Goal: Task Accomplishment & Management: Use online tool/utility

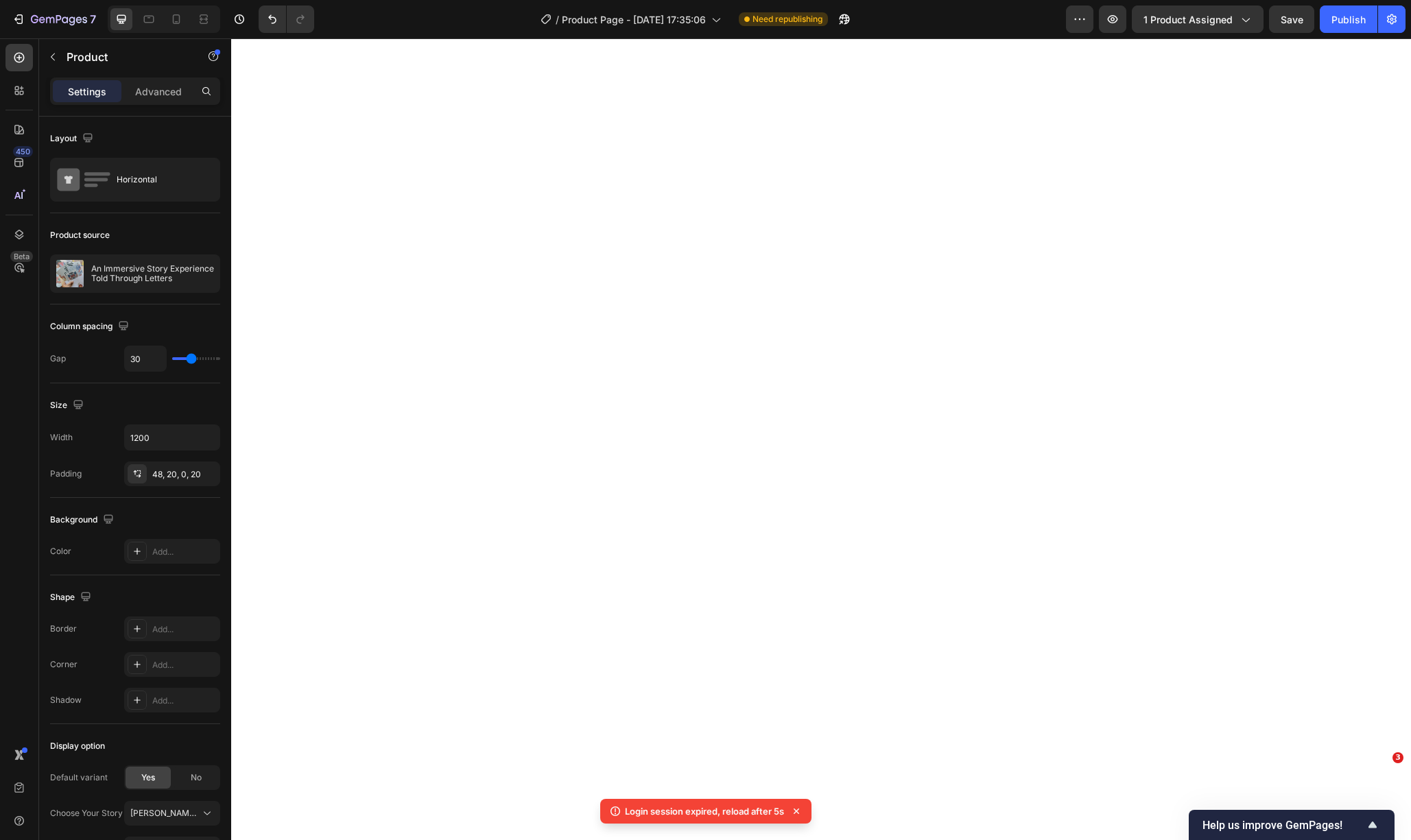
select select "Letters & Tin"
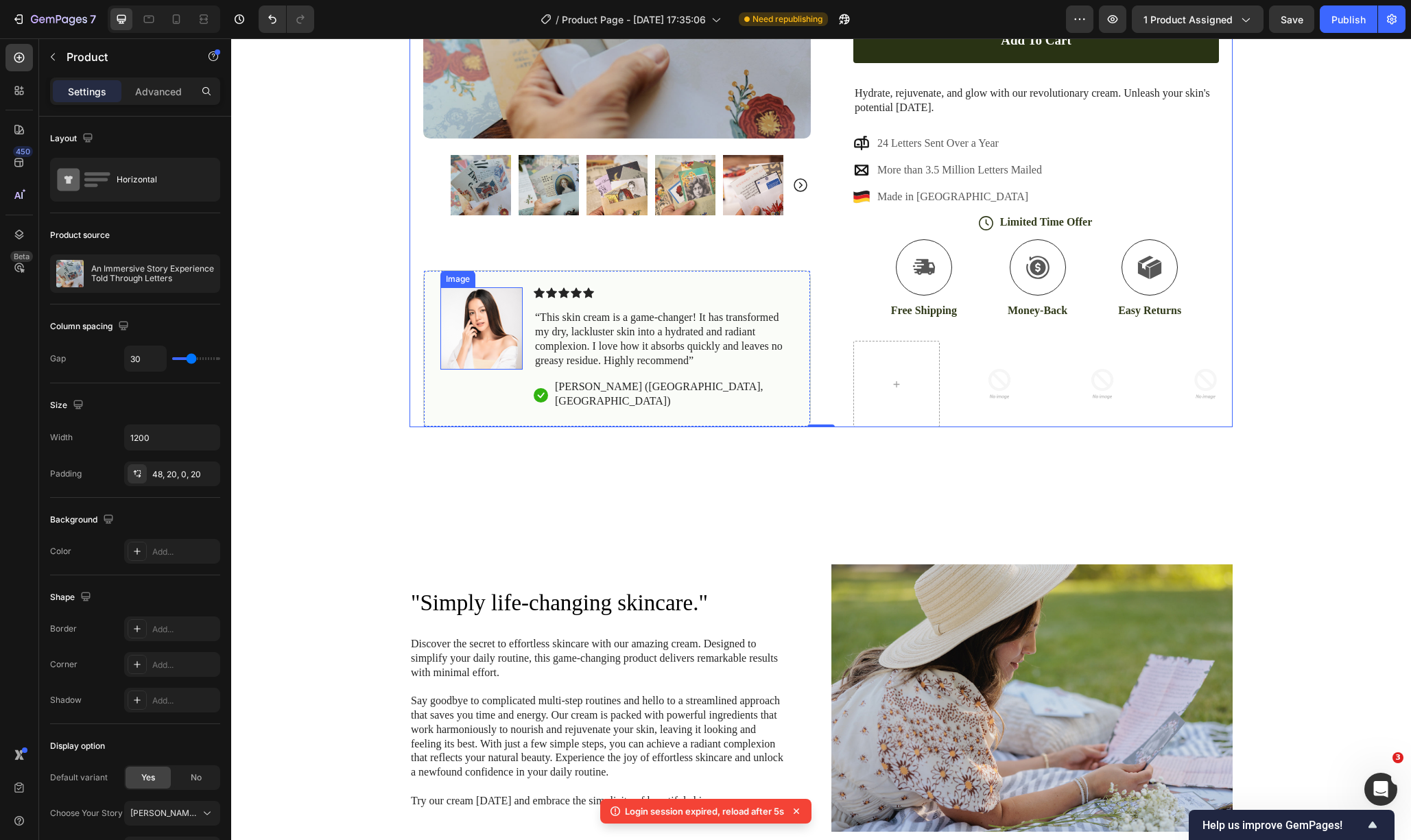
scroll to position [200, 0]
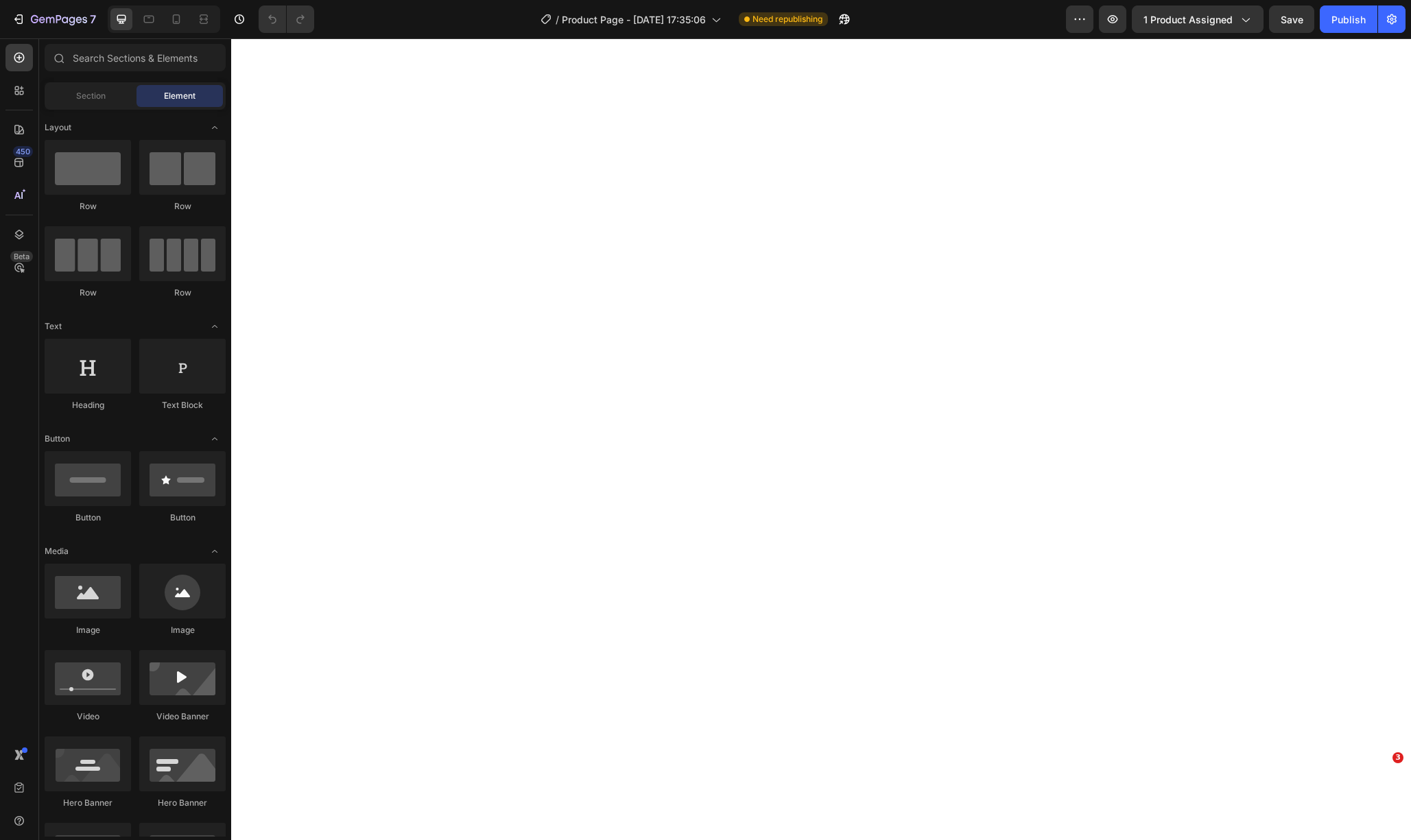
select select "Letters & Tin"
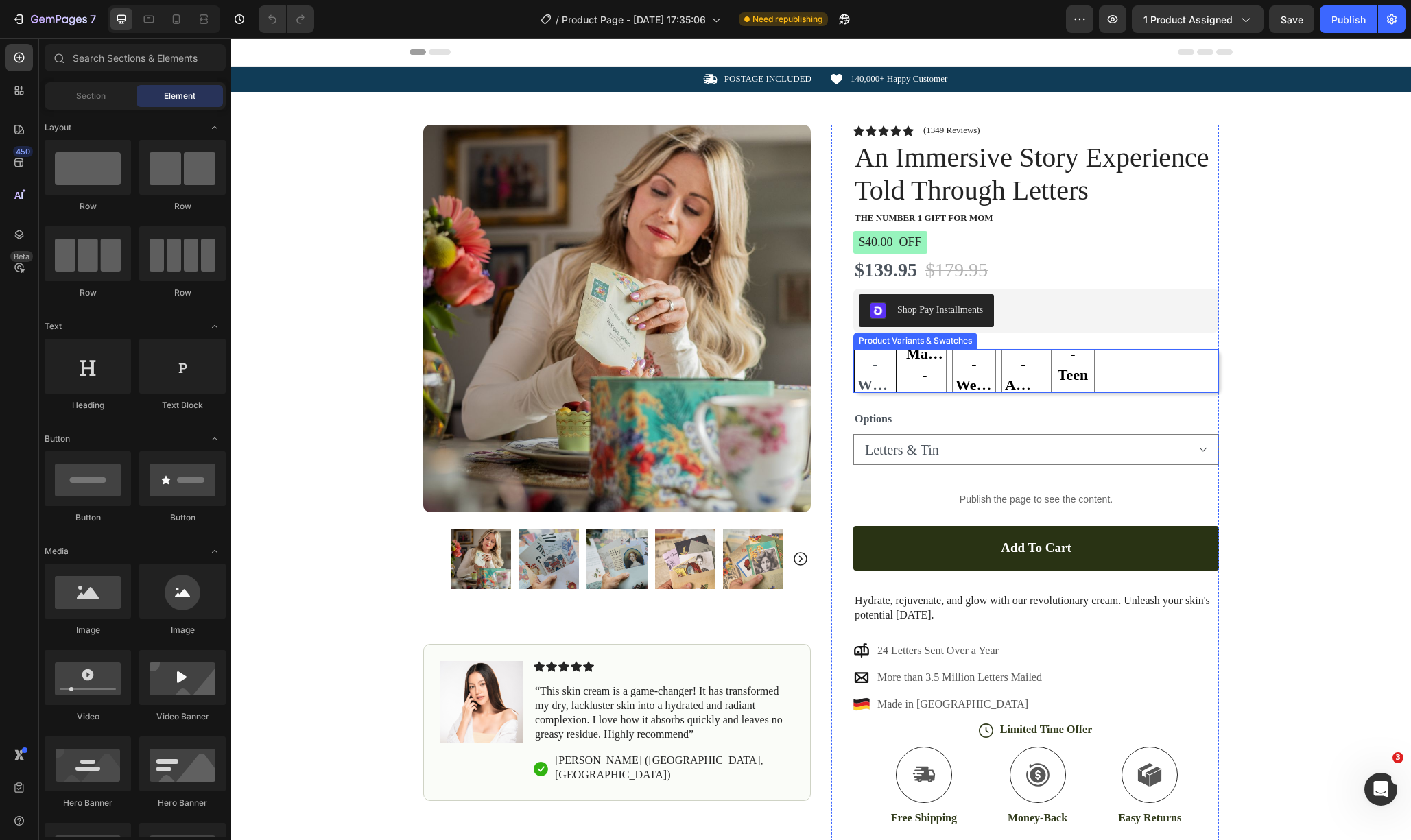
click at [1128, 363] on div "[PERSON_NAME] - WWII Romance [PERSON_NAME] - WWII Romance [PERSON_NAME] - WWII …" at bounding box center [1036, 371] width 366 height 44
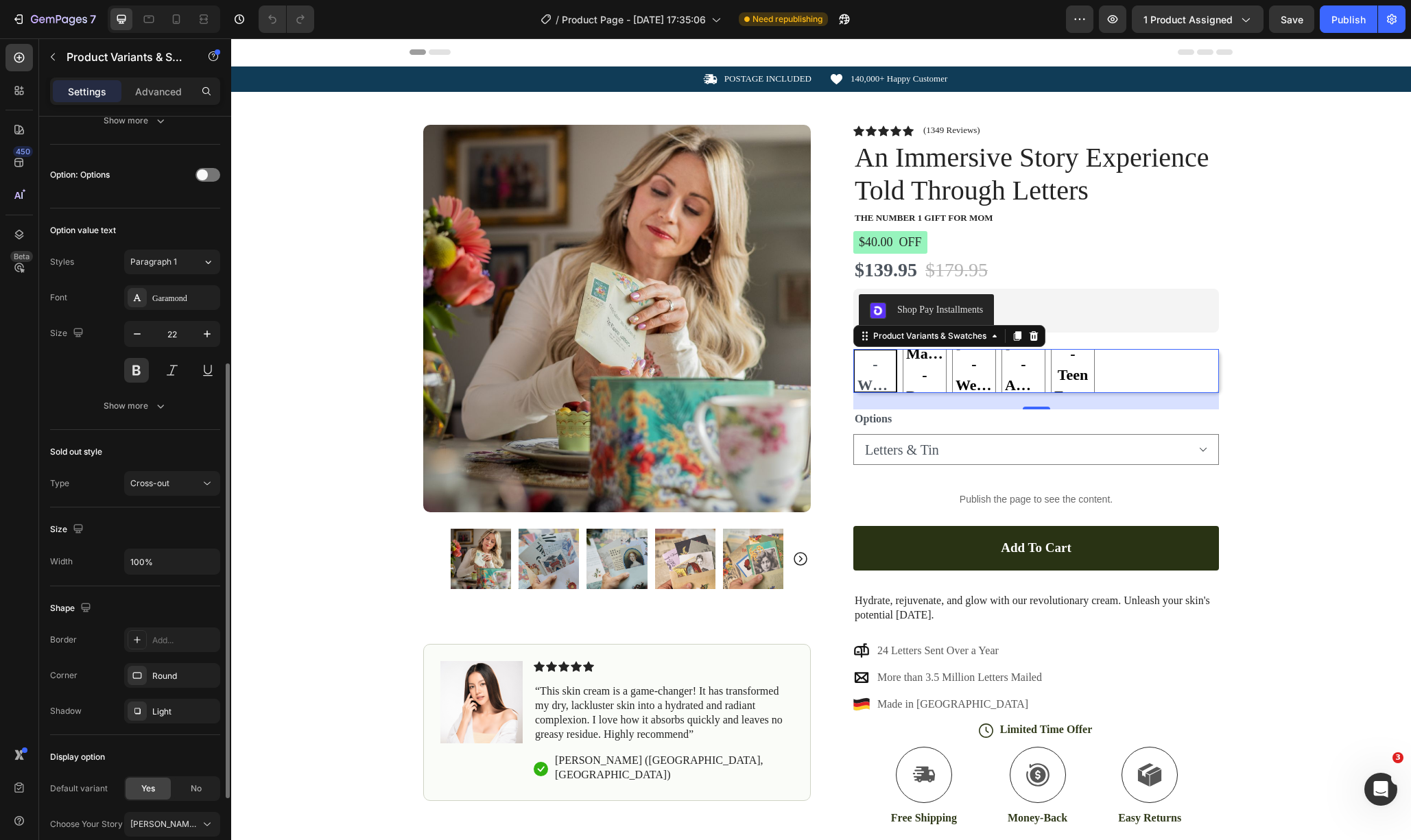
scroll to position [575, 0]
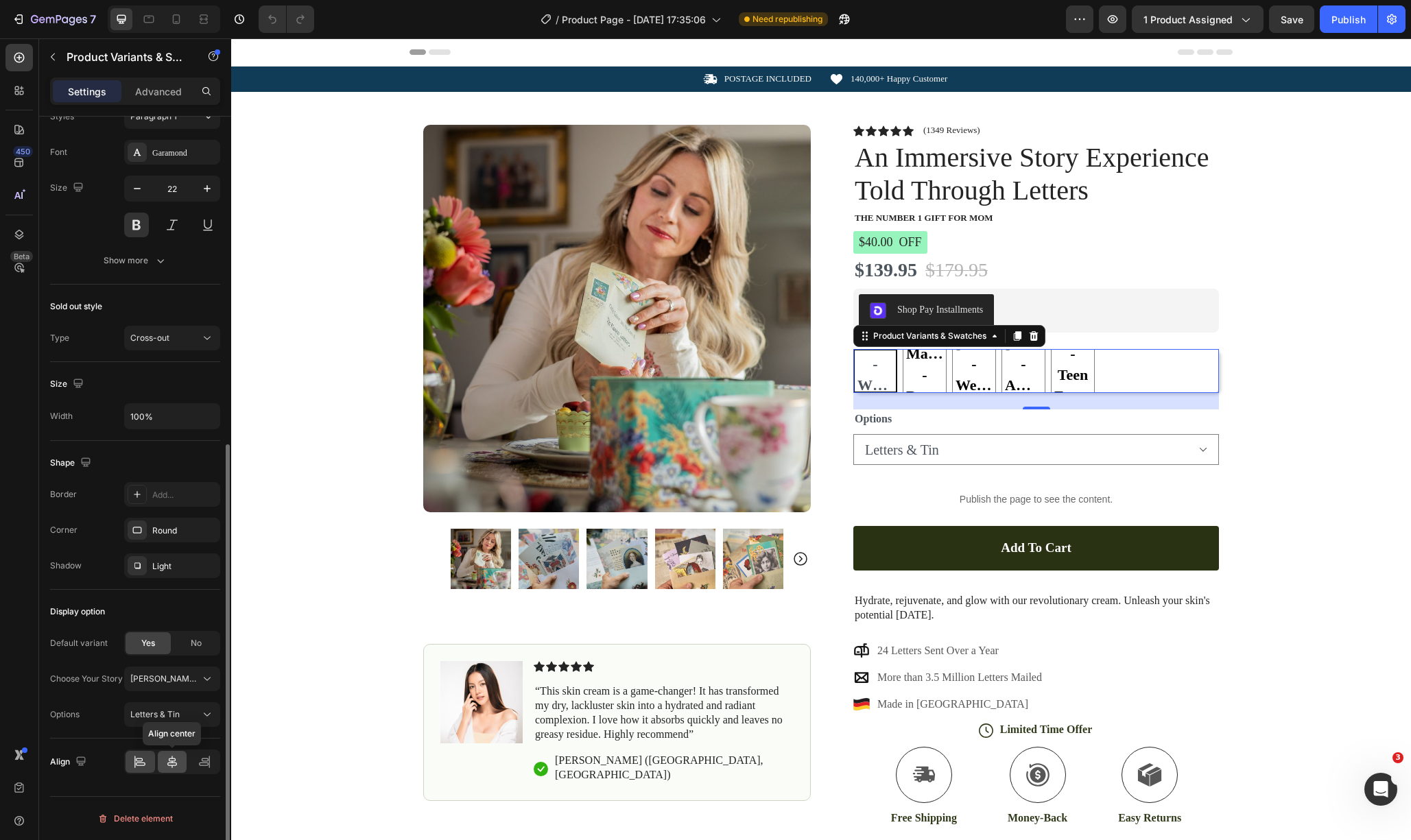
click at [172, 756] on icon at bounding box center [172, 762] width 13 height 13
radio input "true"
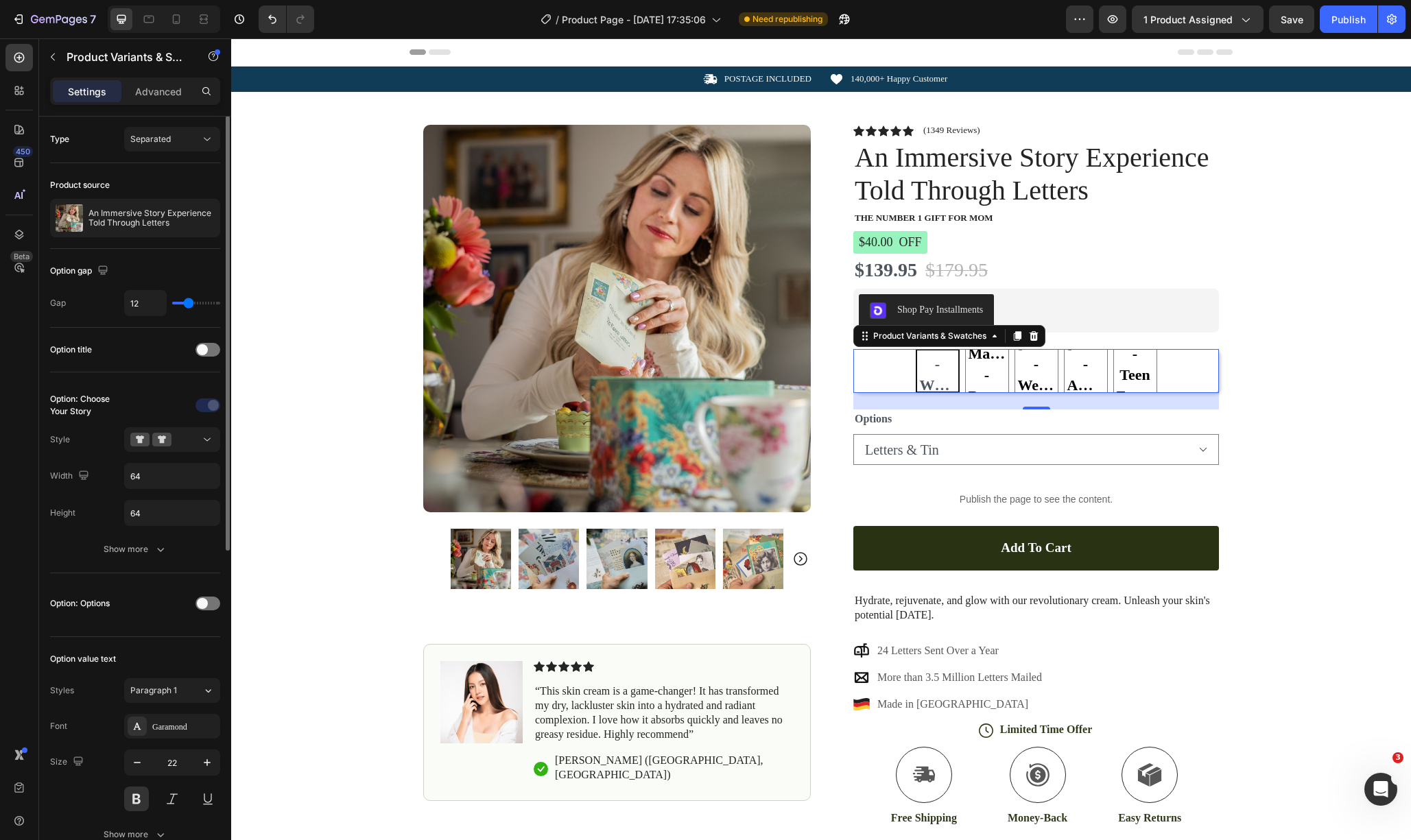
scroll to position [0, 0]
click at [1038, 433] on div "Options Letters Letters & Tin" at bounding box center [1036, 437] width 366 height 55
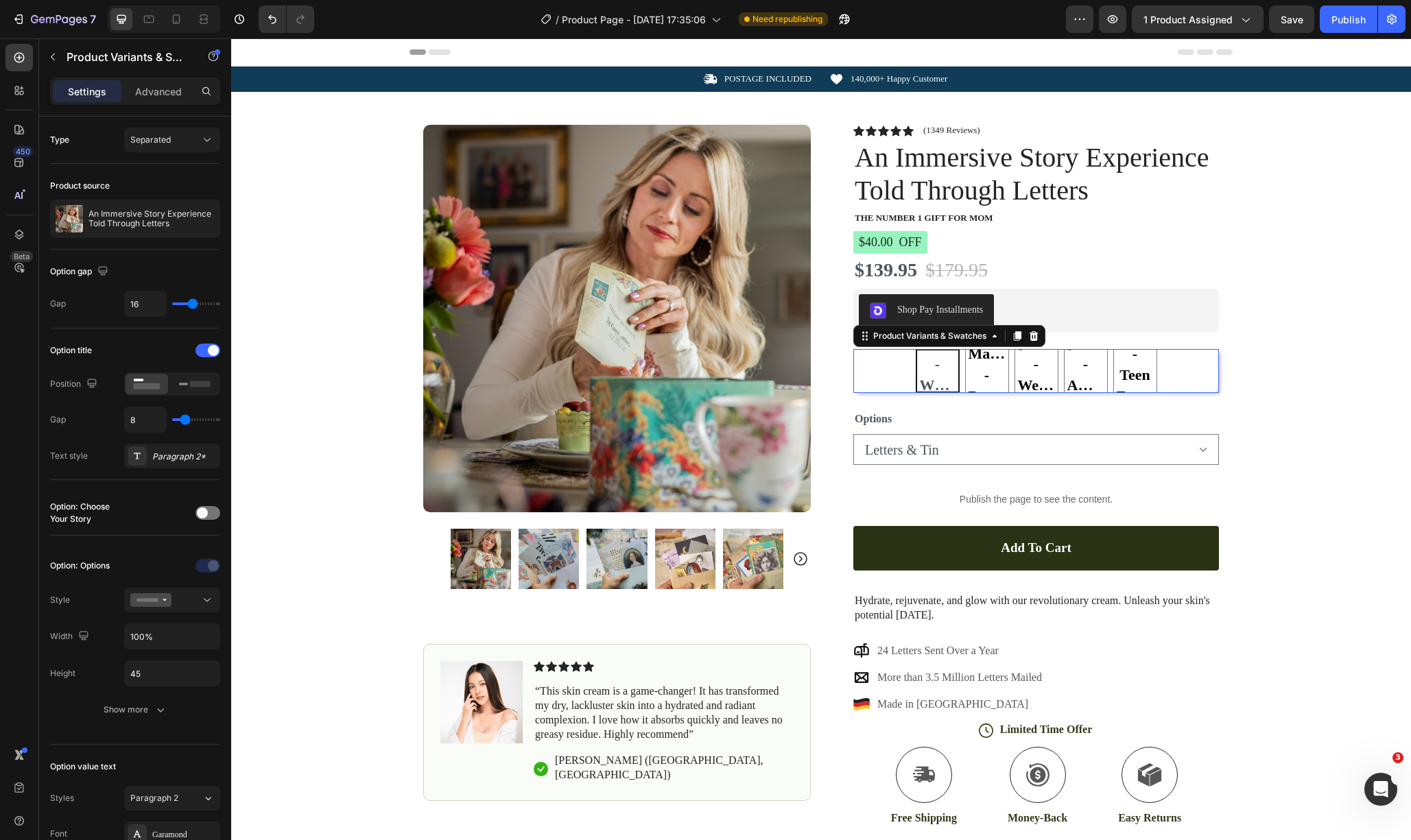
click at [1178, 358] on div "[PERSON_NAME] - WWII Romance [PERSON_NAME] - WWII Romance [PERSON_NAME] - WWII …" at bounding box center [1036, 371] width 366 height 44
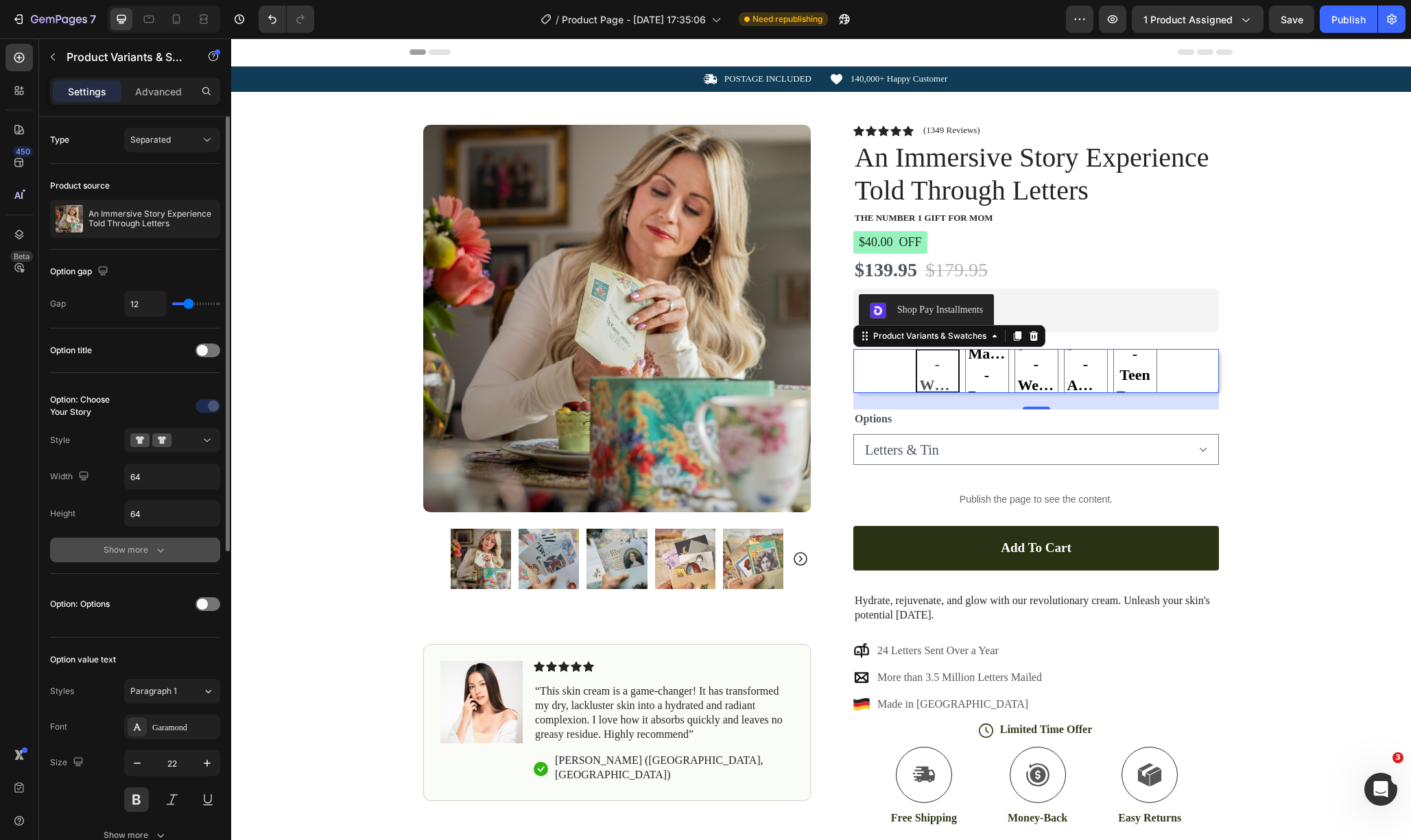
click at [151, 552] on div "Show more" at bounding box center [135, 550] width 64 height 13
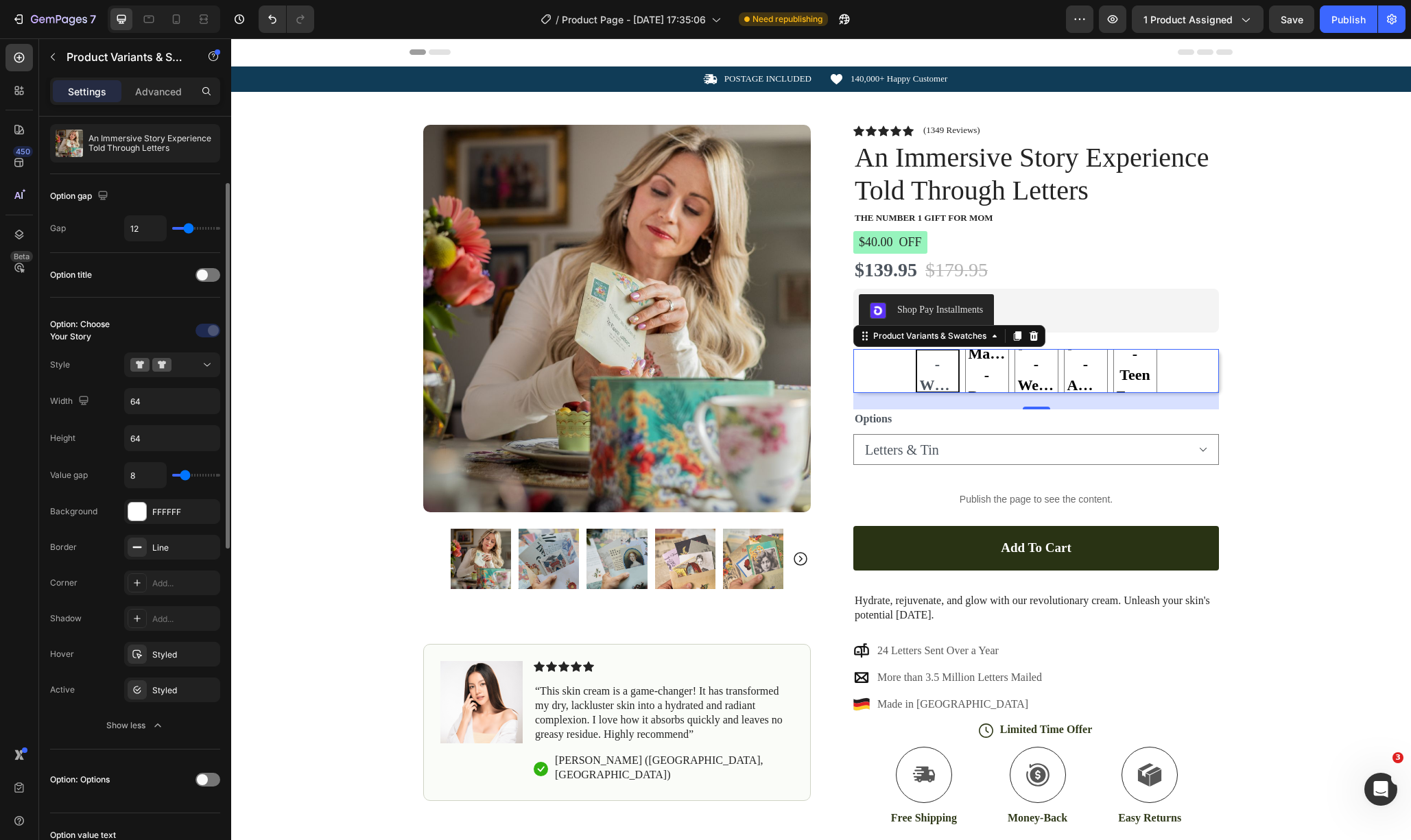
scroll to position [105, 0]
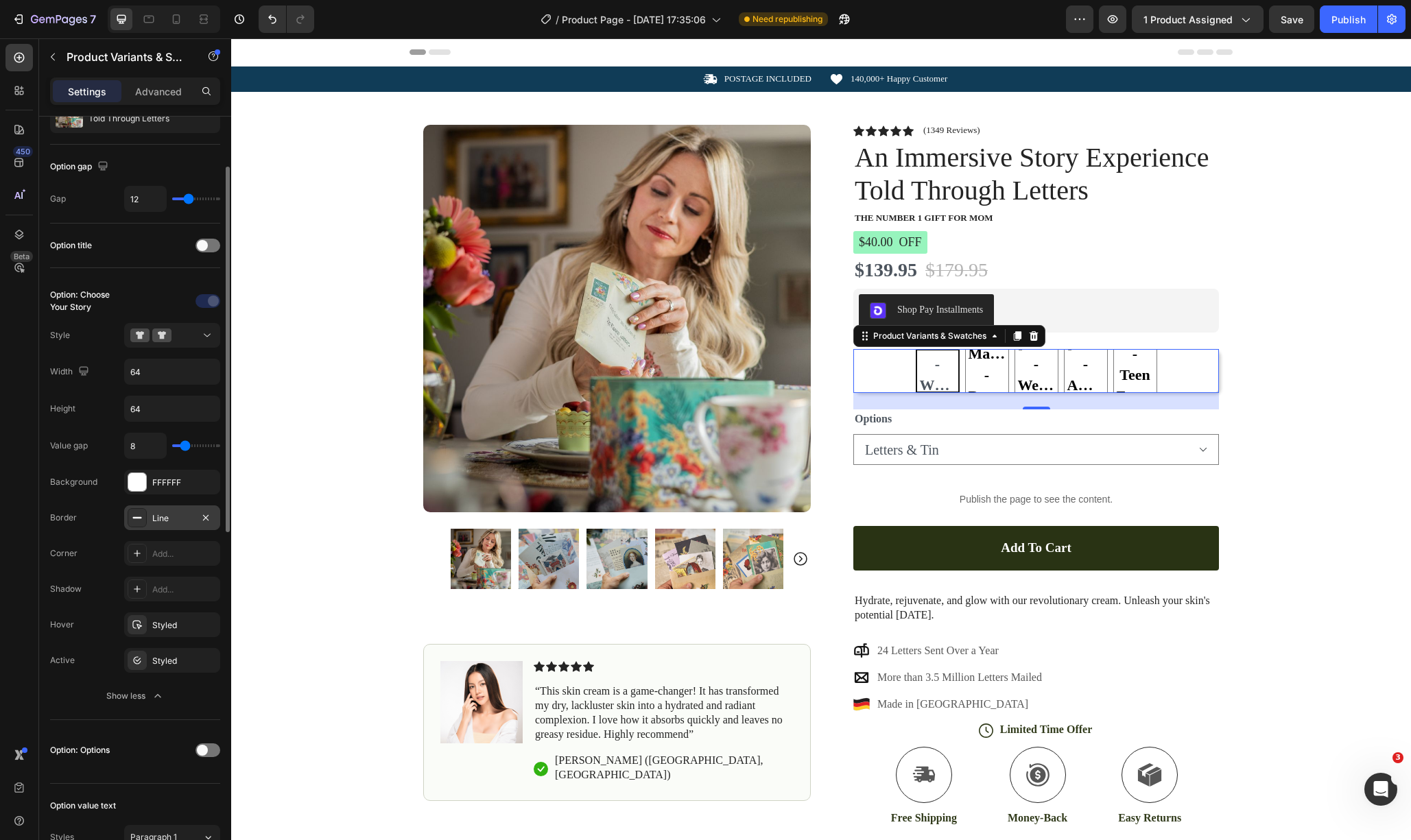
click at [166, 515] on div "Line" at bounding box center [172, 518] width 40 height 13
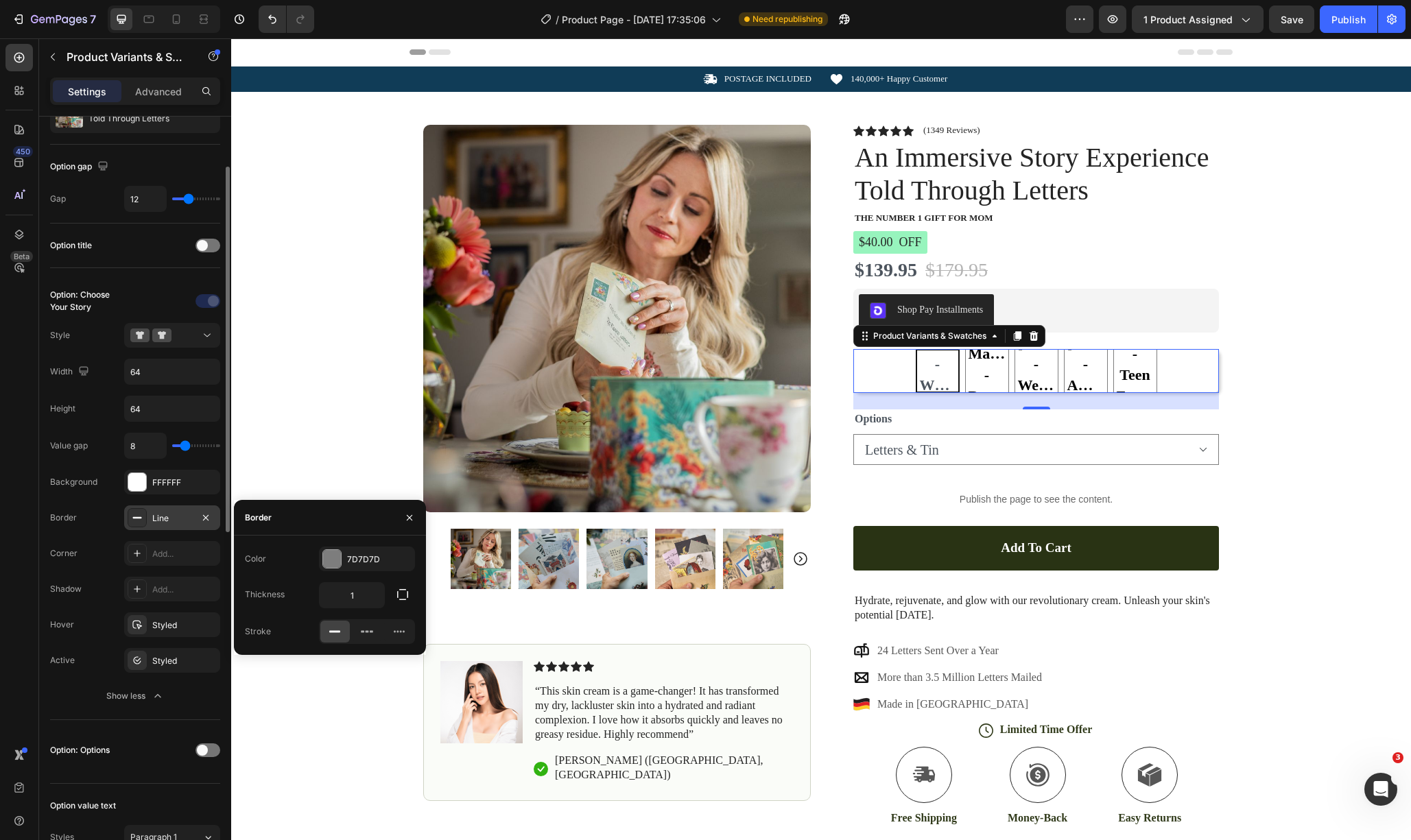
click at [166, 515] on div "Line" at bounding box center [172, 518] width 40 height 13
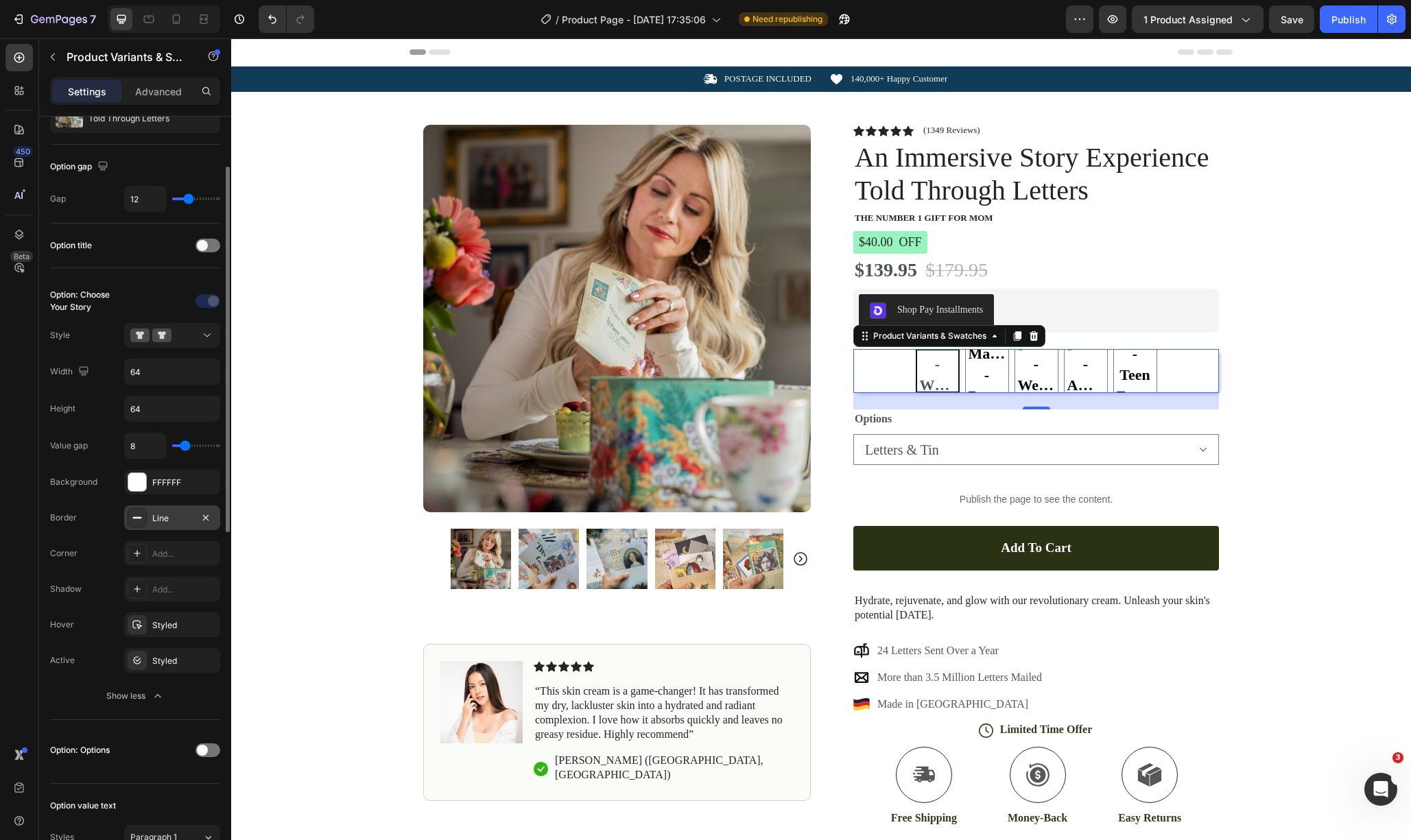
click at [135, 520] on icon at bounding box center [137, 517] width 11 height 11
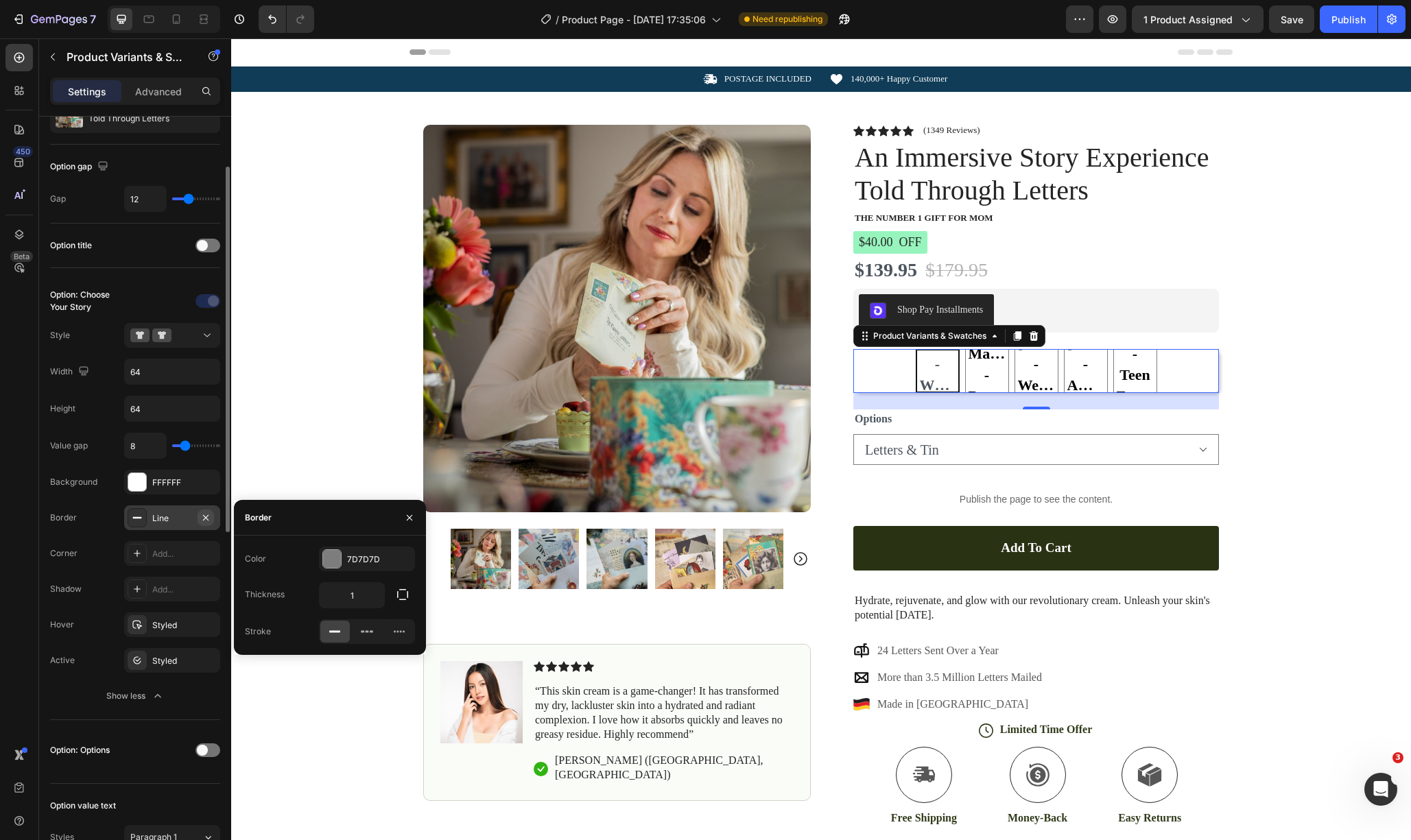
click at [207, 517] on icon "button" at bounding box center [205, 517] width 11 height 11
click at [944, 379] on span "[PERSON_NAME] - WWII Romance" at bounding box center [938, 375] width 41 height 84
click at [938, 349] on input "[PERSON_NAME] - WWII Romance [PERSON_NAME] - WWII Romance [PERSON_NAME] - WWII …" at bounding box center [937, 348] width 1 height 1
click at [909, 377] on div "[PERSON_NAME] - WWII Romance [PERSON_NAME] - WWII Romance [PERSON_NAME] - WWII …" at bounding box center [1036, 371] width 366 height 44
click at [887, 374] on div "[PERSON_NAME] - WWII Romance [PERSON_NAME] - WWII Romance [PERSON_NAME] - WWII …" at bounding box center [1036, 371] width 366 height 44
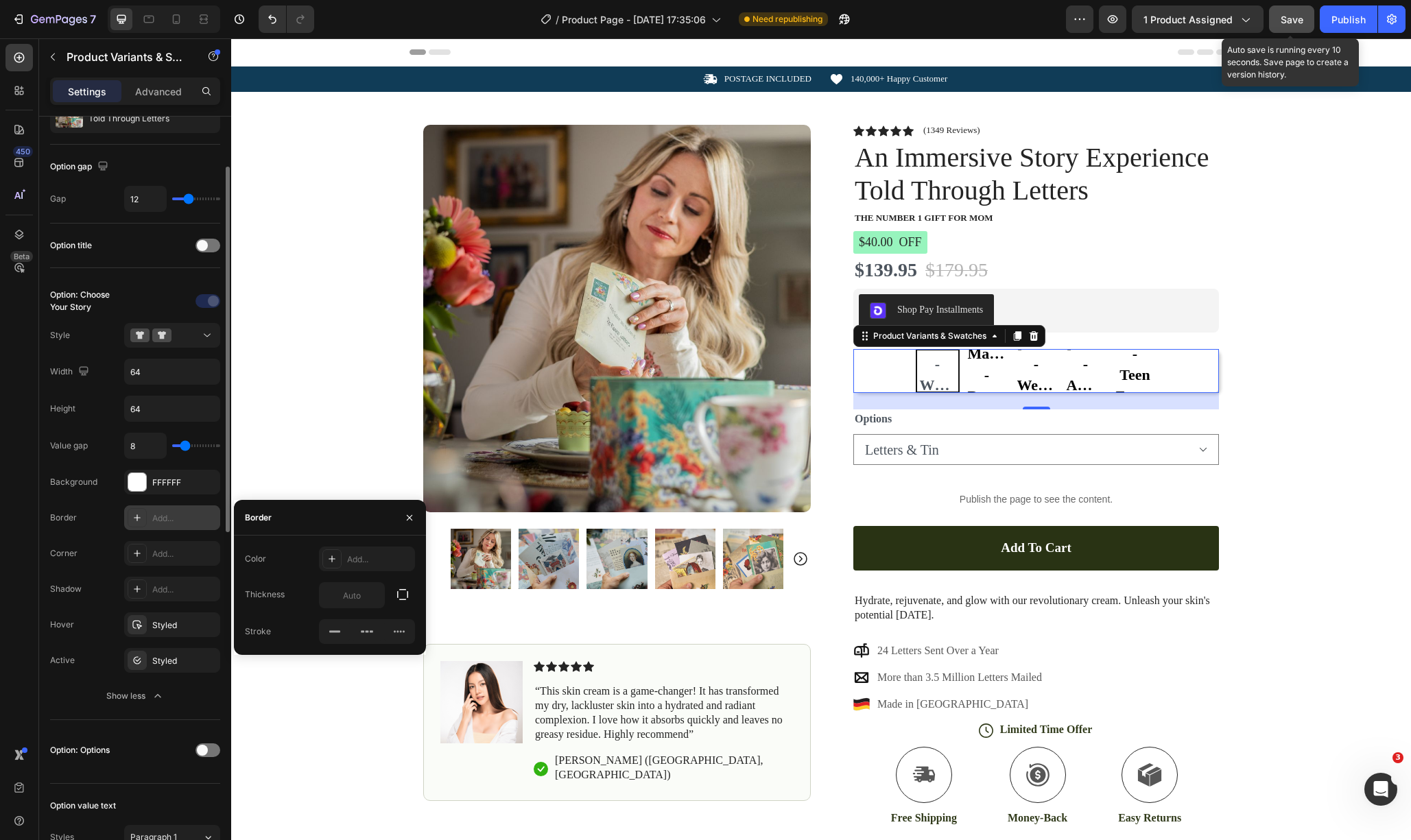
click at [1279, 29] on button "Save" at bounding box center [1292, 19] width 45 height 28
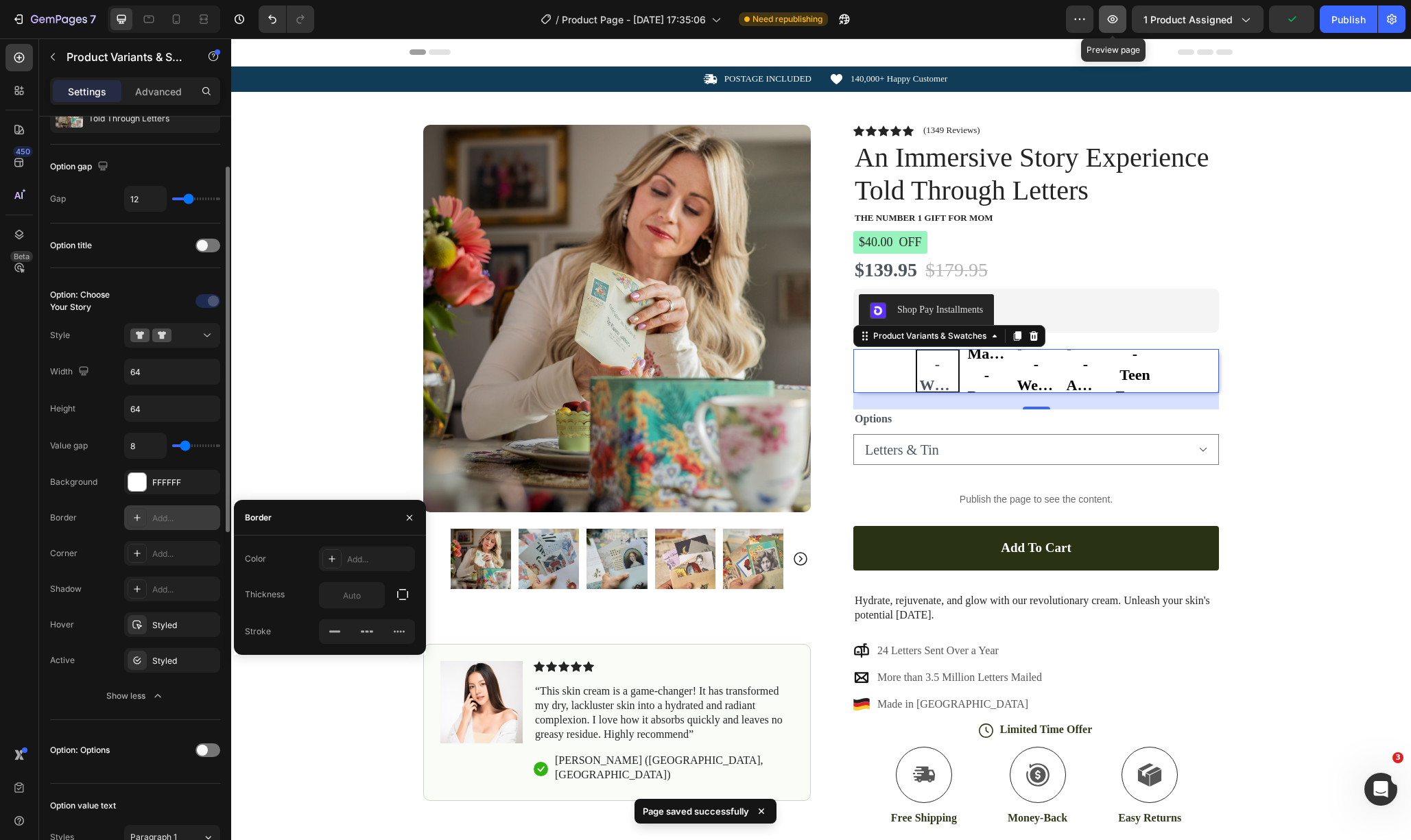
click at [1115, 28] on button "button" at bounding box center [1112, 19] width 28 height 28
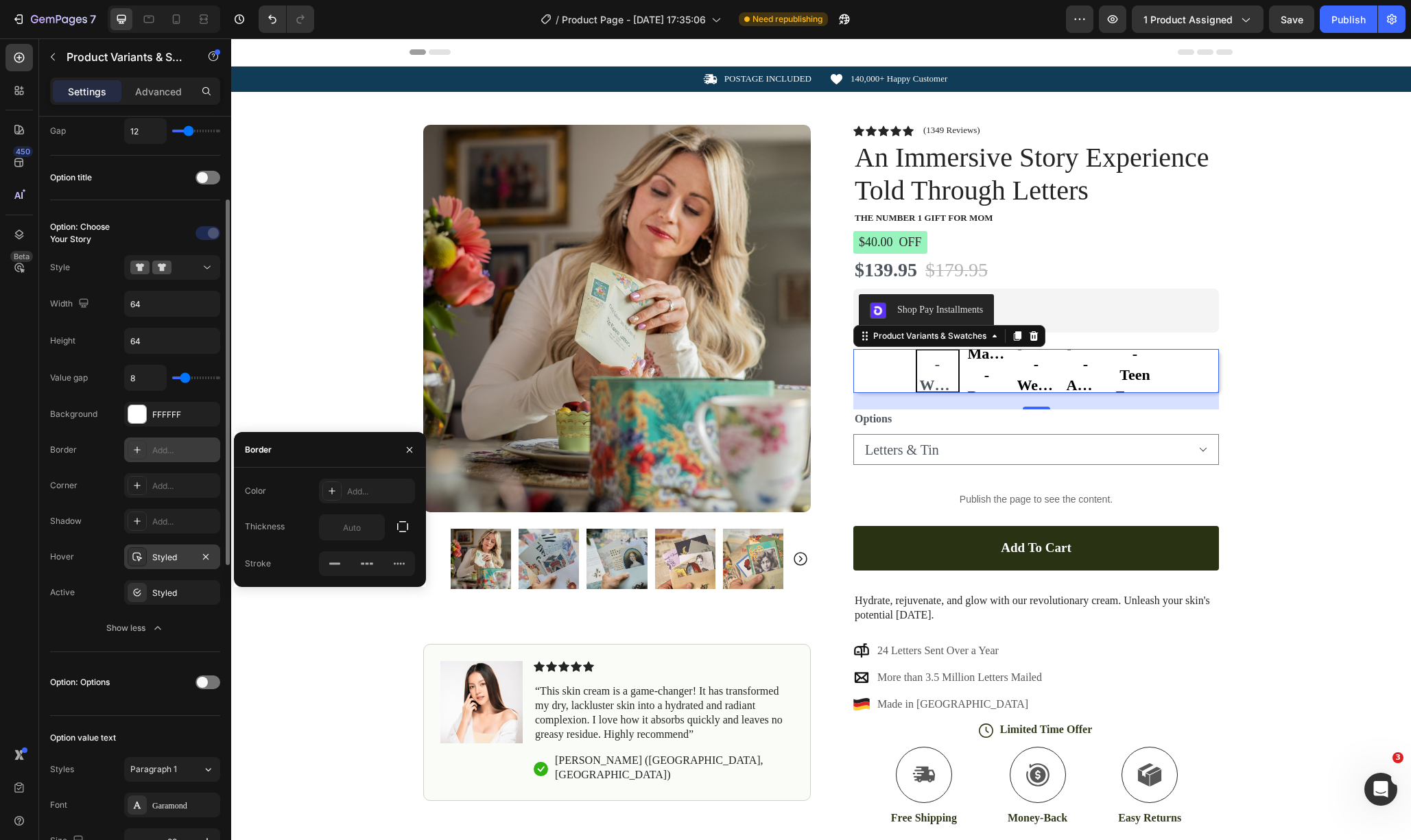
click at [161, 561] on div "Styled" at bounding box center [172, 557] width 40 height 13
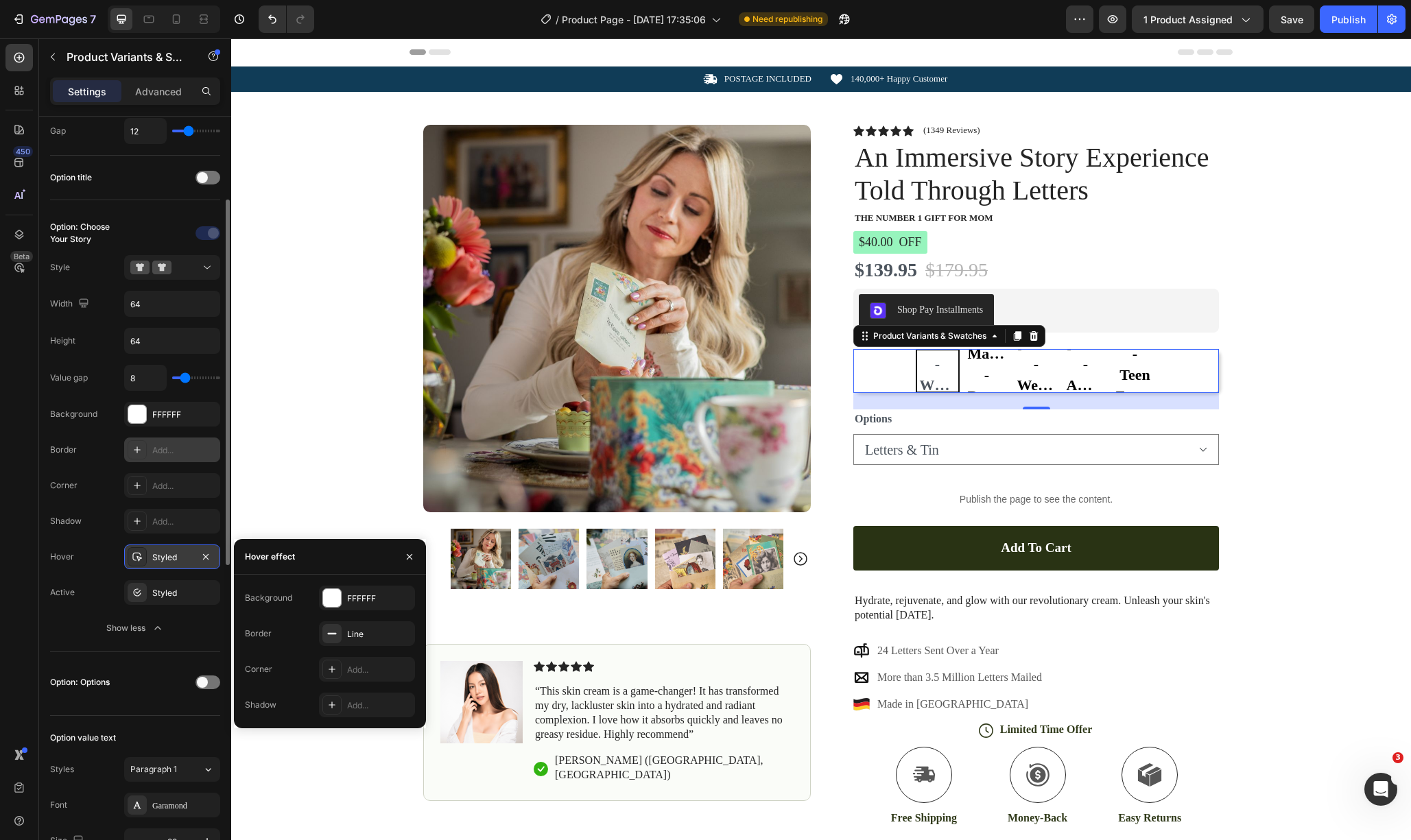
click at [161, 561] on div "Styled" at bounding box center [172, 557] width 40 height 13
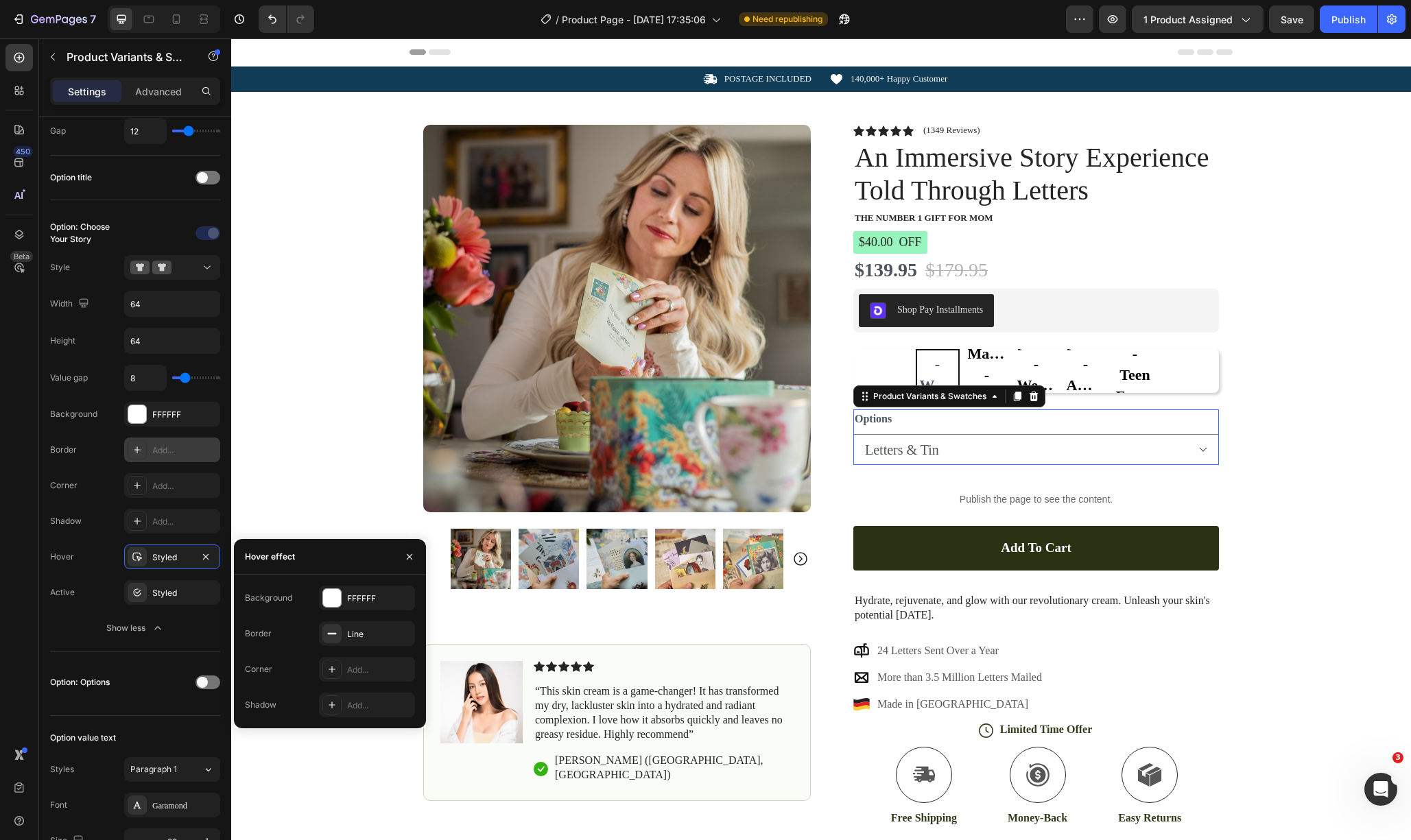
click at [1066, 434] on div "Options Letters Letters & Tin" at bounding box center [1036, 437] width 366 height 55
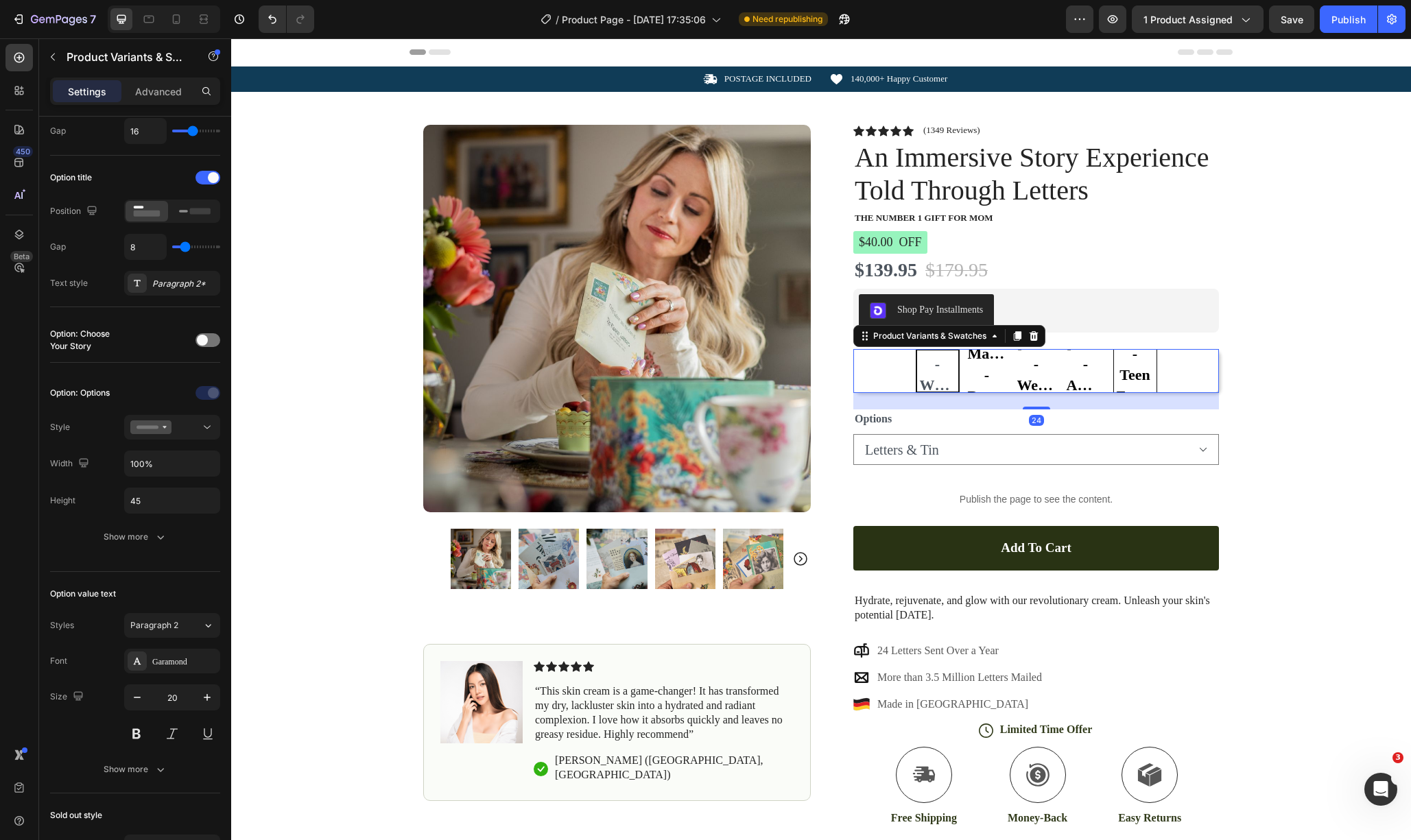
click at [1144, 358] on span "[PERSON_NAME] - Teen Fantasy Adventure" at bounding box center [1135, 375] width 43 height 106
click at [1135, 349] on input "[PERSON_NAME] - Teen Fantasy Adventure [PERSON_NAME] - Teen Fantasy Adventure […" at bounding box center [1134, 348] width 1 height 1
radio input "true"
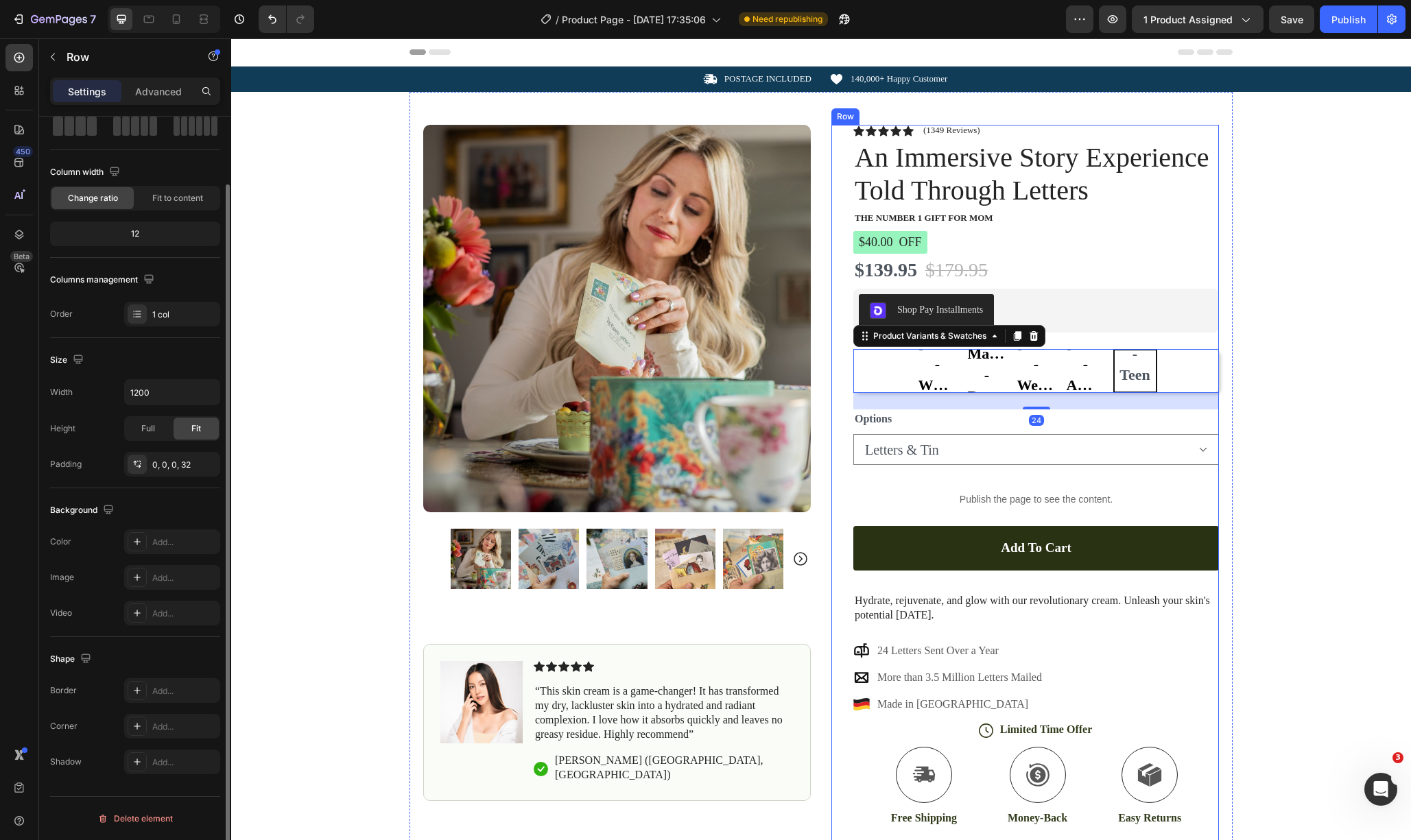
scroll to position [0, 0]
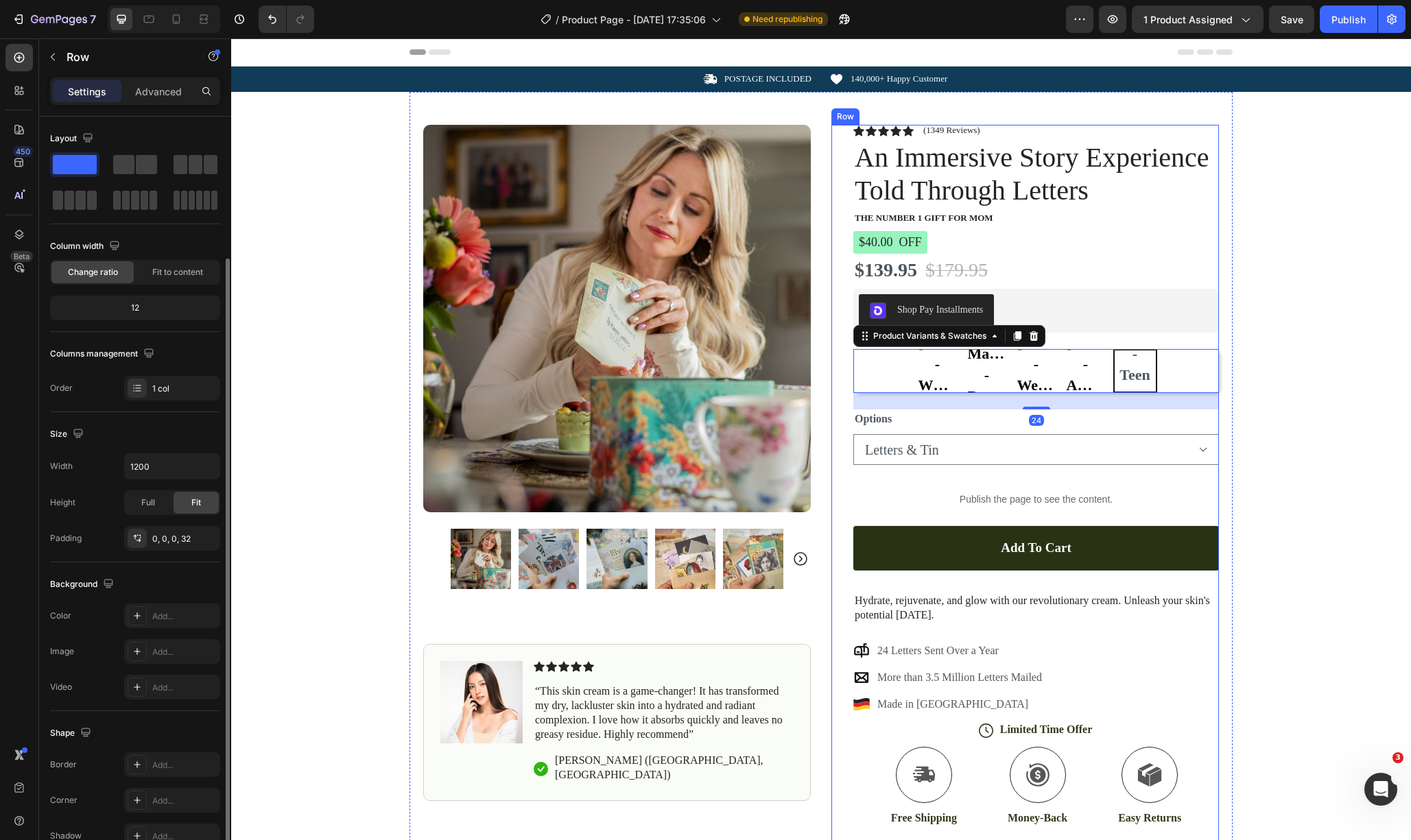
click at [1081, 345] on div "Icon Icon Icon Icon Icon Icon List (1349 Reviews) Text Block Row An Immersive S…" at bounding box center [1036, 507] width 366 height 765
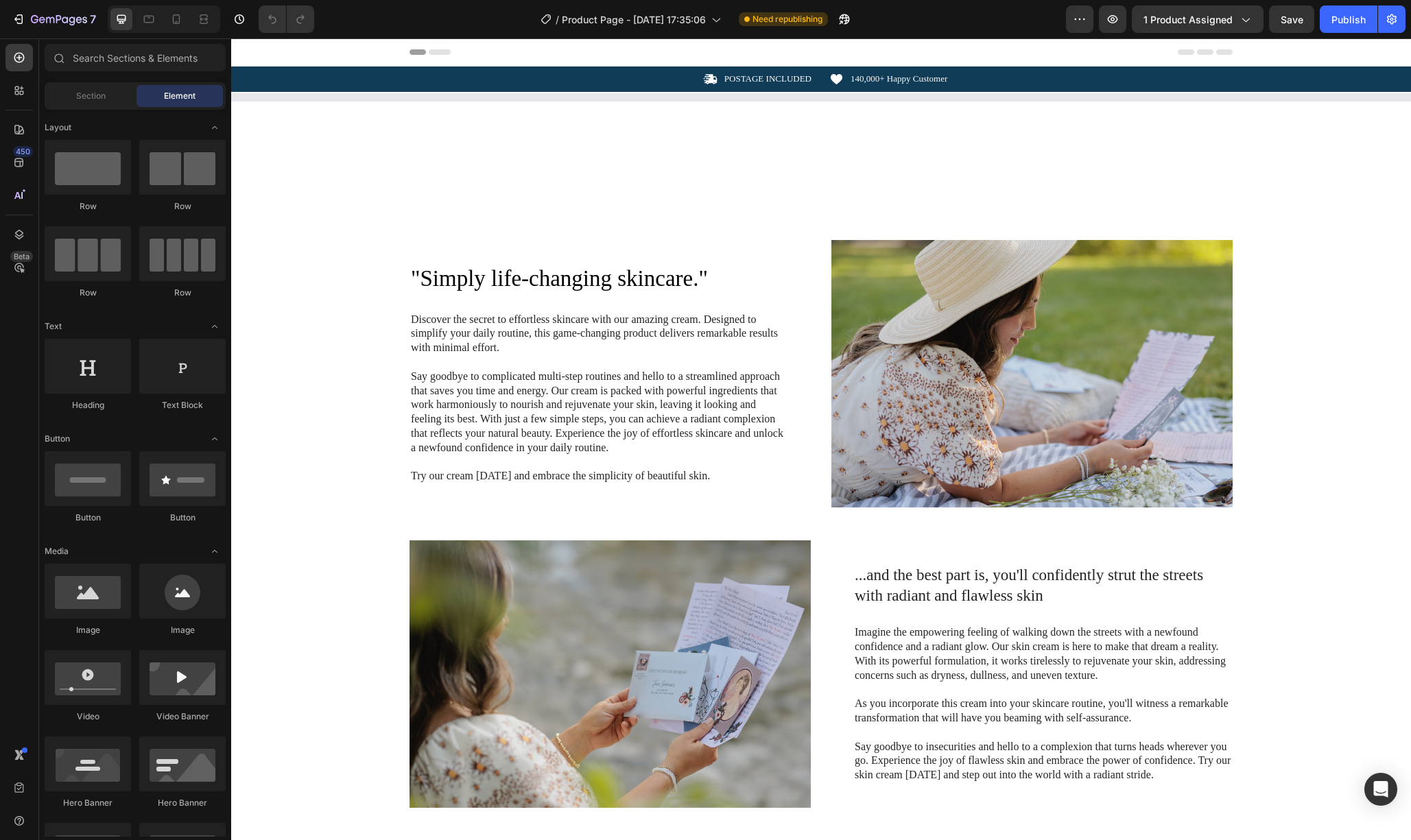
select select "Letters & Tin"
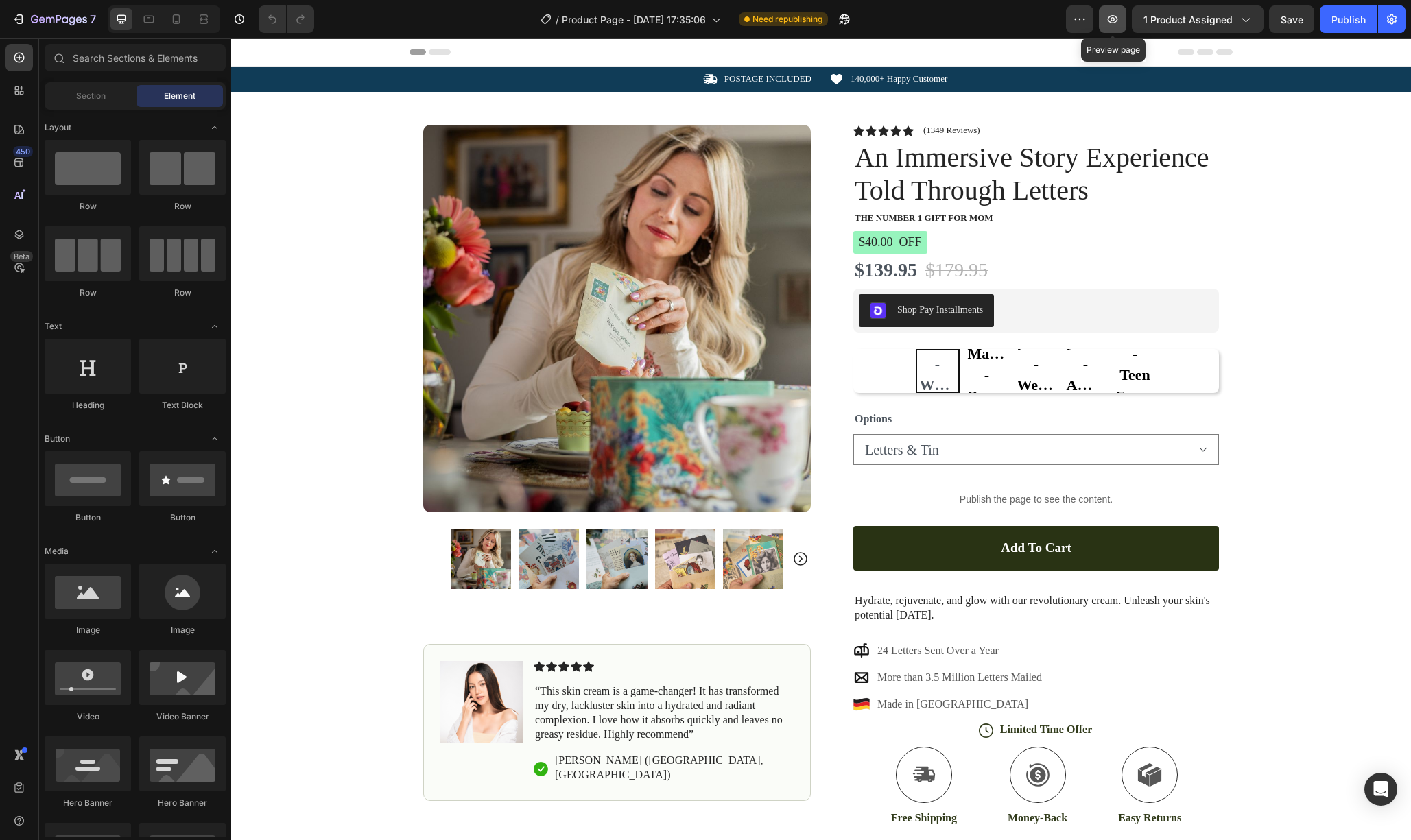
click at [1122, 29] on button "button" at bounding box center [1112, 19] width 28 height 28
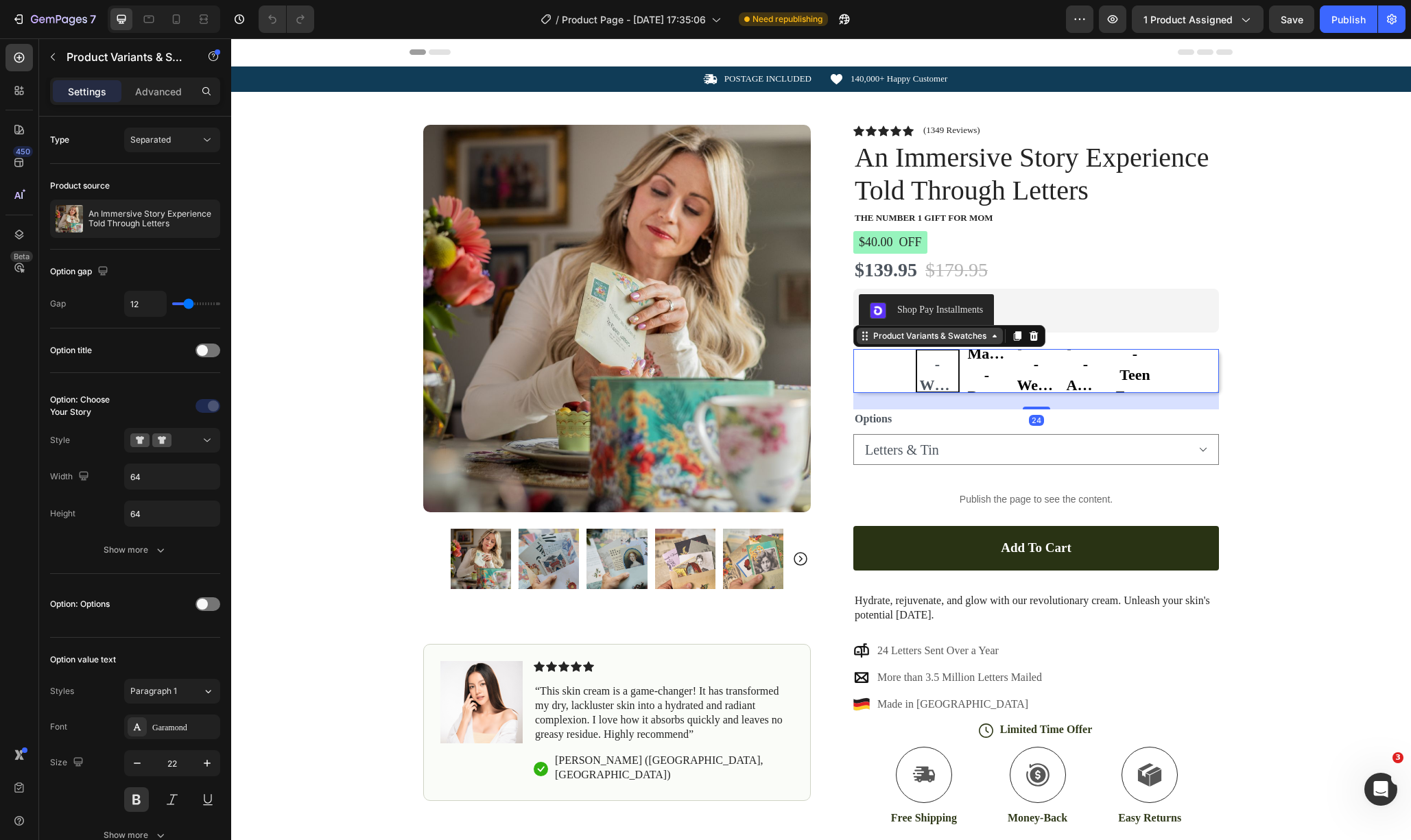
click at [915, 341] on div "Product Variants & Swatches" at bounding box center [929, 335] width 119 height 13
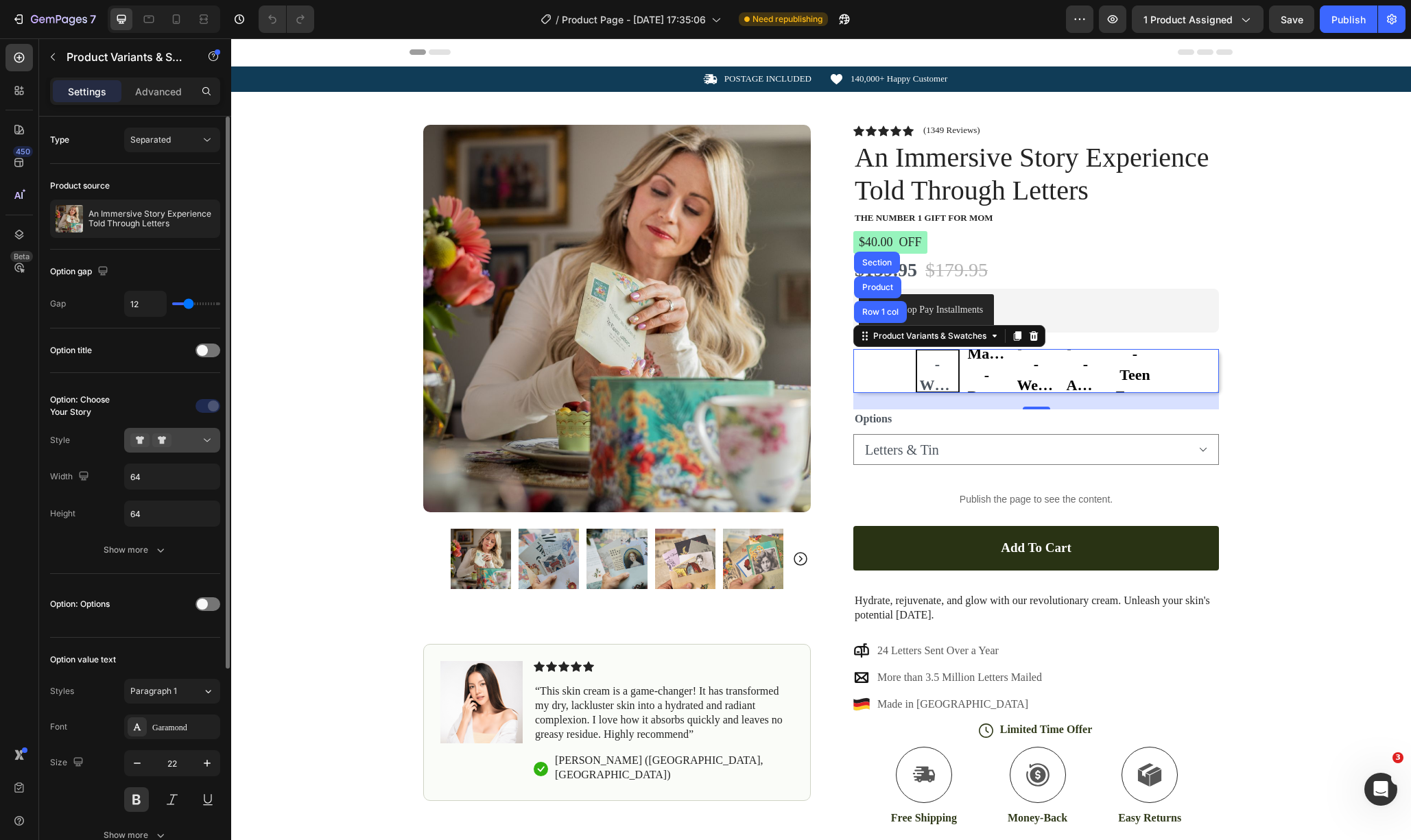
scroll to position [74, 0]
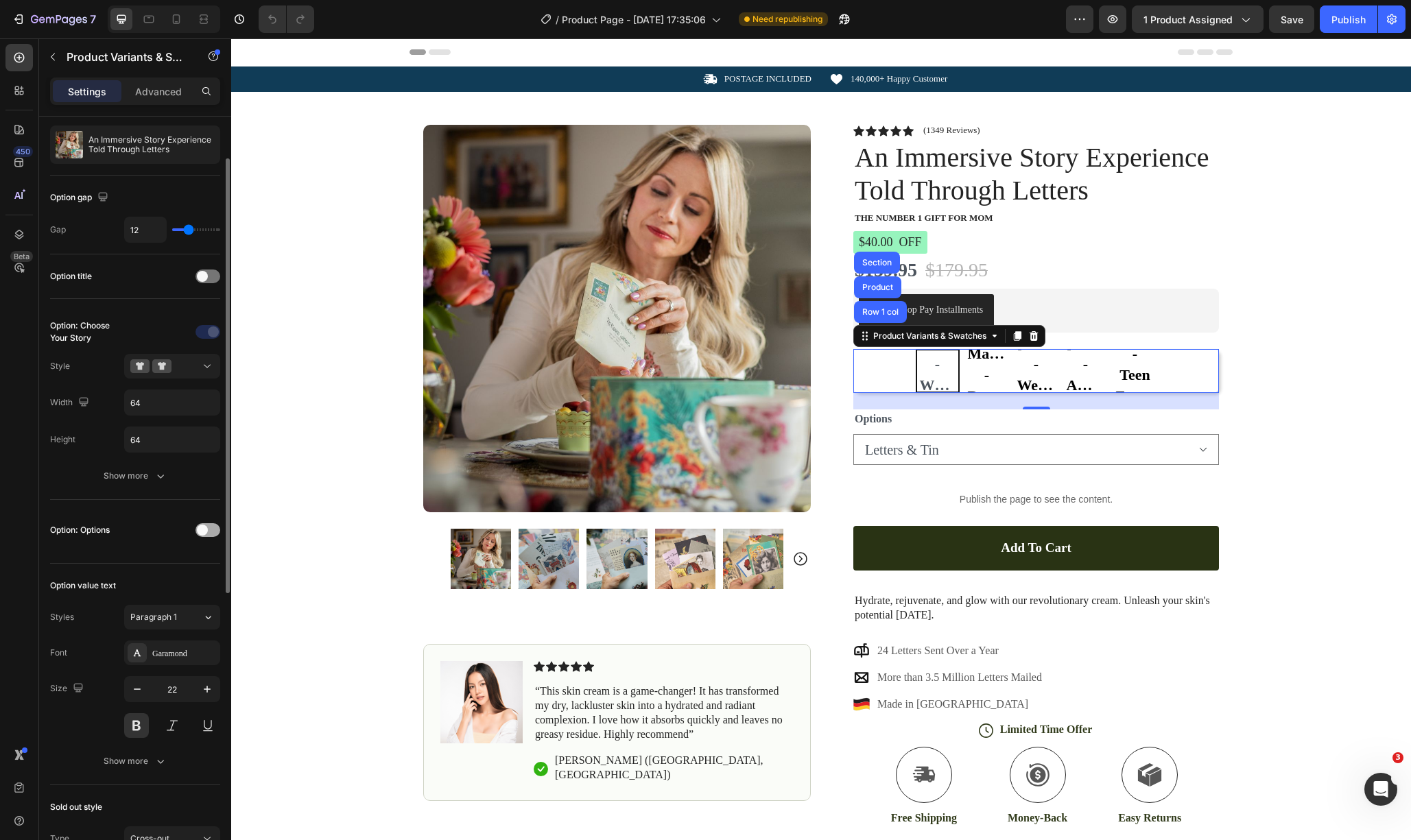
click at [205, 531] on span at bounding box center [202, 530] width 11 height 11
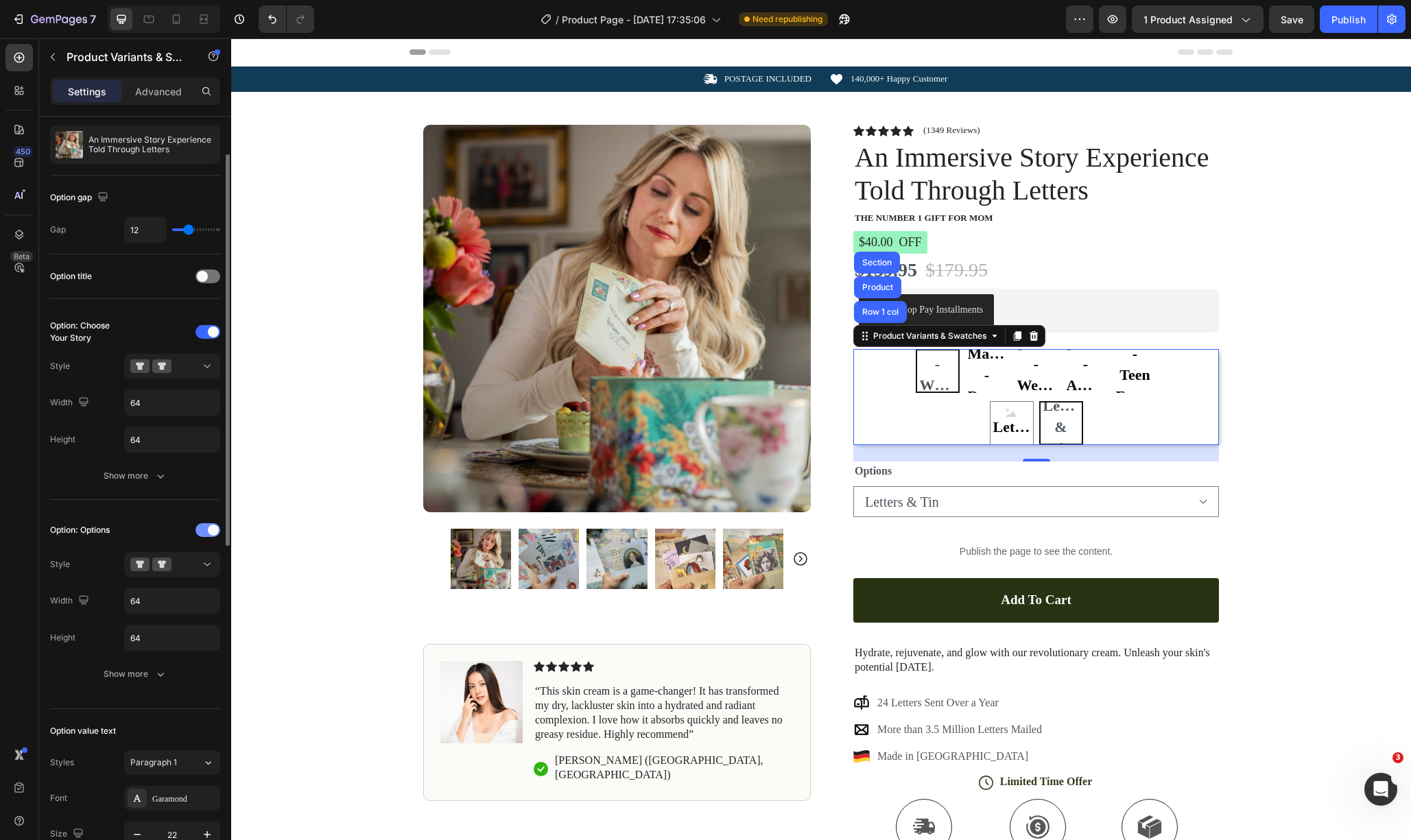
click at [205, 531] on div at bounding box center [207, 530] width 24 height 13
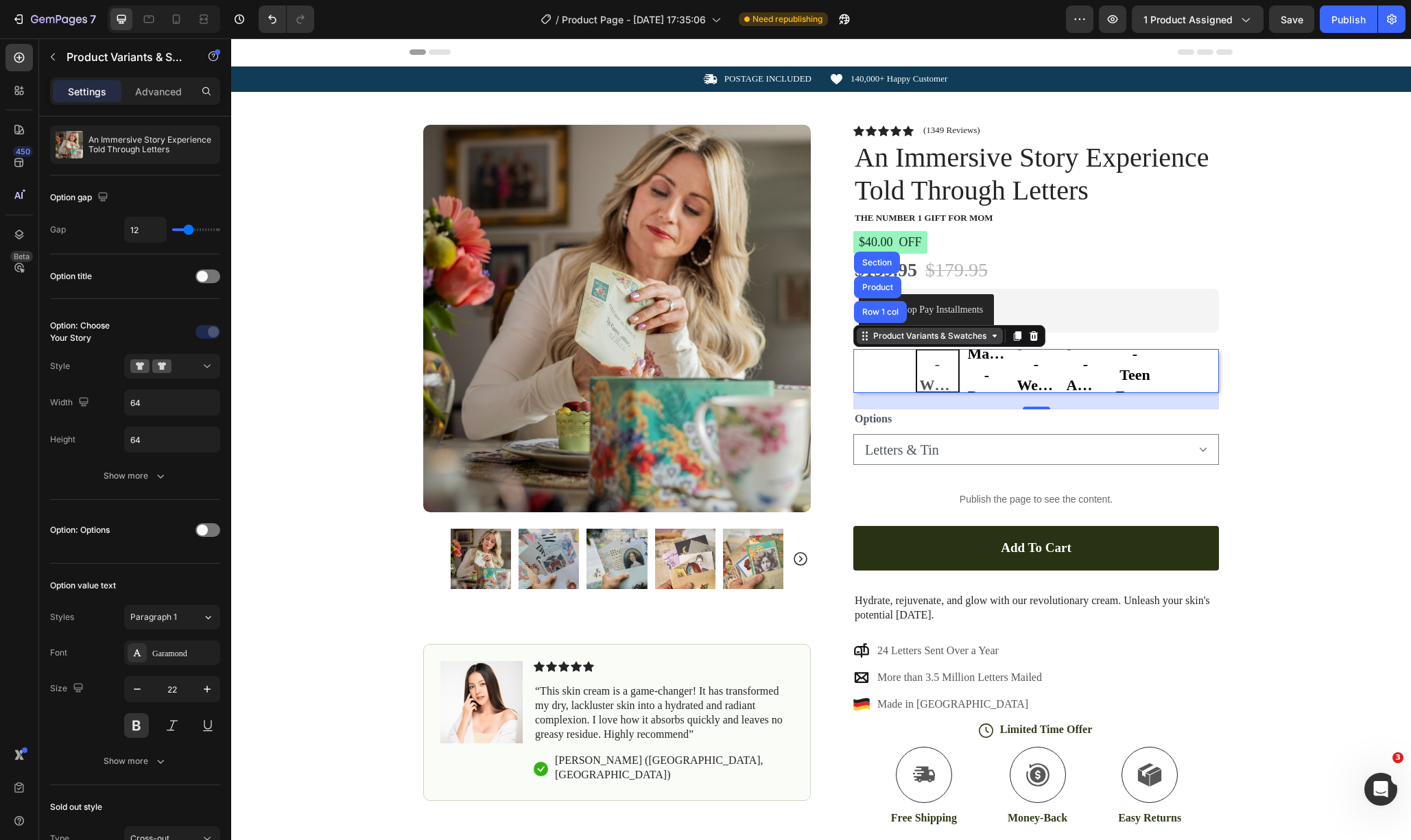
click at [963, 339] on div "Product Variants & Swatches" at bounding box center [929, 335] width 119 height 13
click at [209, 278] on div at bounding box center [207, 277] width 24 height 13
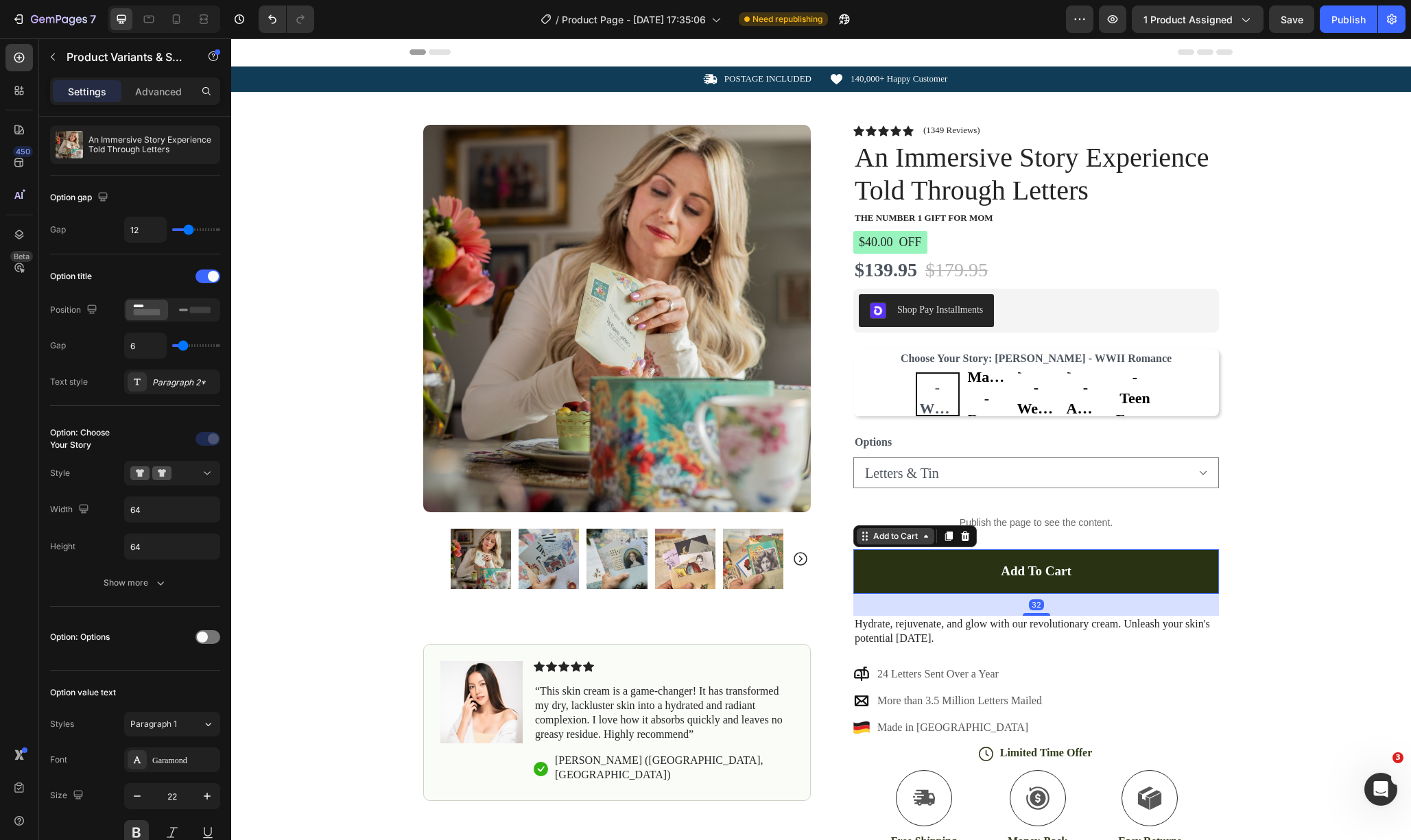
click at [881, 545] on div "Add to Cart" at bounding box center [915, 536] width 124 height 22
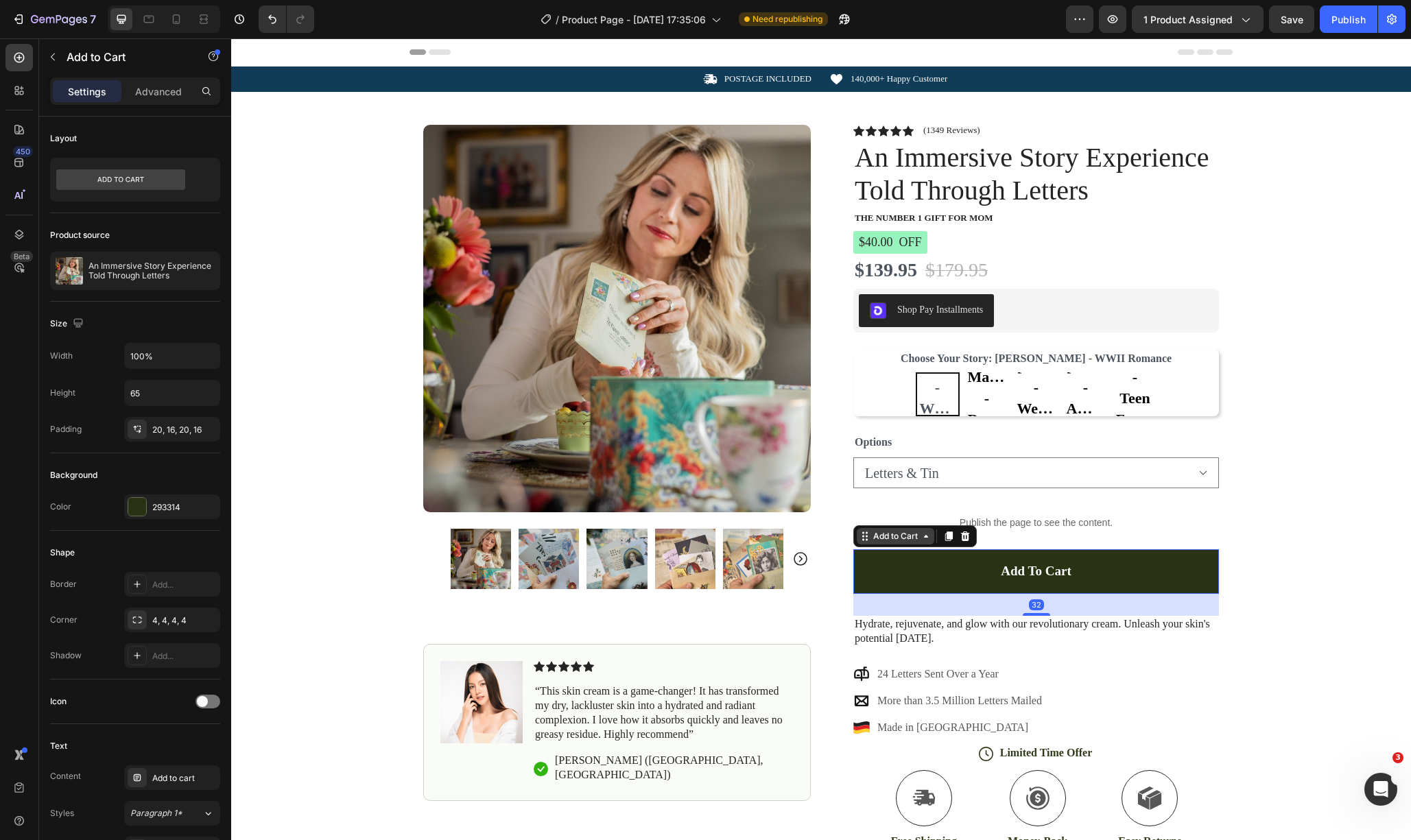
click at [891, 542] on div "Add to Cart" at bounding box center [896, 536] width 50 height 13
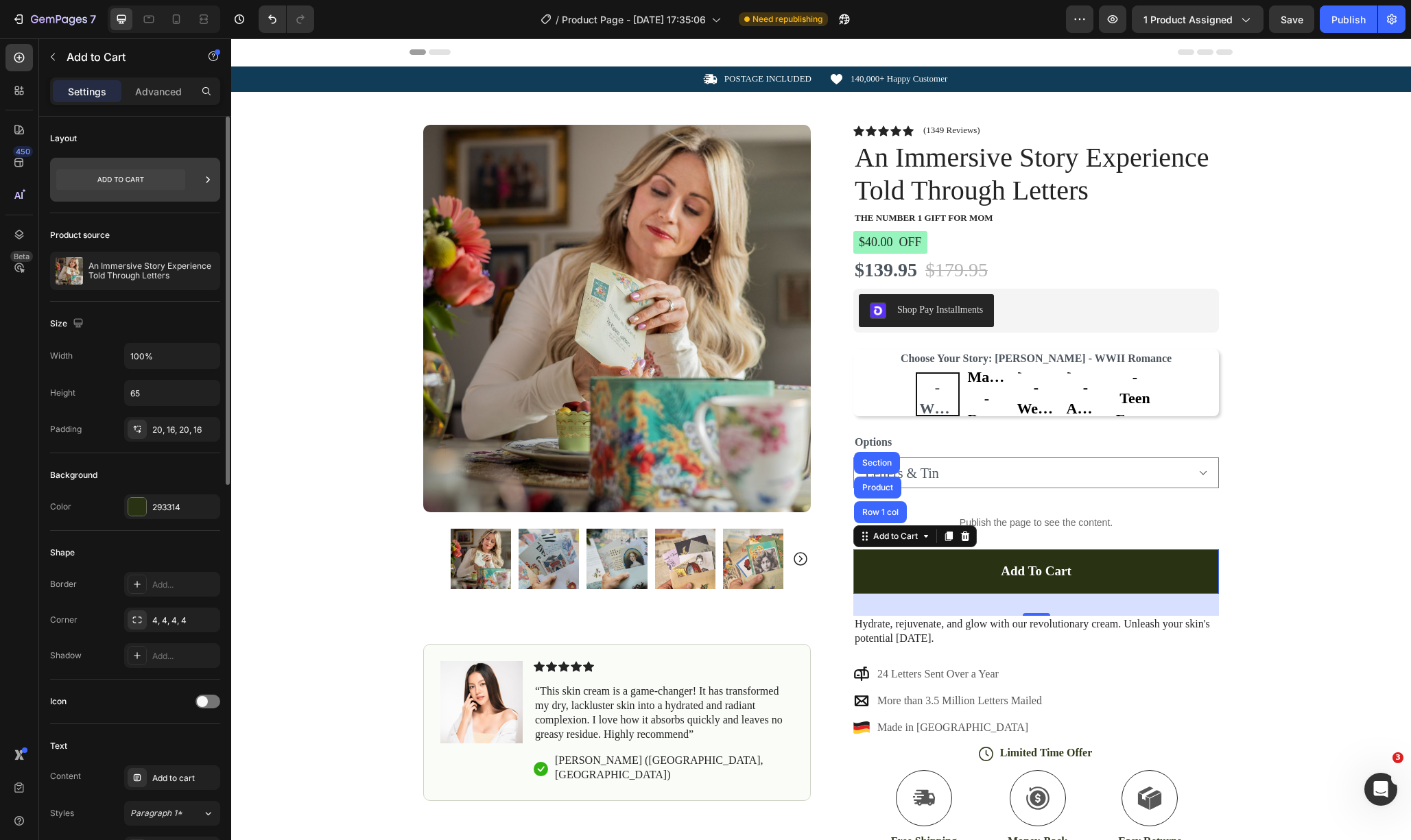
click at [195, 177] on div at bounding box center [135, 180] width 170 height 44
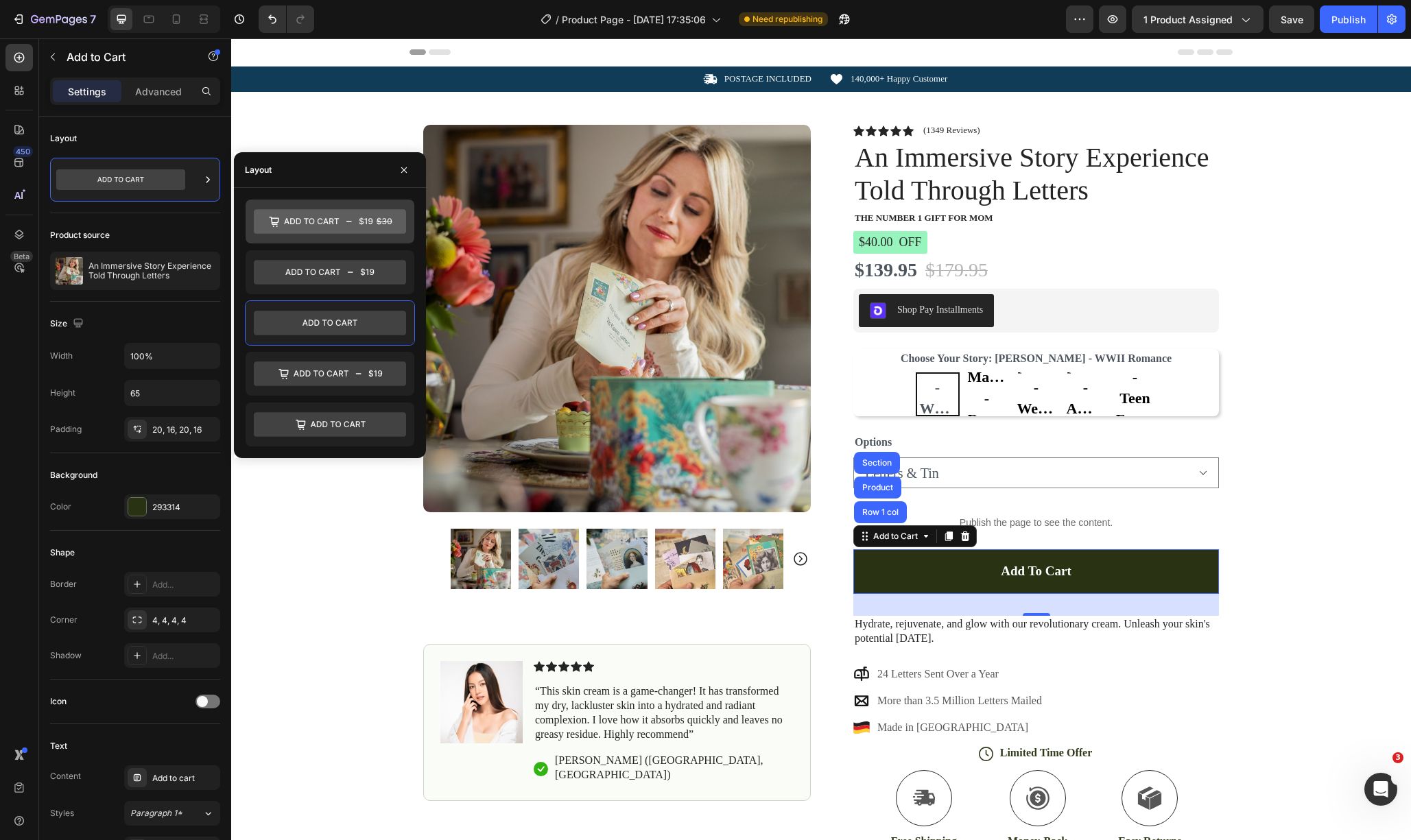
click at [346, 222] on icon at bounding box center [330, 221] width 152 height 24
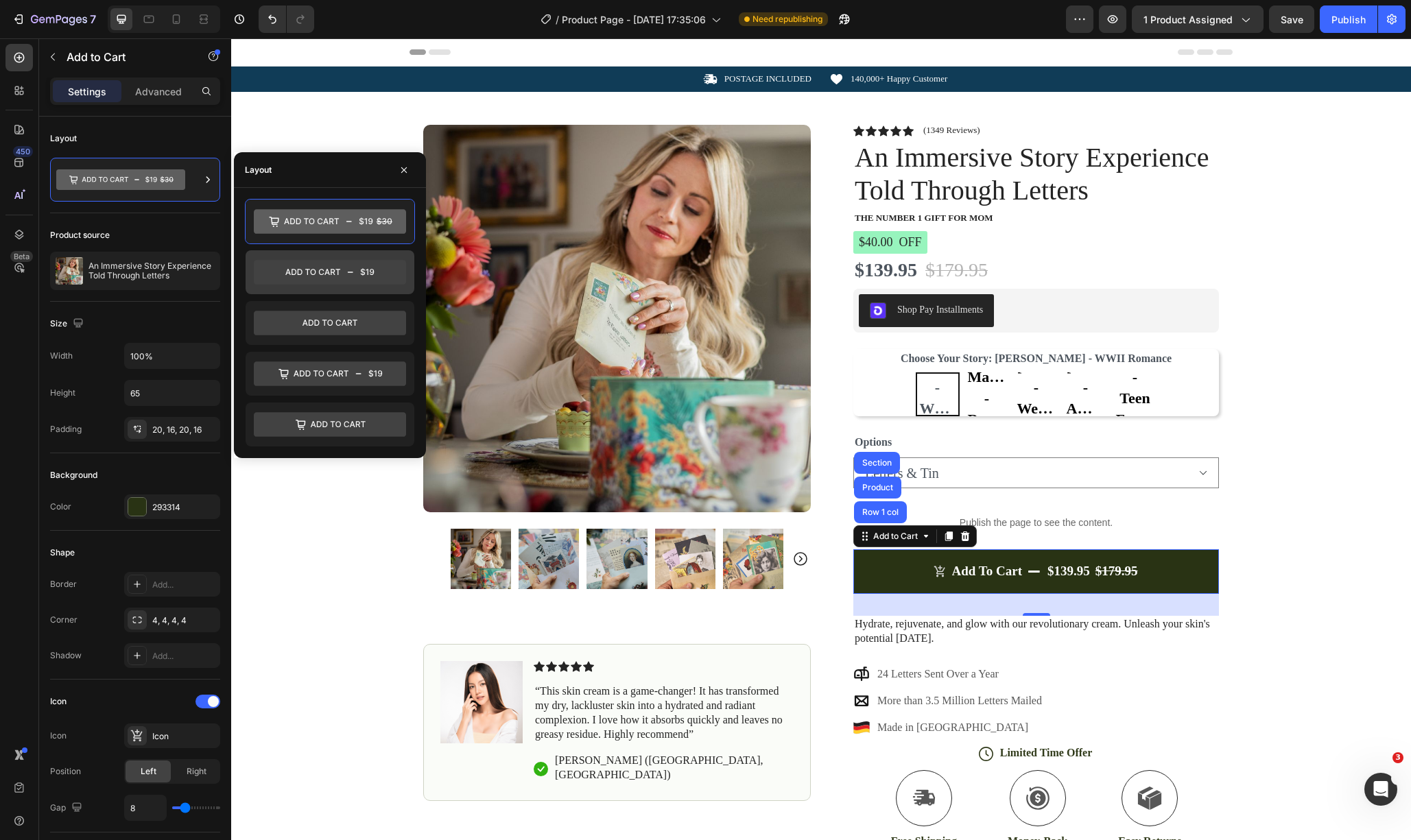
click at [377, 273] on icon at bounding box center [330, 272] width 152 height 24
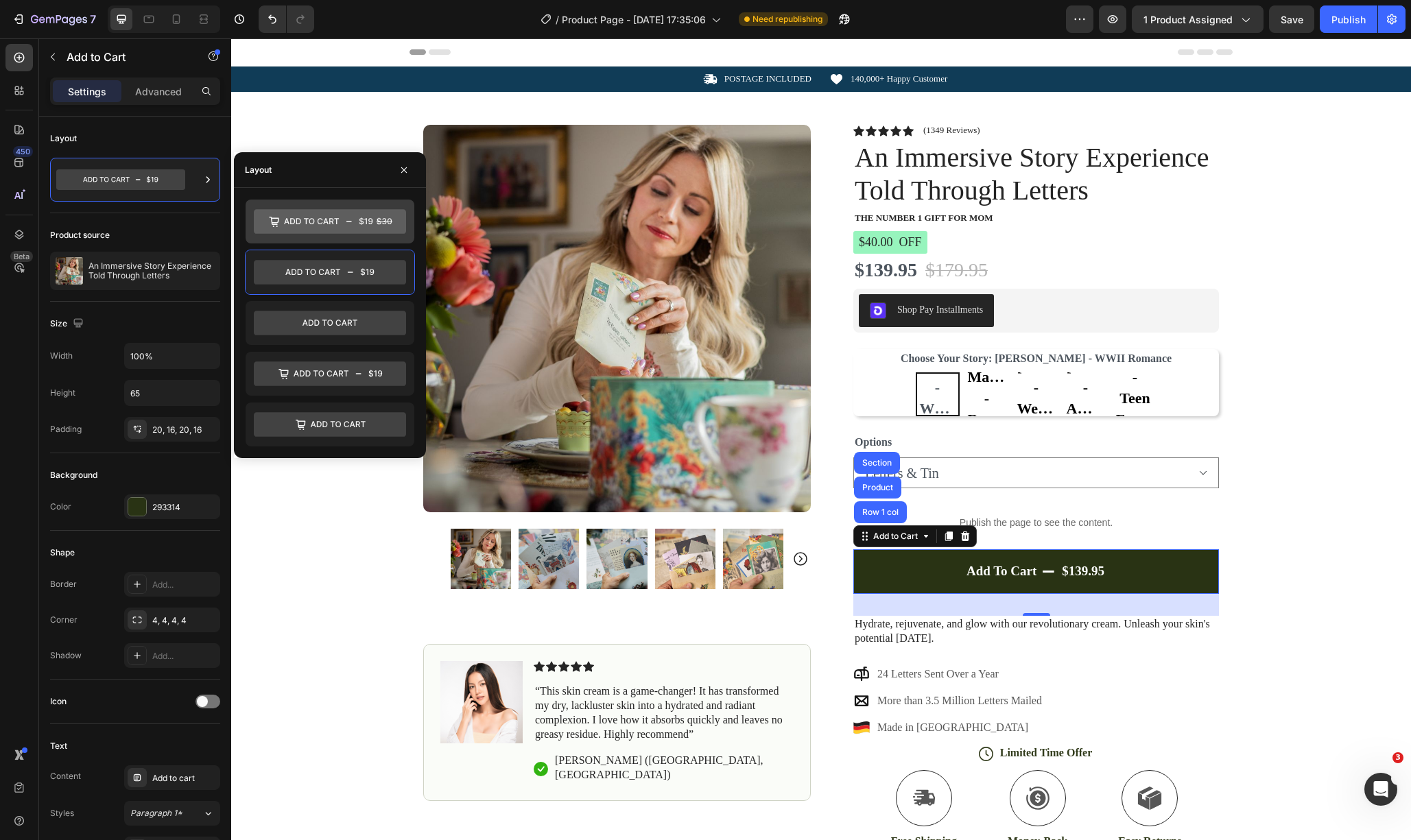
click at [372, 229] on icon at bounding box center [330, 221] width 152 height 24
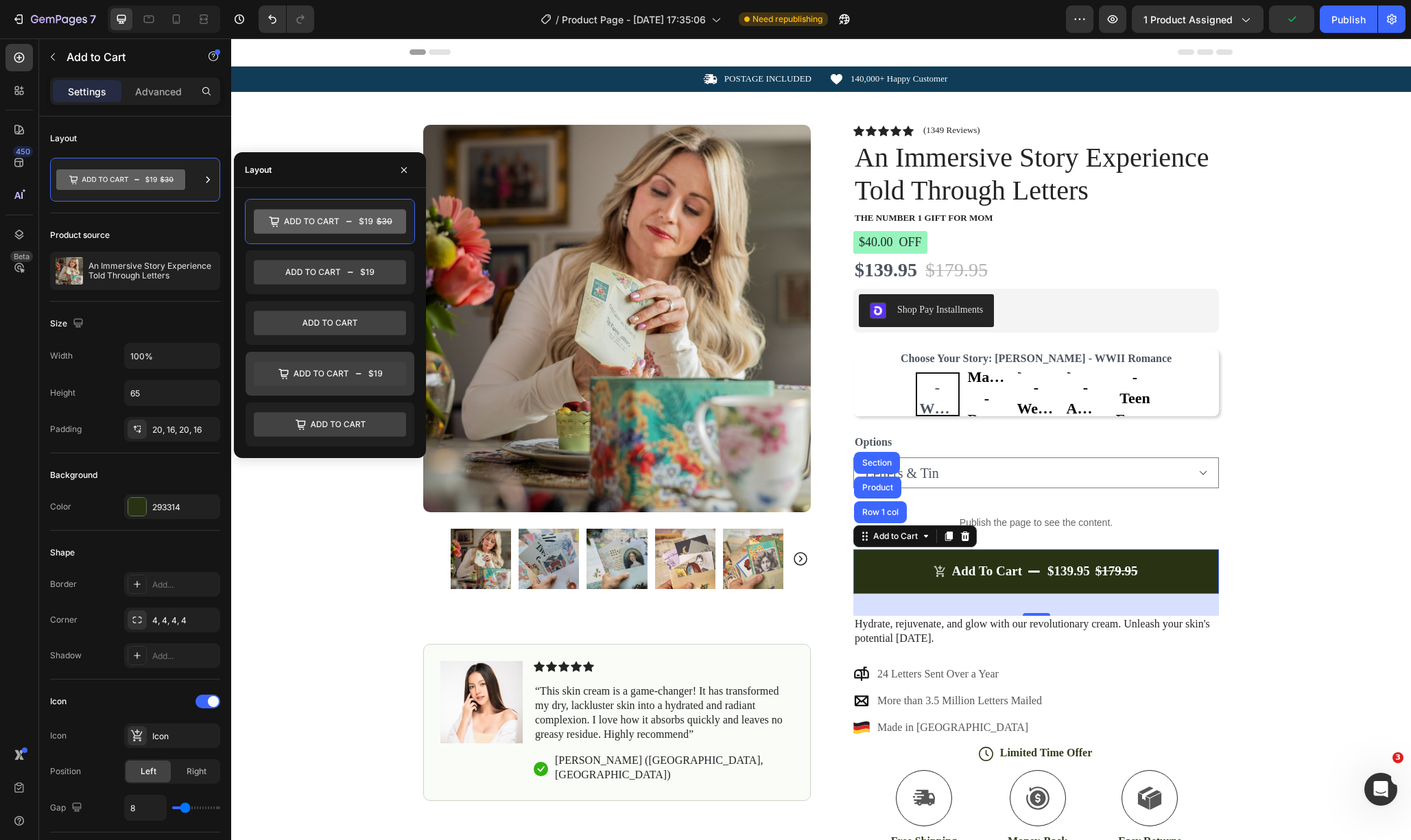
click at [361, 375] on icon at bounding box center [330, 373] width 152 height 24
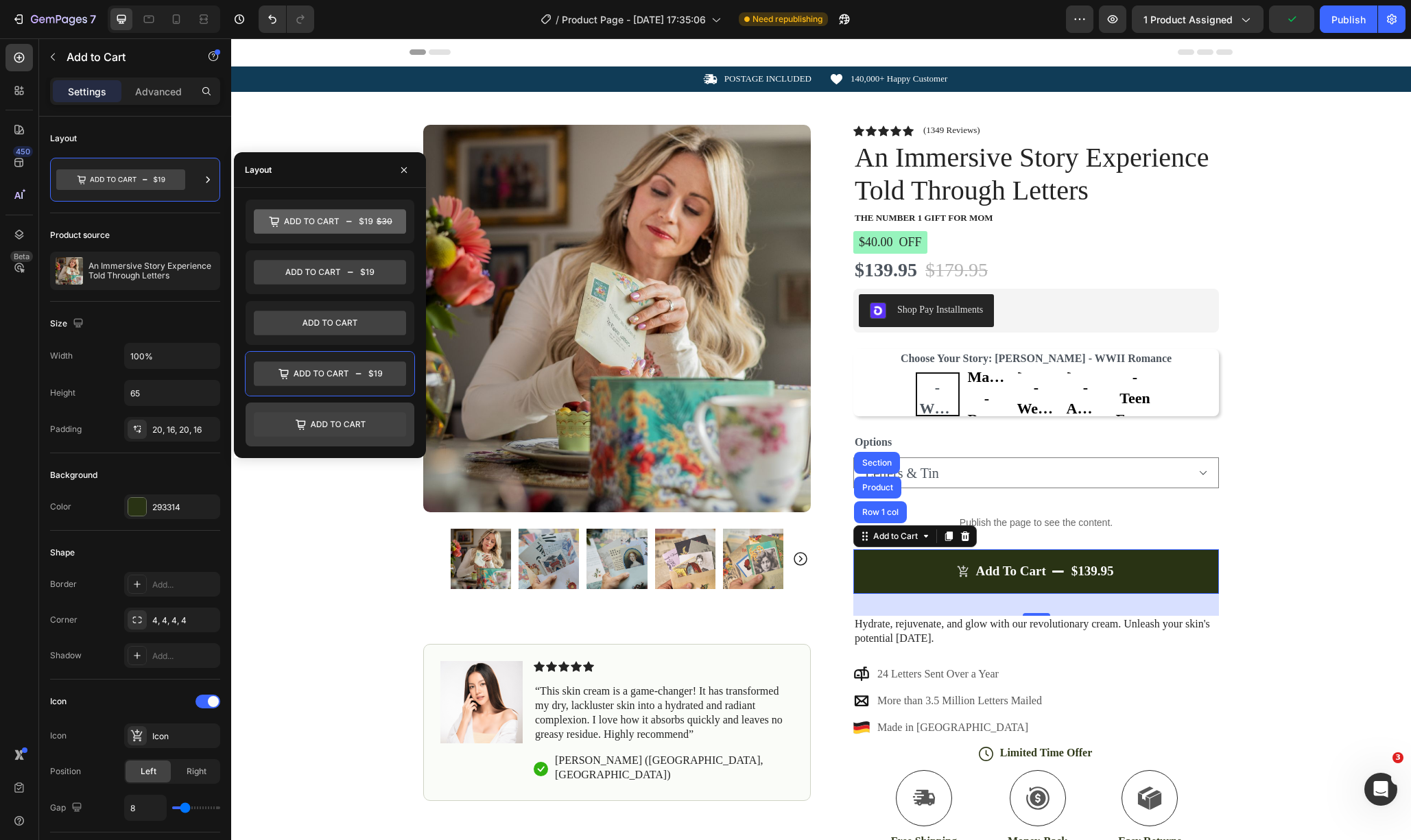
click at [351, 419] on icon at bounding box center [330, 424] width 152 height 24
click at [351, 379] on icon at bounding box center [330, 373] width 152 height 24
click at [1297, 281] on div "Icon POSTAGE INCLUDED Text Block Row Icon 140,000+ Happy Customer Text Block Ro…" at bounding box center [821, 489] width 1180 height 847
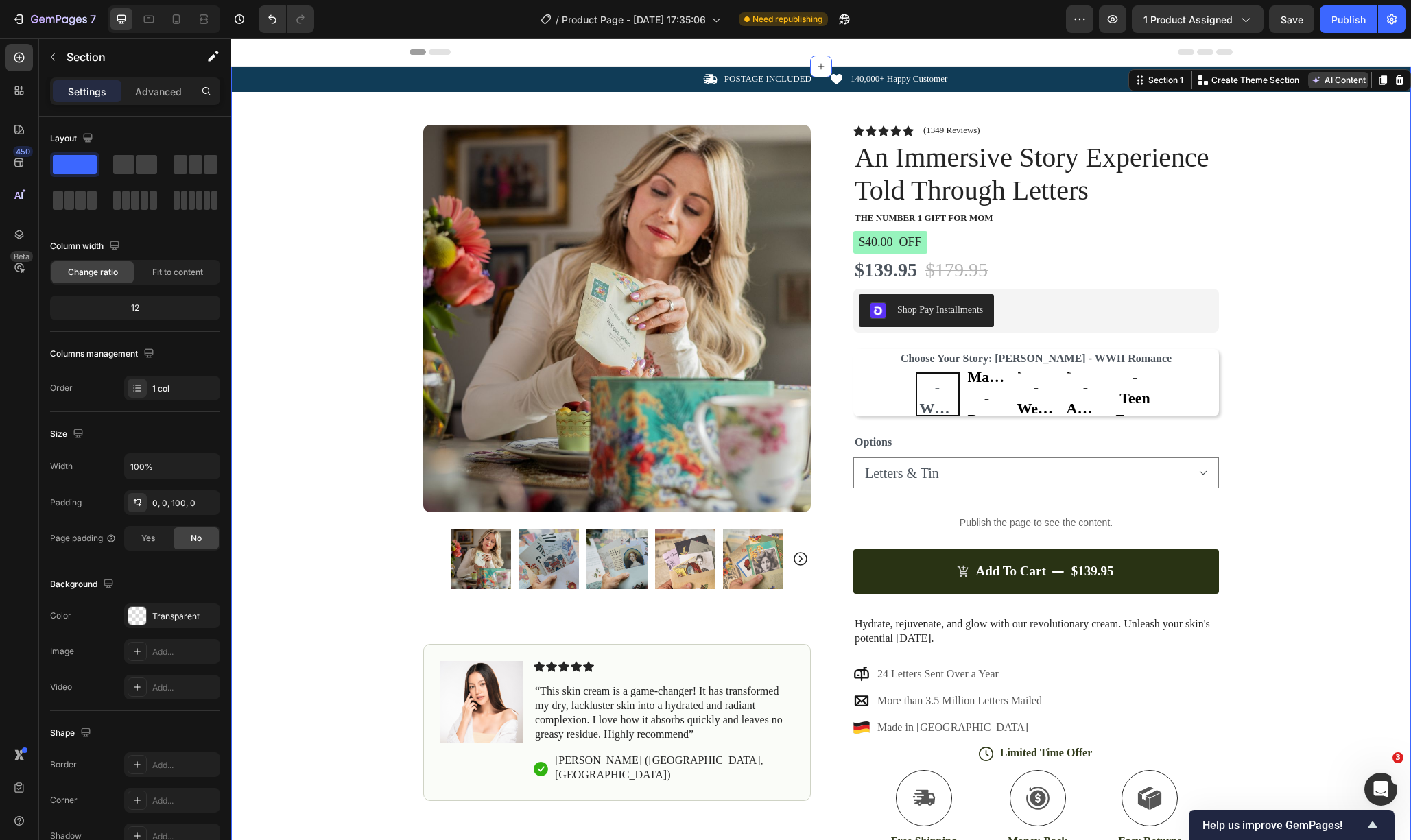
click at [1334, 82] on button "AI Content" at bounding box center [1339, 81] width 61 height 17
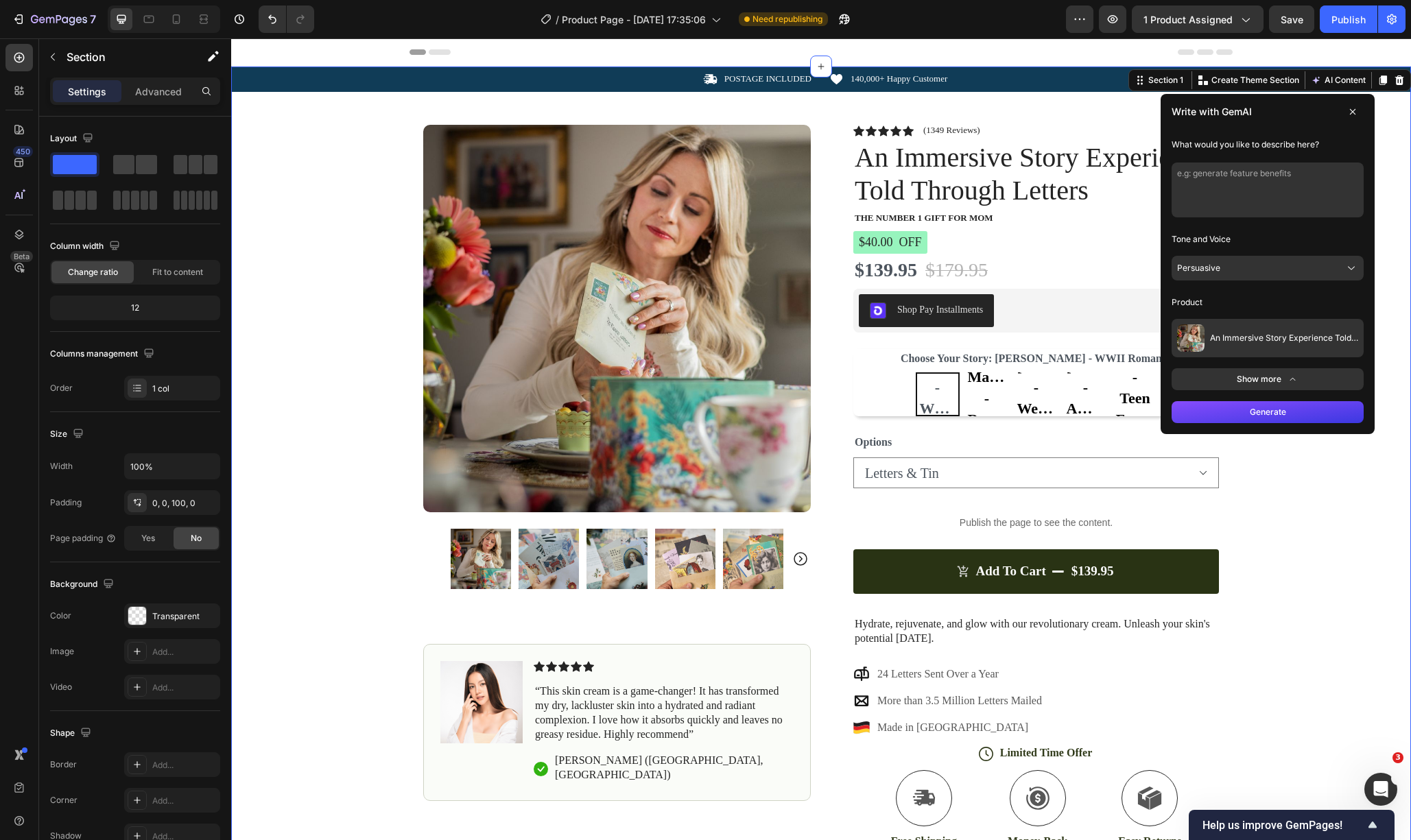
click at [1337, 270] on button "Persuasive" at bounding box center [1267, 267] width 192 height 24
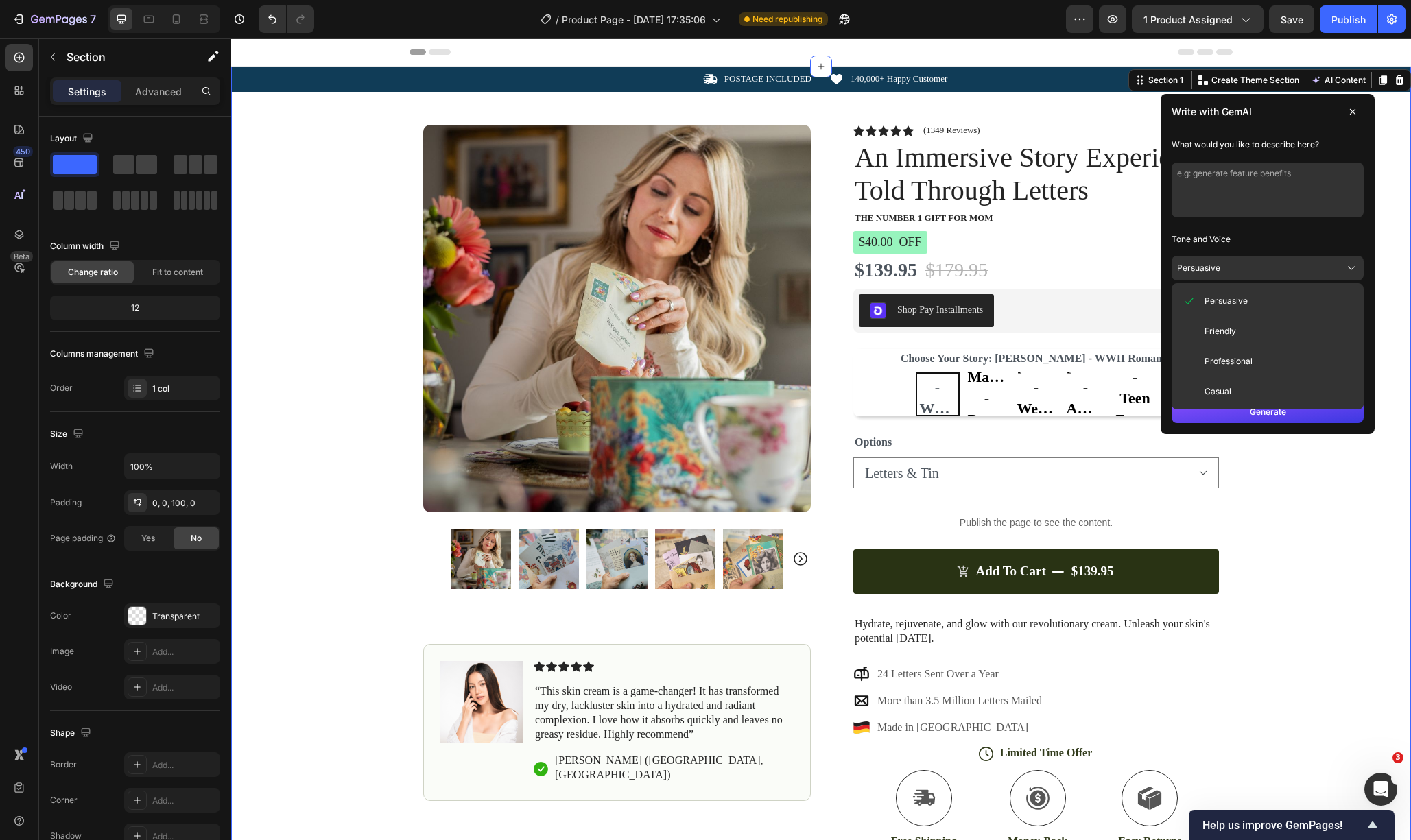
click at [1331, 266] on button "Persuasive" at bounding box center [1267, 267] width 192 height 24
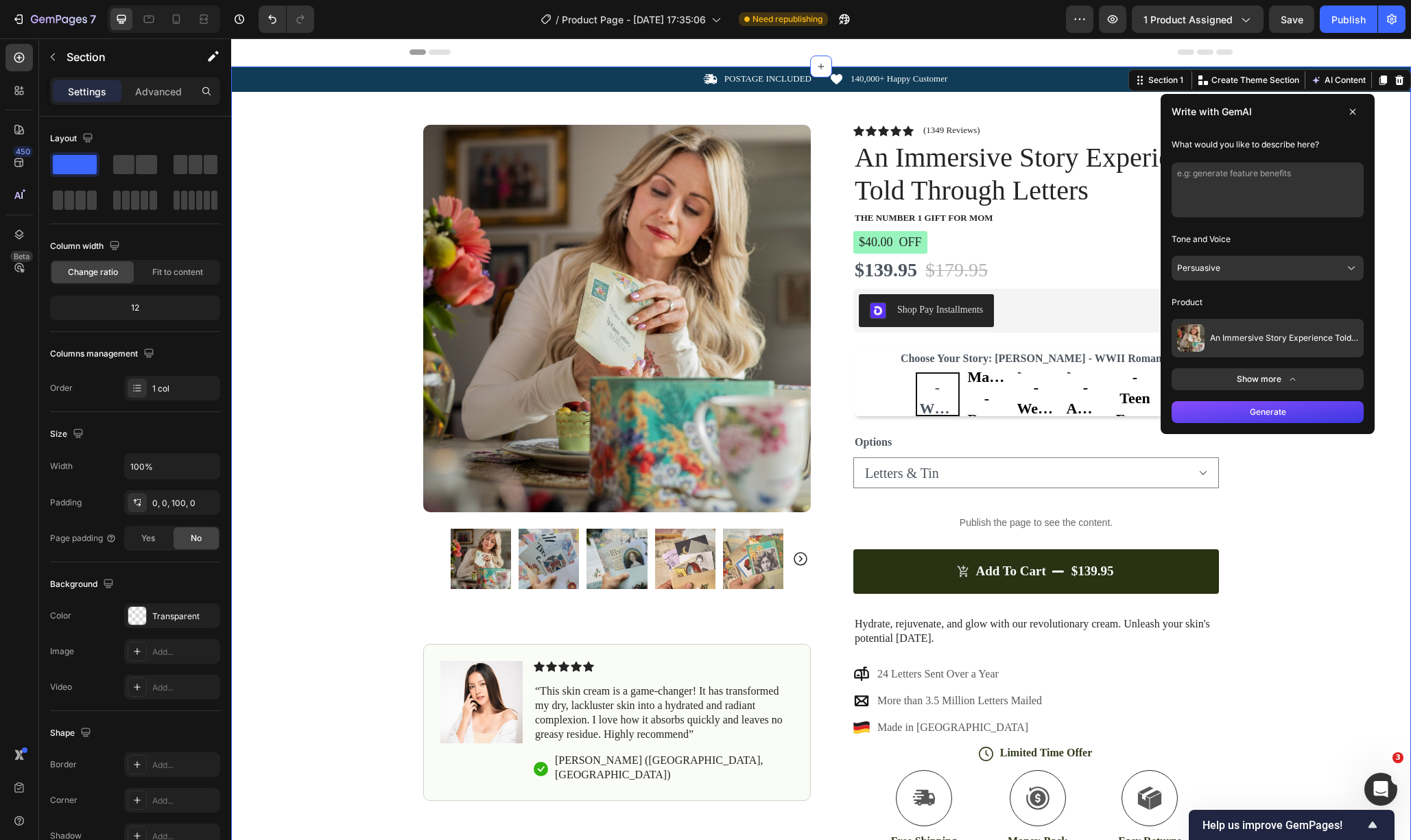
click at [1256, 181] on textarea at bounding box center [1267, 189] width 192 height 55
type textarea "Generate a list of the benefits of the flower letters"
click at [1292, 416] on button "Generate" at bounding box center [1267, 412] width 192 height 22
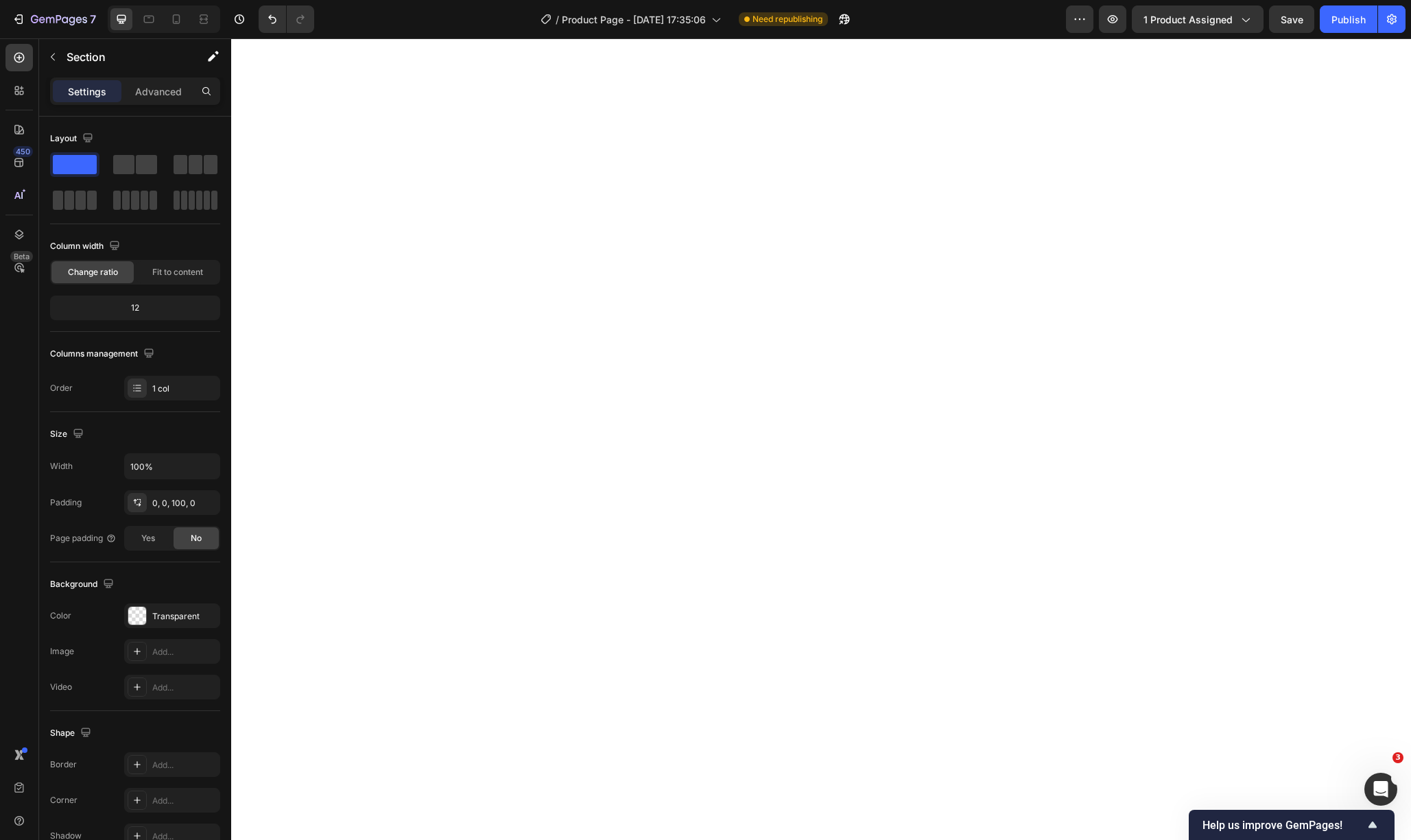
select select "Letters & Tin"
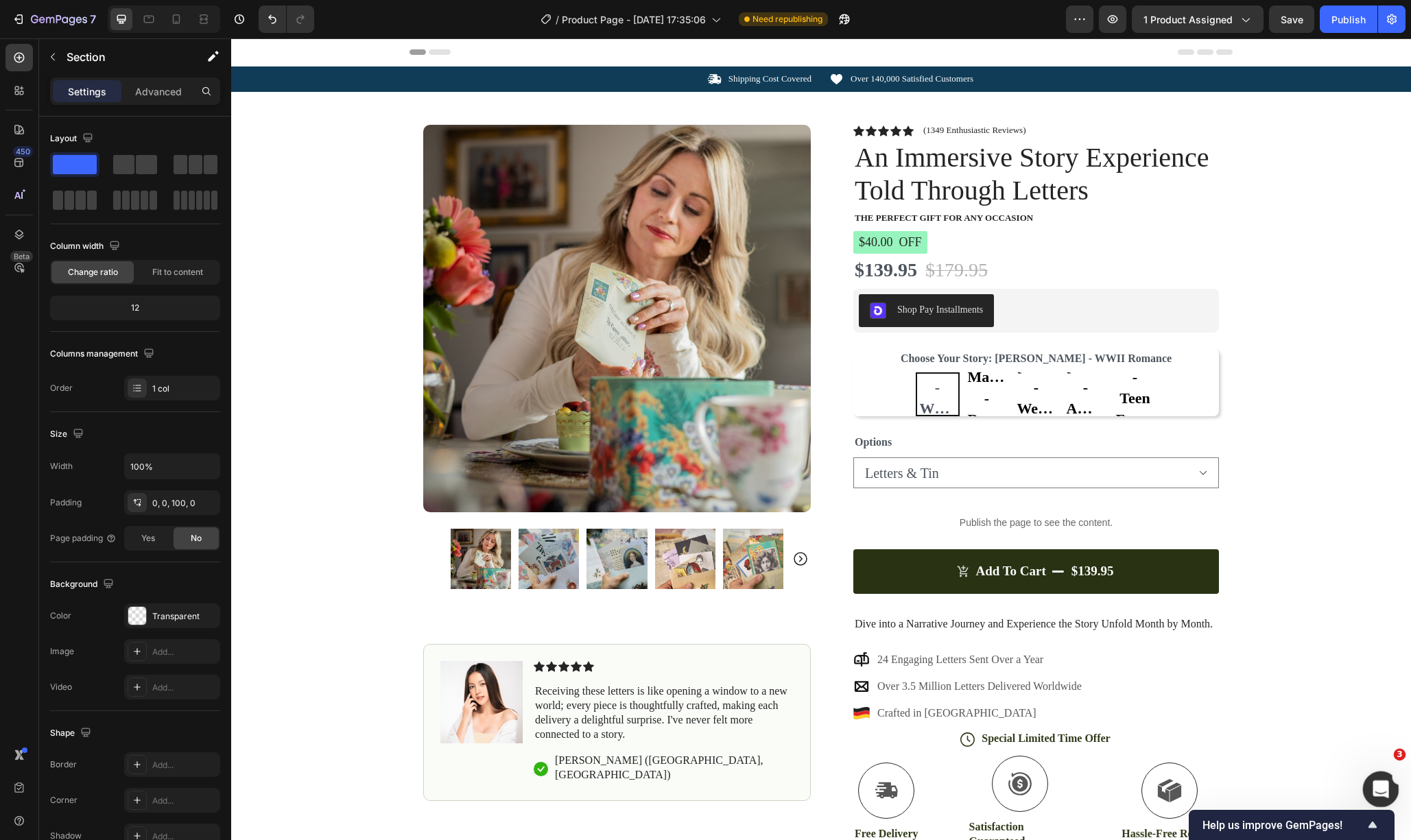
click at [1387, 790] on icon "Open Intercom Messenger" at bounding box center [1379, 787] width 23 height 23
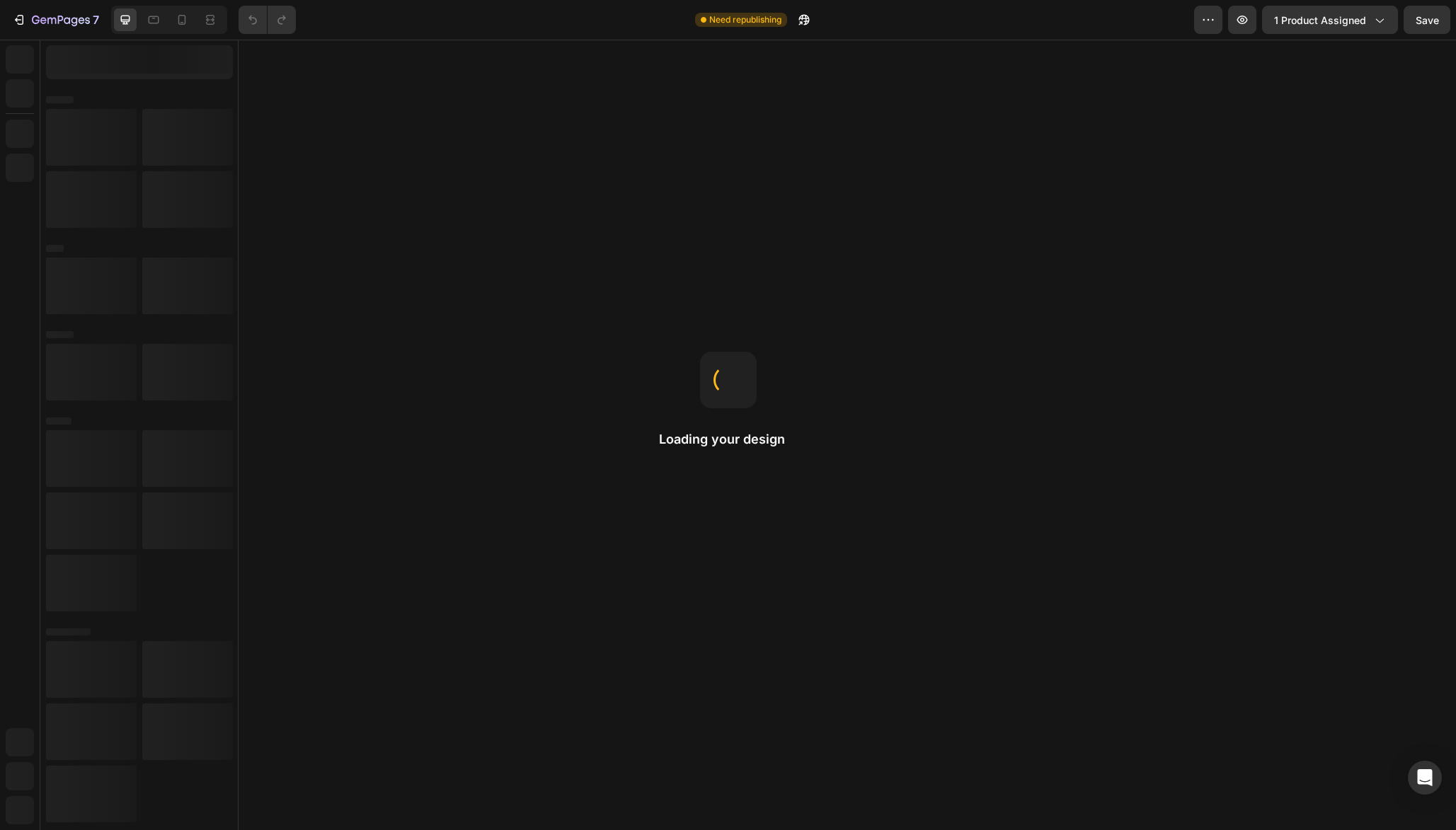
select select "Letters & Tin"
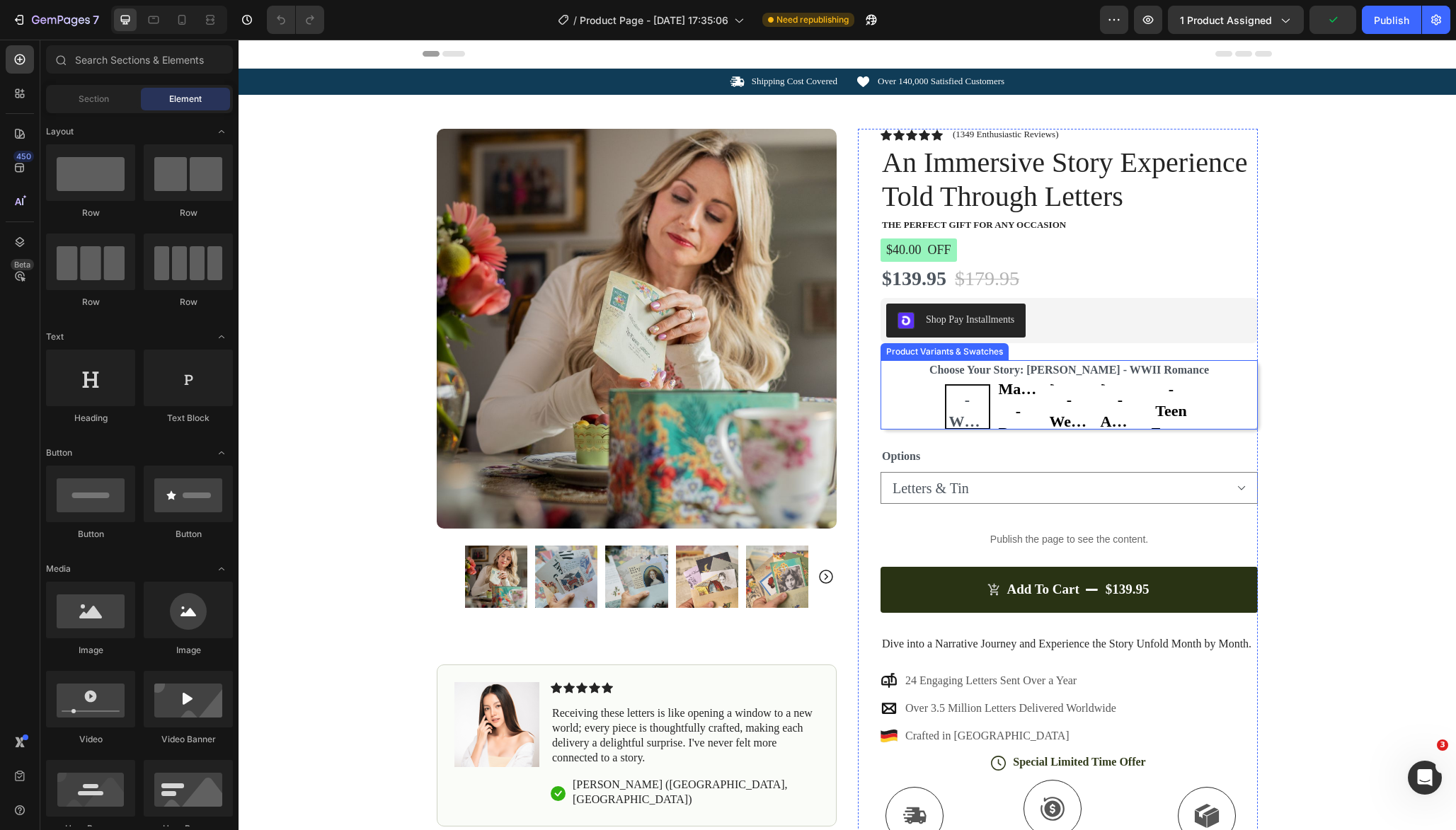
click at [953, 356] on div "Product Variants & Swatches" at bounding box center [945, 352] width 128 height 17
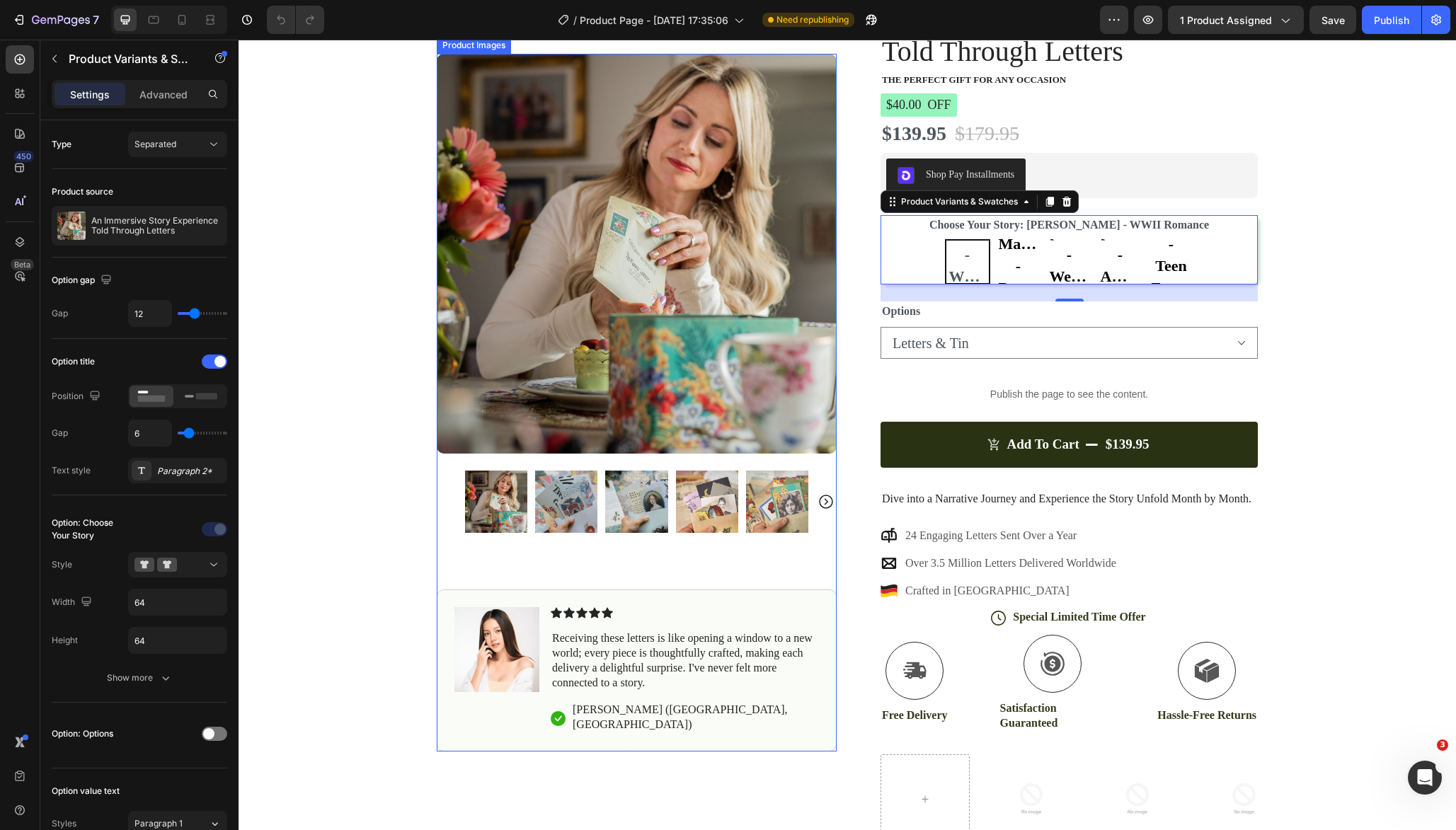
scroll to position [155, 0]
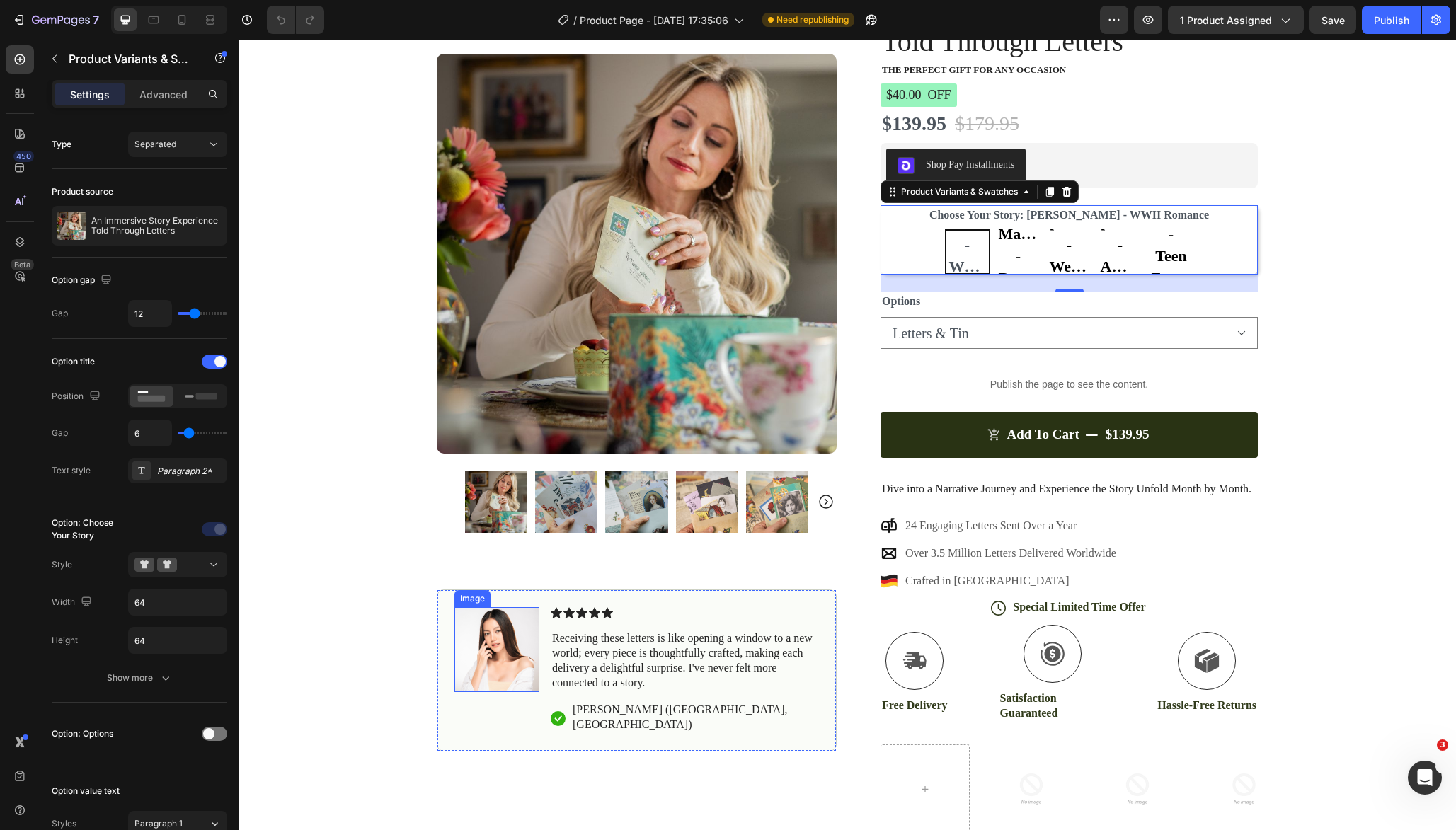
click at [497, 648] on img at bounding box center [497, 650] width 85 height 85
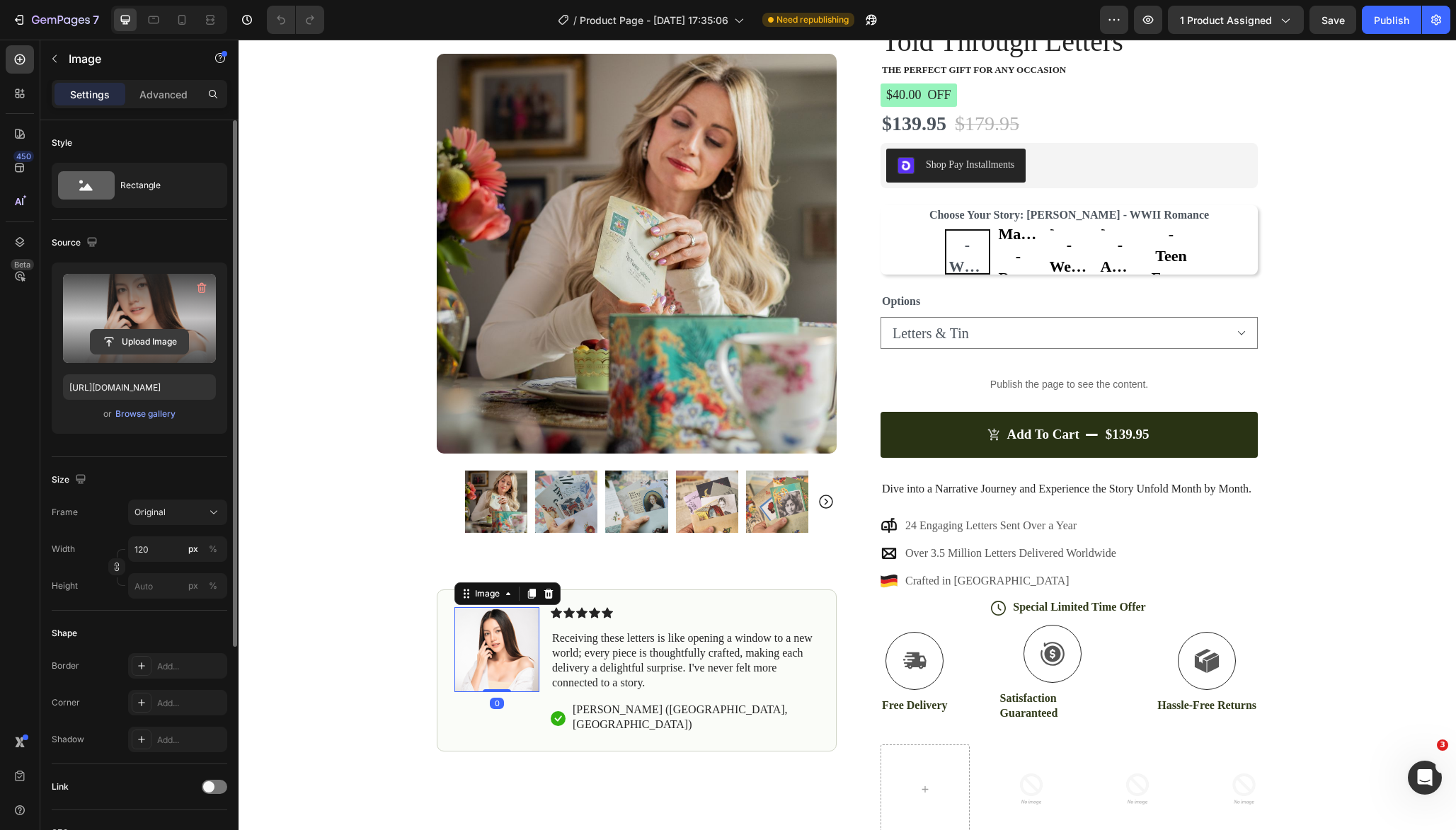
click at [132, 342] on input "file" at bounding box center [139, 342] width 98 height 24
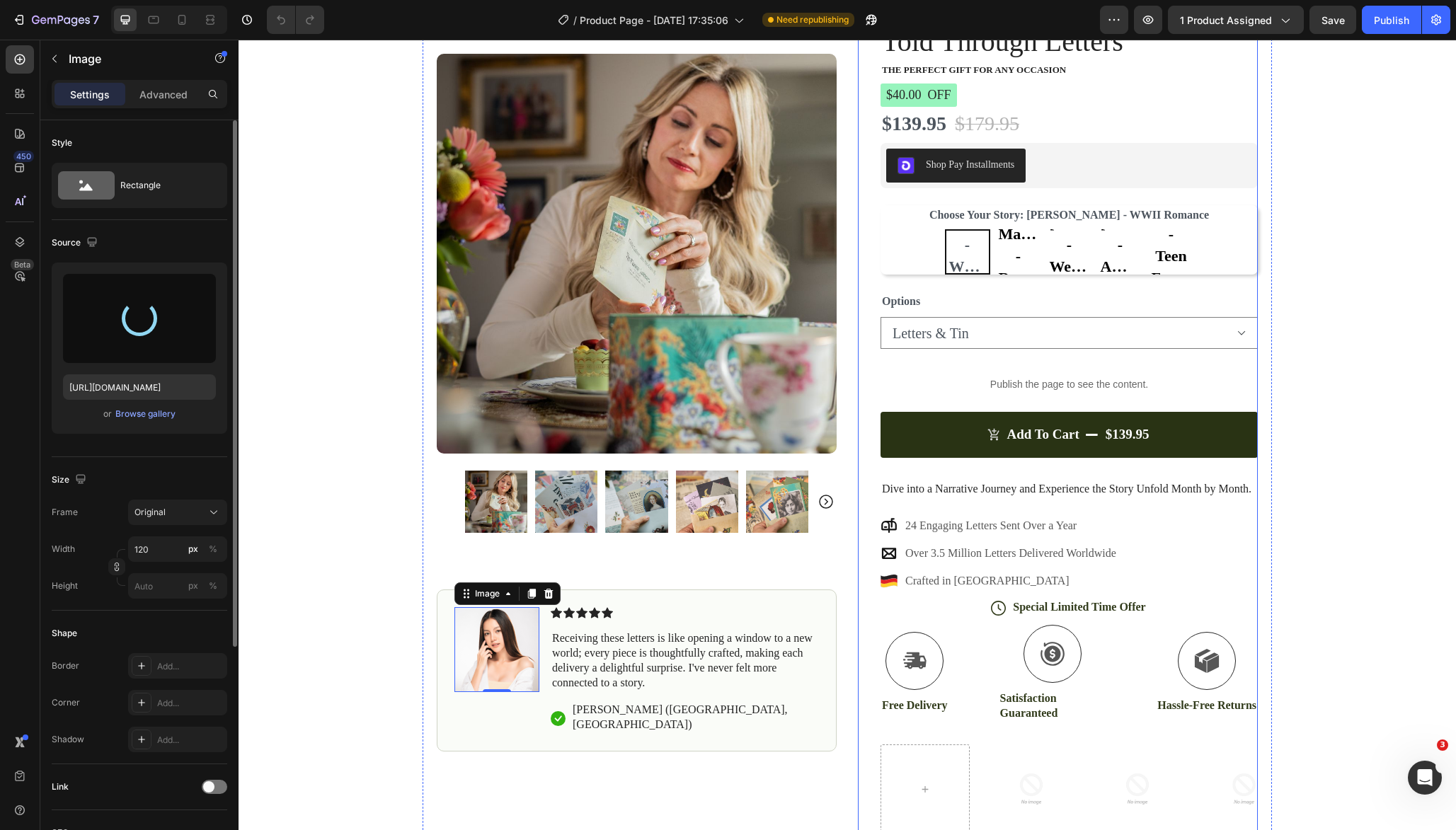
type input "https://cdn.shopify.com/s/files/1/0419/4517/0084/files/gempages_467033851152040…"
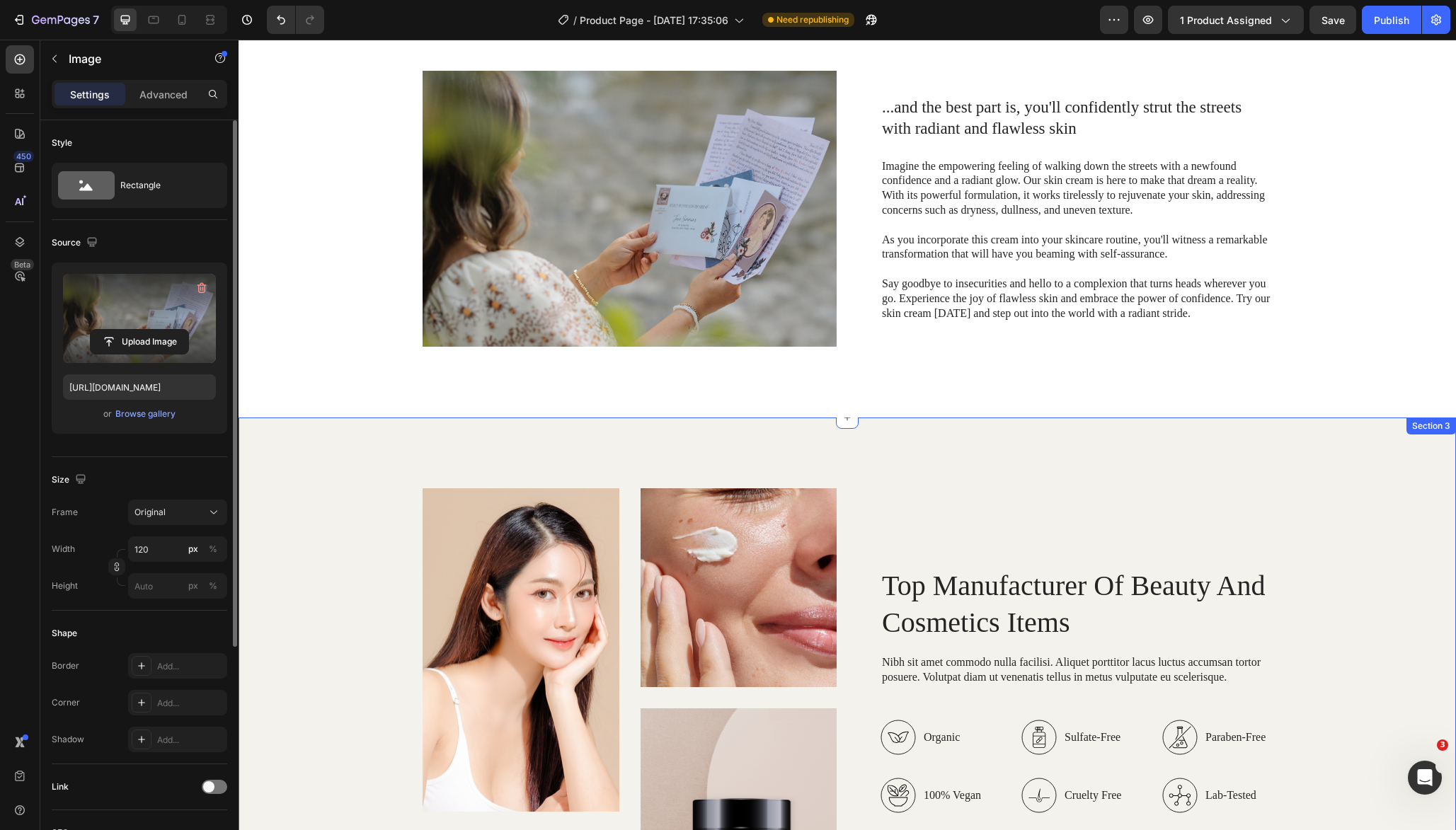
select select "Letters & Tin"
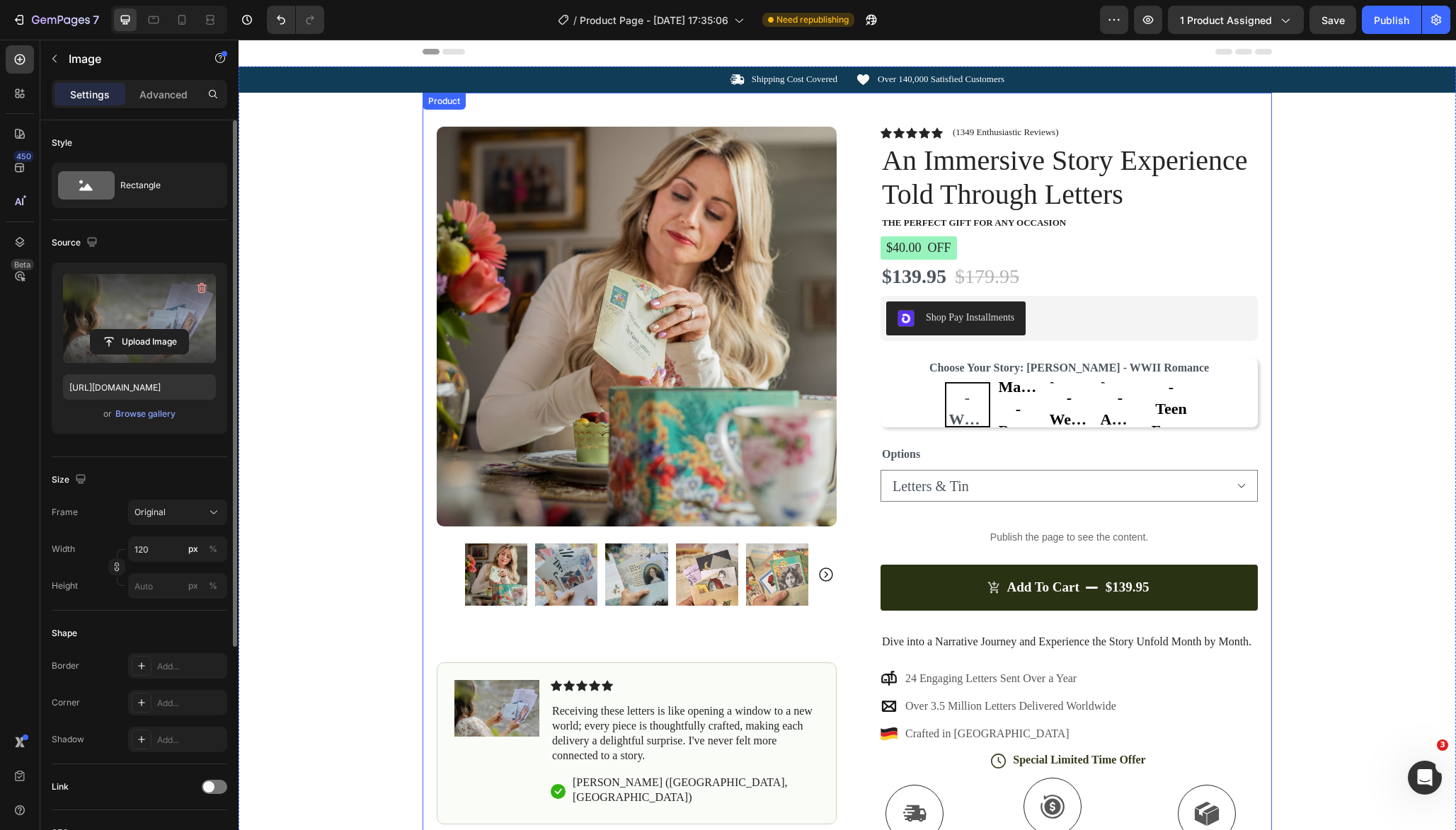
scroll to position [0, 0]
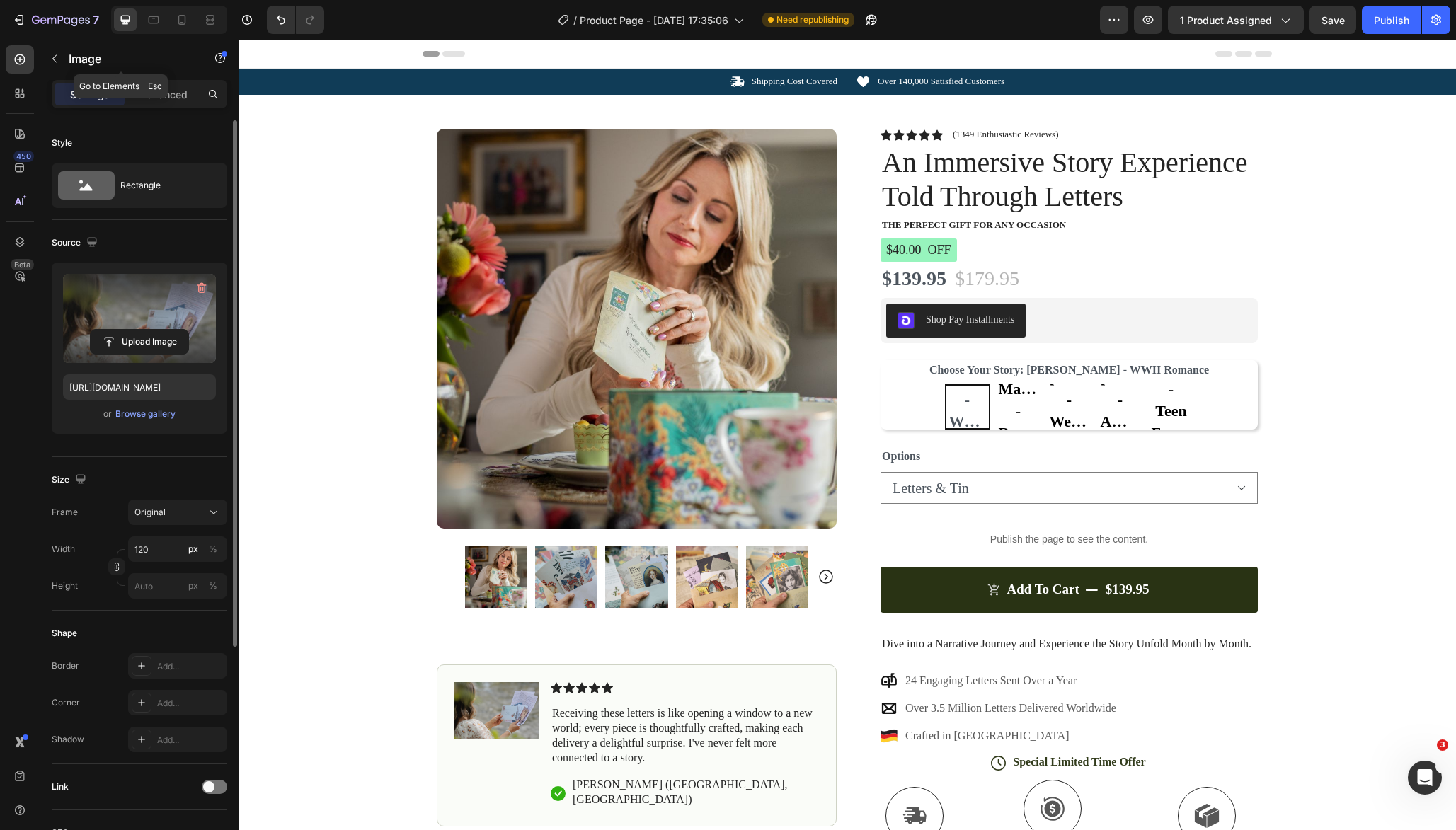
click at [52, 56] on icon "button" at bounding box center [54, 58] width 11 height 11
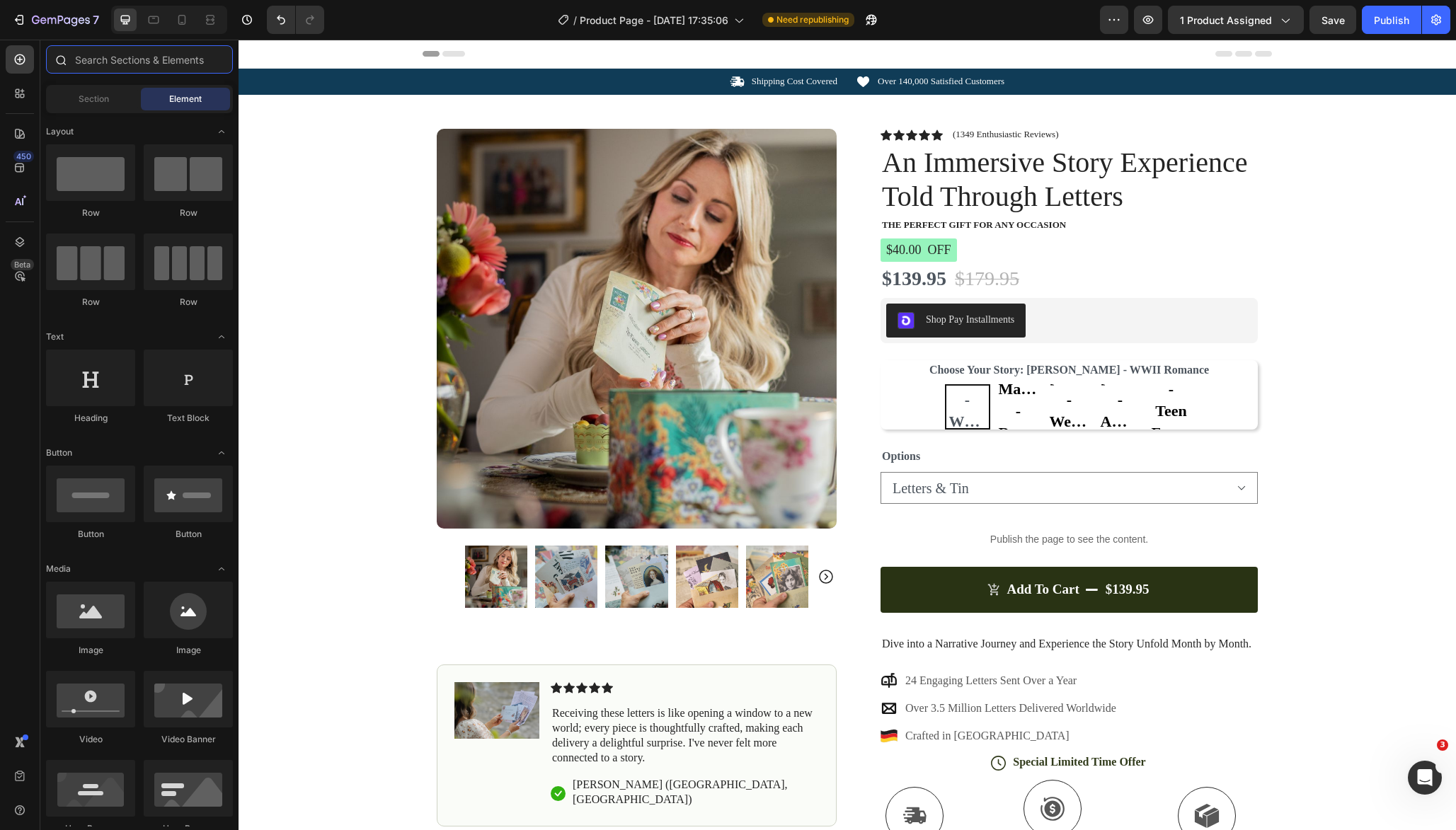
click at [117, 67] on input "text" at bounding box center [139, 59] width 187 height 29
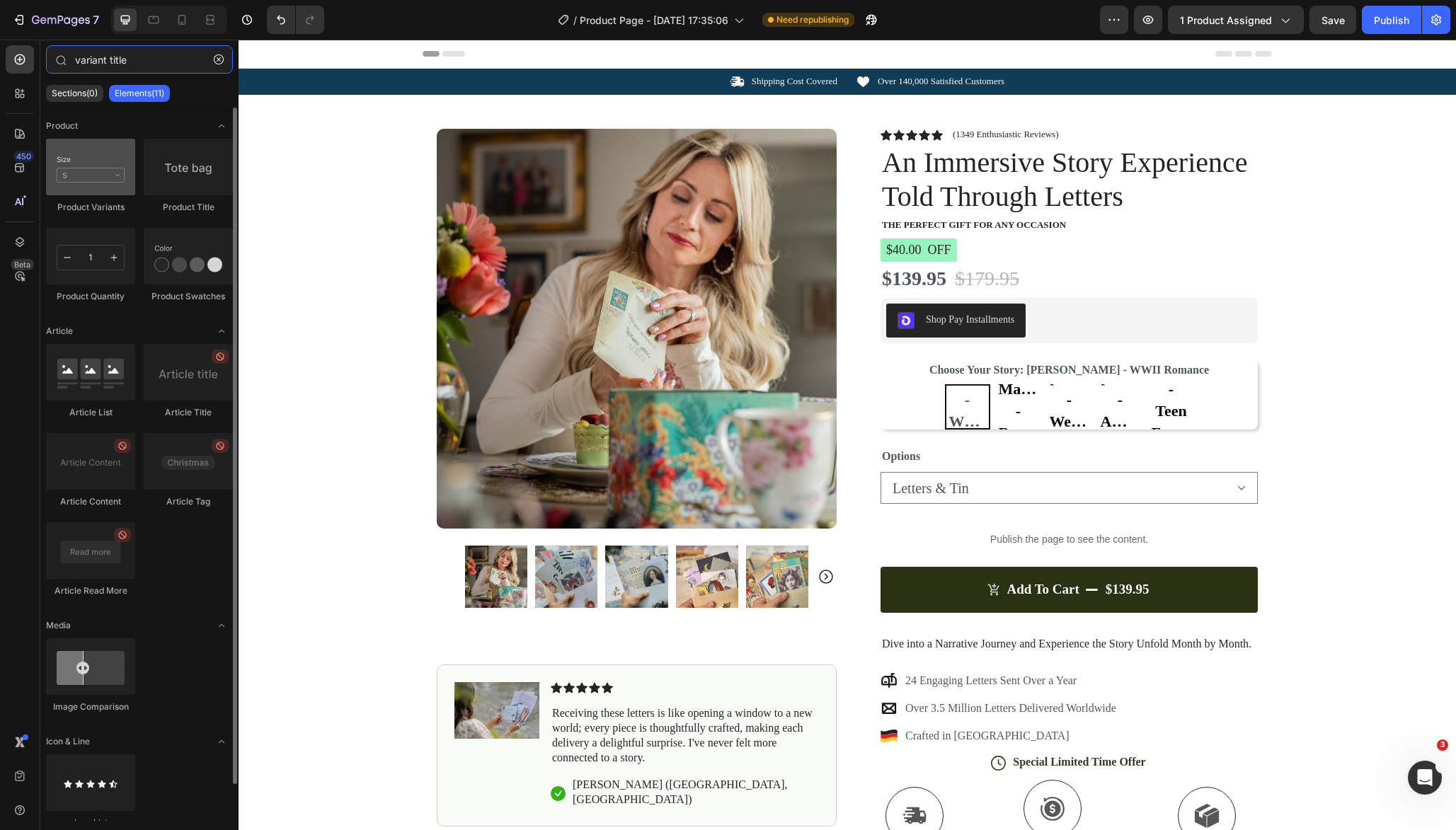
type input "variant title"
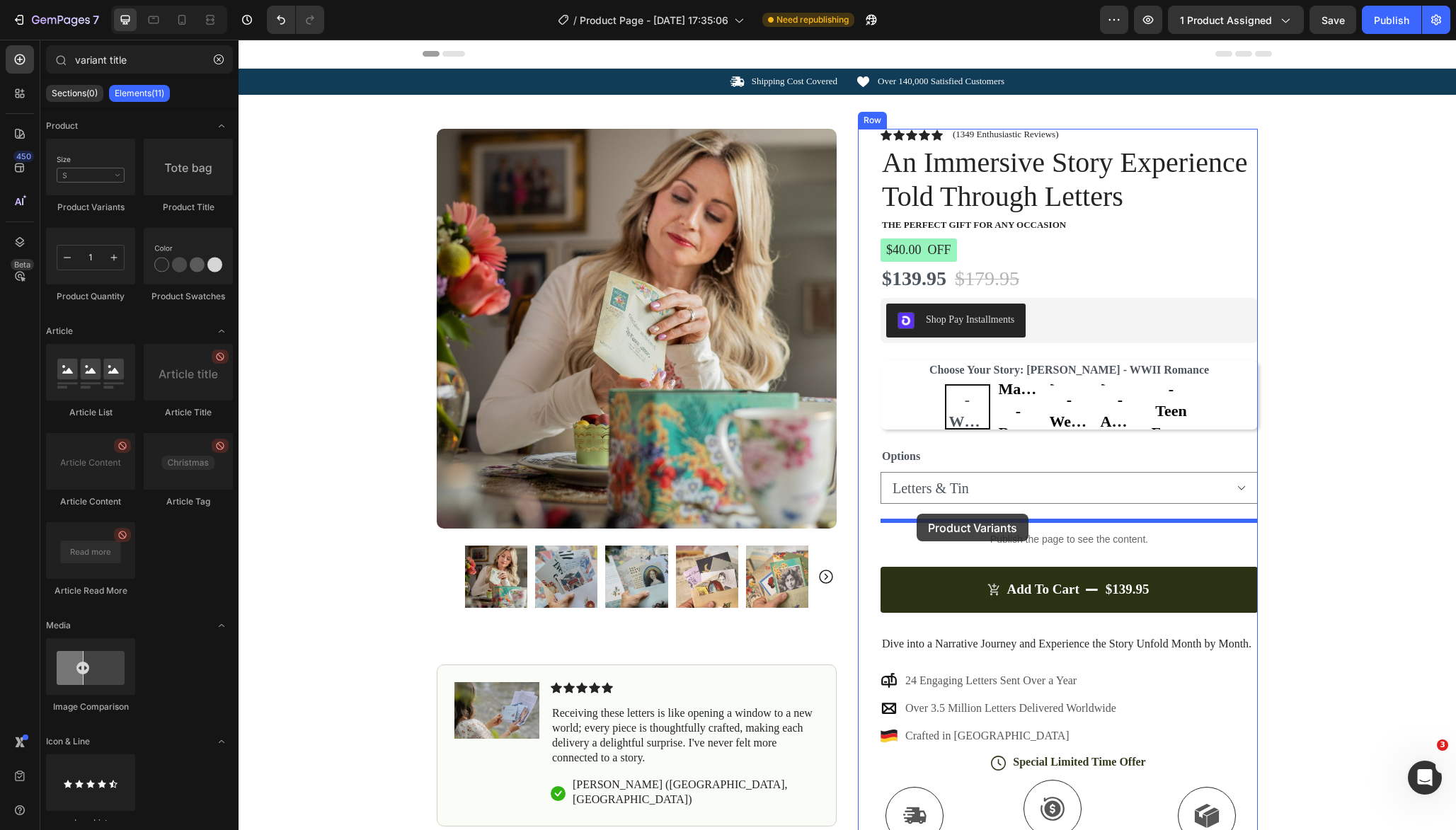
drag, startPoint x: 320, startPoint y: 200, endPoint x: 916, endPoint y: 513, distance: 673.2
select select "Letters & Tin"
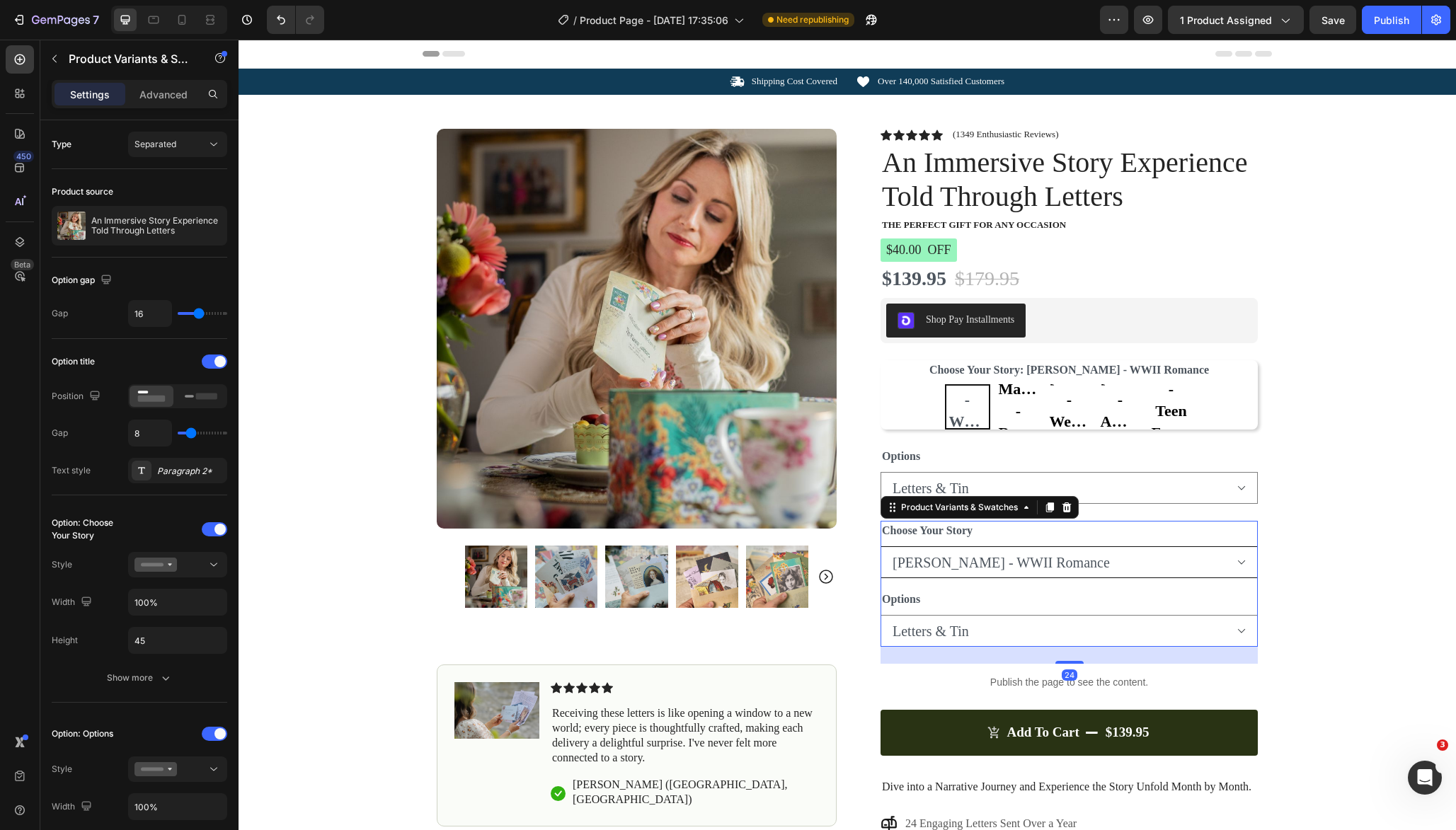
click at [1078, 554] on select "Audrey Rose - WWII Romance Adelaide Magnolia - Regency Romance Lily Clara - Wes…" at bounding box center [1069, 562] width 377 height 32
click at [214, 533] on div at bounding box center [213, 529] width 25 height 14
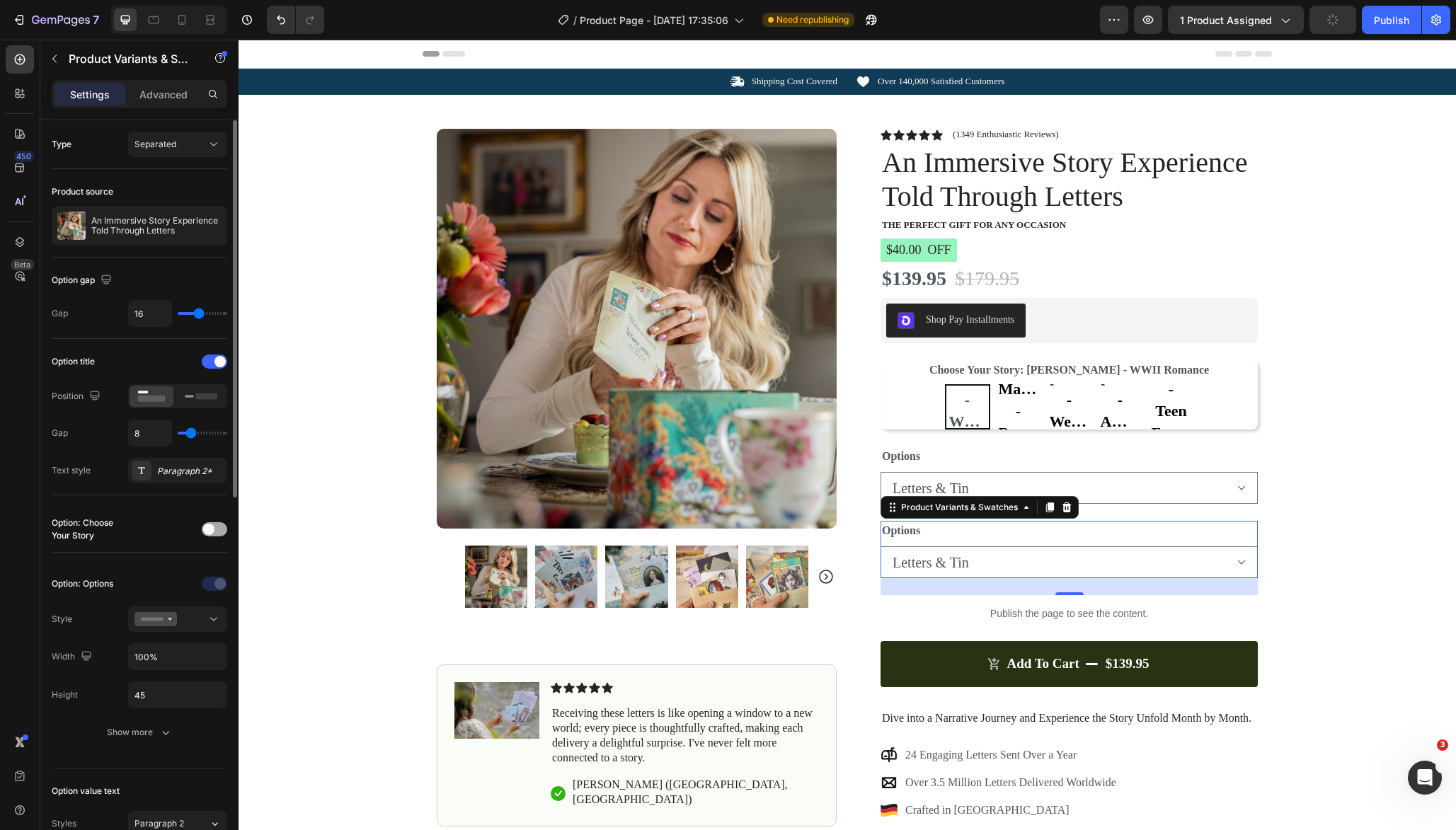
click at [213, 530] on span at bounding box center [208, 529] width 11 height 11
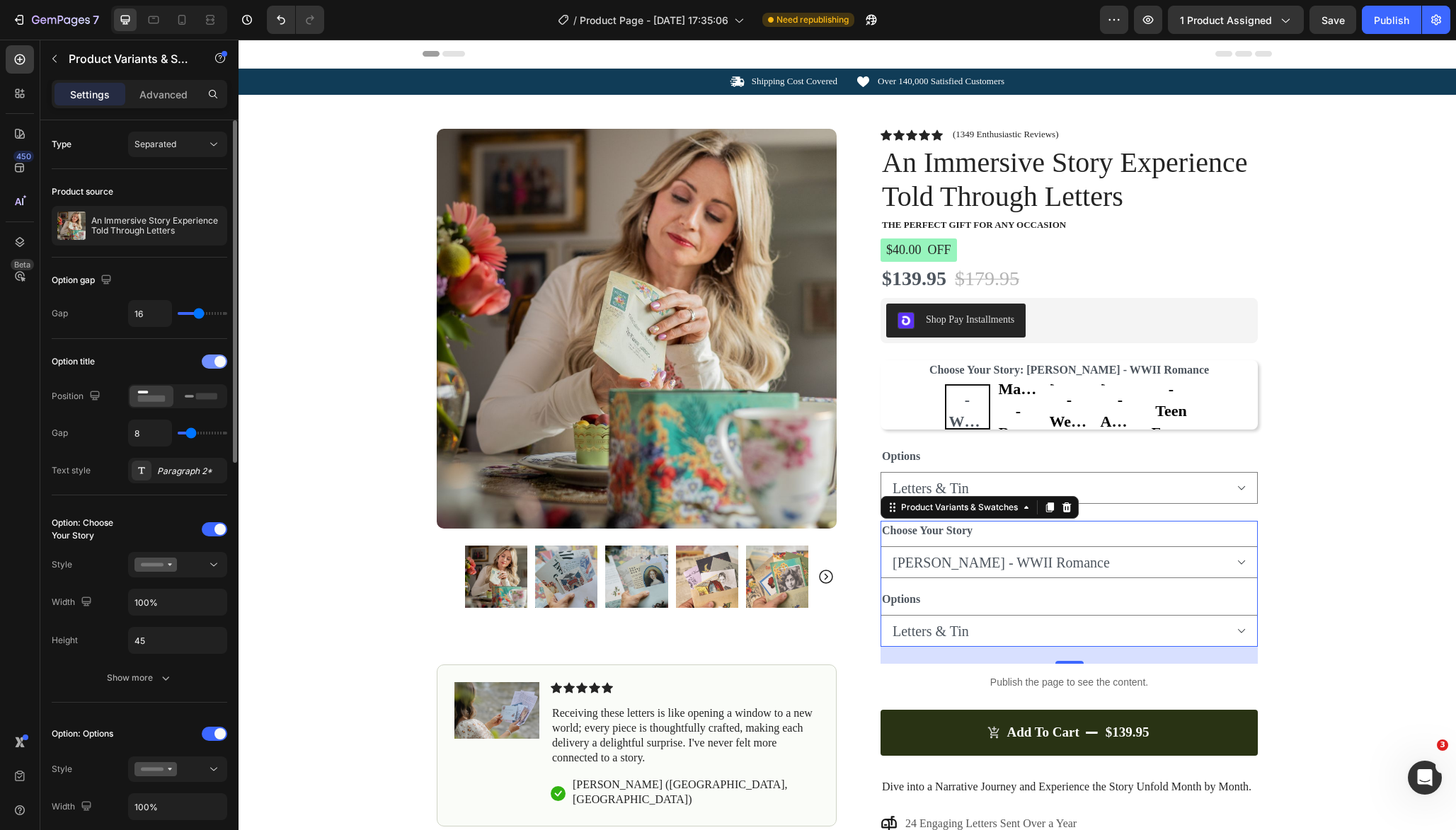
click at [215, 362] on span at bounding box center [220, 361] width 11 height 11
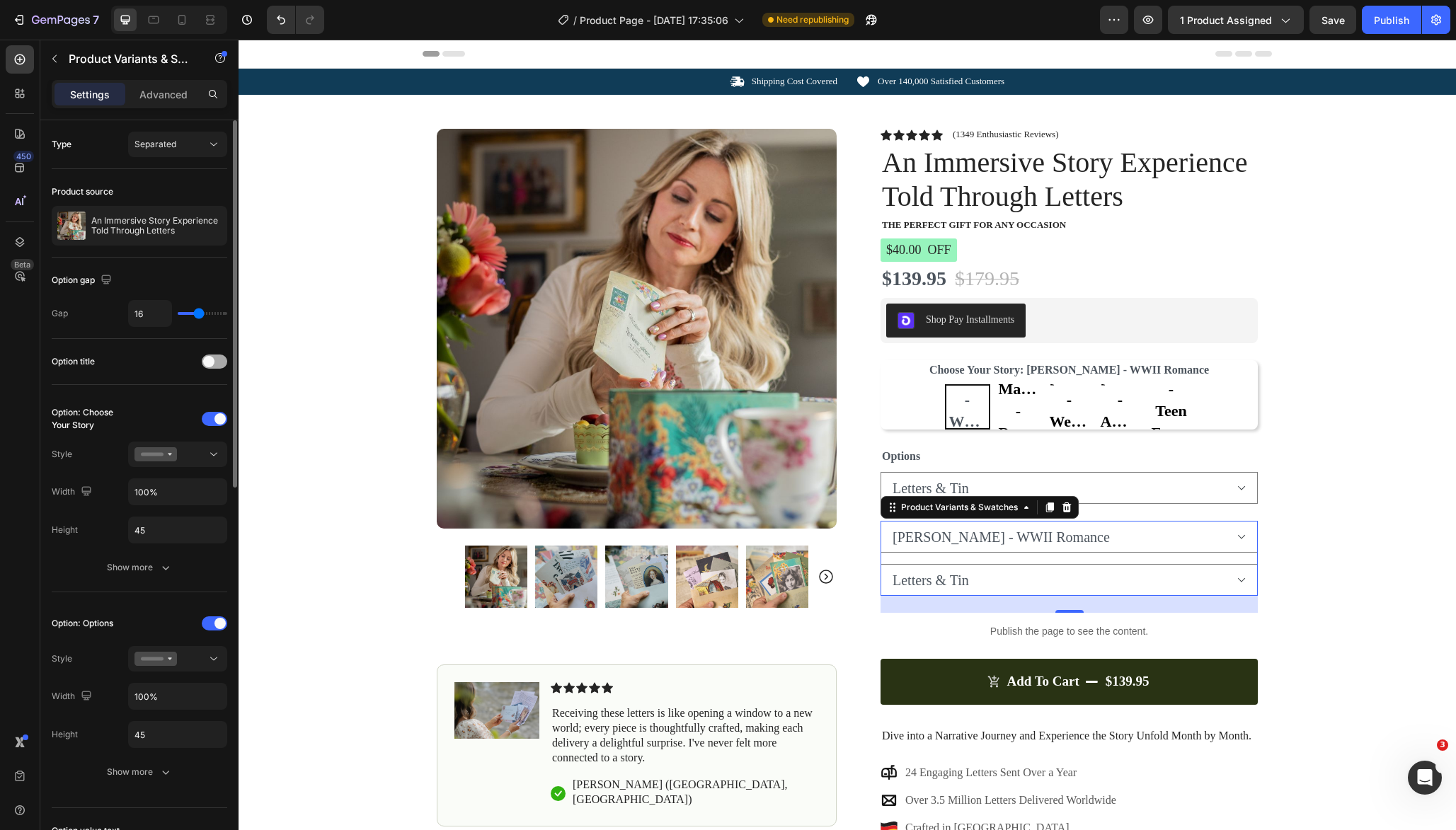
click at [215, 362] on div at bounding box center [213, 362] width 25 height 14
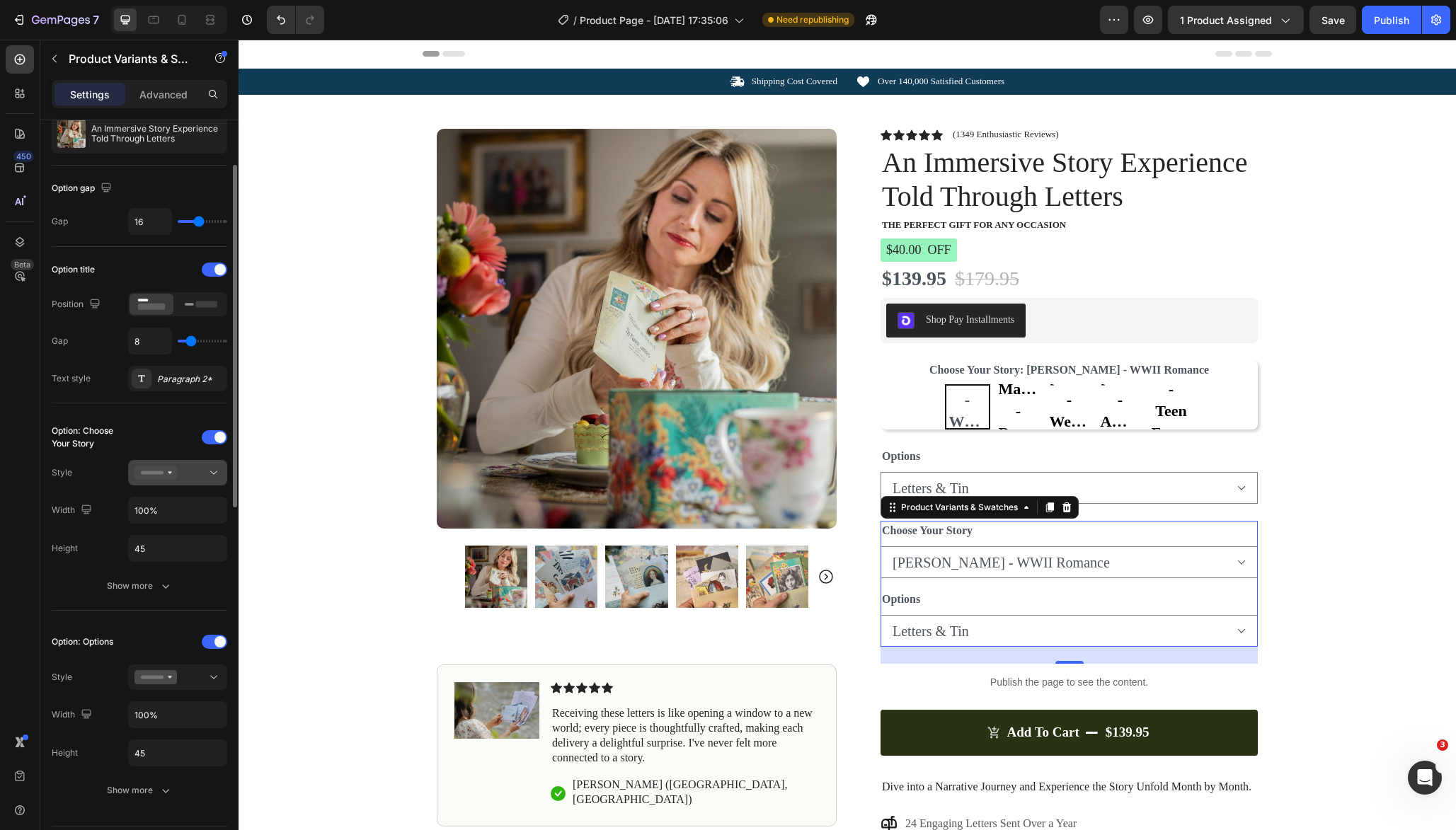
scroll to position [94, 0]
click at [213, 641] on div at bounding box center [213, 639] width 25 height 14
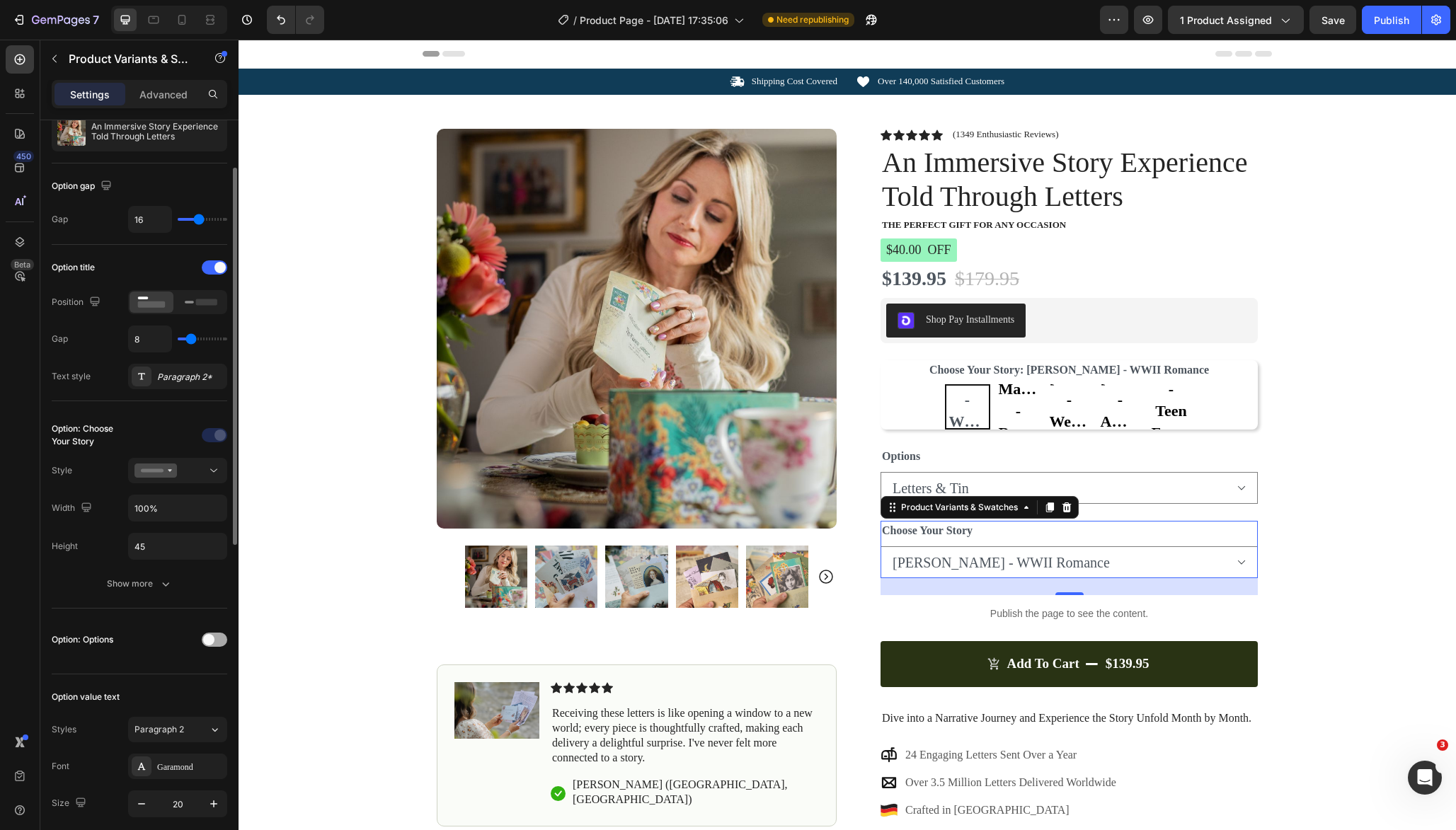
click at [213, 641] on div at bounding box center [213, 639] width 25 height 14
select select "Letters & Tin"
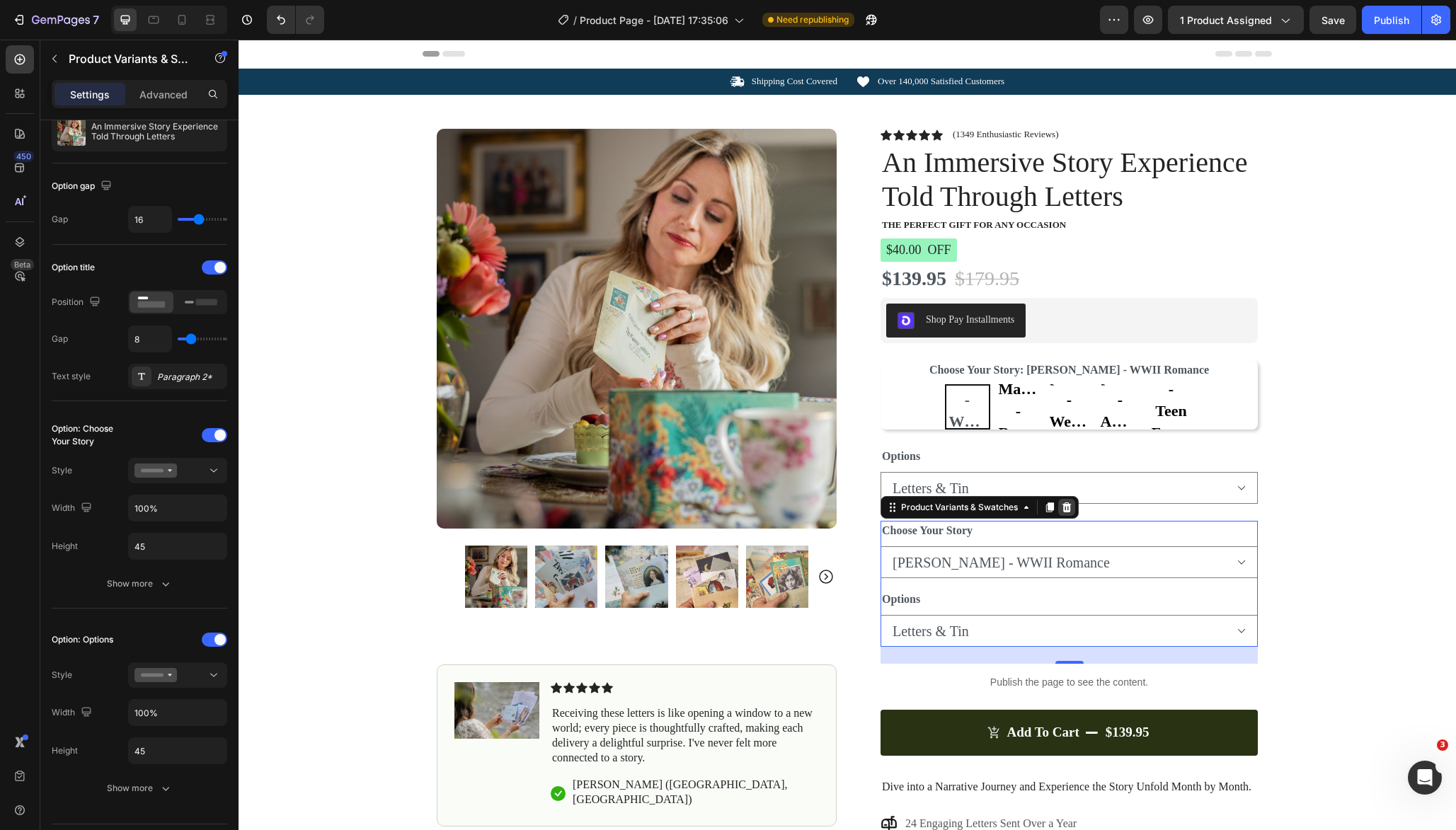
click at [1070, 506] on icon at bounding box center [1066, 506] width 10 height 10
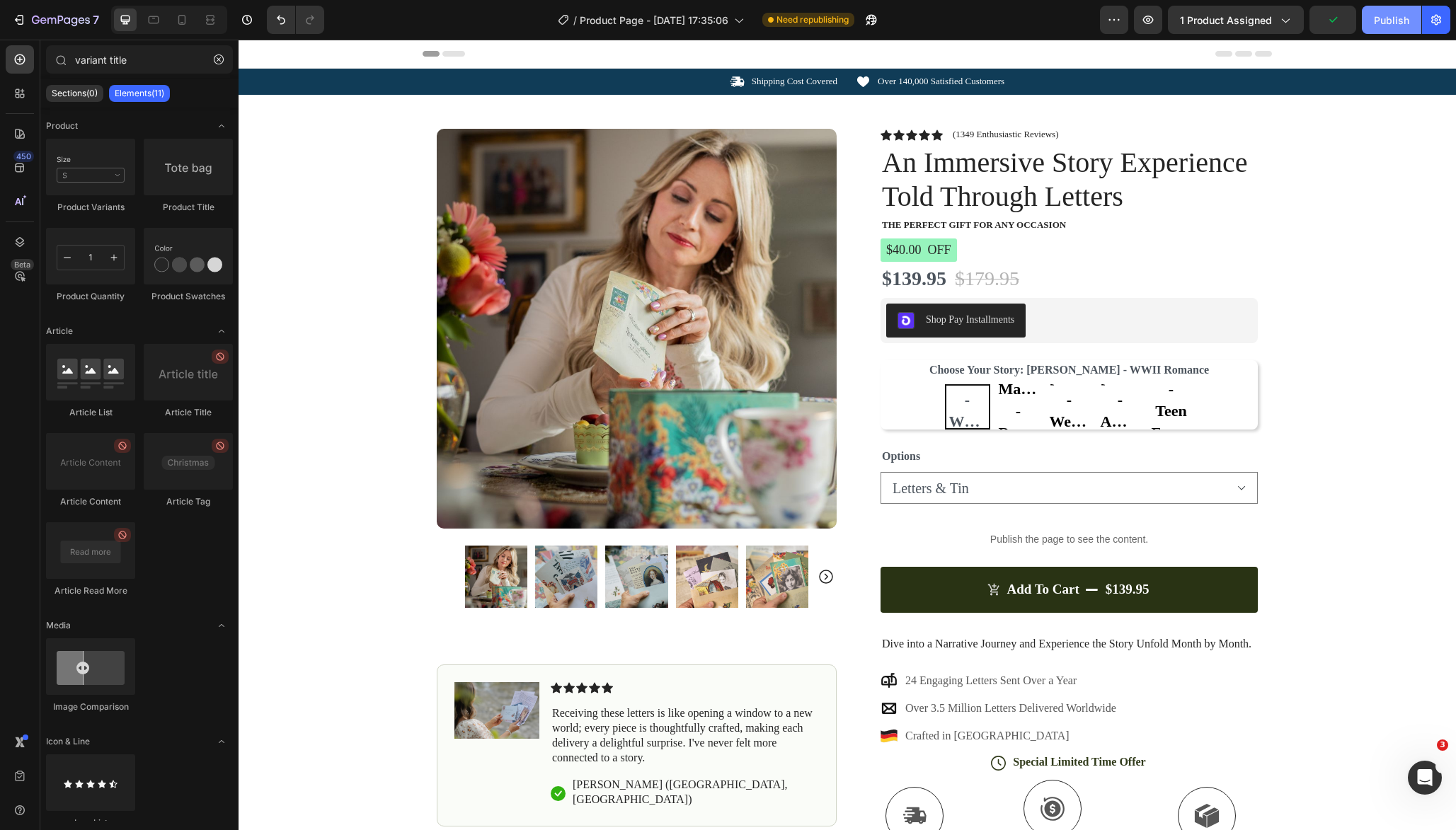
click at [1393, 19] on div "Publish" at bounding box center [1391, 20] width 36 height 15
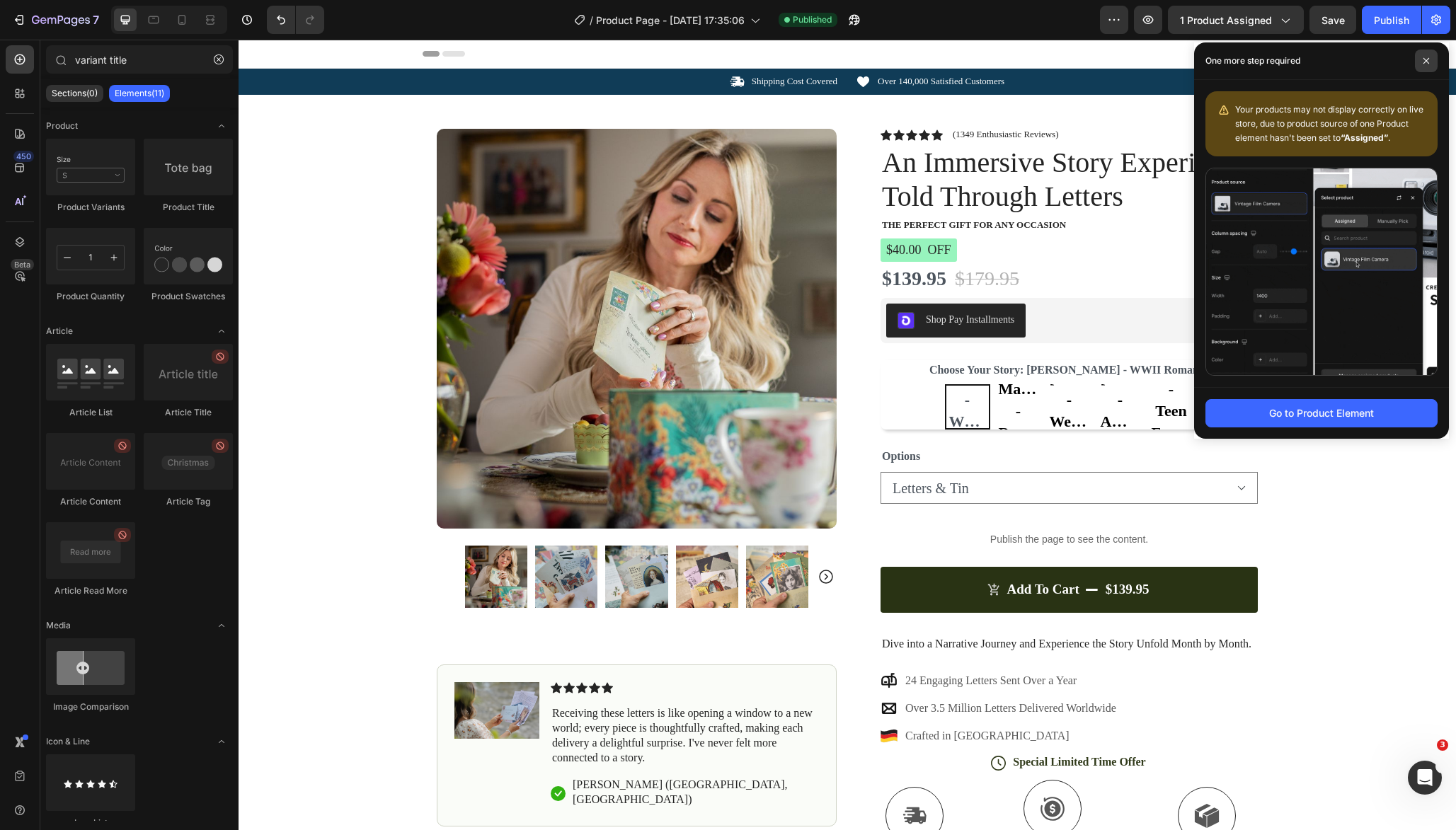
click at [1426, 63] on icon at bounding box center [1426, 61] width 7 height 7
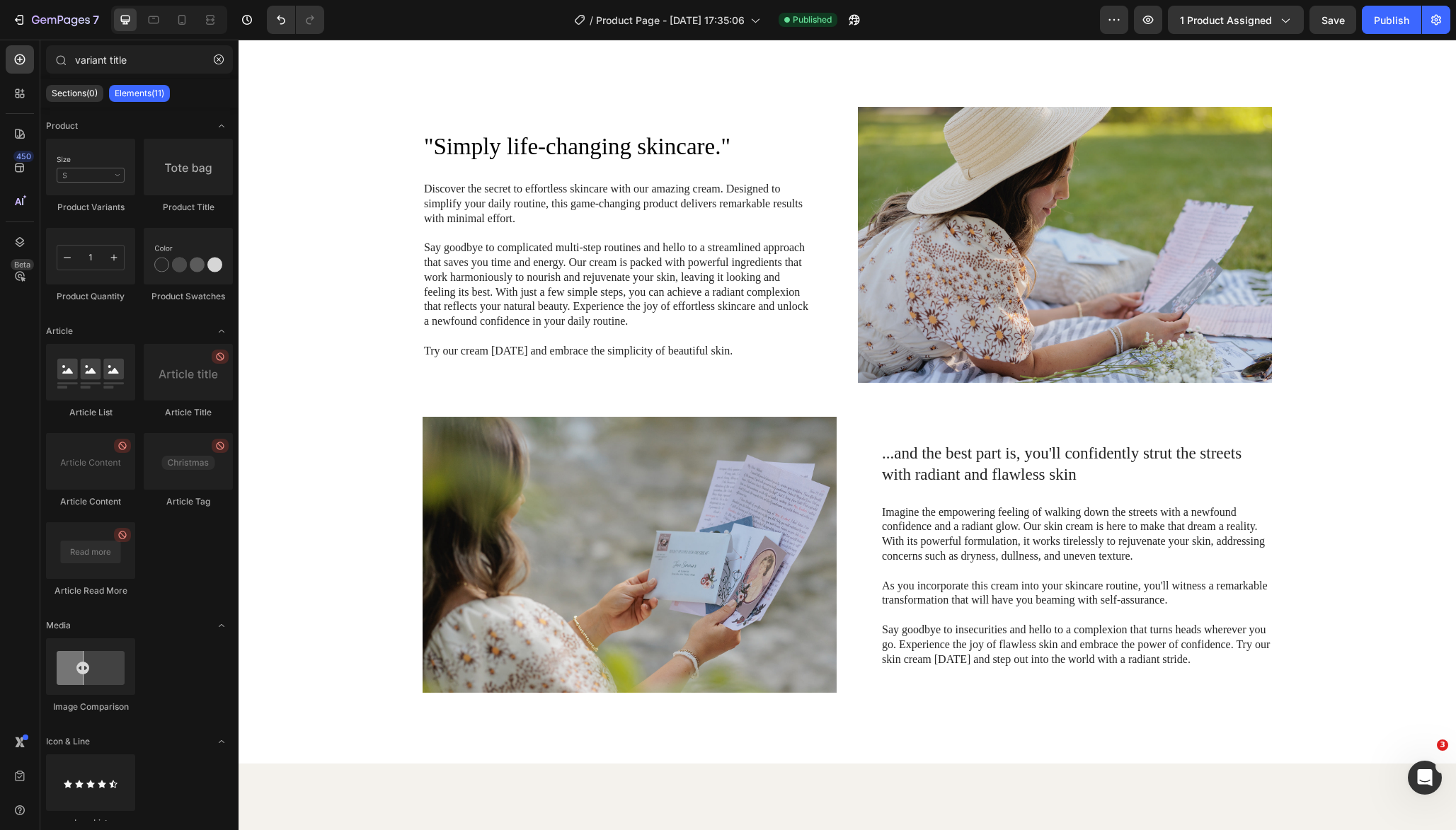
select select "Letters & Tin"
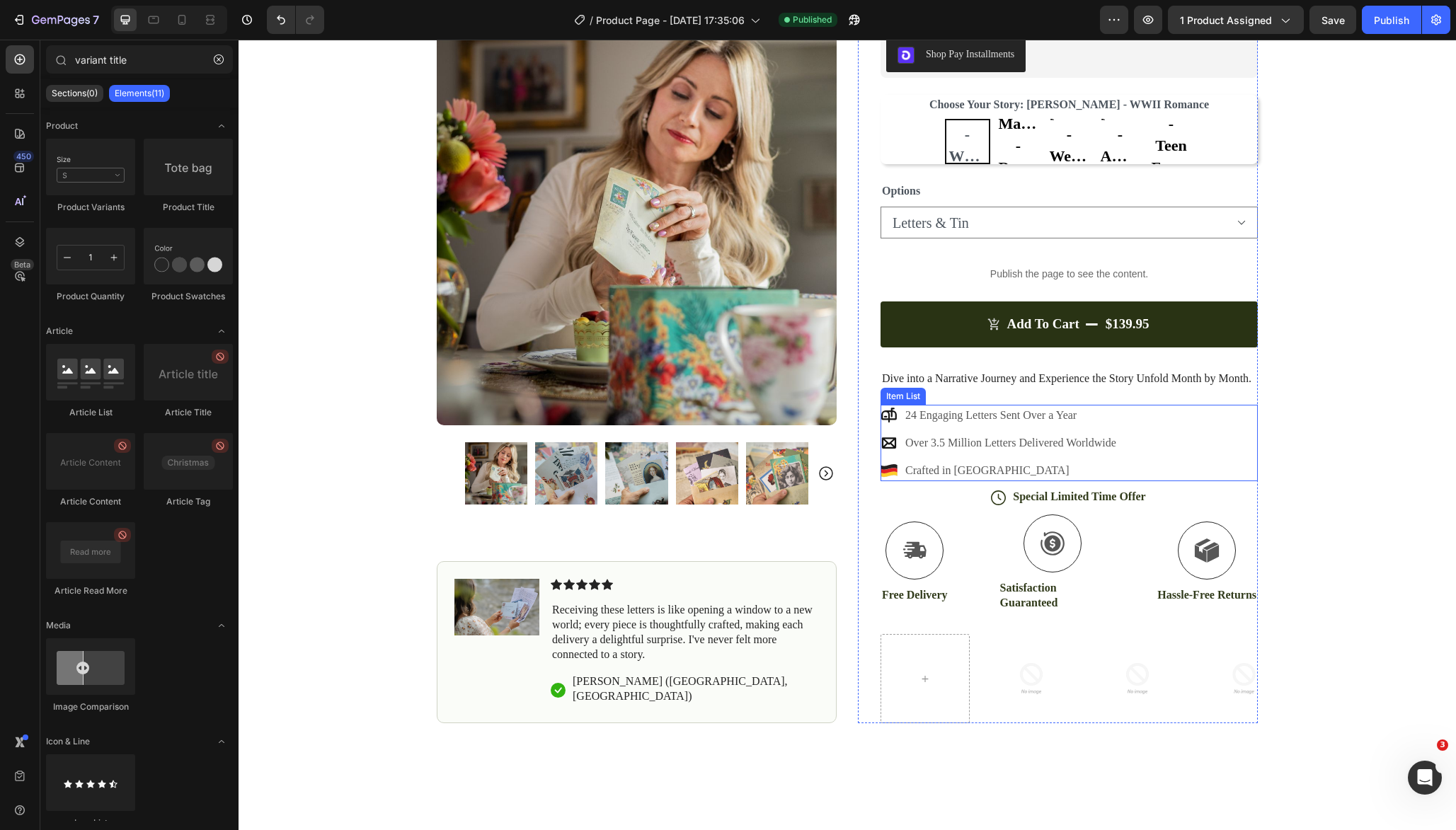
scroll to position [0, 0]
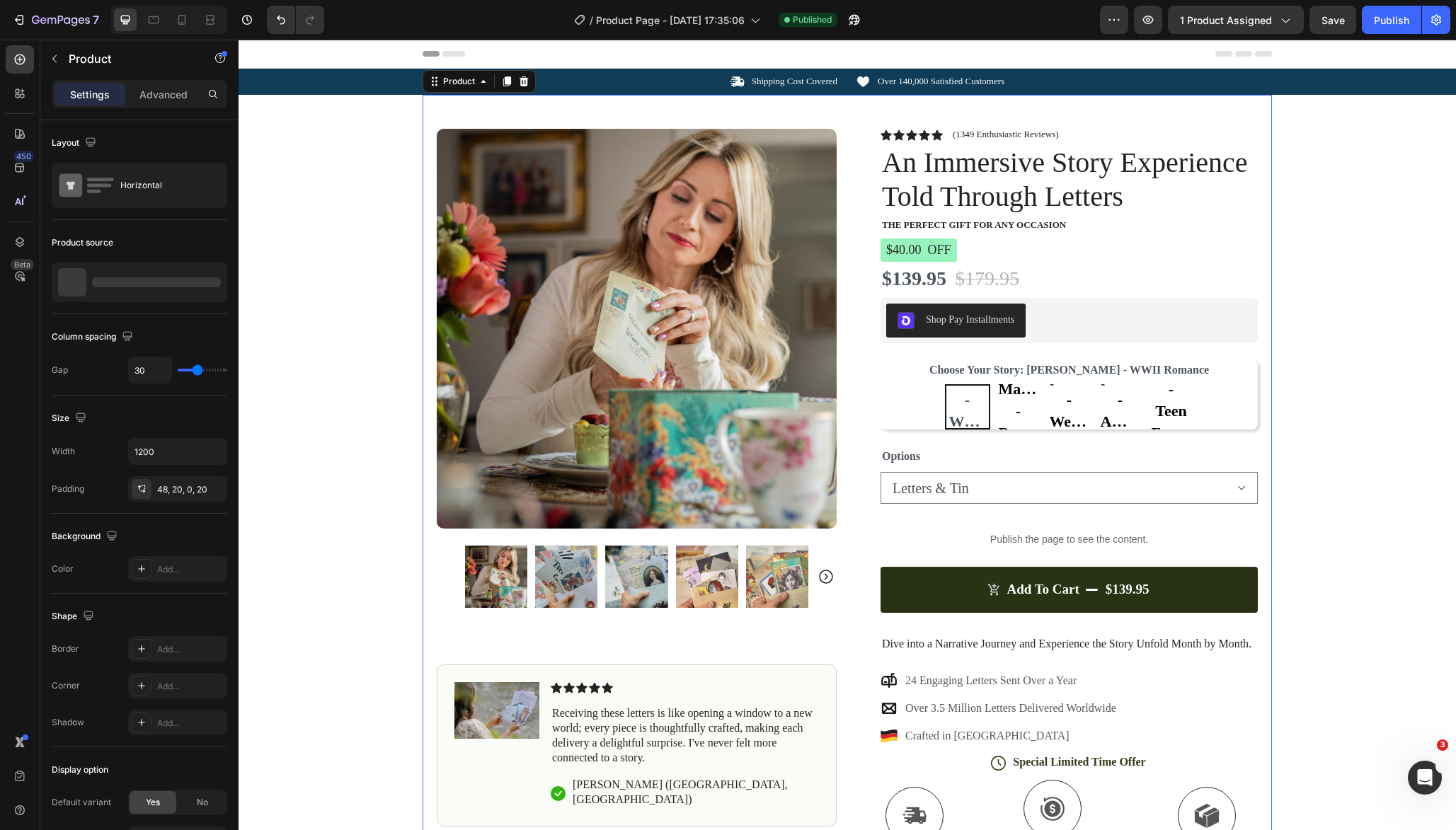
click at [857, 115] on div "Product Images Image Icon Icon Icon Icon Icon Icon List Receiving these letters…" at bounding box center [847, 541] width 849 height 893
click at [456, 83] on div "Product" at bounding box center [458, 81] width 37 height 13
click at [859, 21] on icon "button" at bounding box center [855, 20] width 10 height 10
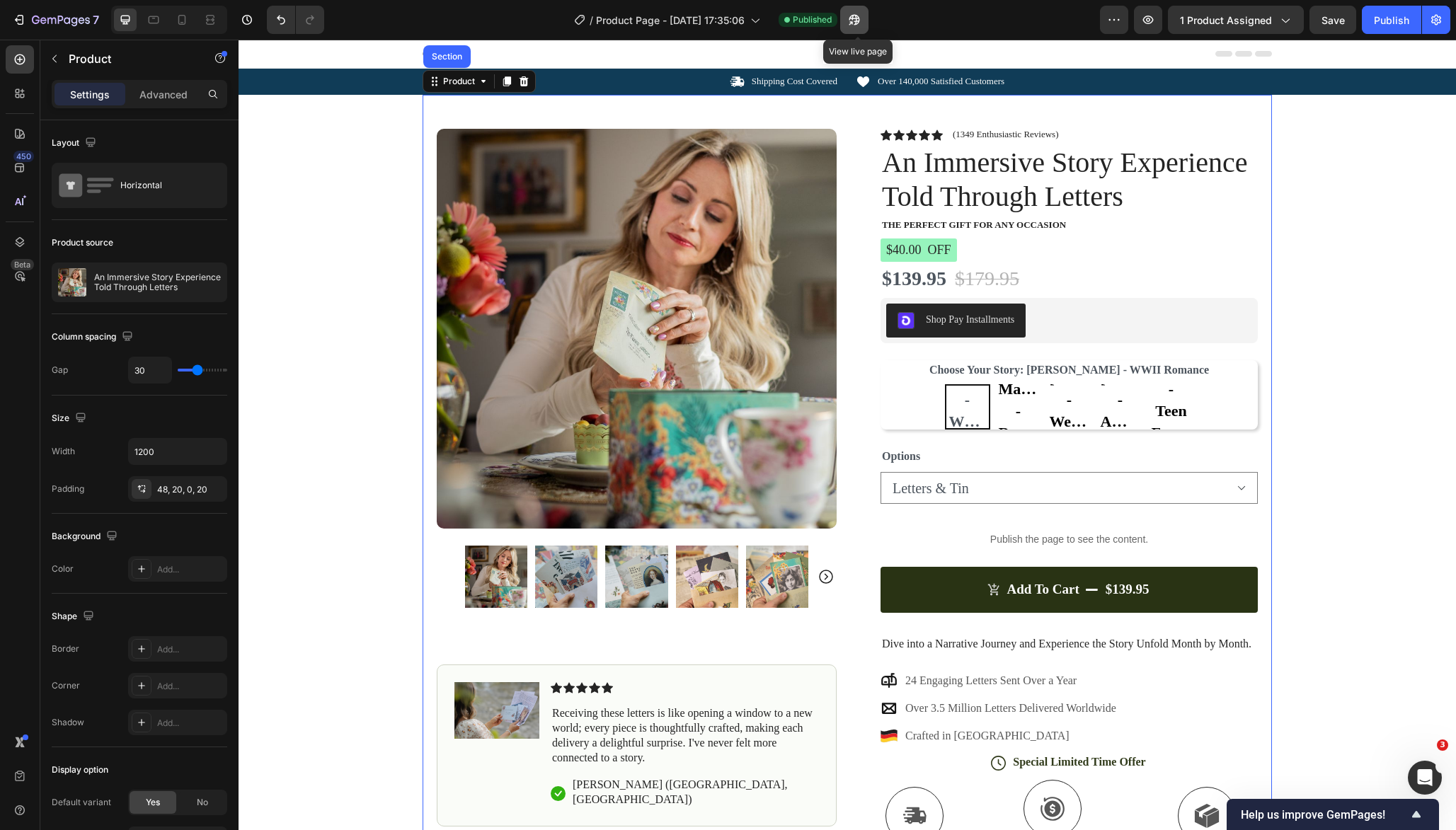
click at [862, 22] on icon "button" at bounding box center [854, 20] width 14 height 14
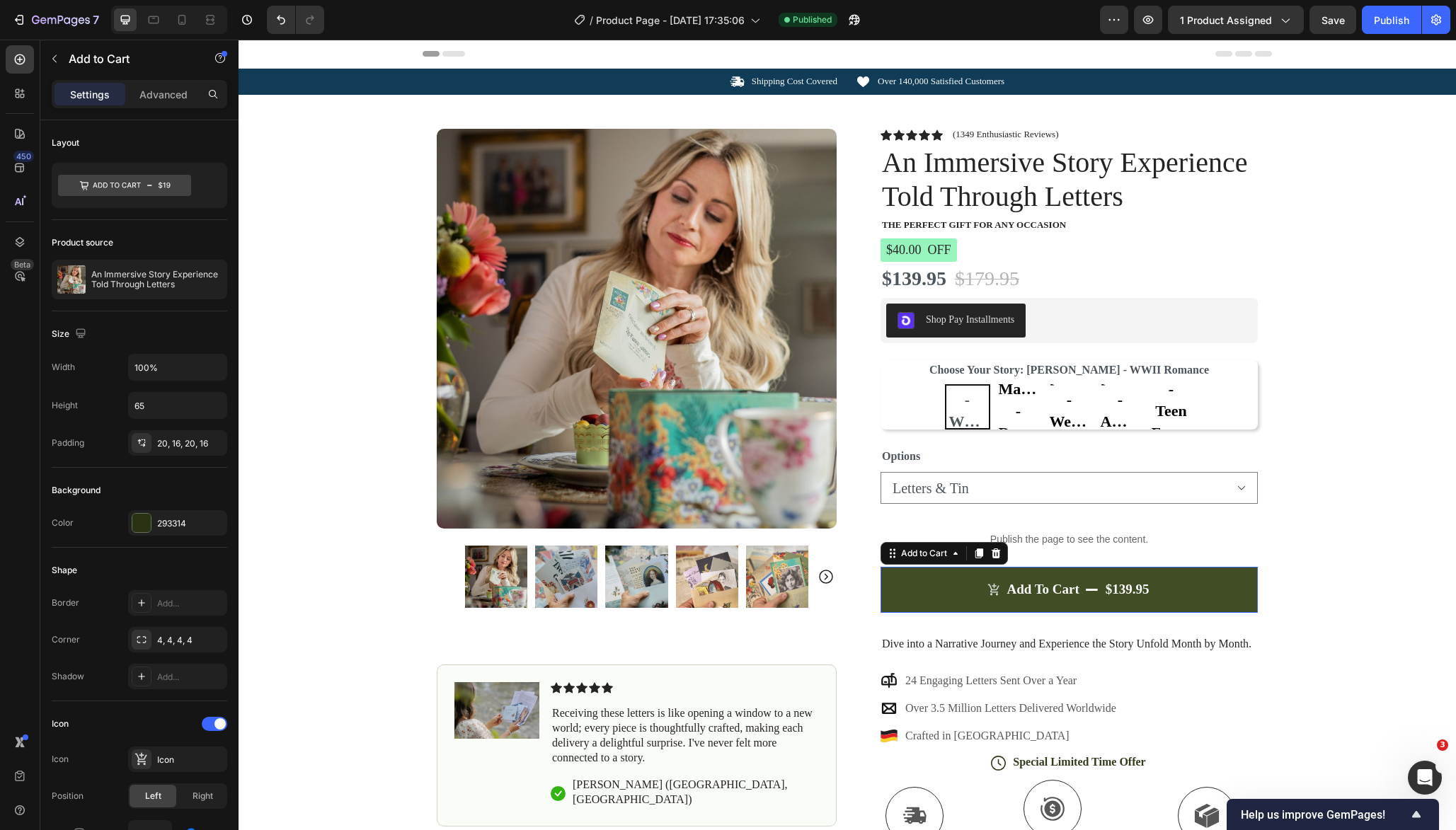
click at [1210, 580] on button "Add to cart $139.95" at bounding box center [1069, 589] width 377 height 46
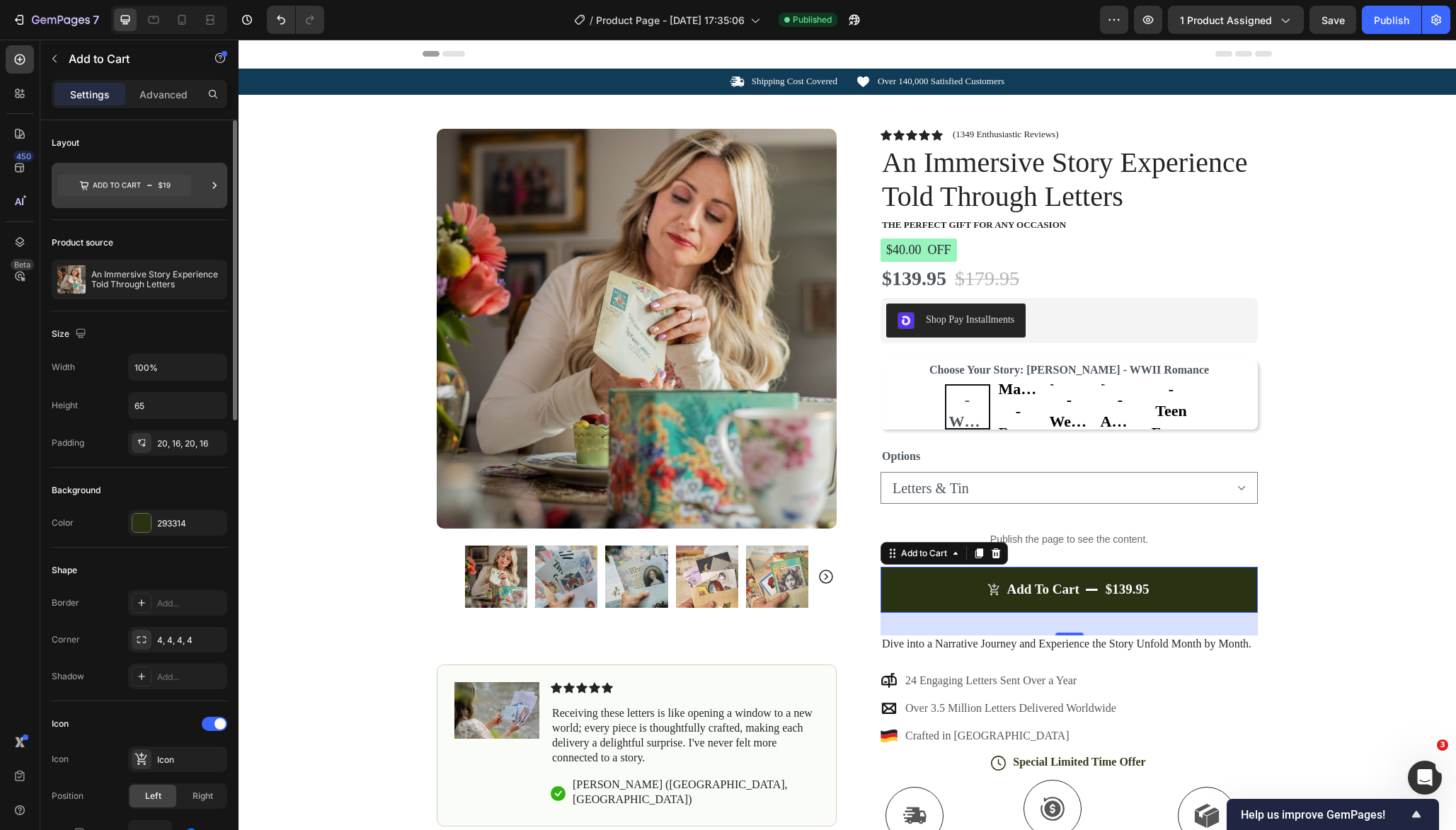
click at [161, 189] on icon at bounding box center [124, 185] width 133 height 21
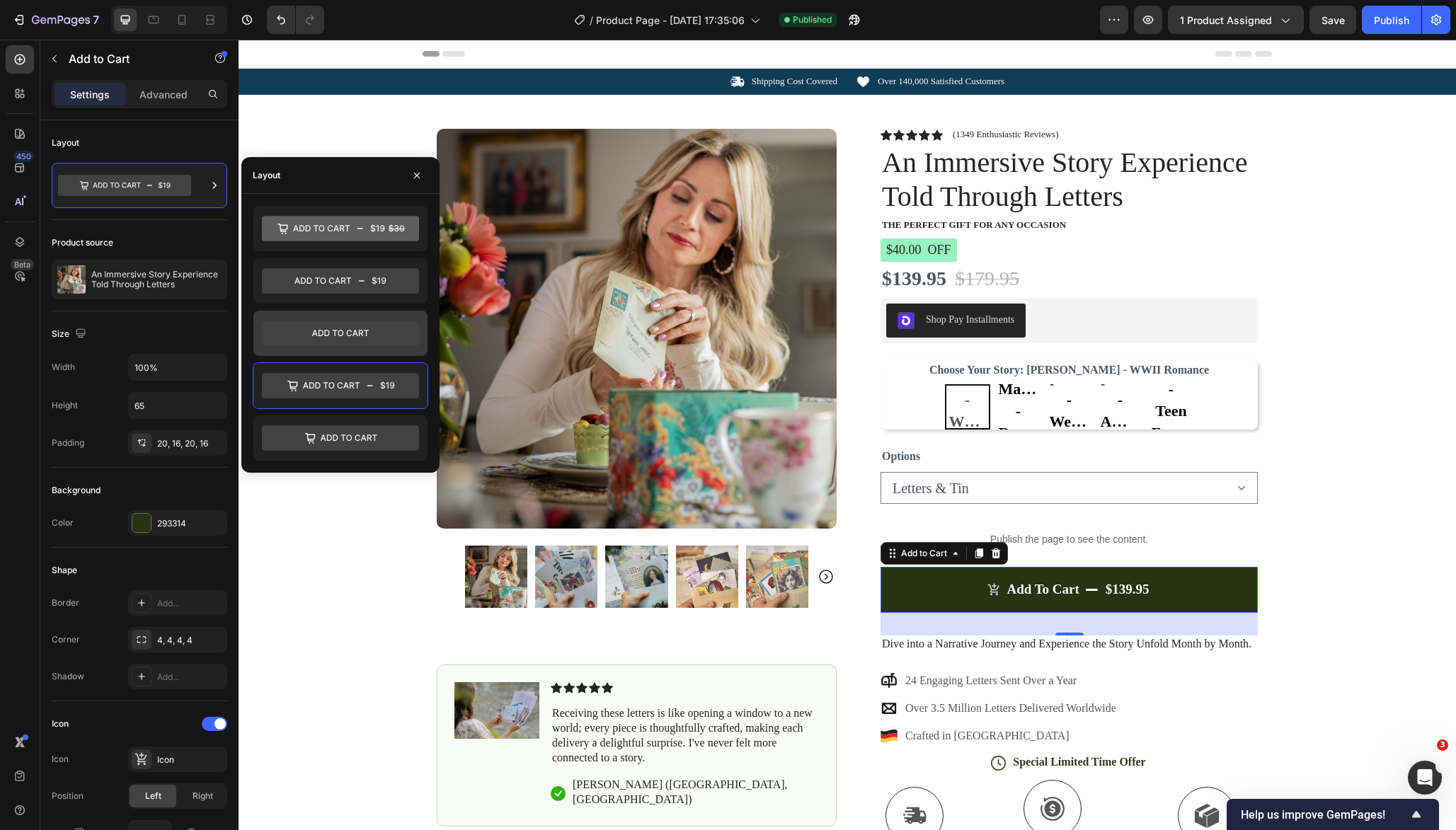
click at [378, 340] on icon at bounding box center [340, 333] width 157 height 25
click at [1413, 261] on div "Icon Shipping Cost Covered Text Block Row Icon Over 140,000 Satisfied Customers…" at bounding box center [847, 528] width 1217 height 919
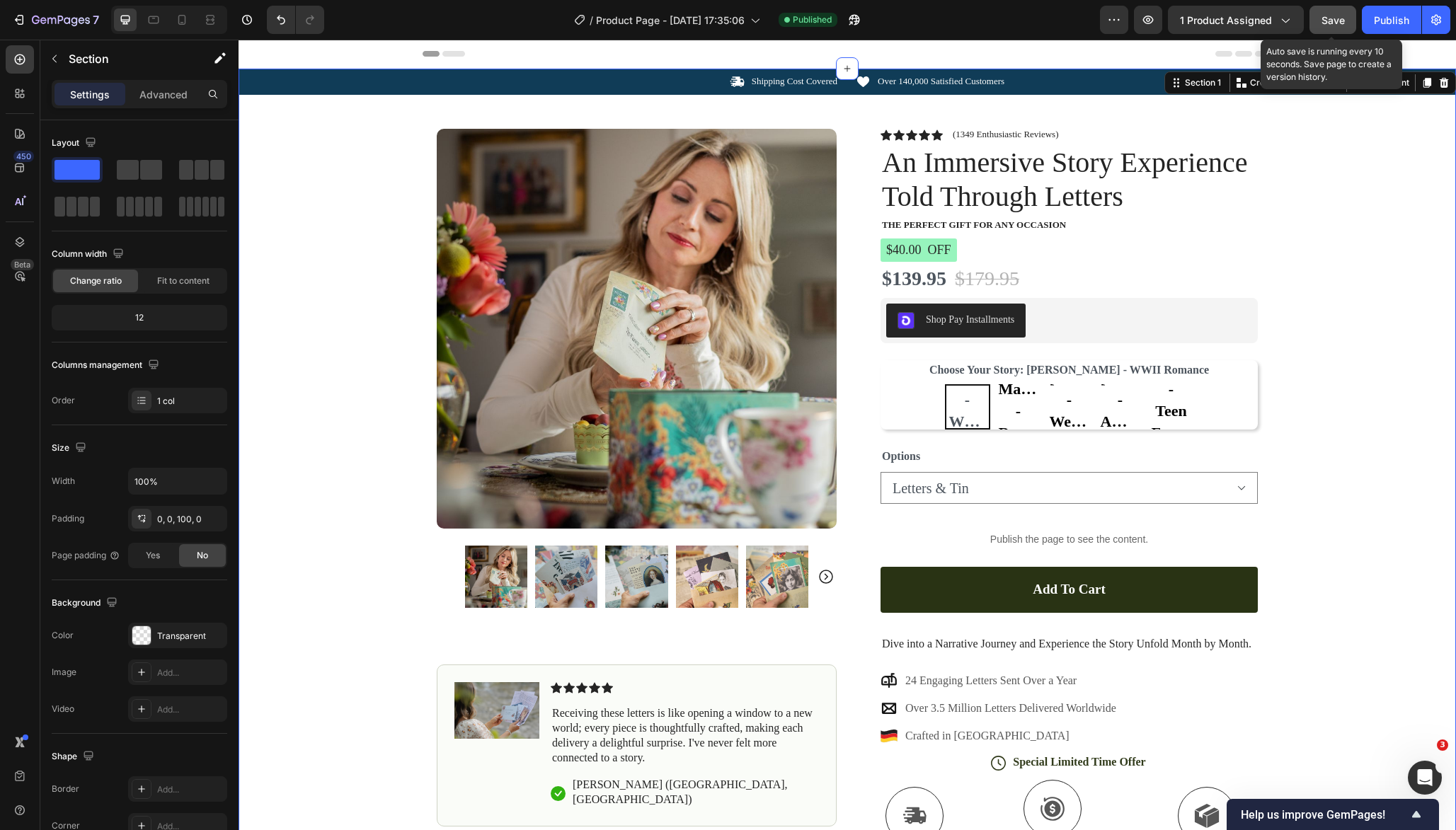
click at [1330, 18] on span "Save" at bounding box center [1333, 20] width 23 height 12
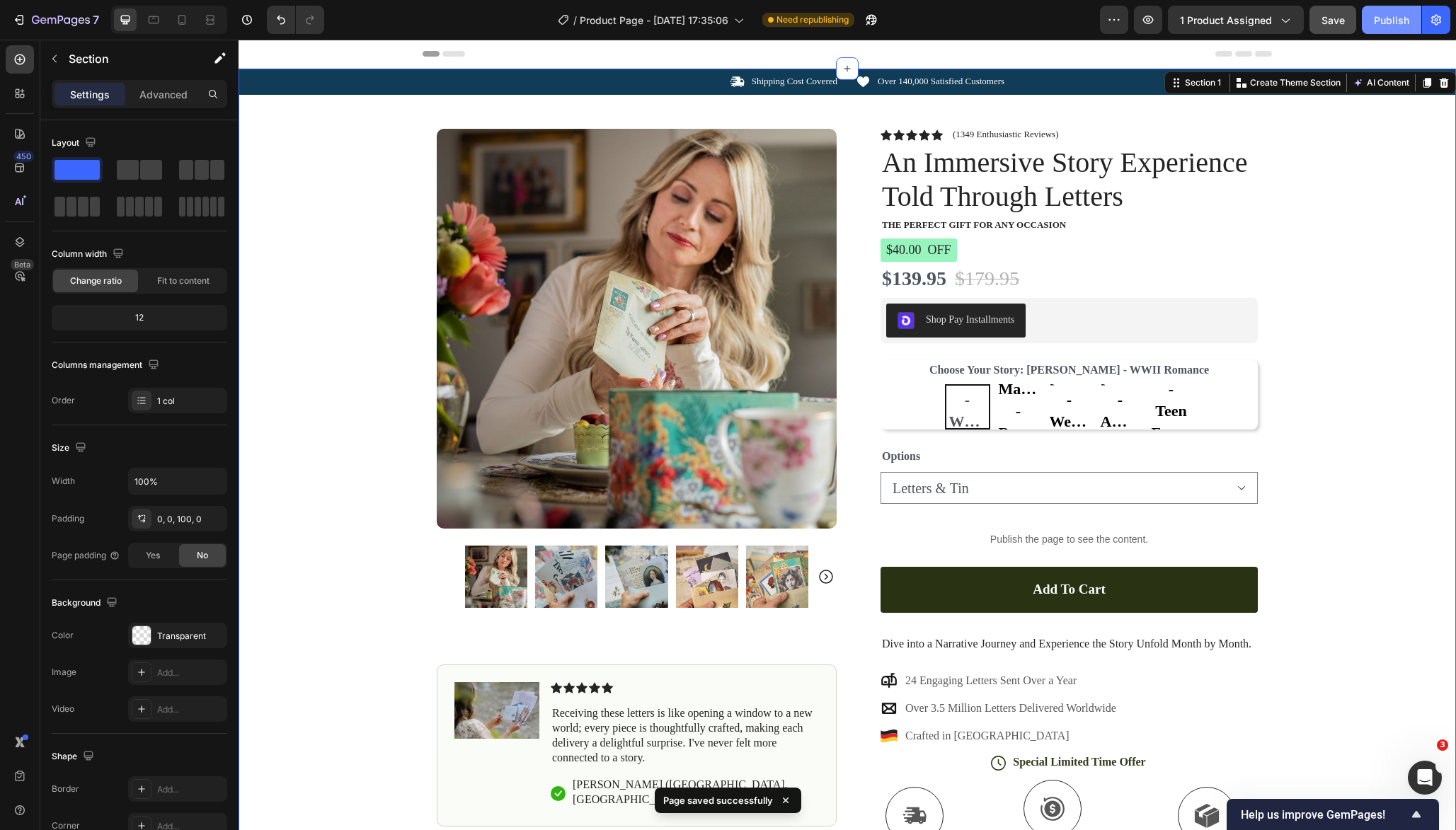
click at [1389, 29] on button "Publish" at bounding box center [1392, 20] width 60 height 29
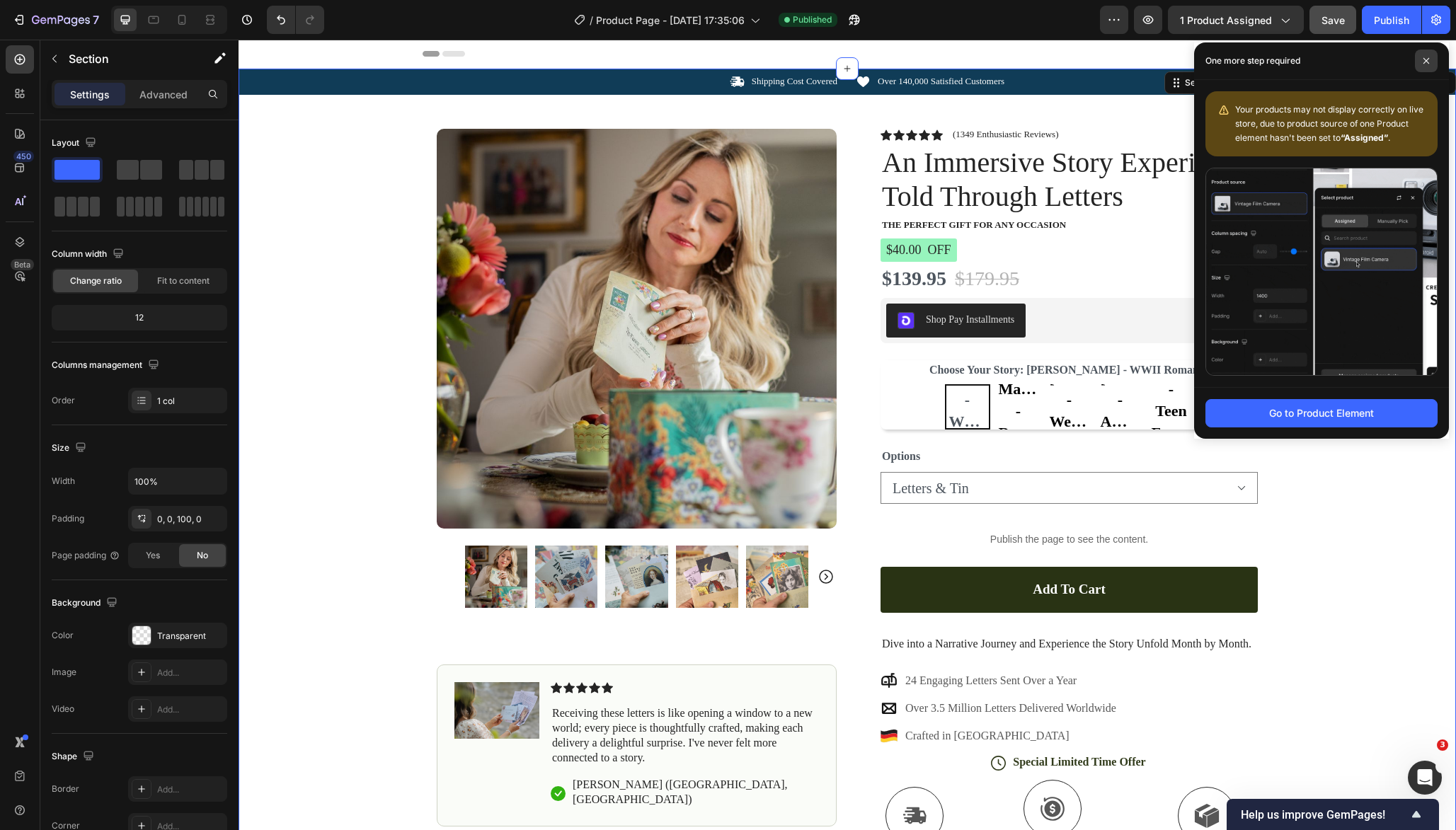
click at [1423, 60] on icon at bounding box center [1426, 61] width 7 height 7
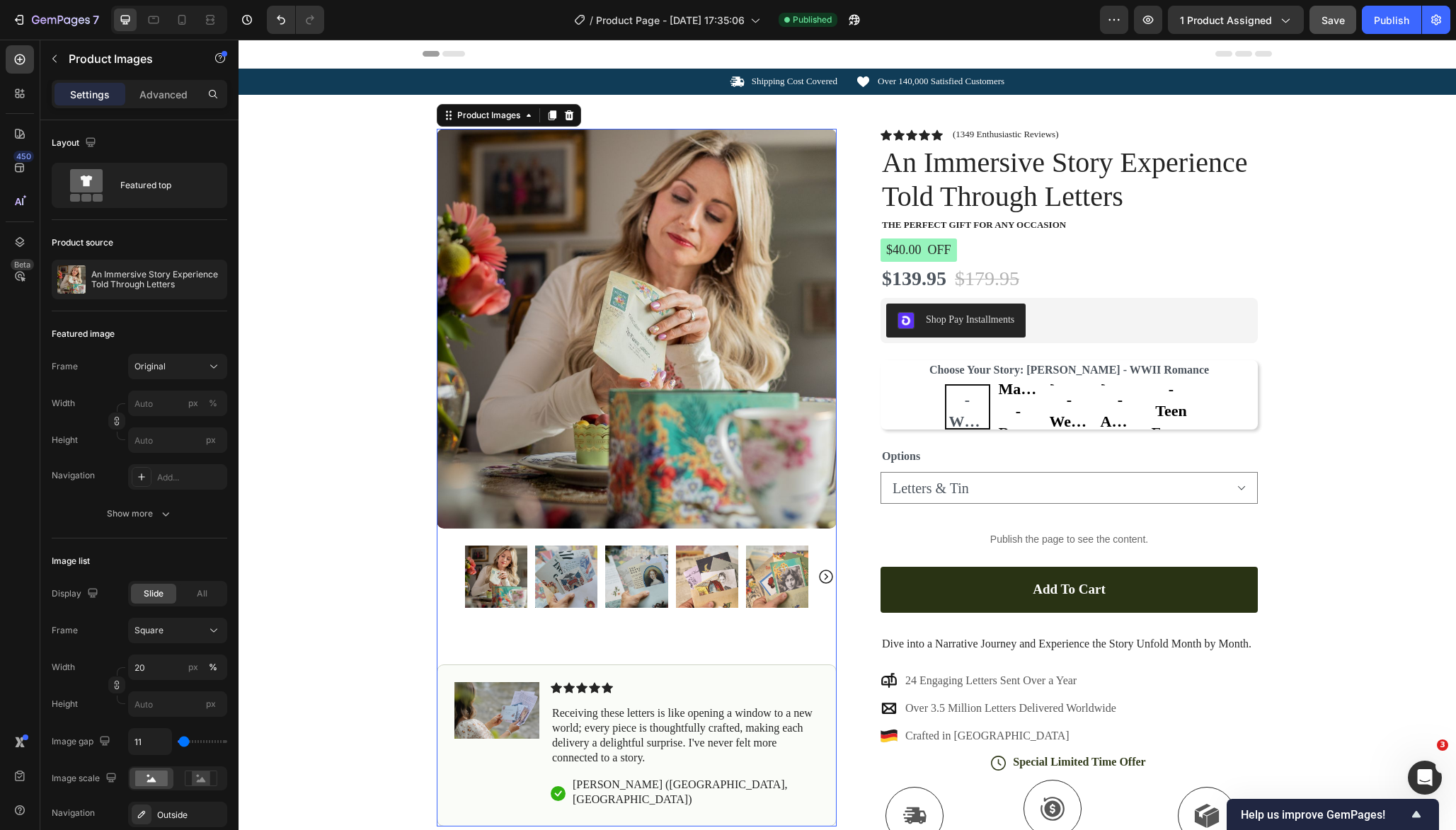
click at [744, 201] on img at bounding box center [636, 328] width 400 height 400
click at [1279, 20] on icon "button" at bounding box center [1284, 20] width 14 height 14
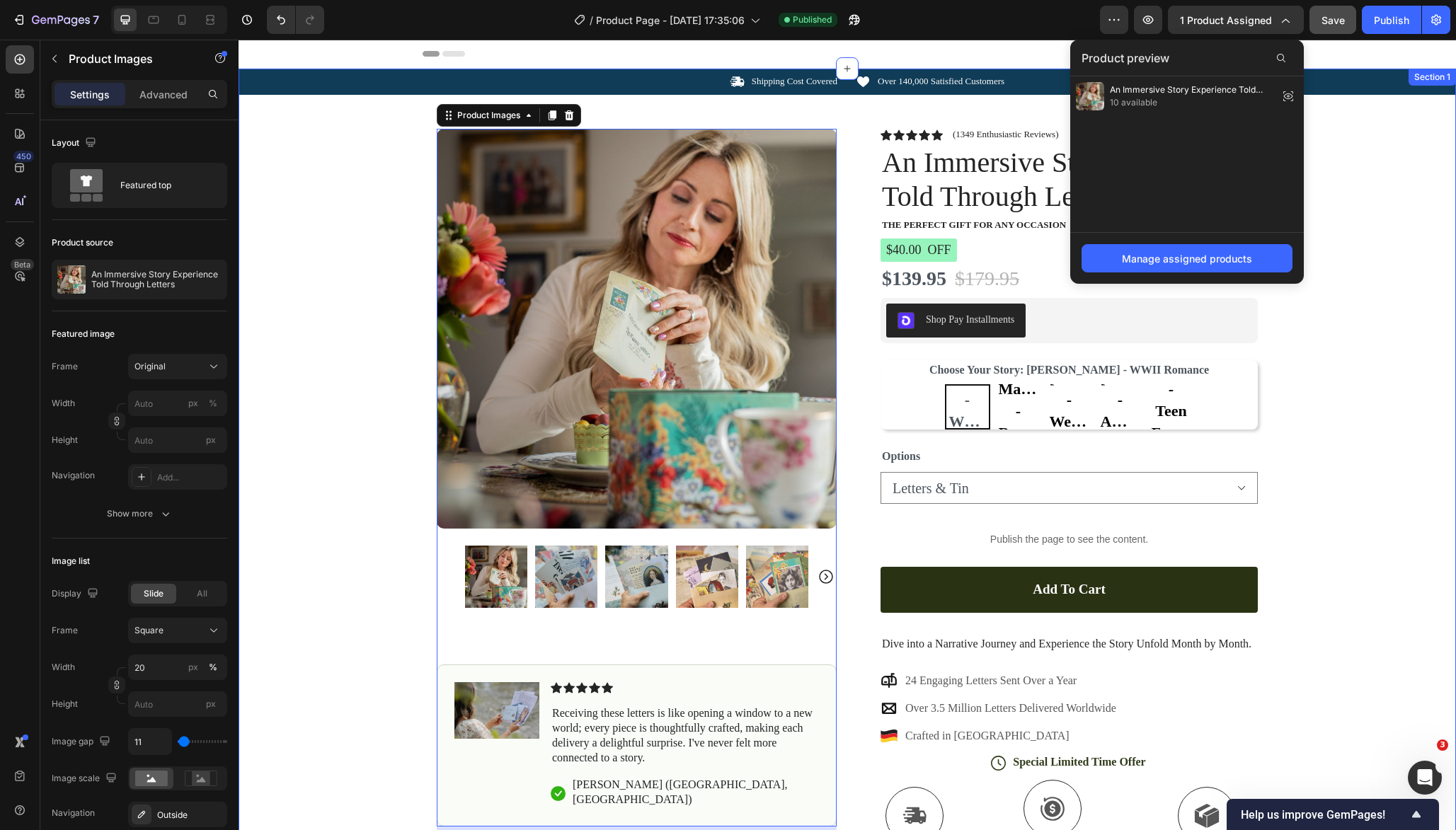
click at [1400, 198] on div "Icon Shipping Cost Covered Text Block Row Icon Over 140,000 Satisfied Customers…" at bounding box center [847, 528] width 1217 height 919
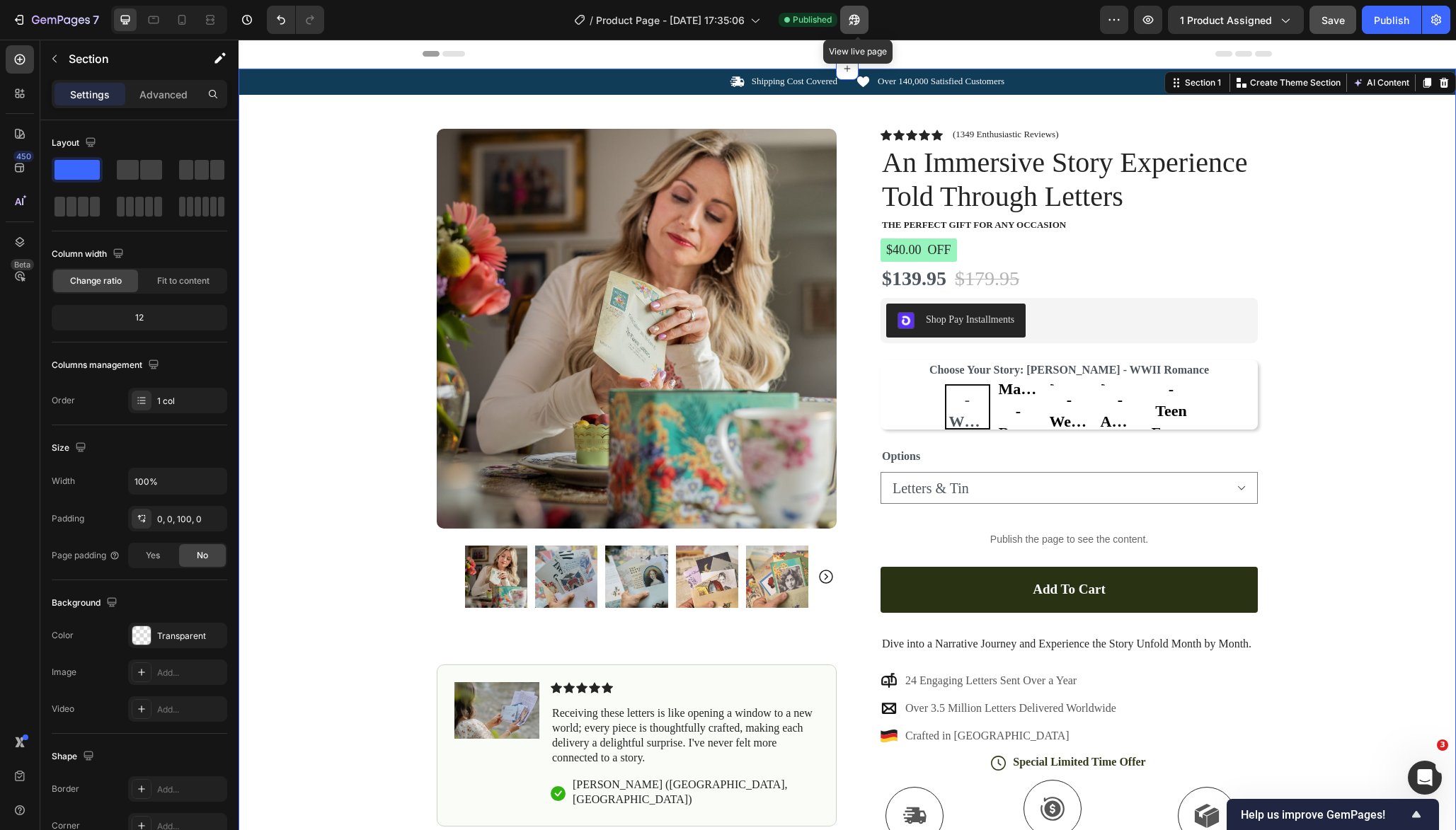
click at [860, 19] on icon "button" at bounding box center [855, 20] width 10 height 10
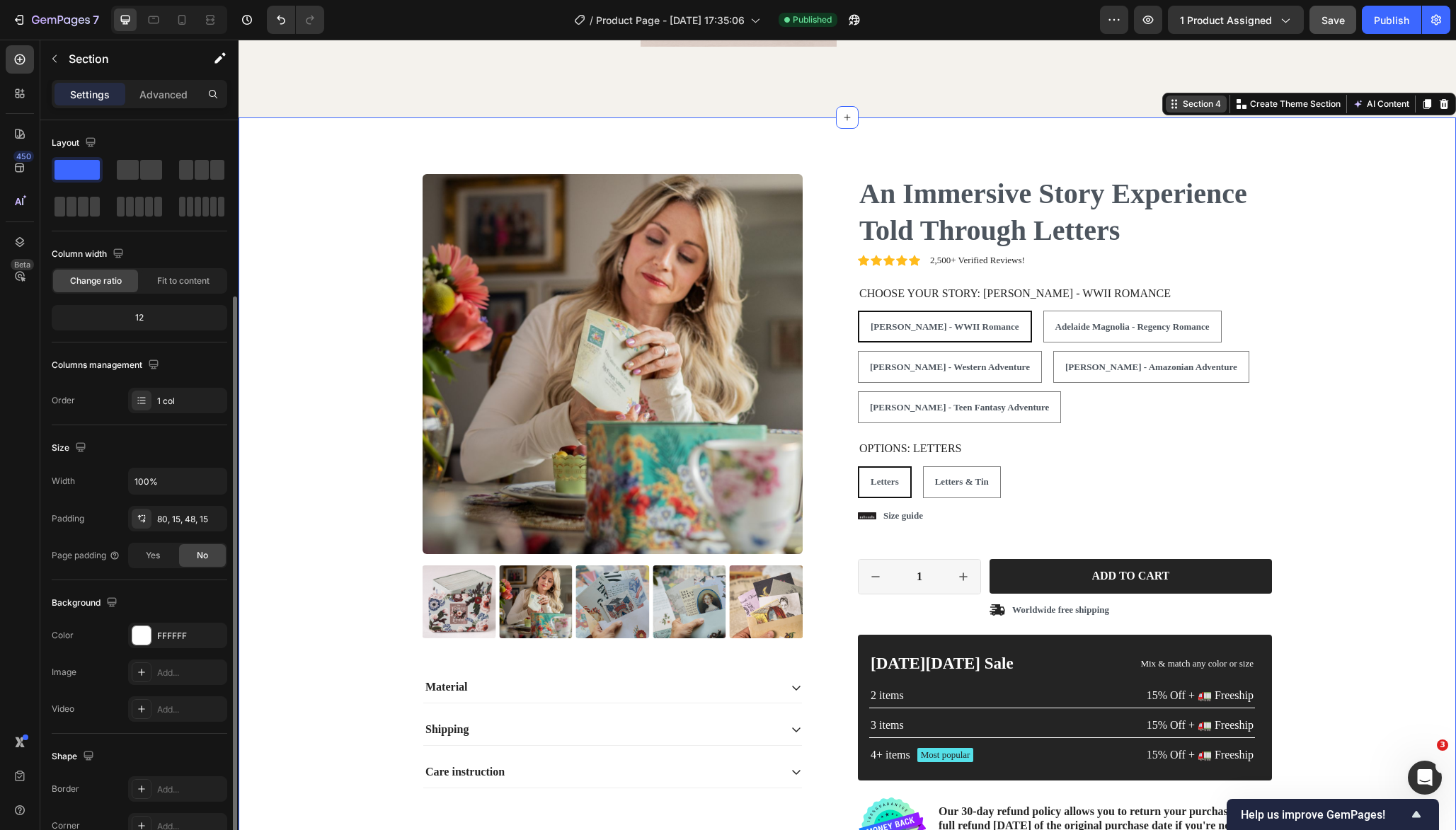
scroll to position [94, 0]
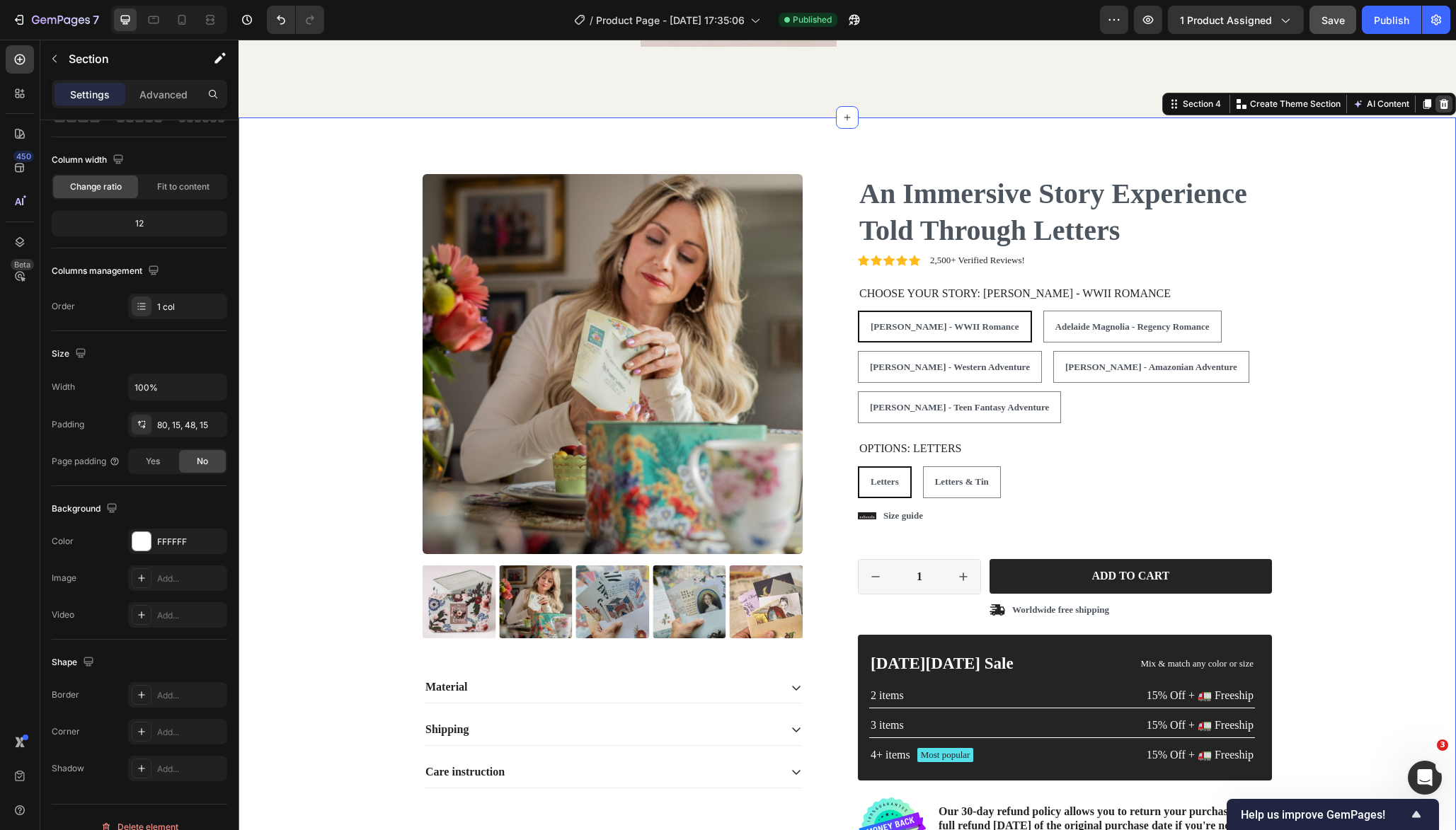
click at [1446, 105] on icon at bounding box center [1444, 103] width 10 height 10
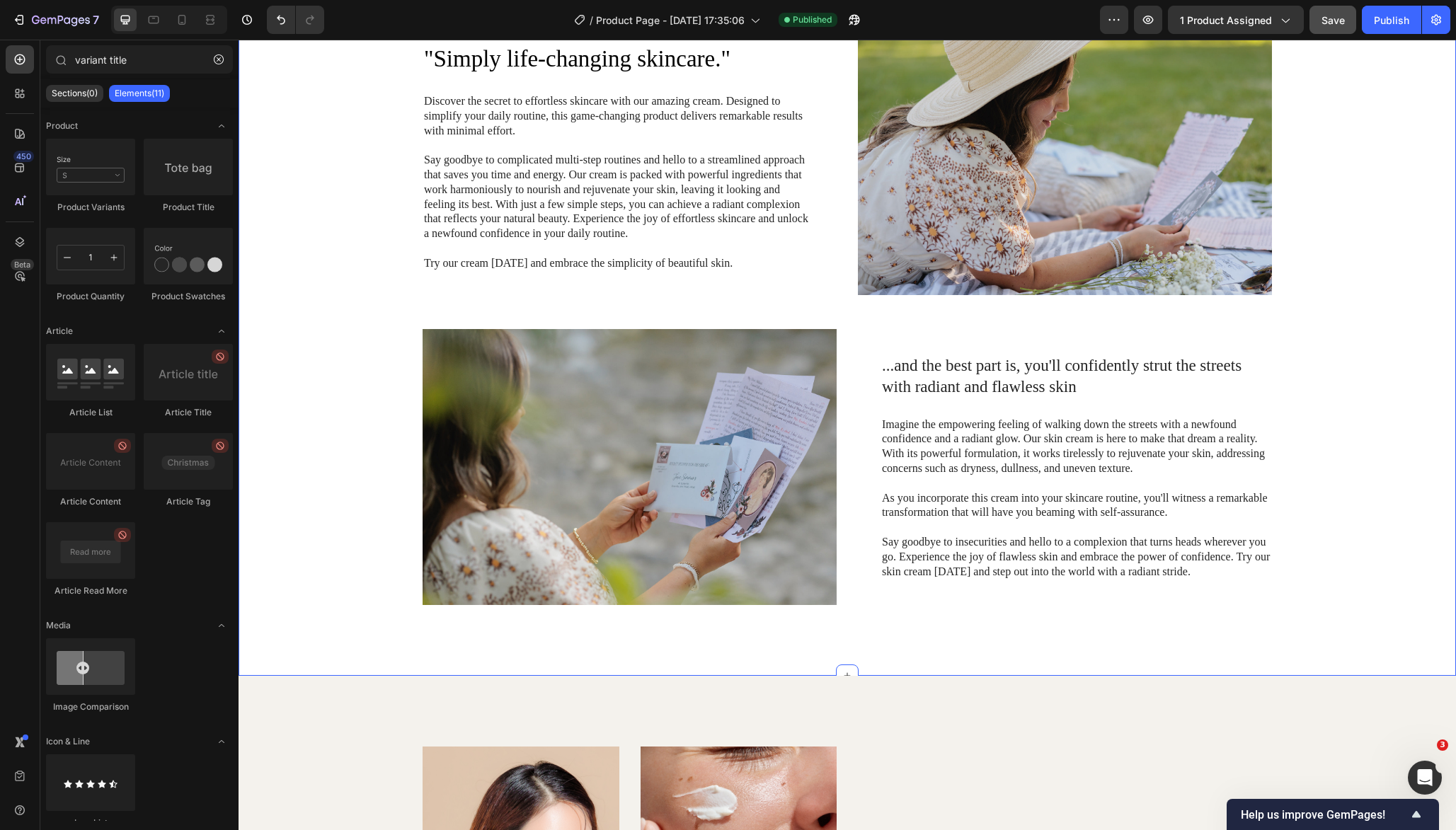
scroll to position [1055, 0]
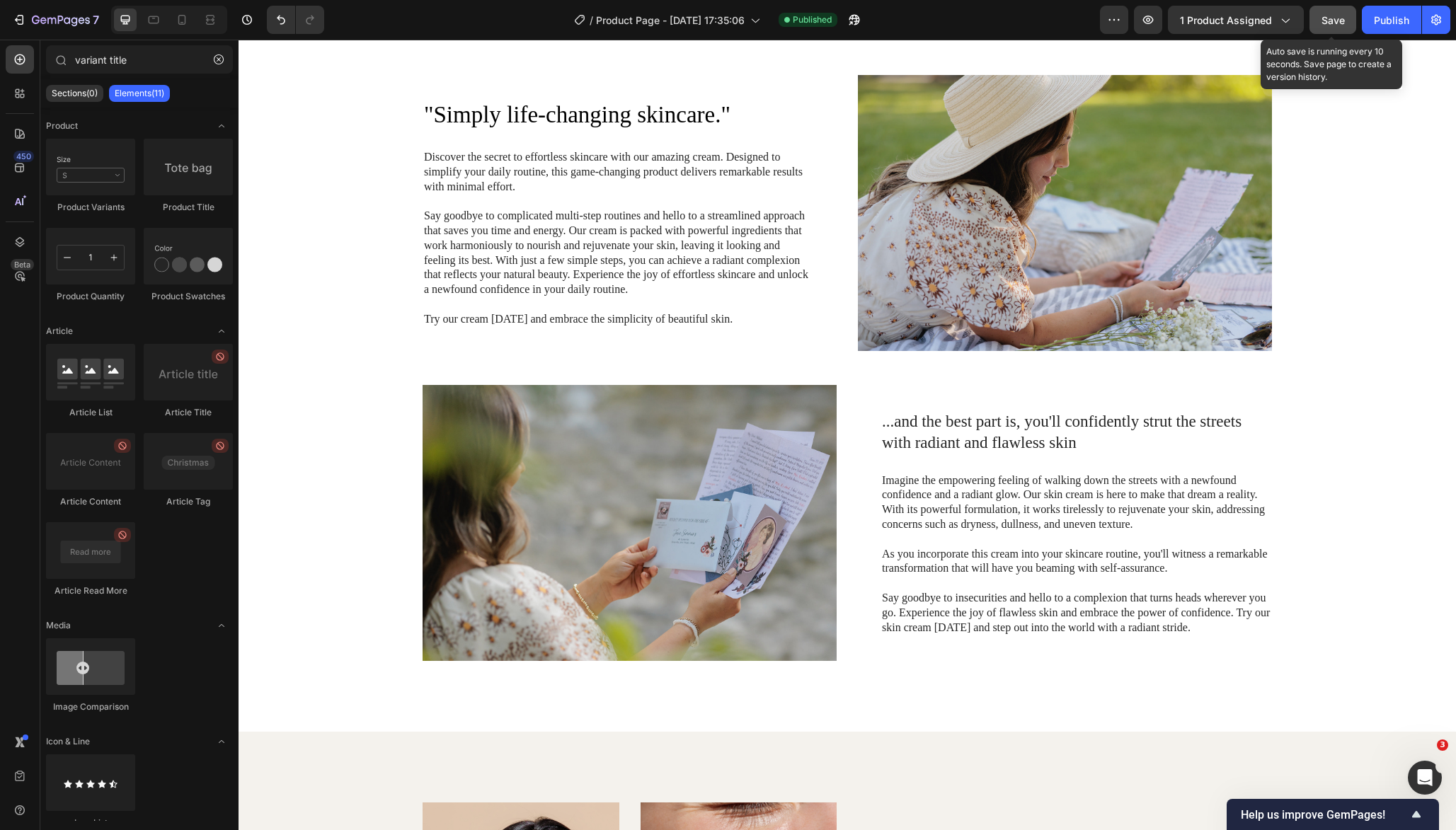
click at [1346, 27] on button "Save" at bounding box center [1333, 20] width 47 height 29
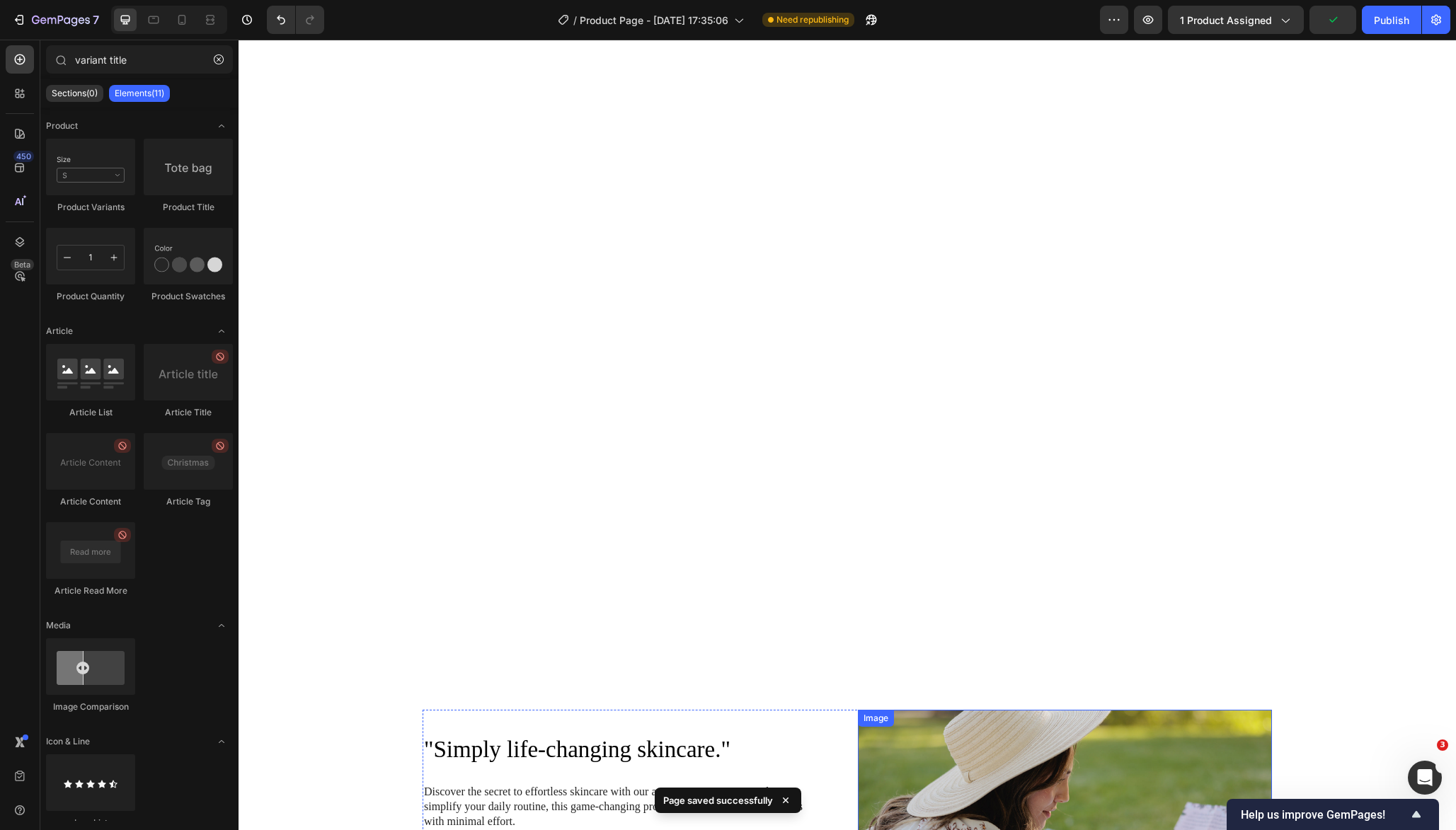
select select "Letters & Tin"
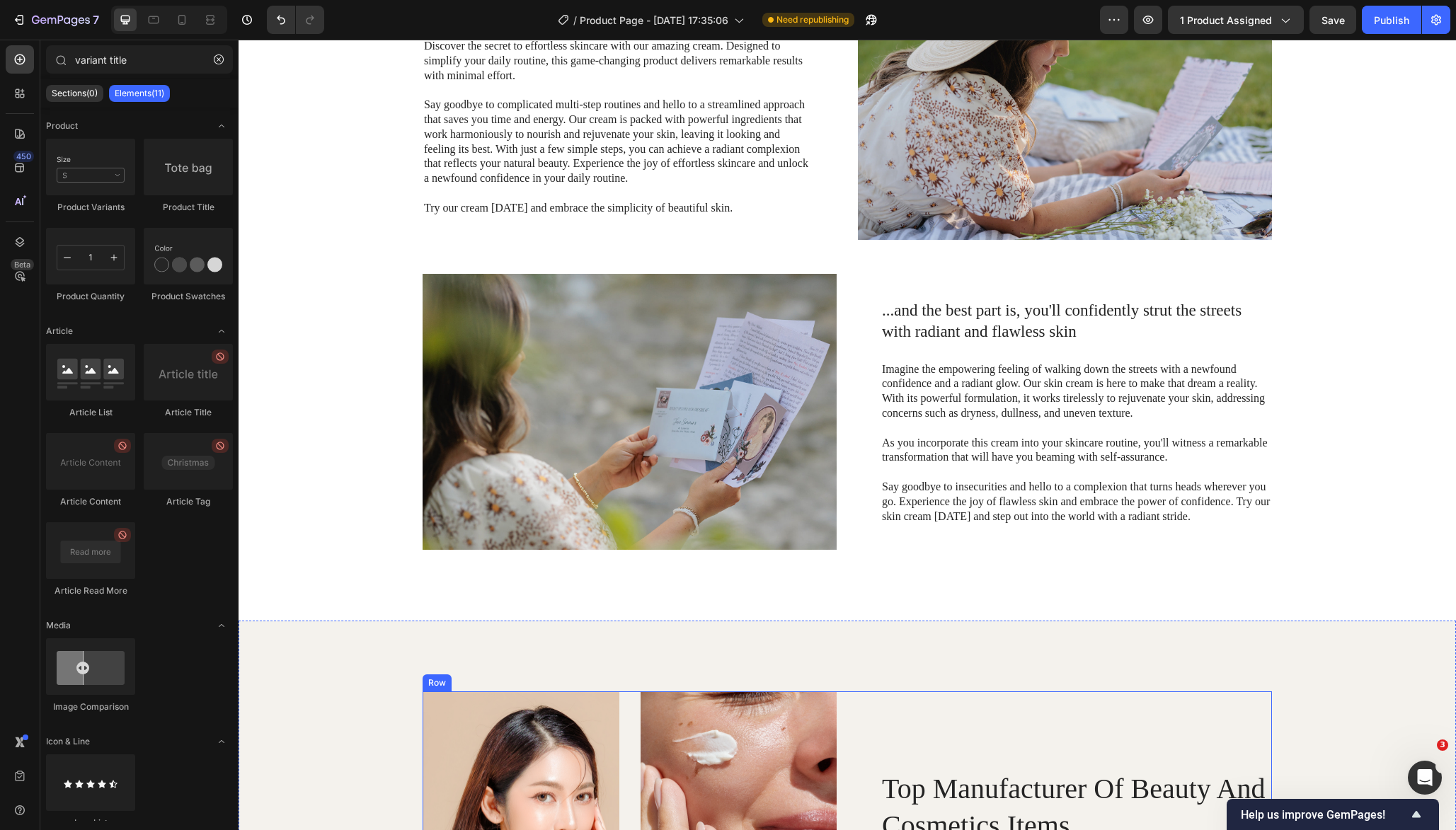
scroll to position [992, 0]
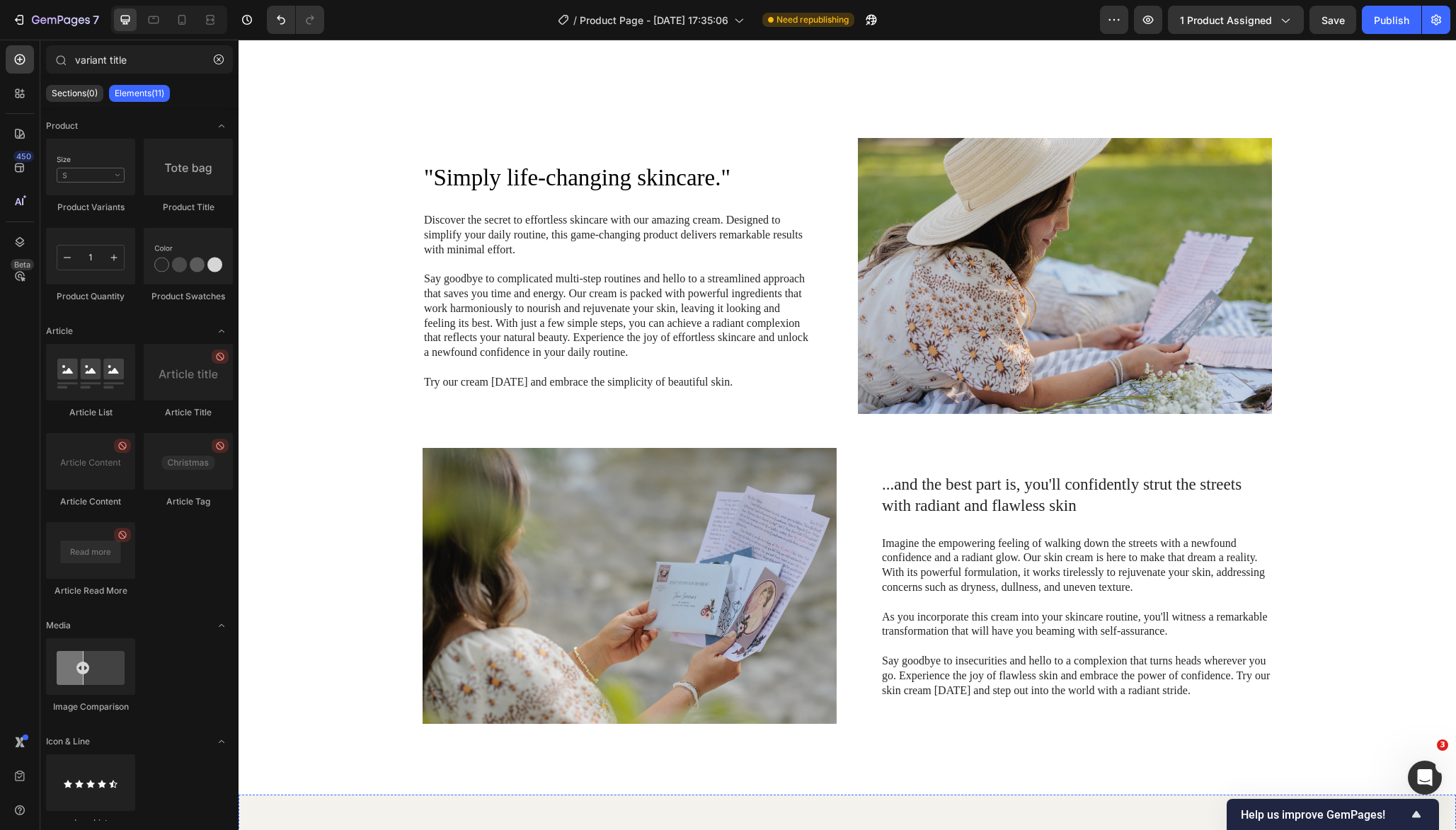
select select "Letters & Tin"
type input "variant titl"
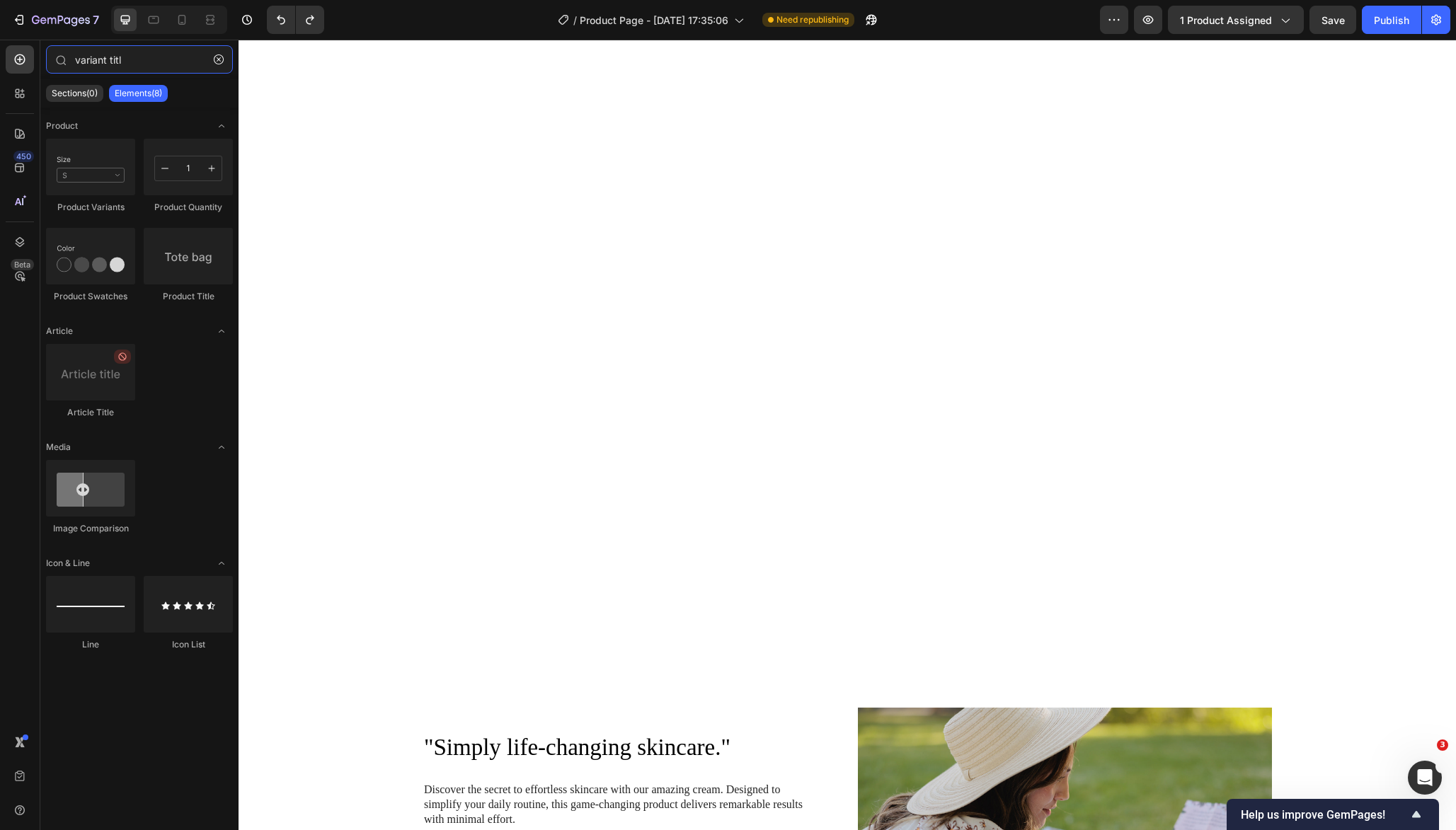
select select "Letters & Tin"
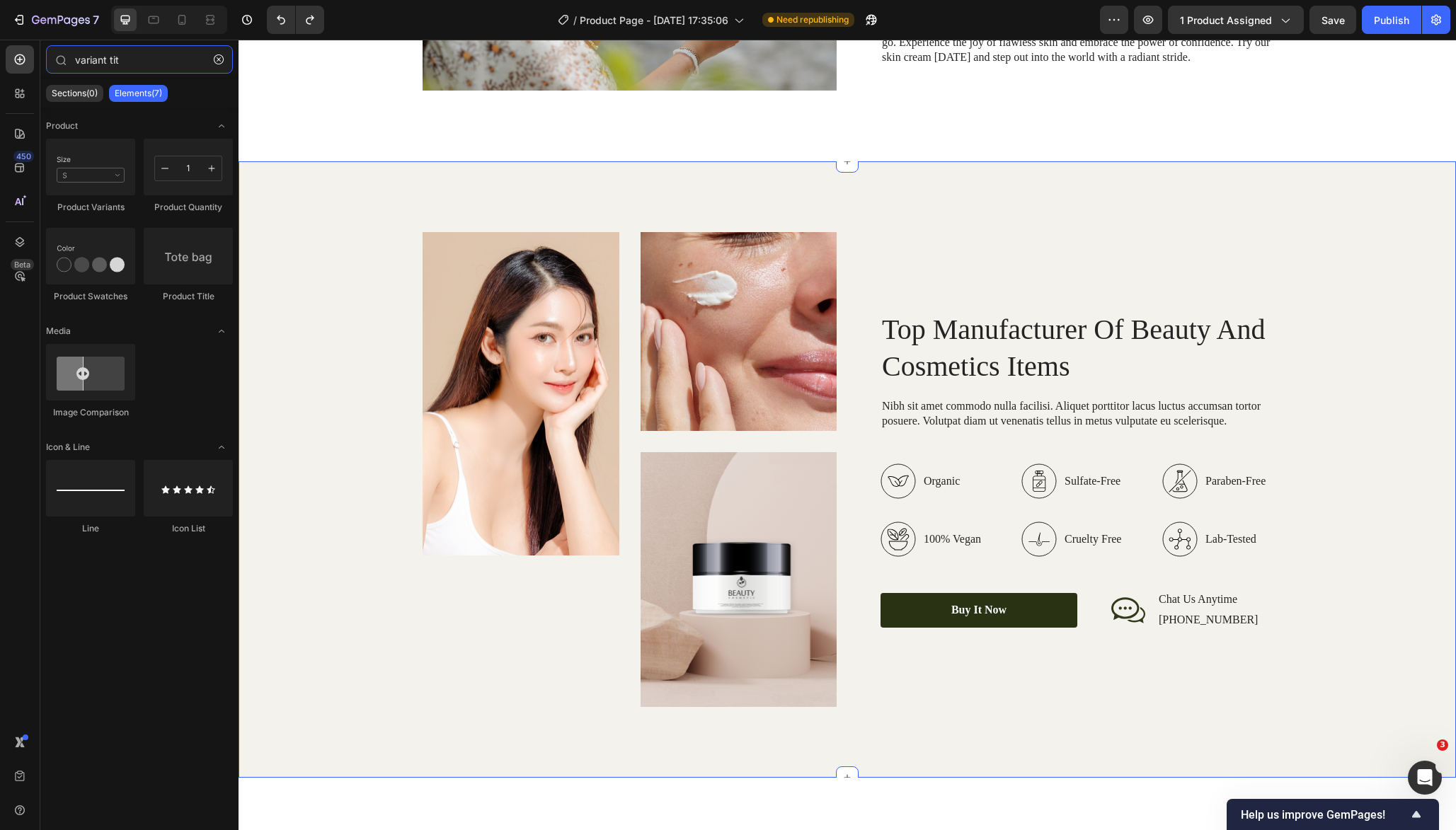
scroll to position [1618, 0]
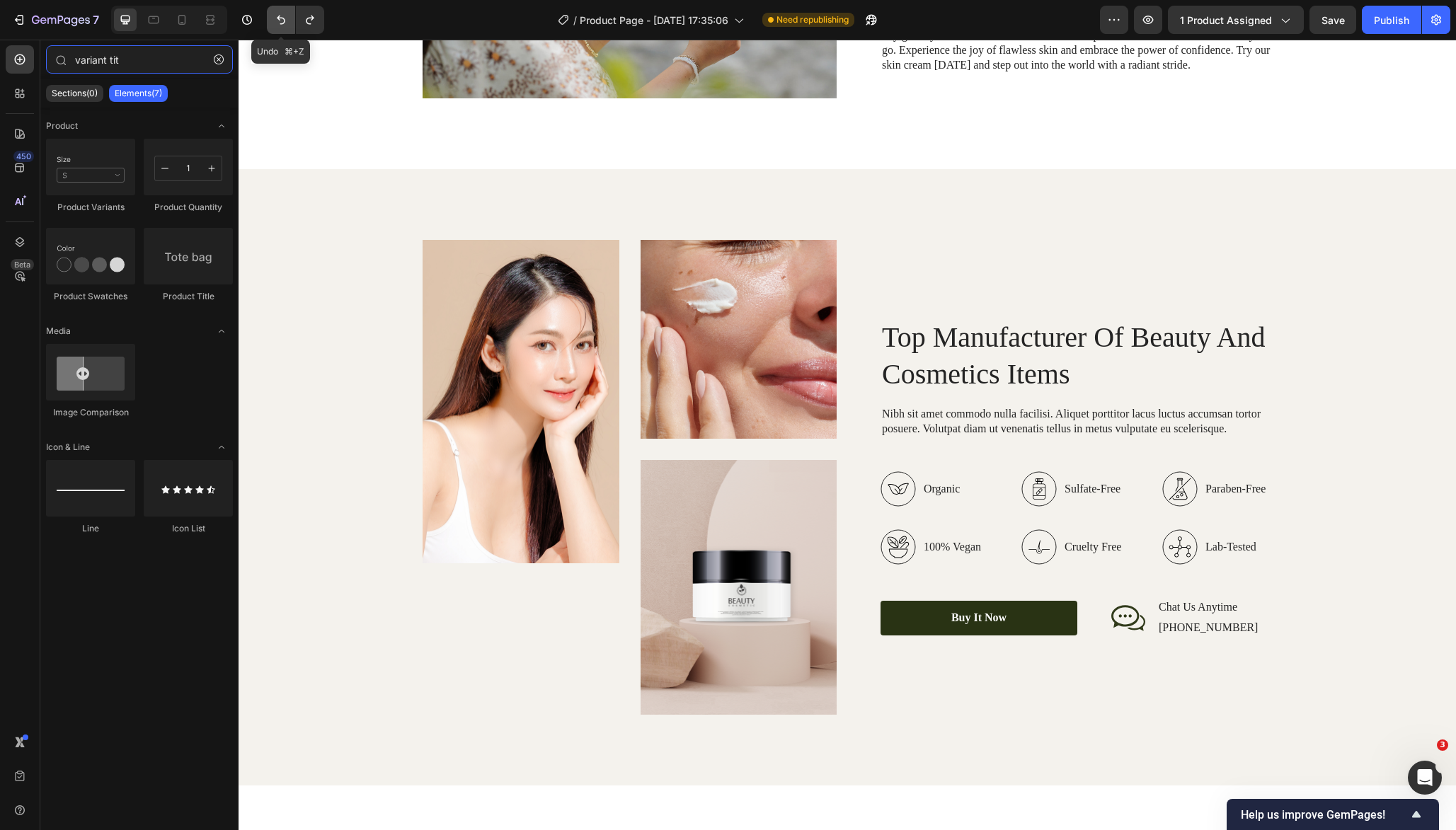
type input "variant tit"
click at [279, 17] on icon "Undo/Redo" at bounding box center [281, 20] width 9 height 10
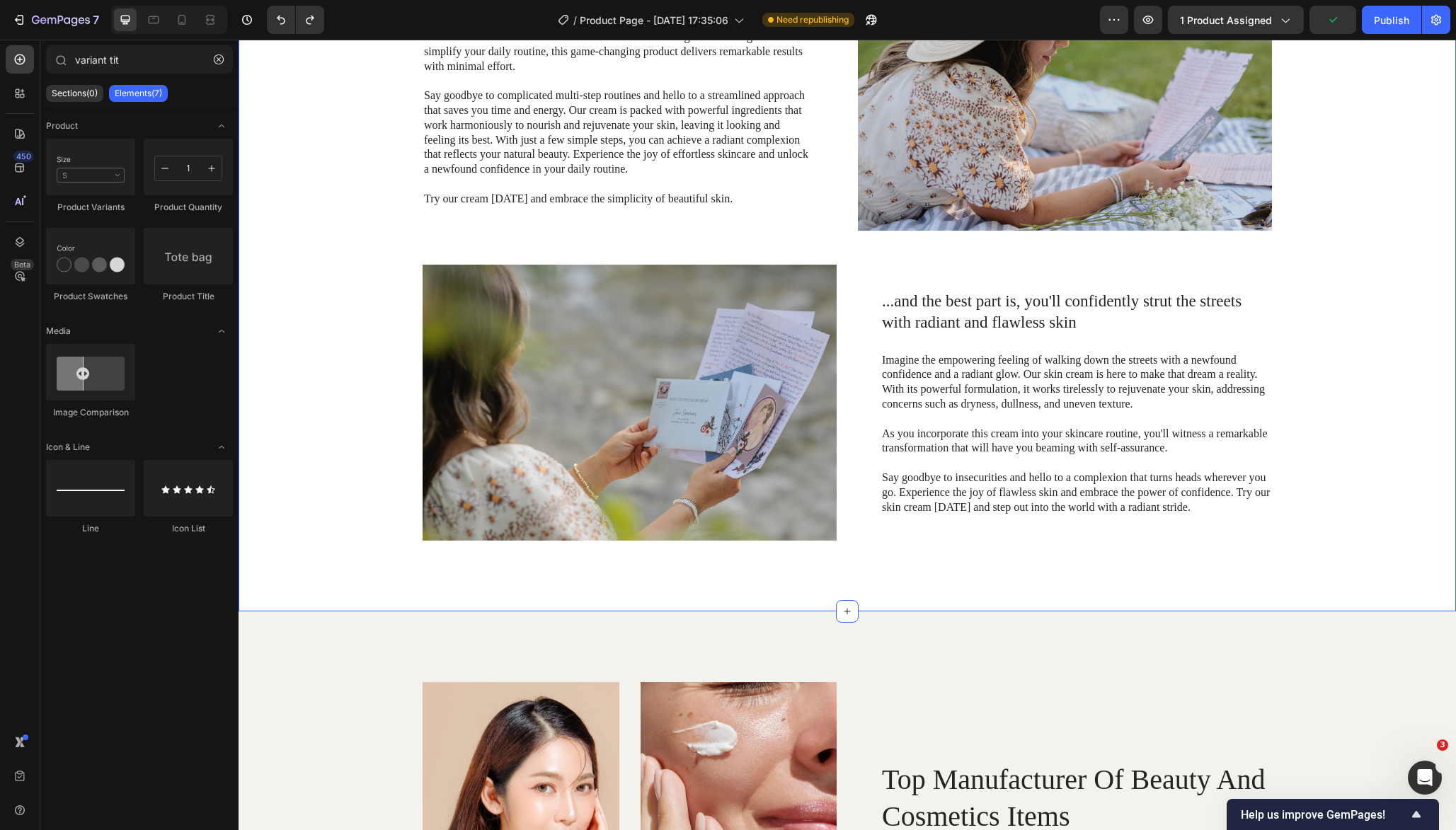
select select "Letters & Tin"
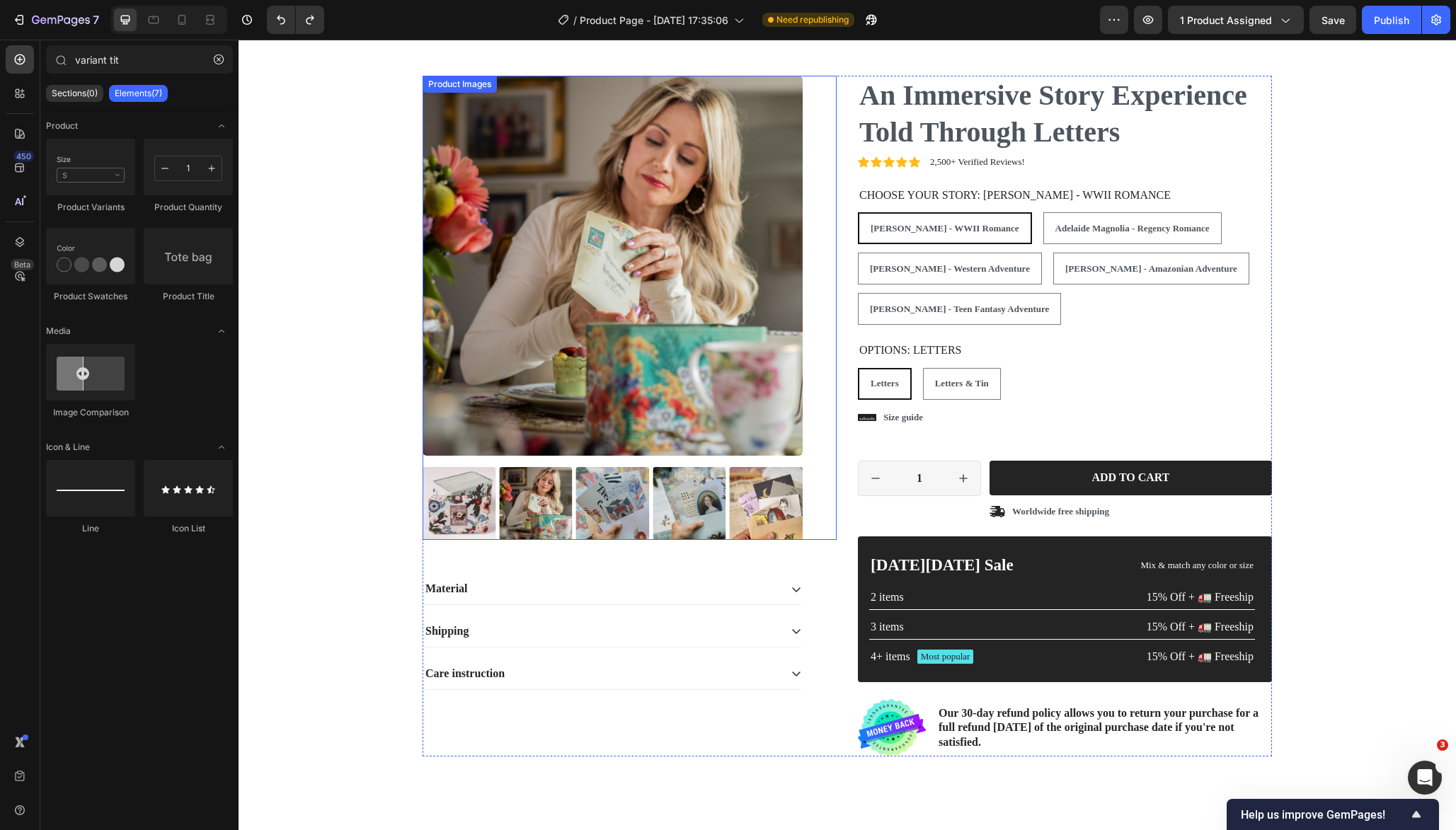
scroll to position [2382, 0]
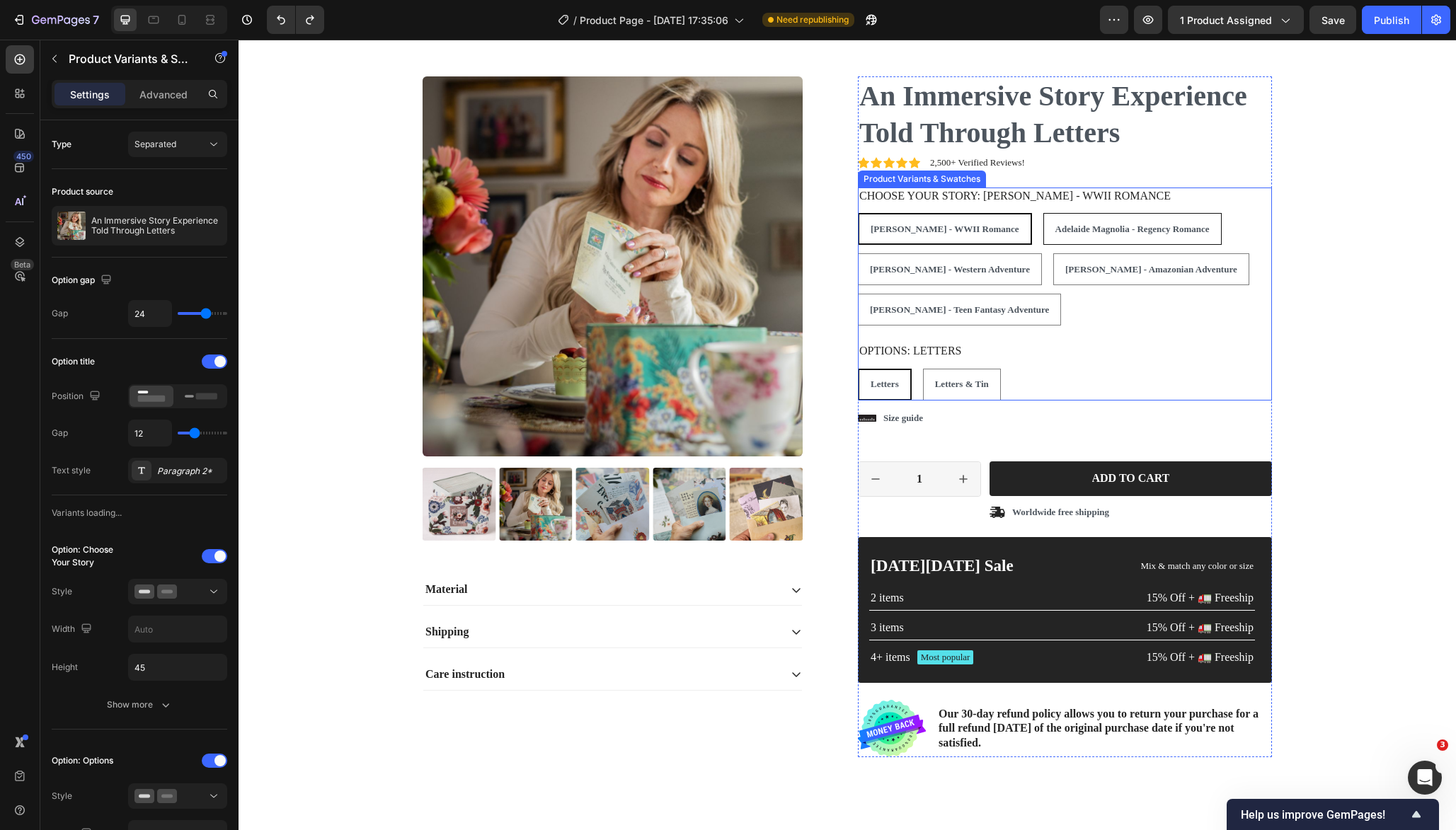
click at [1125, 223] on div "Adelaide Magnolia - Regency Romance" at bounding box center [1132, 229] width 177 height 23
click at [1043, 213] on input "Adelaide Magnolia - Regency Romance Adelaide Magnolia - Regency Romance Adelaid…" at bounding box center [1043, 212] width 1 height 1
radio input "false"
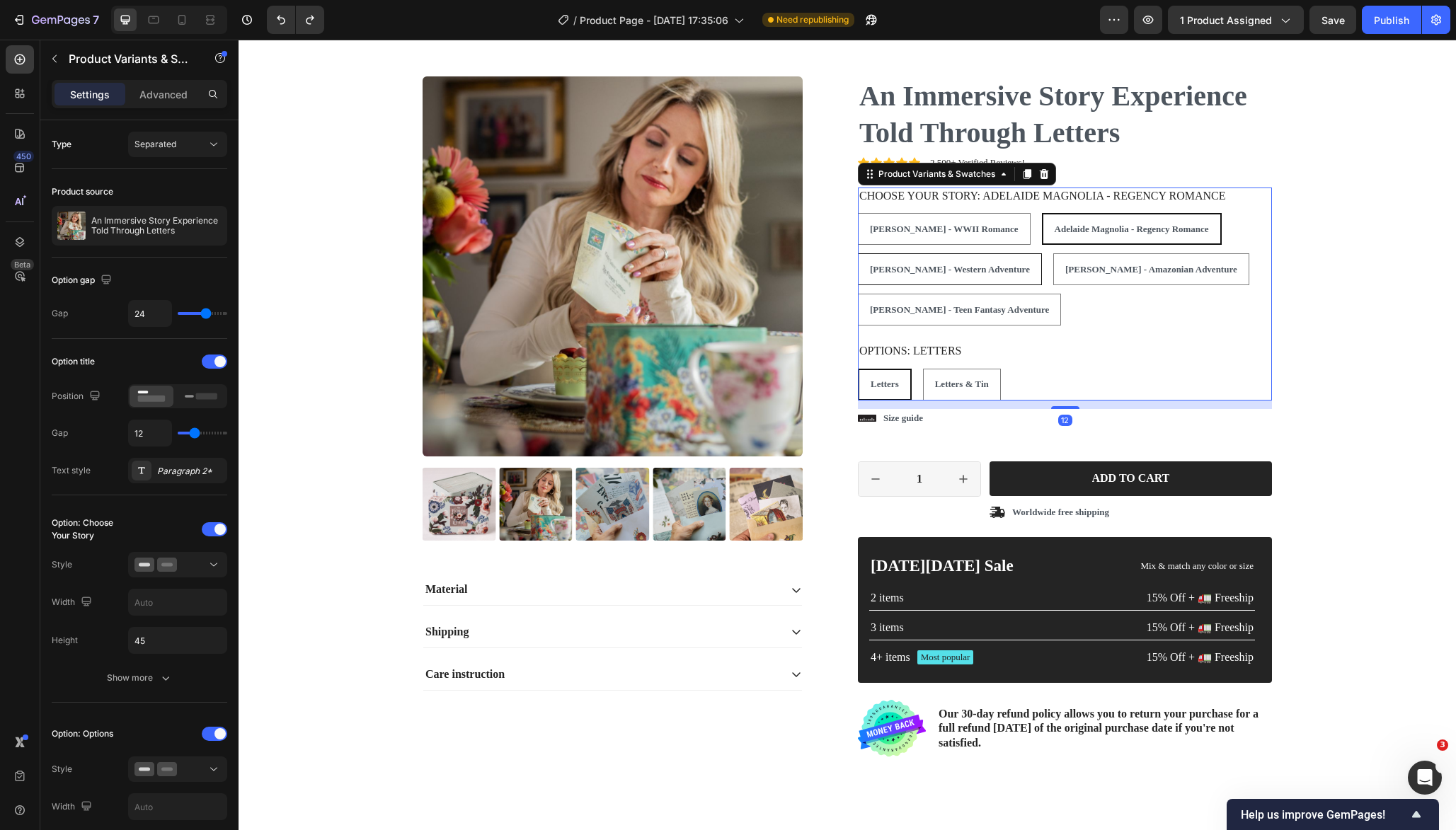
radio input "false"
click at [954, 264] on span "[PERSON_NAME] - Western Adventure" at bounding box center [950, 269] width 160 height 10
click at [858, 253] on input "Lily Clara - Western Adventure Lily Clara - Western Adventure Lily Clara - West…" at bounding box center [857, 252] width 1 height 1
radio input "false"
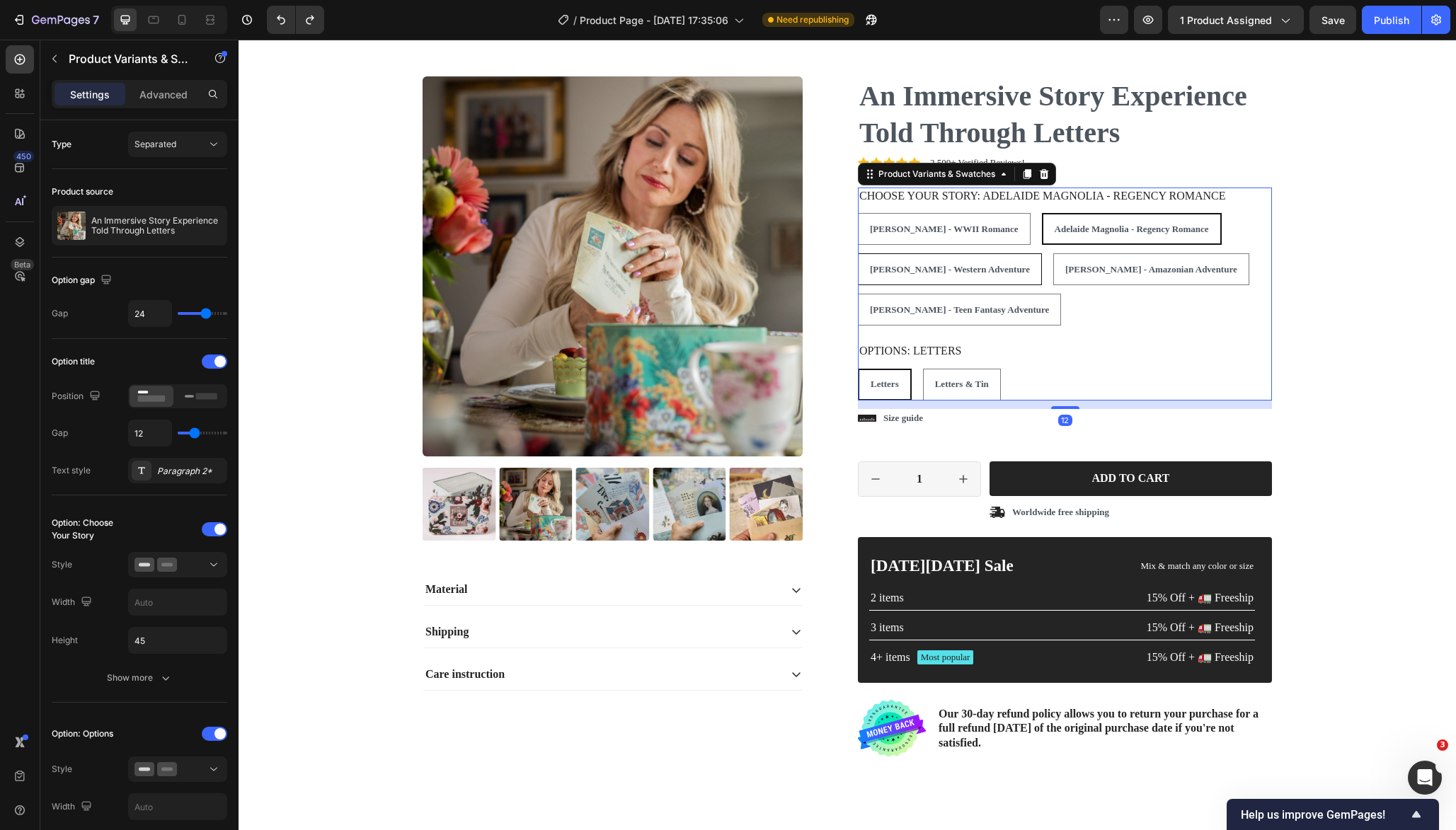
radio input "false"
click at [1116, 267] on span "[PERSON_NAME] - Amazonian Adventure" at bounding box center [1152, 269] width 172 height 10
click at [1054, 253] on input "Orchid Mae - Amazonian Adventure Orchid Mae - Amazonian Adventure Orchid Mae - …" at bounding box center [1054, 252] width 1 height 1
radio input "false"
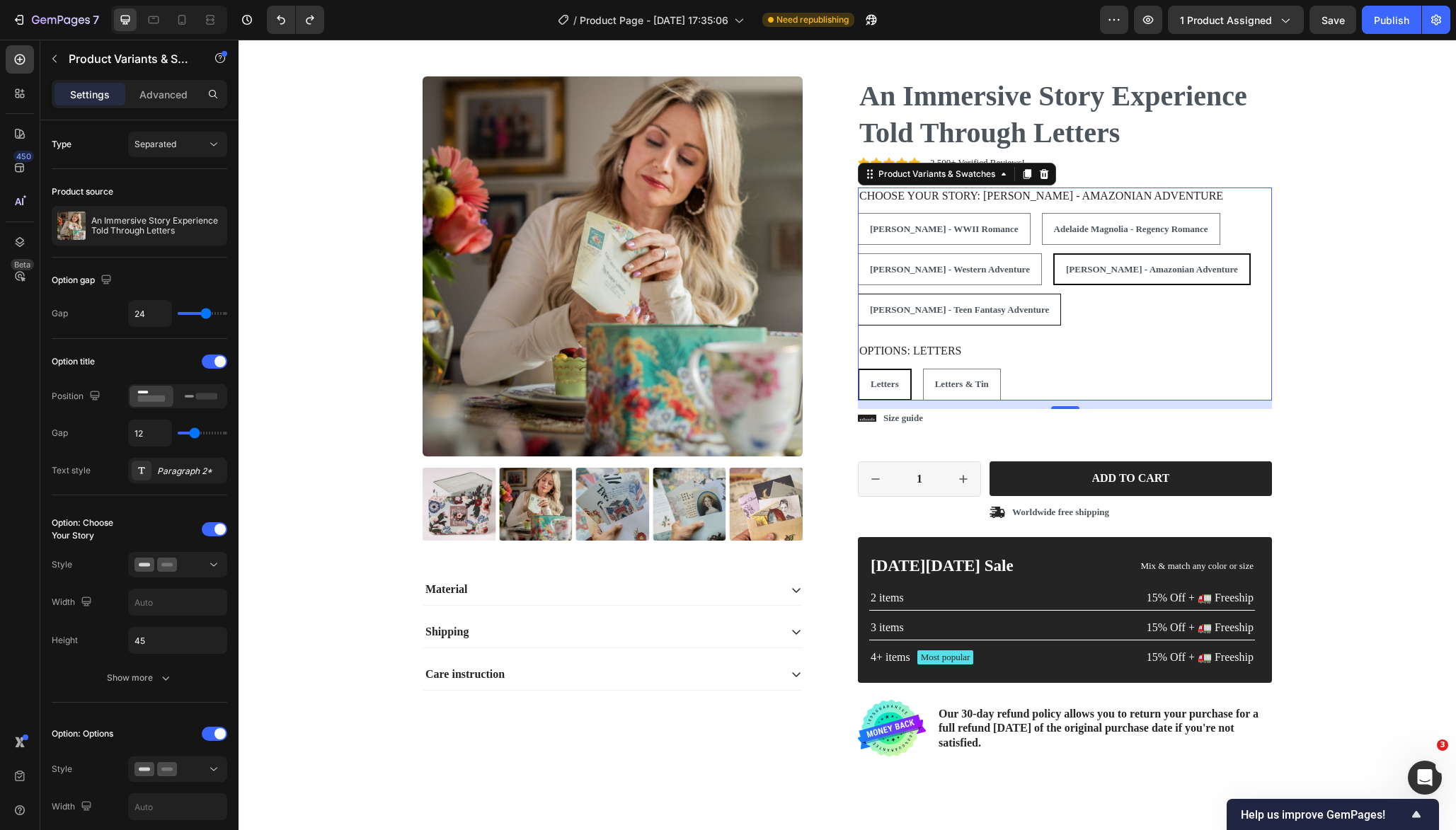
click at [971, 304] on span "[PERSON_NAME] - Teen Fantasy Adventure" at bounding box center [960, 310] width 179 height 10
click at [858, 294] on input "Norah Aven - Teen Fantasy Adventure Norah Aven - Teen Fantasy Adventure Norah A…" at bounding box center [857, 293] width 1 height 1
radio input "false"
click at [953, 386] on span "Letters & Tin" at bounding box center [962, 383] width 54 height 10
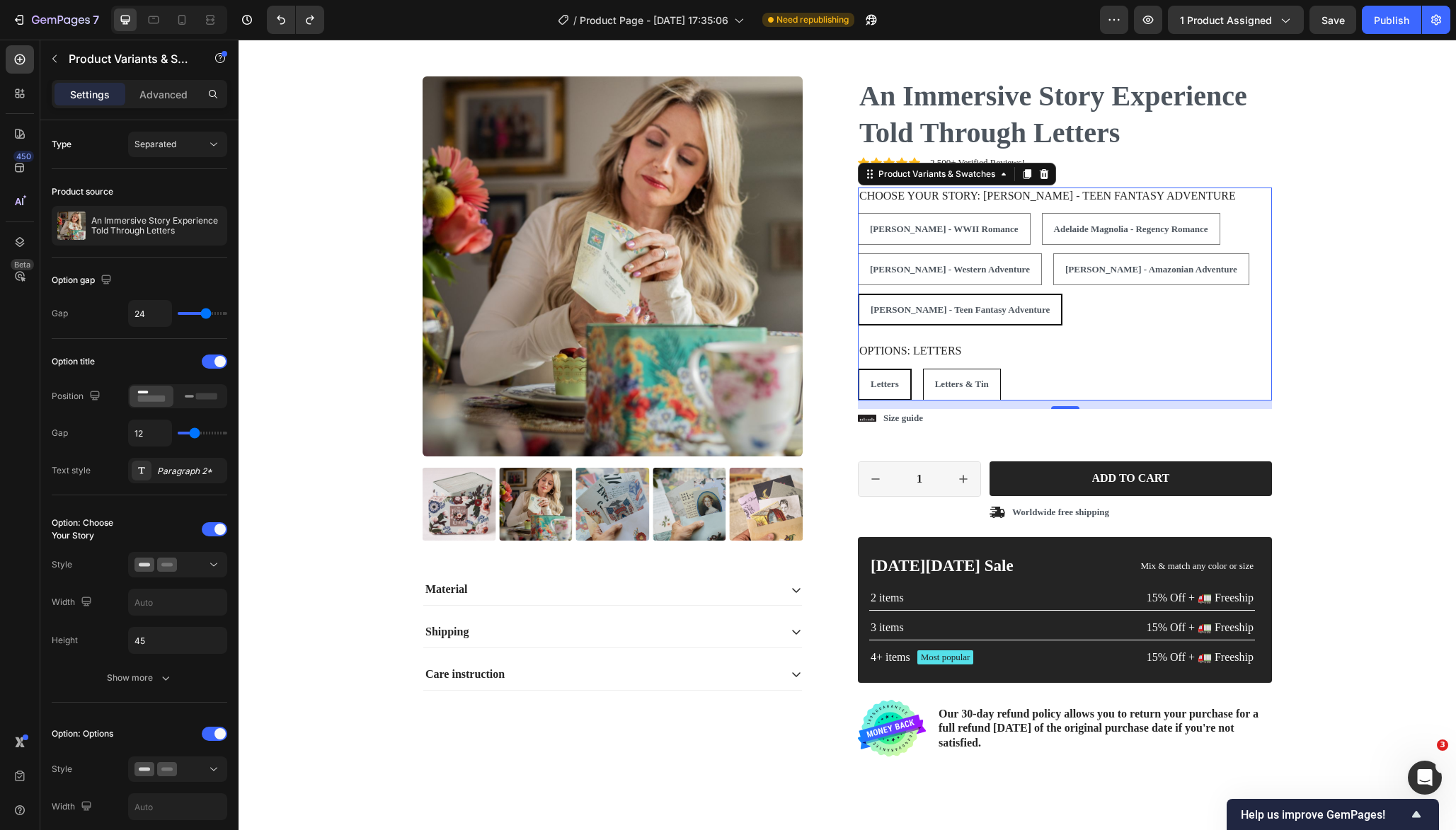
click at [923, 369] on input "Letters & Tin Letters & Tin Letters & Tin" at bounding box center [922, 368] width 1 height 1
radio input "false"
click at [898, 387] on div "Letters" at bounding box center [884, 384] width 51 height 23
click at [858, 369] on input "Letters Letters Letters" at bounding box center [857, 368] width 1 height 1
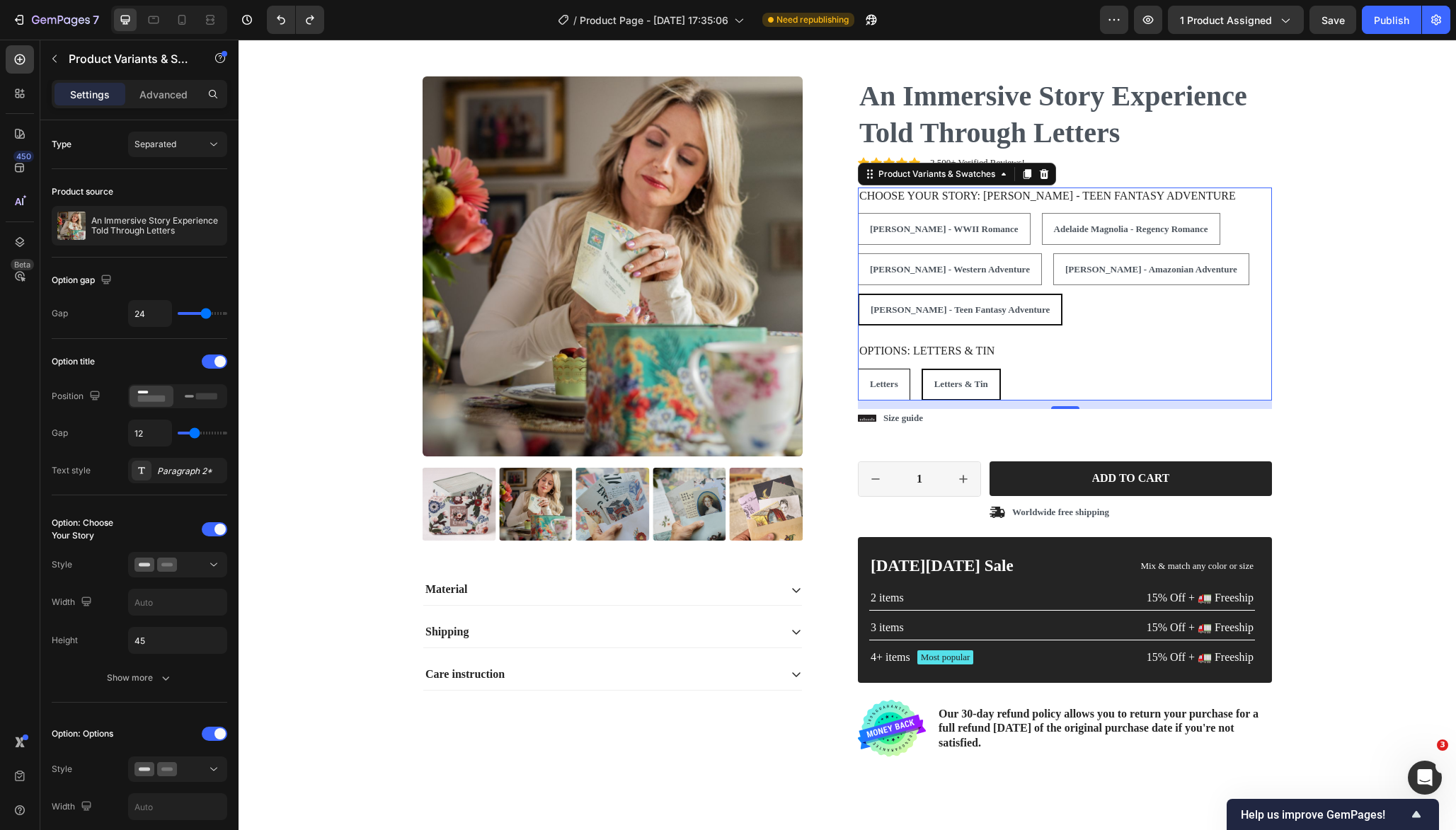
radio input "false"
click at [975, 388] on span "Letters & Tin" at bounding box center [962, 383] width 54 height 10
click at [923, 369] on input "Letters & Tin Letters & Tin Letters & Tin" at bounding box center [922, 368] width 1 height 1
radio input "false"
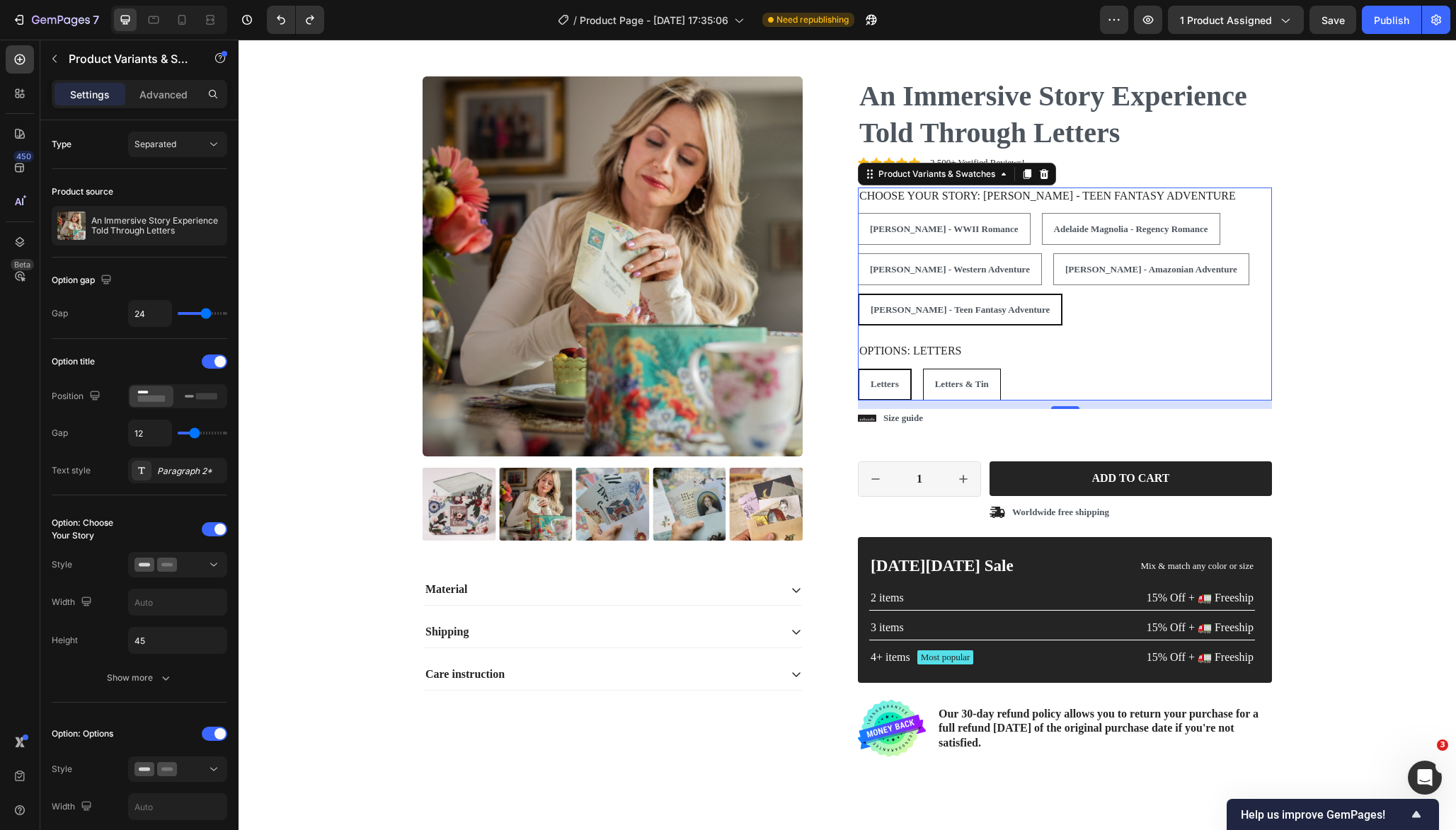
radio input "false"
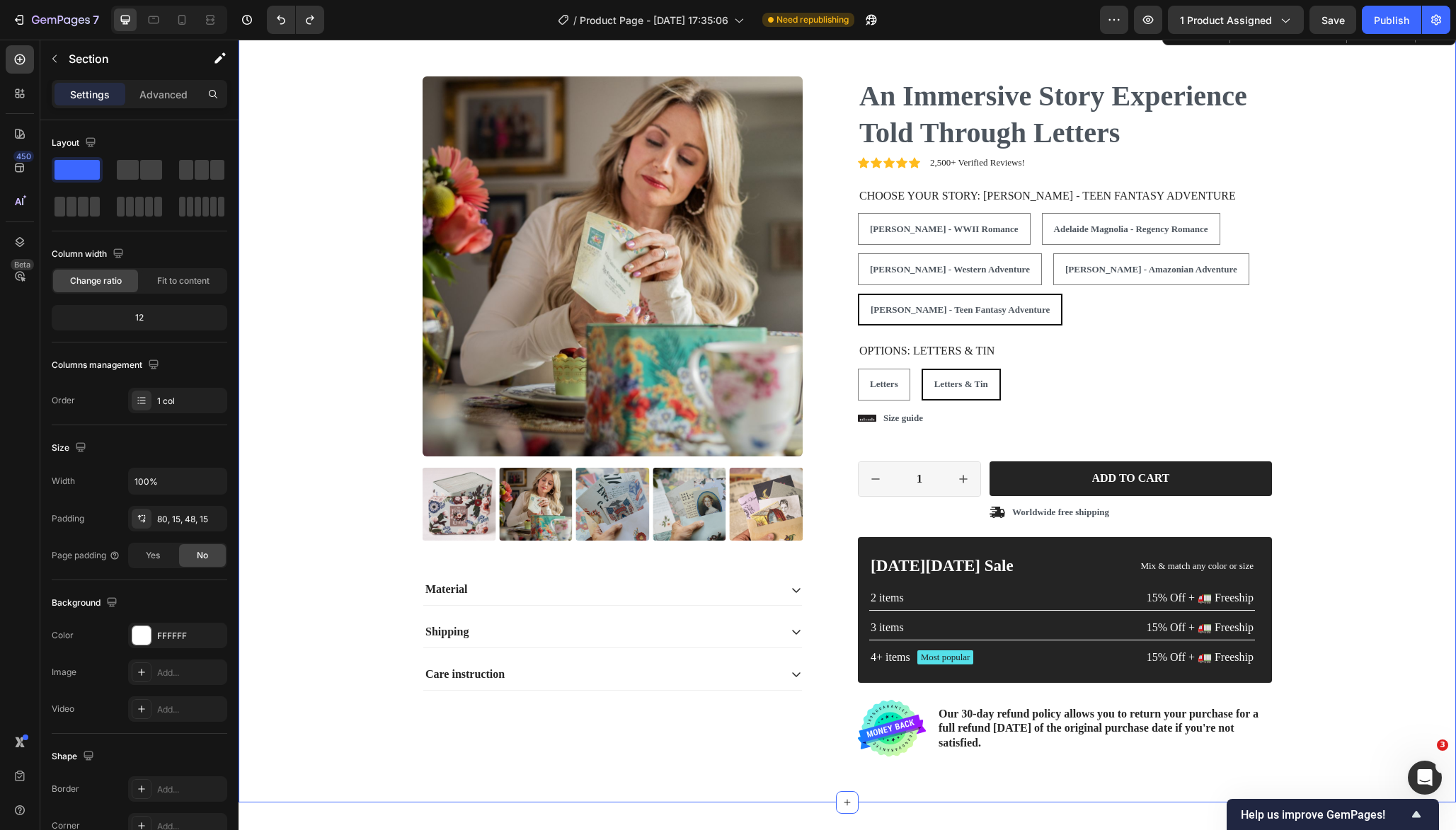
click at [1378, 310] on div "Product Images Material Shipping Care instruction Accordion Icon Icon Icon Icon…" at bounding box center [847, 422] width 1197 height 693
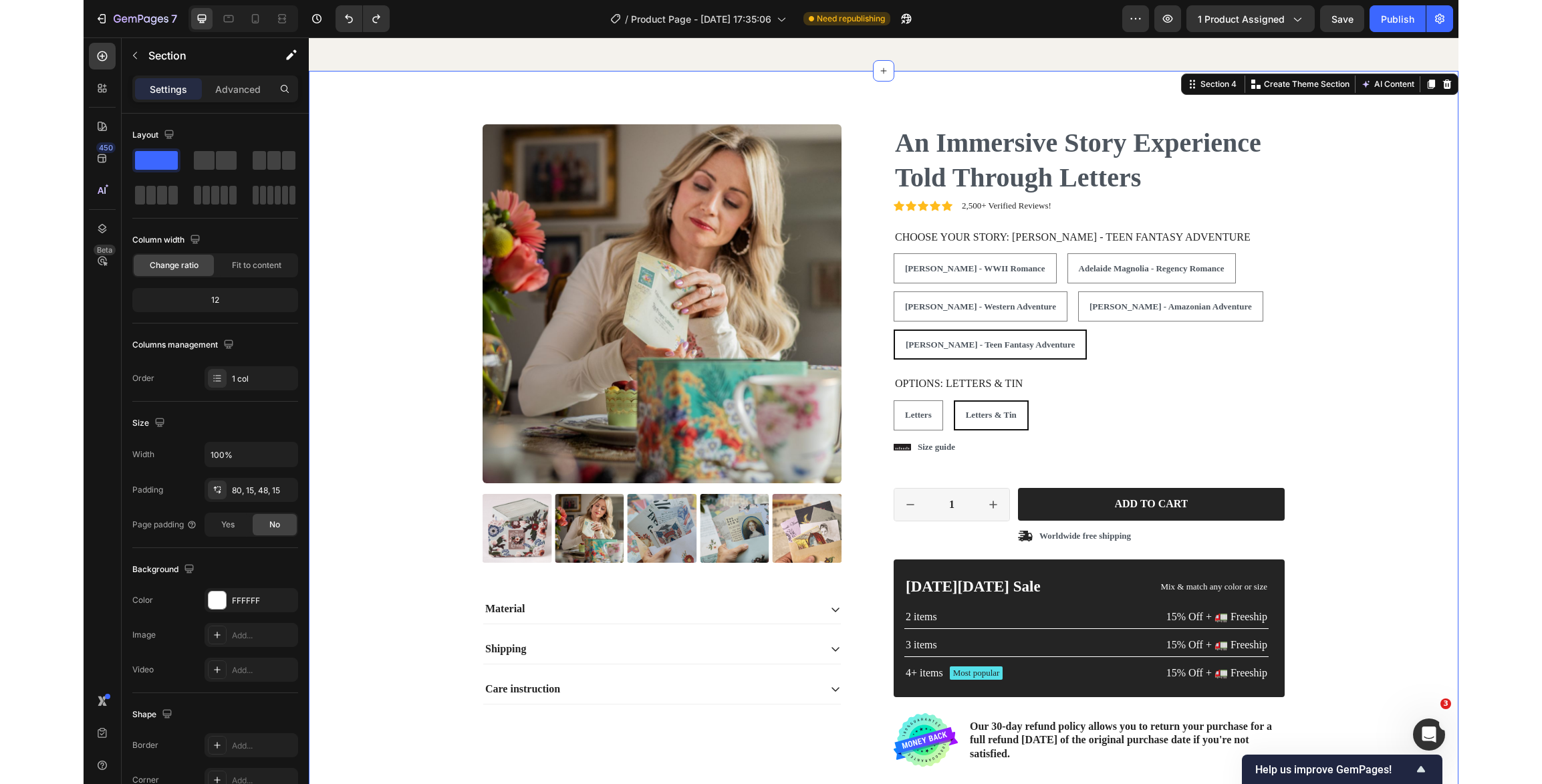
scroll to position [2203, 0]
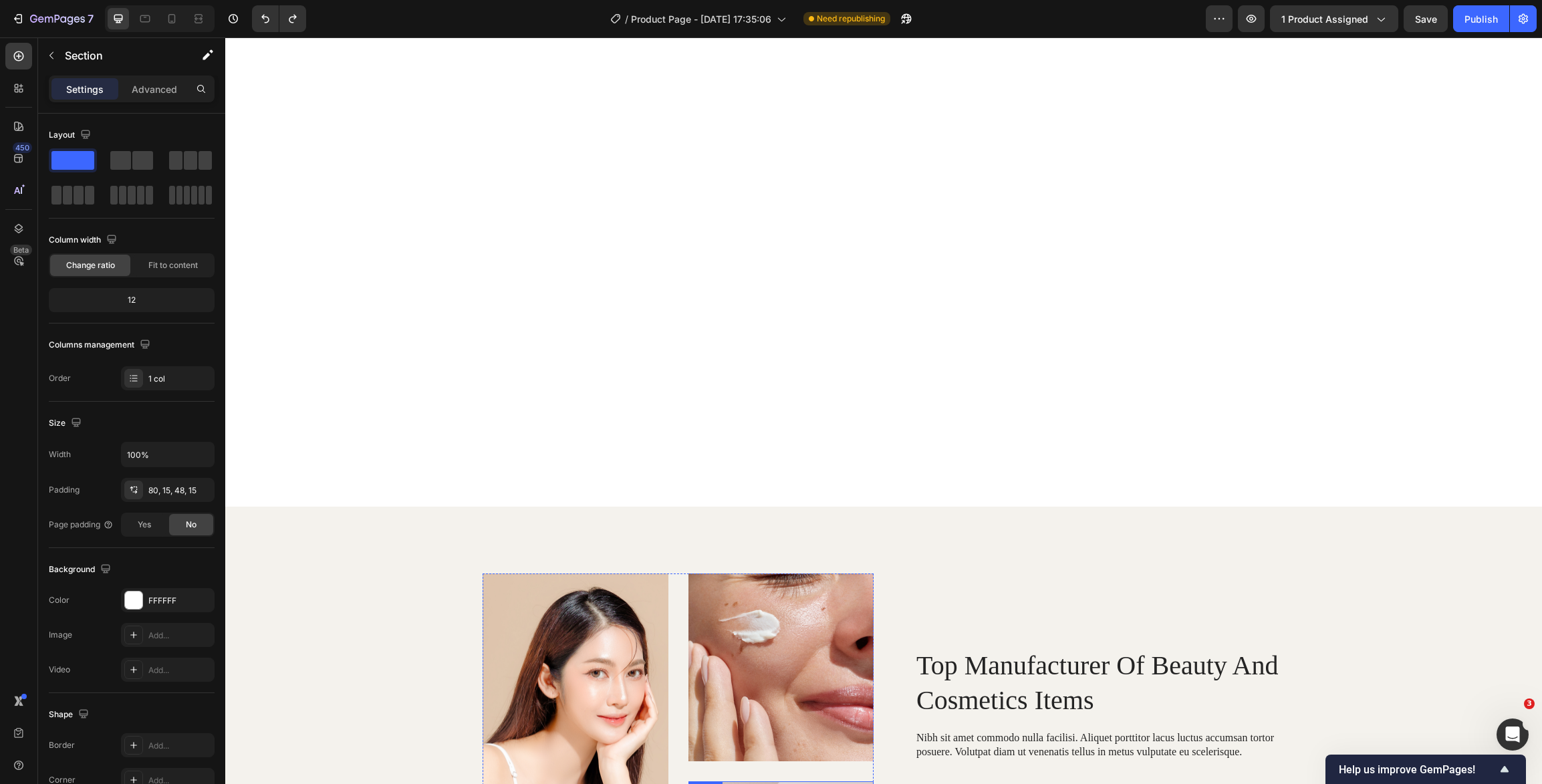
select select "Letters & Tin"
select select "[PERSON_NAME] - Teen Fantasy Adventure"
select select "Letters & Tin"
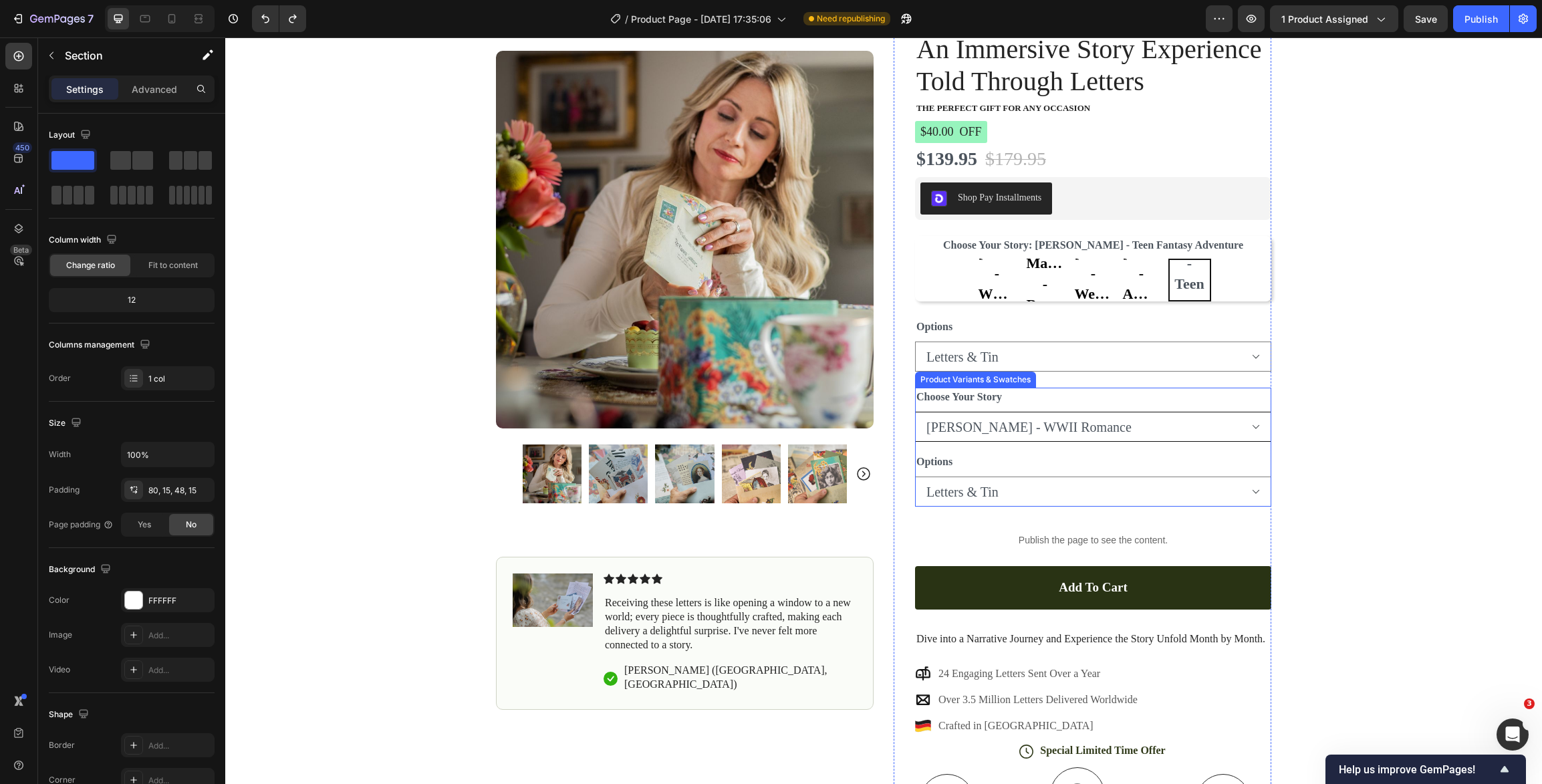
scroll to position [0, 0]
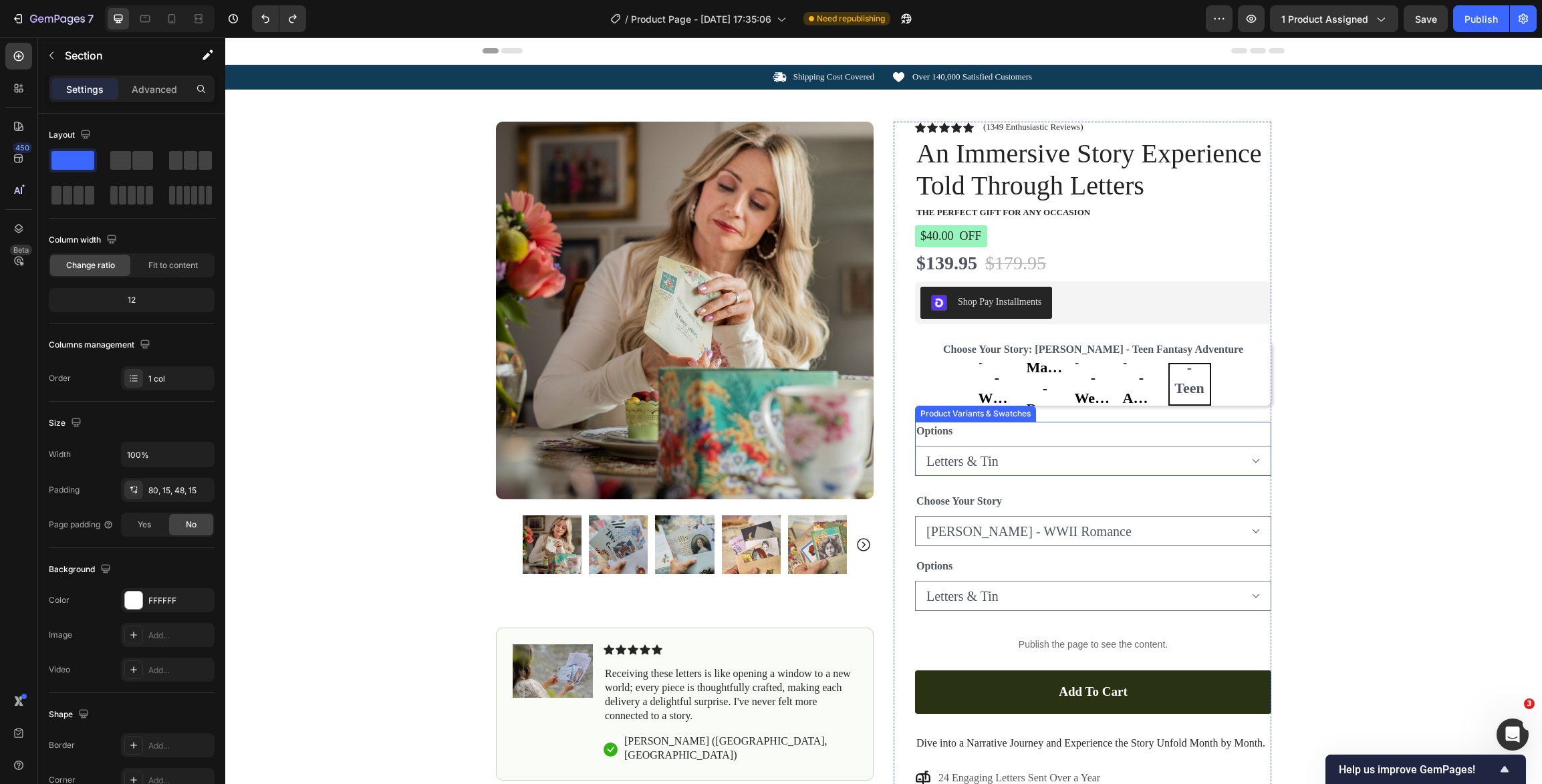
click at [989, 415] on div "Product Variants & Swatches" at bounding box center [975, 414] width 116 height 12
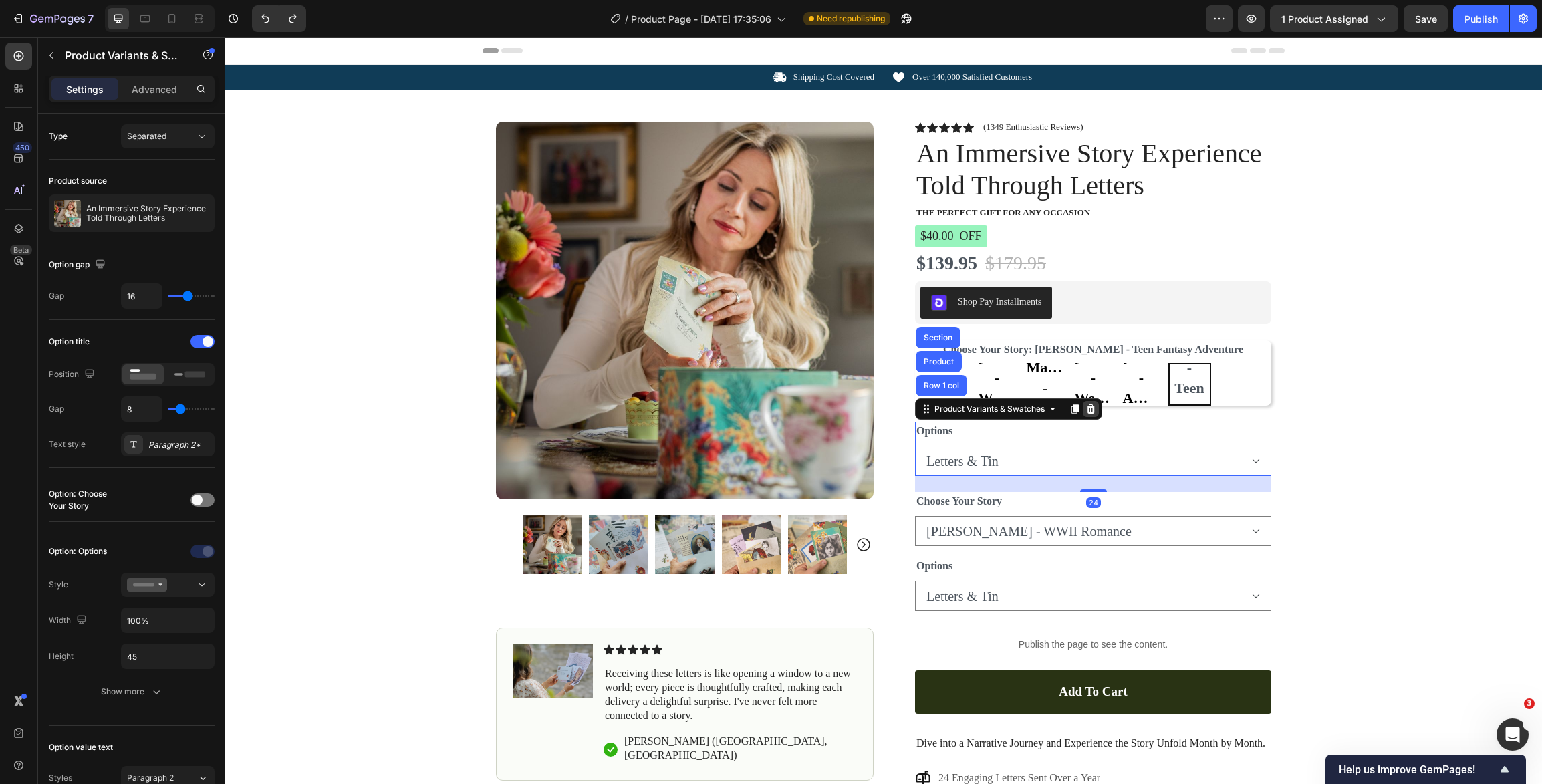
click at [1091, 410] on icon at bounding box center [1091, 409] width 9 height 9
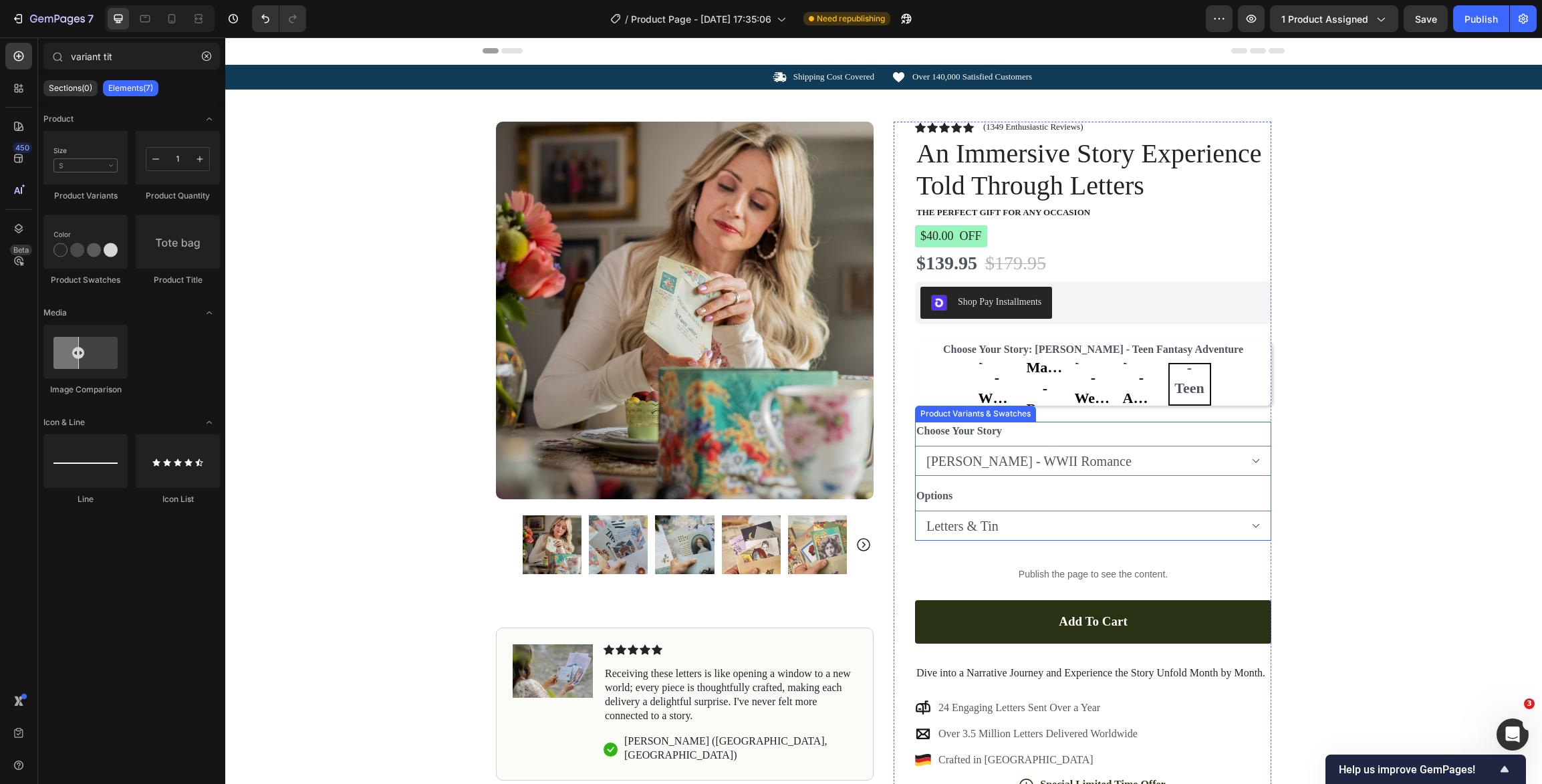
click at [1073, 476] on div "Choose Your Story Audrey Rose - WWII Romance Adelaide Magnolia - Regency Romanc…" at bounding box center [1093, 481] width 356 height 119
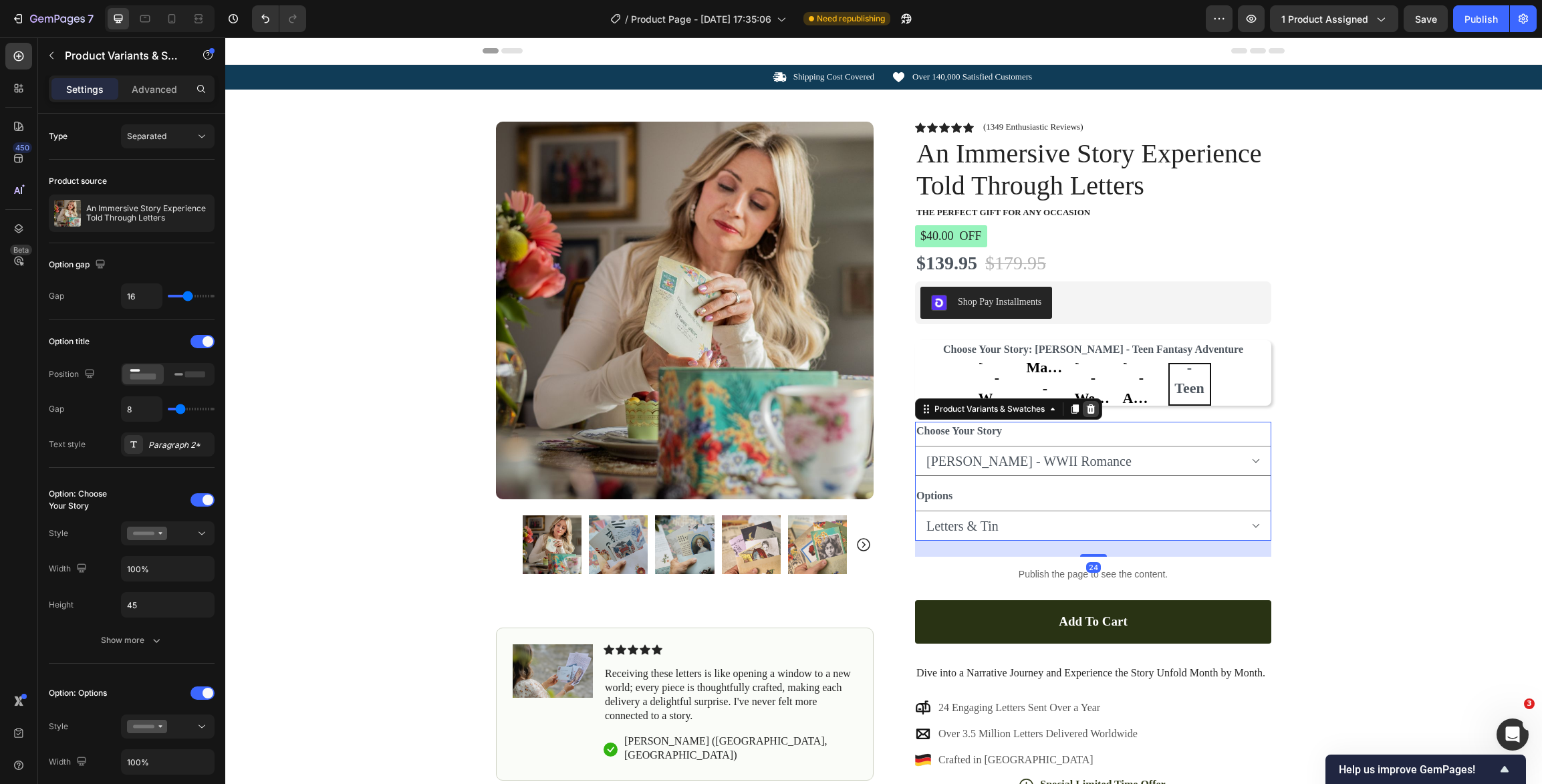
click at [1091, 413] on icon at bounding box center [1091, 409] width 9 height 9
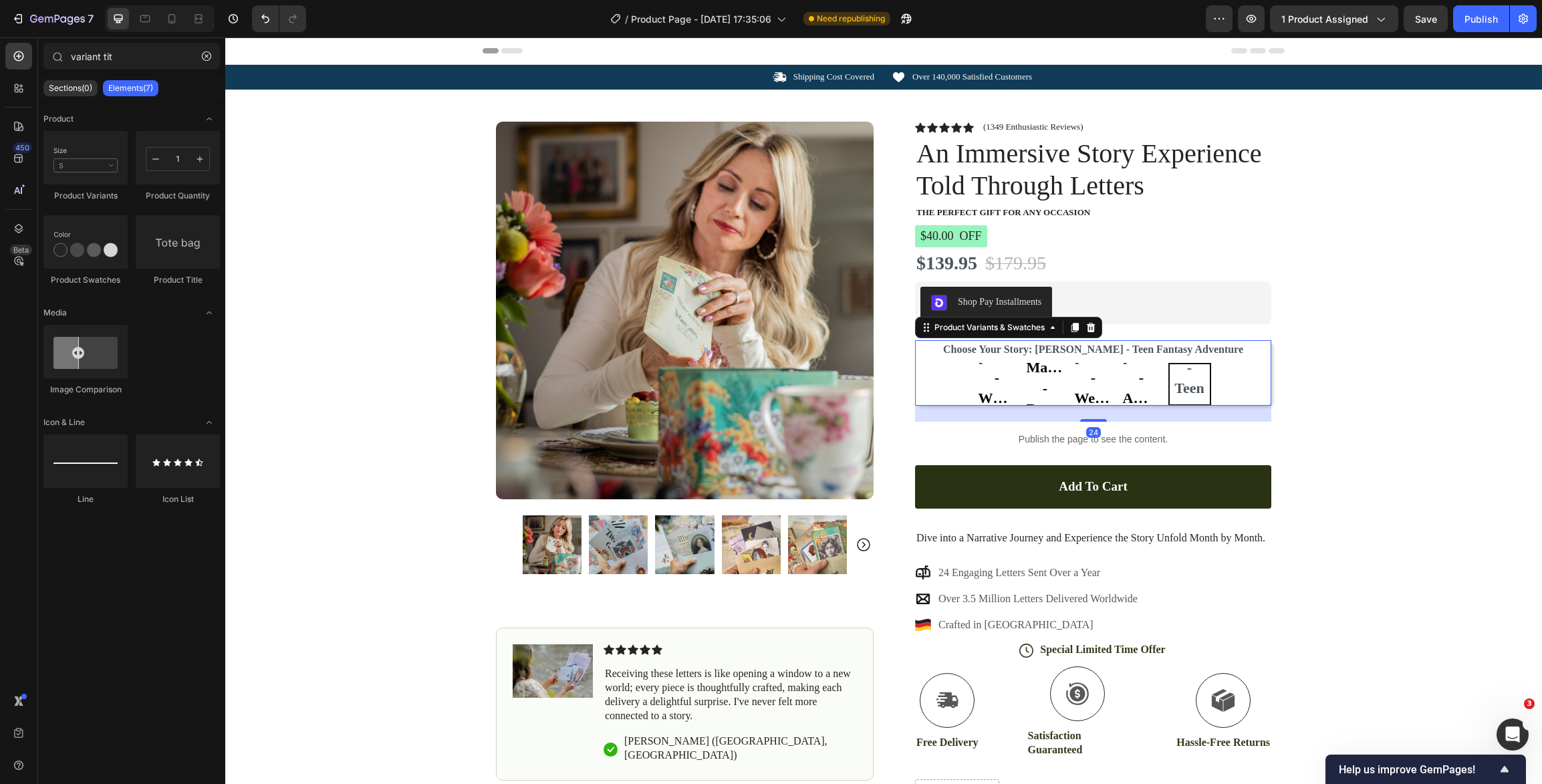
click at [1050, 356] on legend "Choose Your Story: Norah Aven - Teen Fantasy Adventure" at bounding box center [1093, 349] width 303 height 19
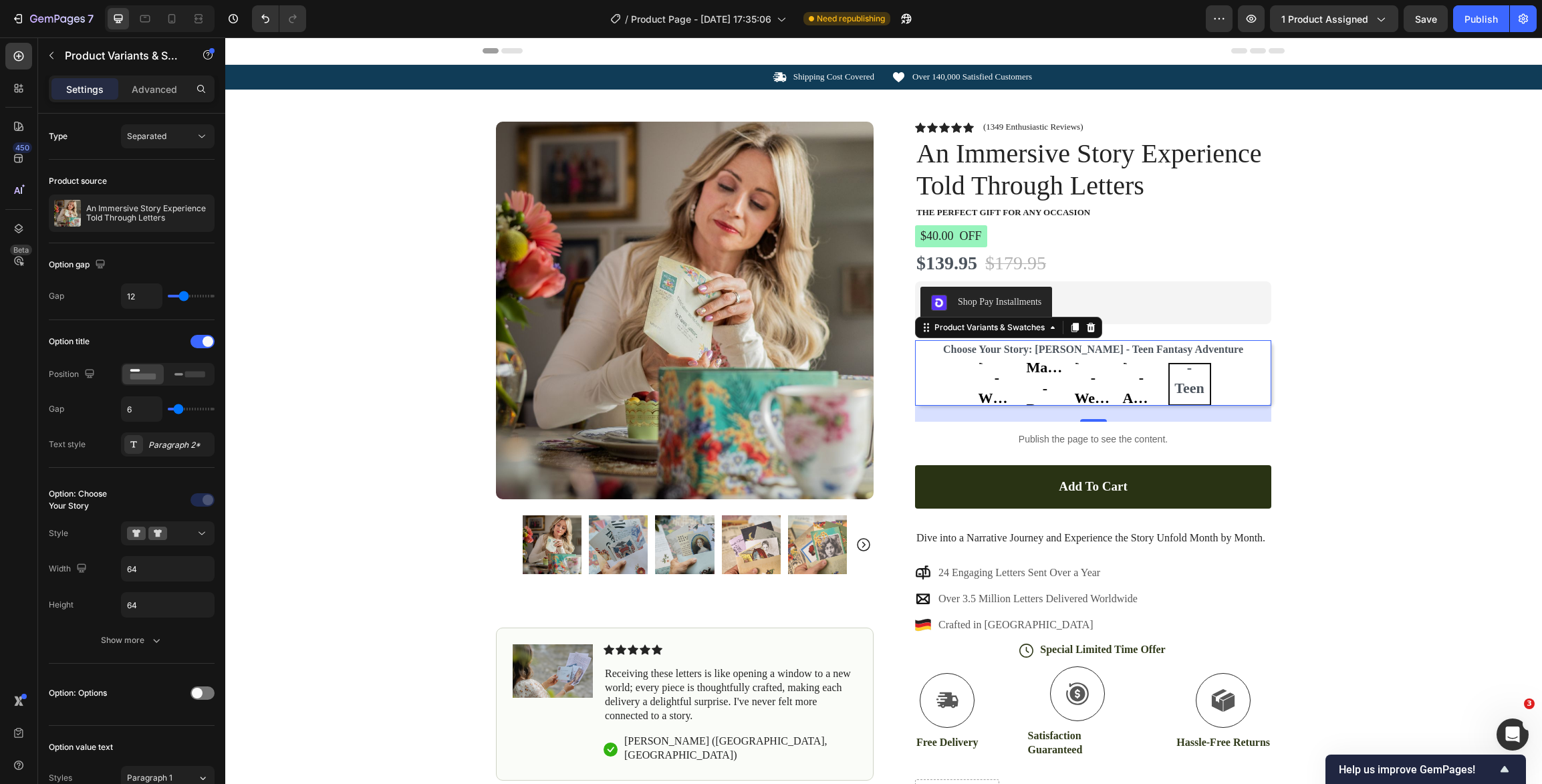
click at [1233, 354] on div "Choose Your Story: Norah Aven - Teen Fantasy Adventure Audrey Rose - WWII Roman…" at bounding box center [1093, 373] width 356 height 66
click at [1094, 329] on icon at bounding box center [1091, 327] width 9 height 9
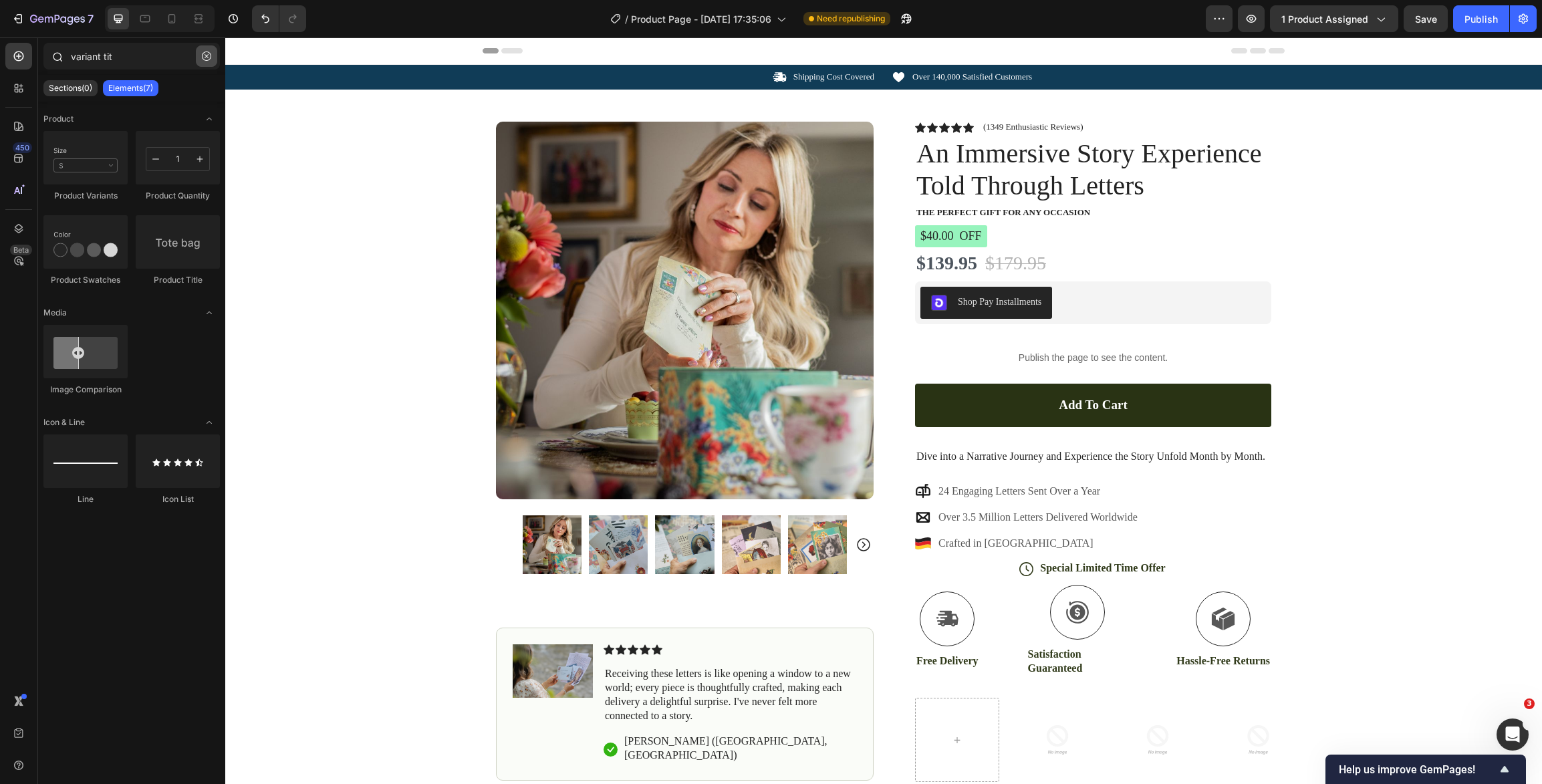
click at [211, 57] on icon "button" at bounding box center [206, 56] width 9 height 9
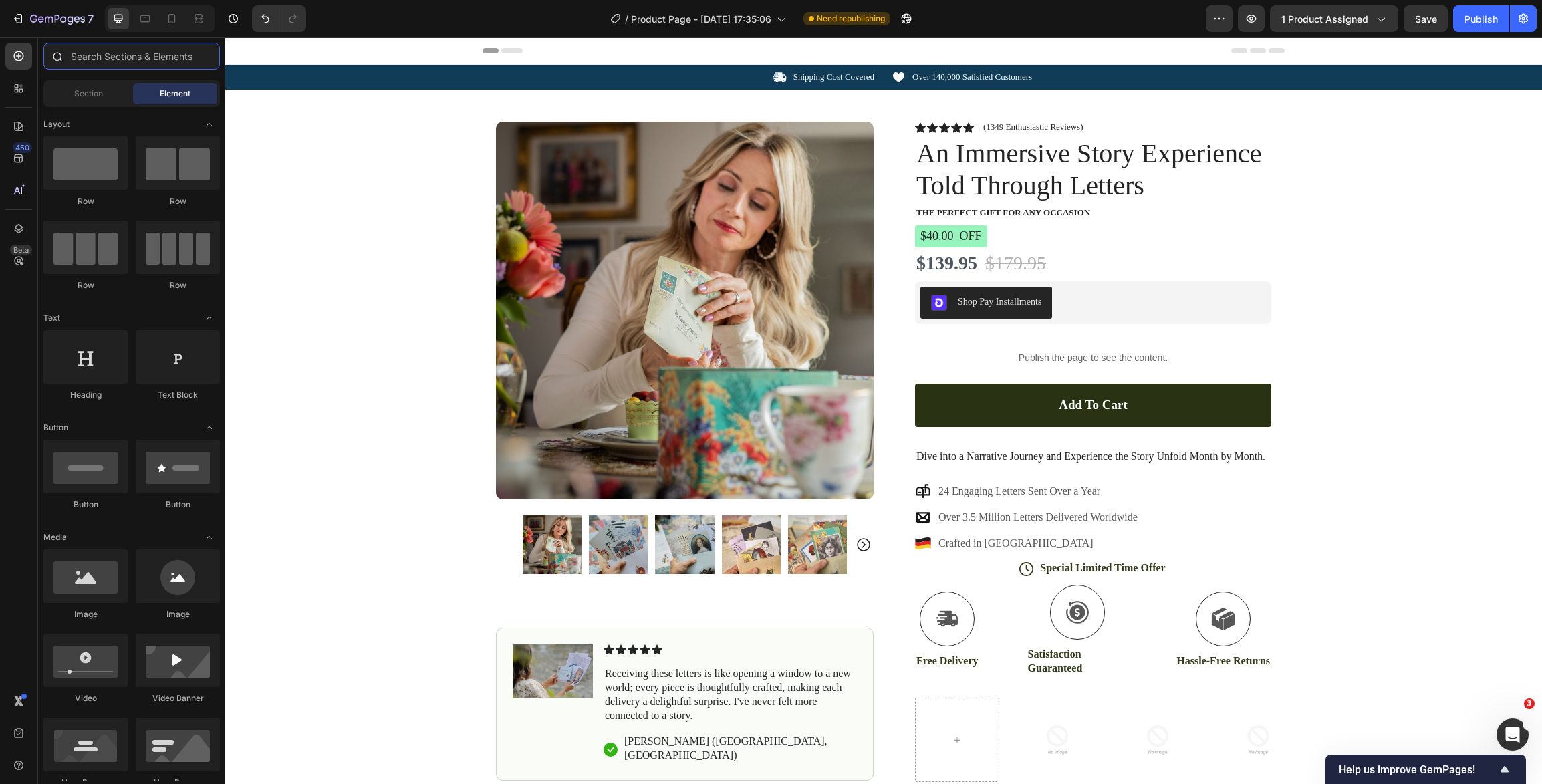
click at [151, 57] on input "text" at bounding box center [131, 56] width 176 height 27
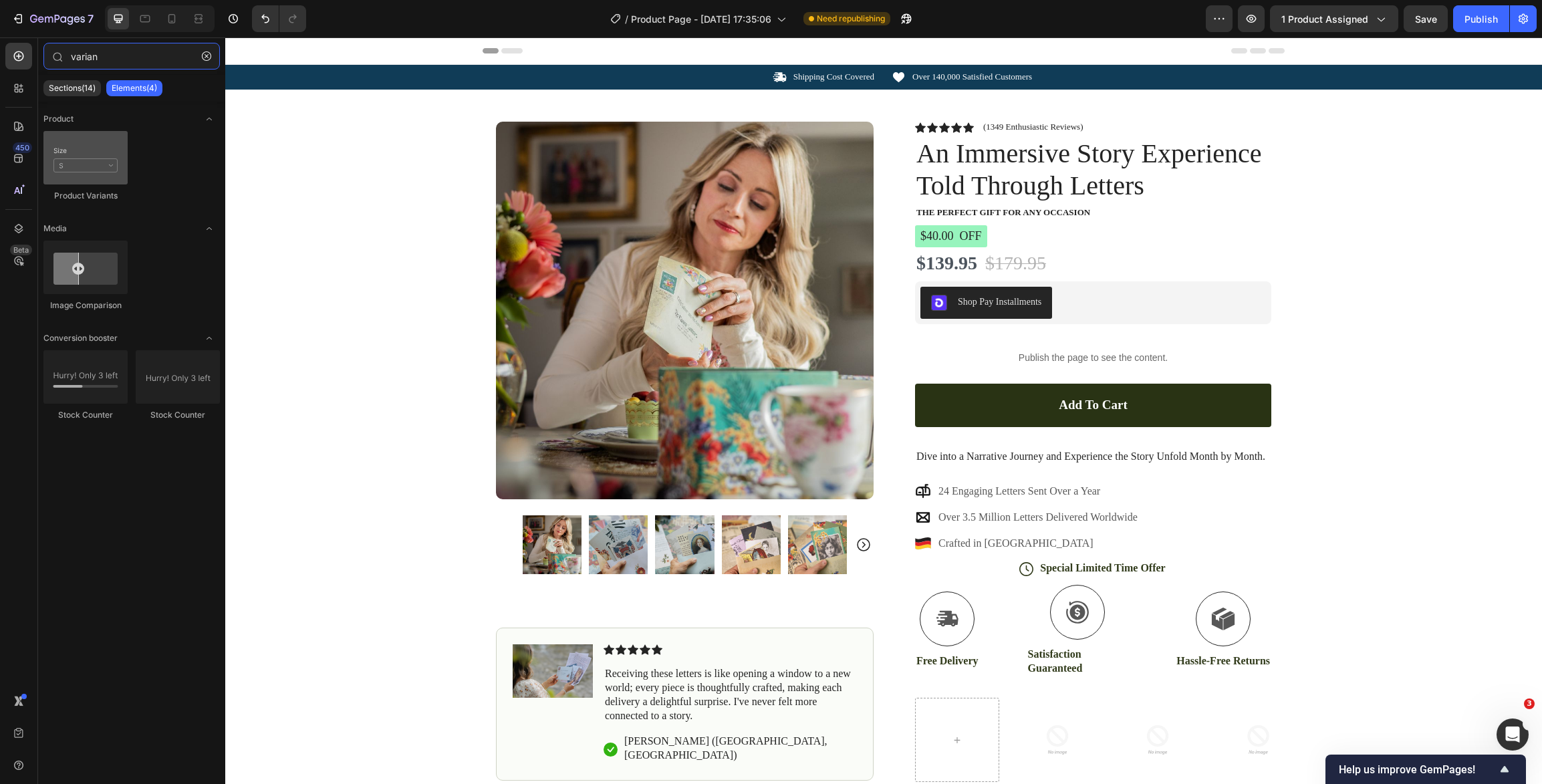
type input "varian"
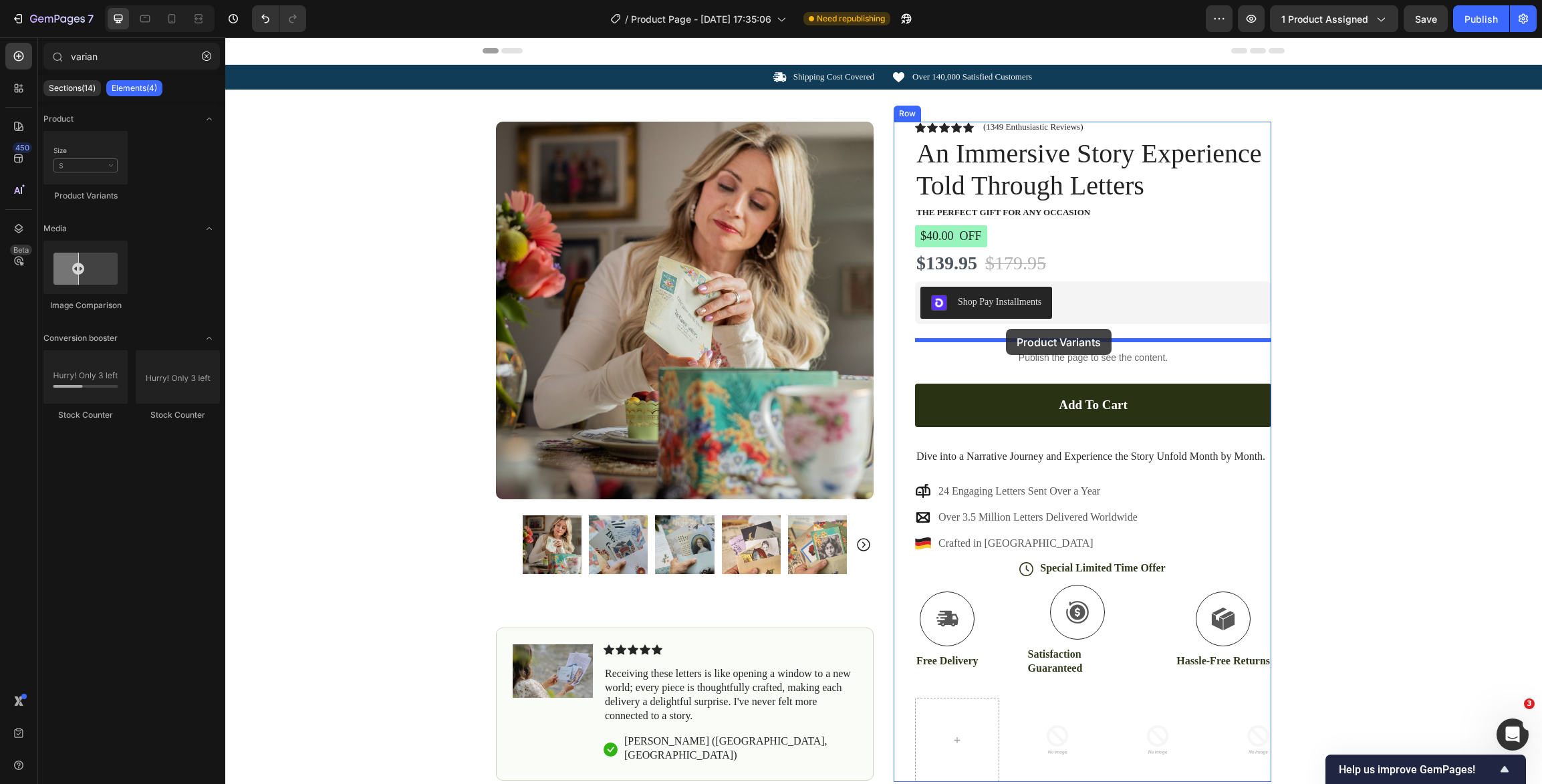
drag, startPoint x: 329, startPoint y: 194, endPoint x: 1006, endPoint y: 329, distance: 690.3
select select "[PERSON_NAME] - Teen Fantasy Adventure"
select select "Letters & Tin"
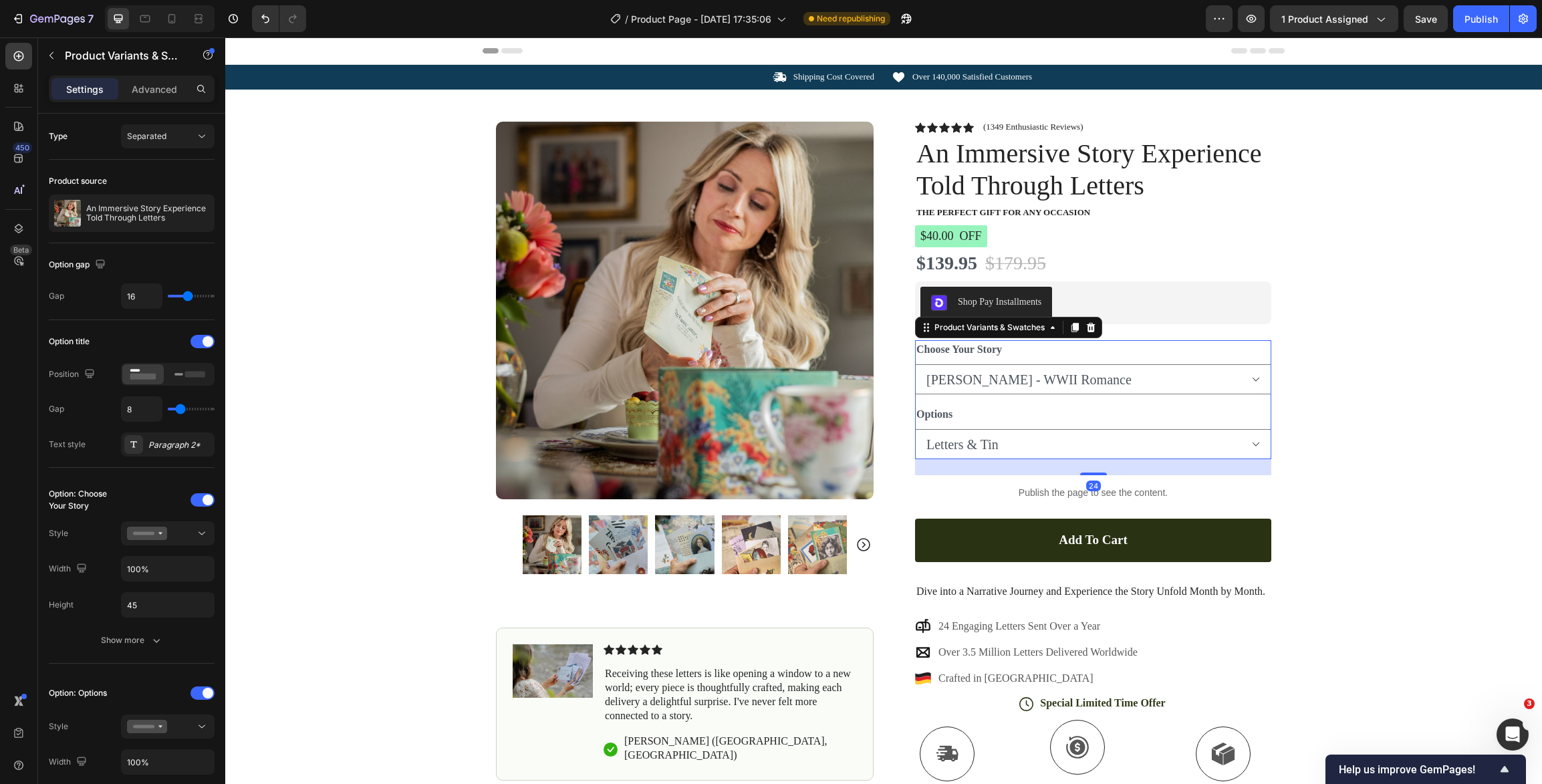
click at [1014, 357] on div "Choose Your Story Audrey Rose - WWII Romance Adelaide Magnolia - Regency Romanc…" at bounding box center [1093, 367] width 356 height 54
click at [180, 378] on icon at bounding box center [190, 374] width 31 height 15
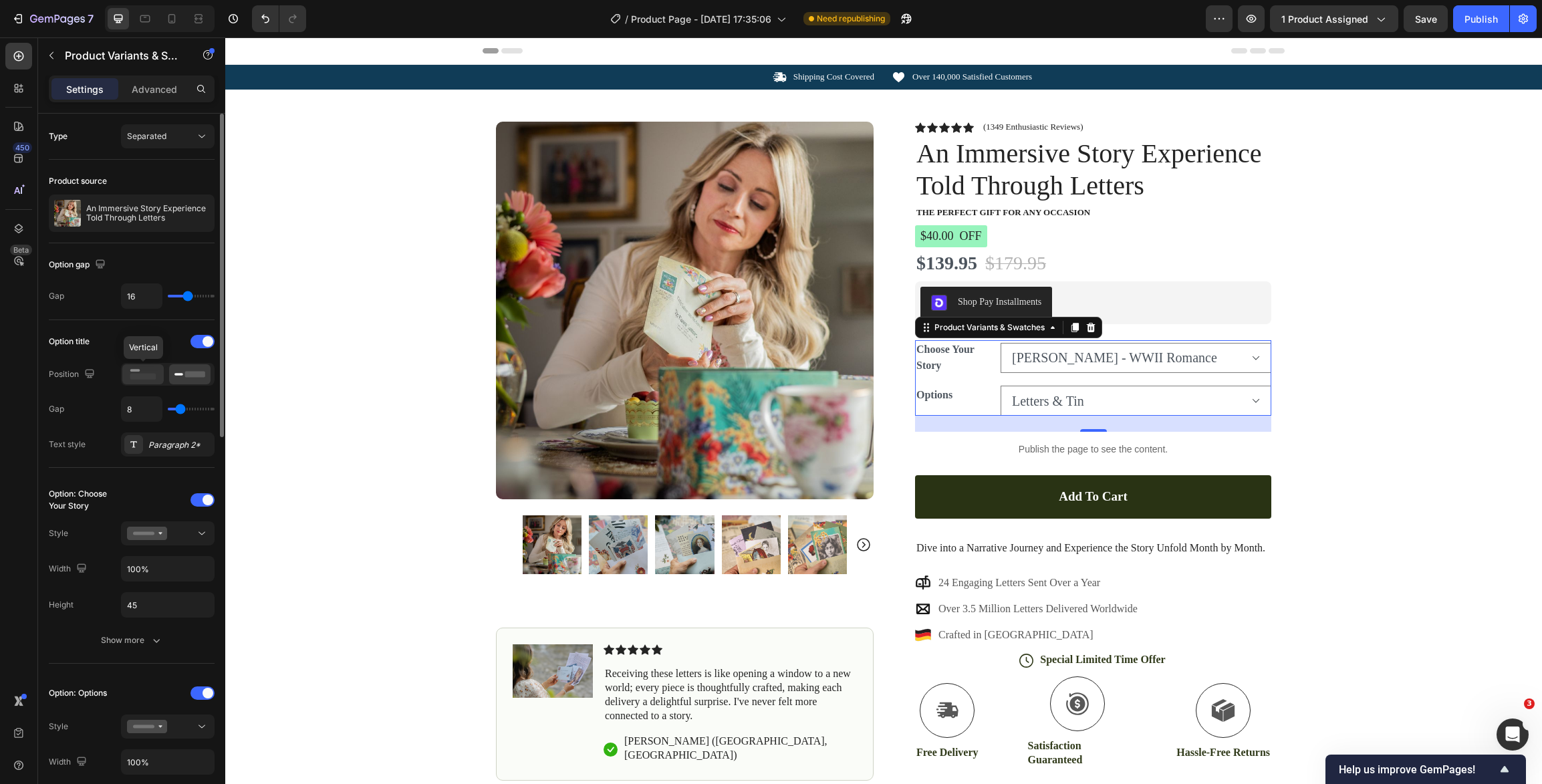
click at [152, 369] on icon at bounding box center [143, 374] width 31 height 15
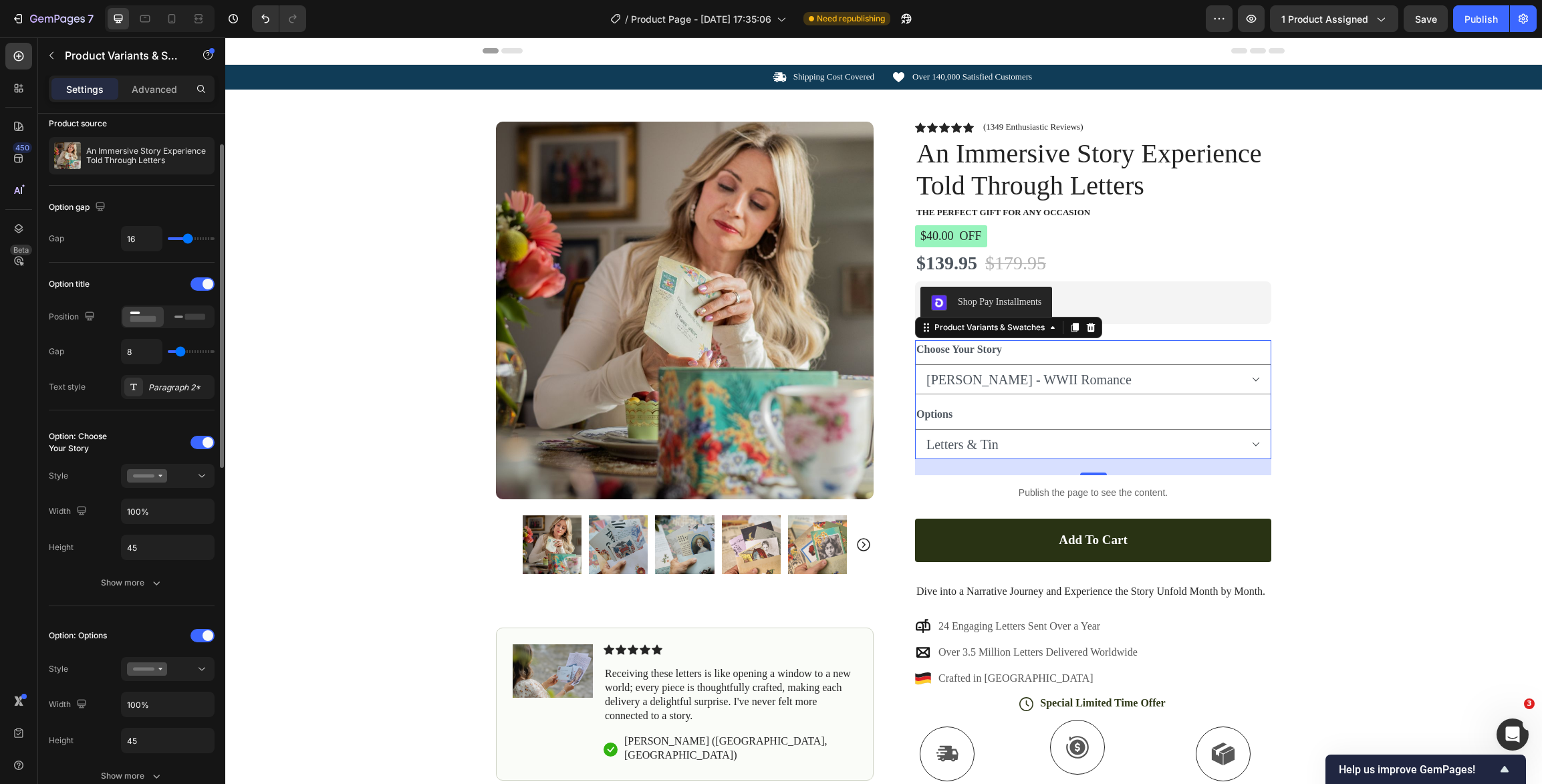
scroll to position [75, 0]
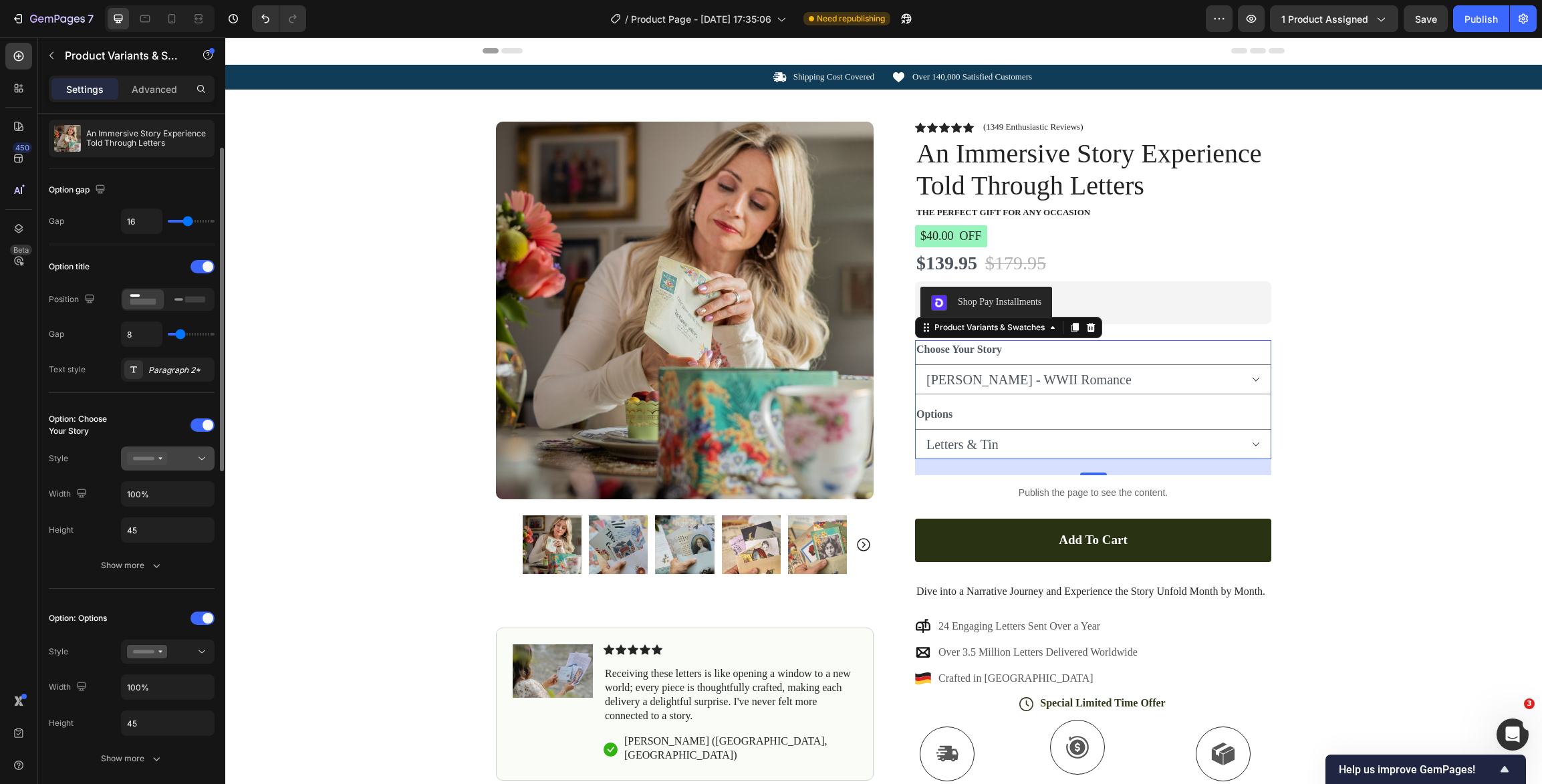
click at [193, 465] on div at bounding box center [168, 458] width 82 height 13
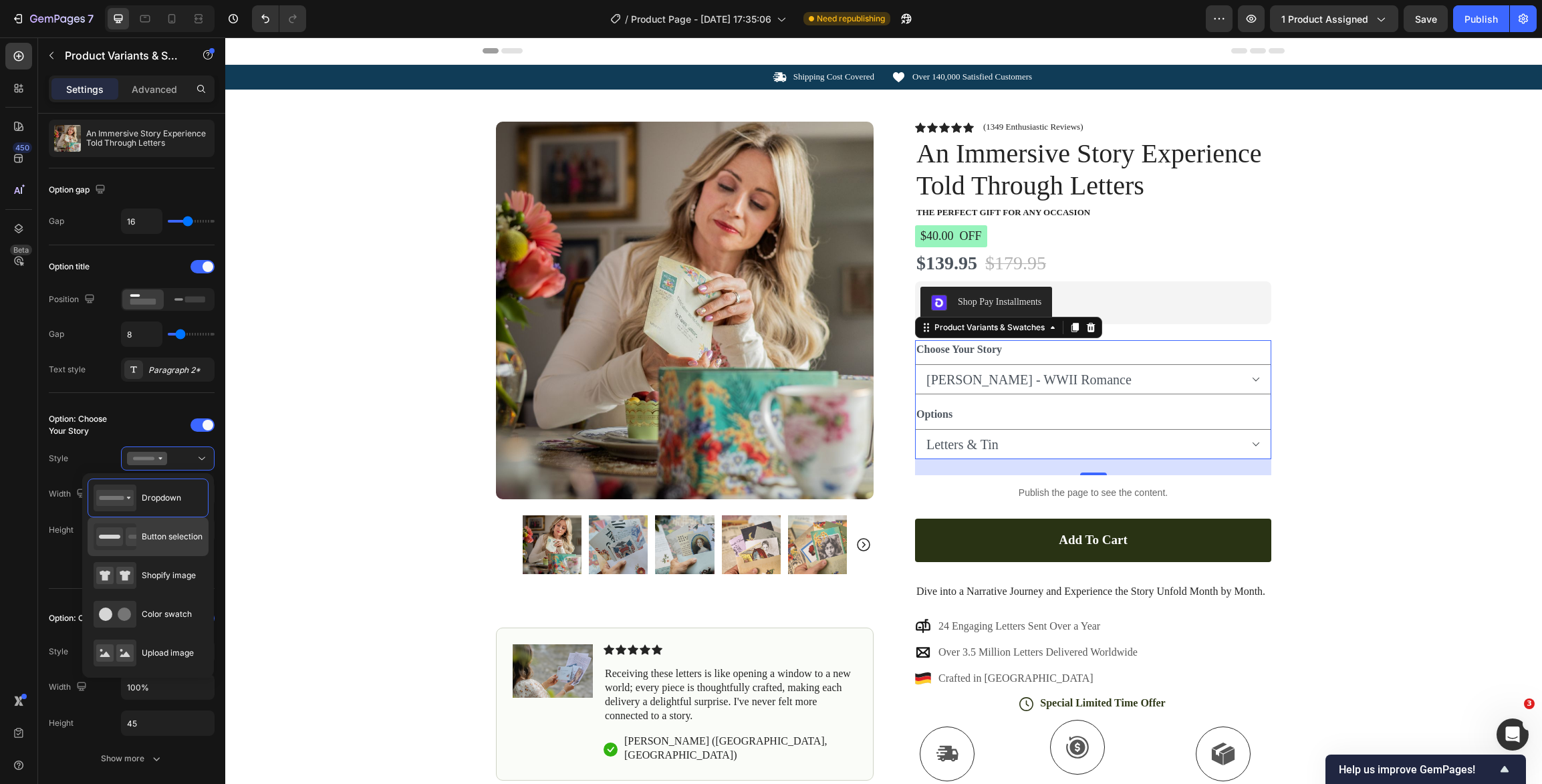
click at [160, 529] on div "Button selection" at bounding box center [147, 537] width 109 height 27
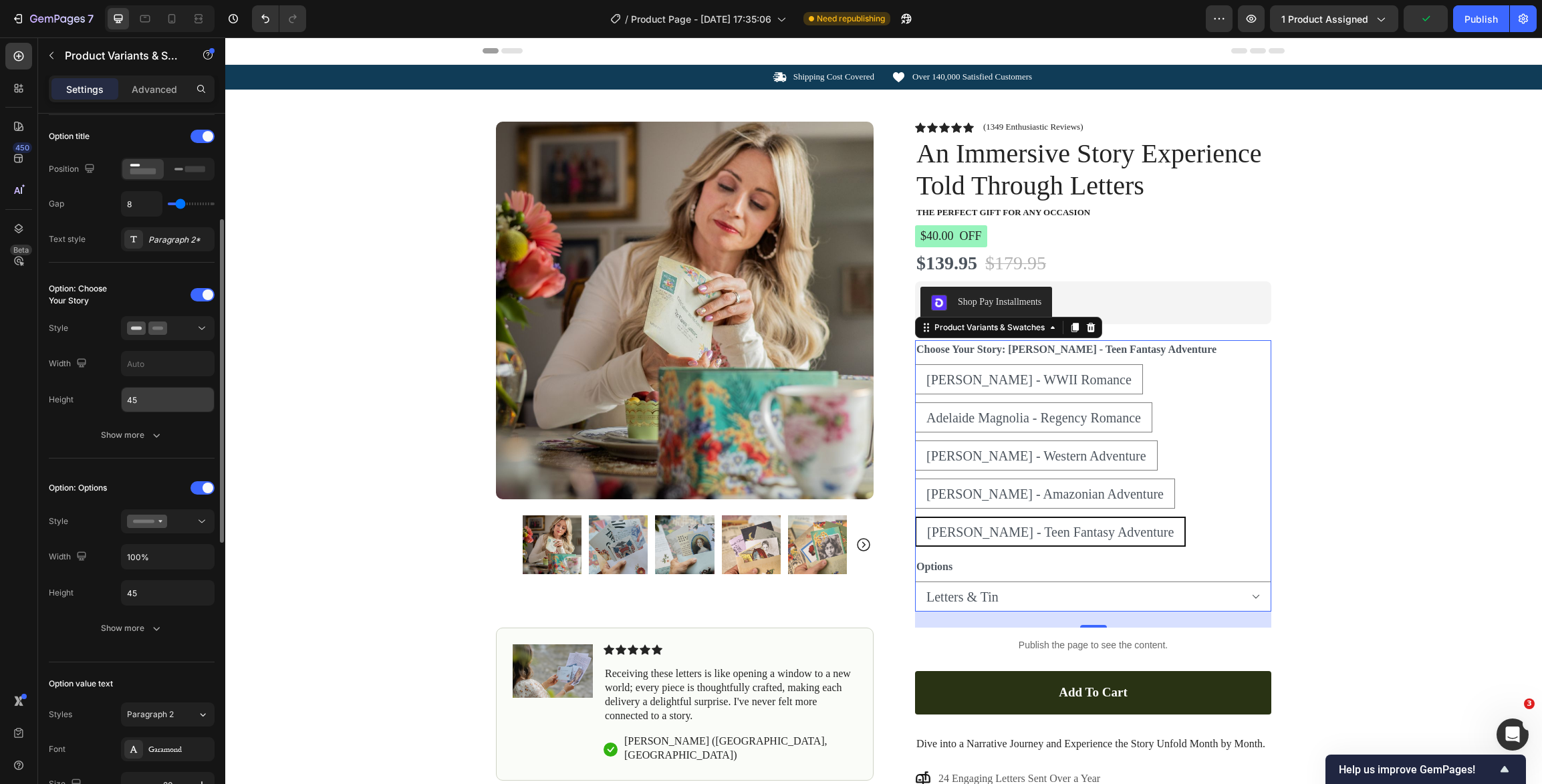
scroll to position [194, 0]
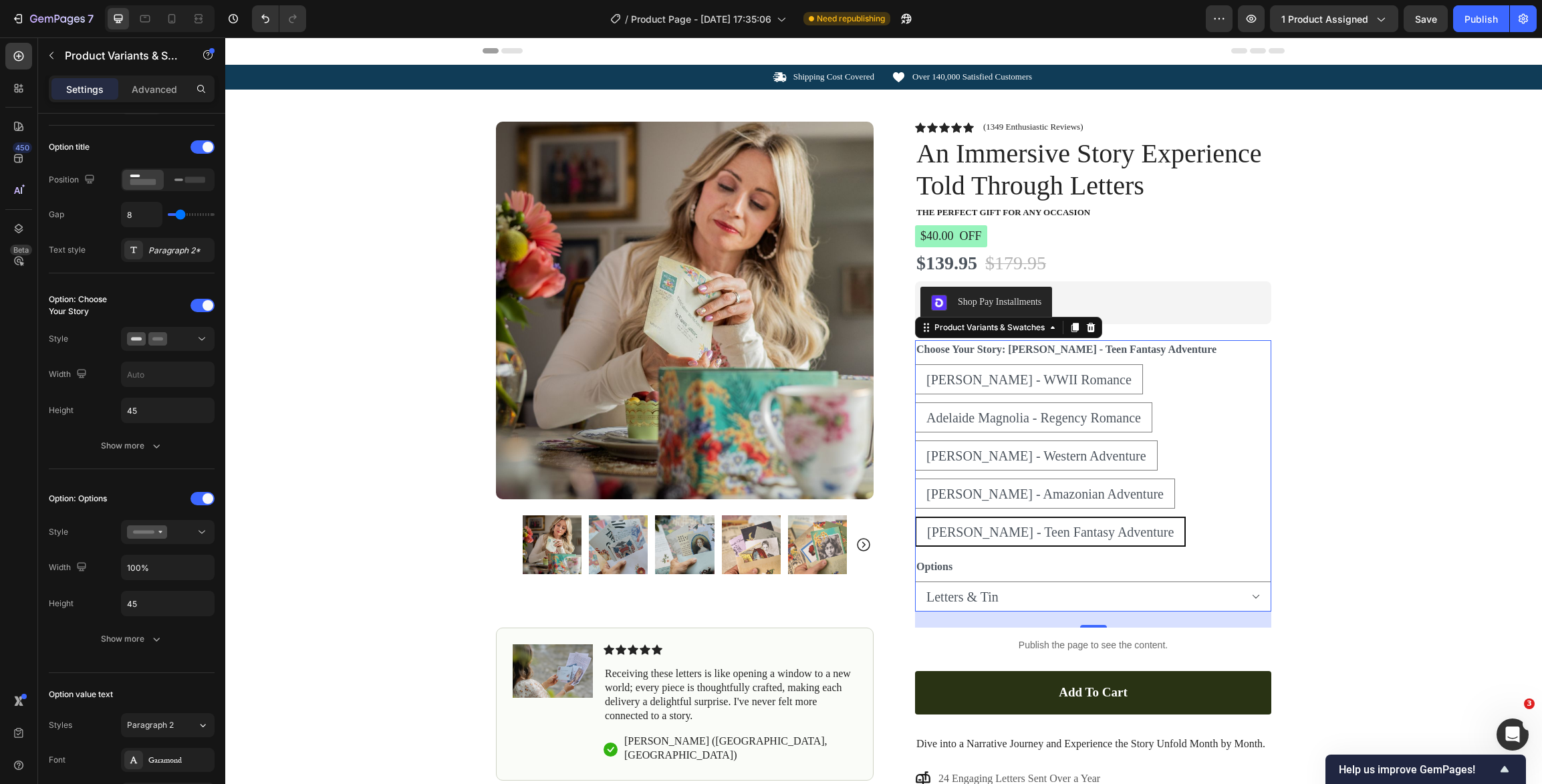
click at [1186, 410] on div "[PERSON_NAME] - WWII Romance [PERSON_NAME] - WWII Romance [PERSON_NAME] - WWII …" at bounding box center [1093, 455] width 356 height 183
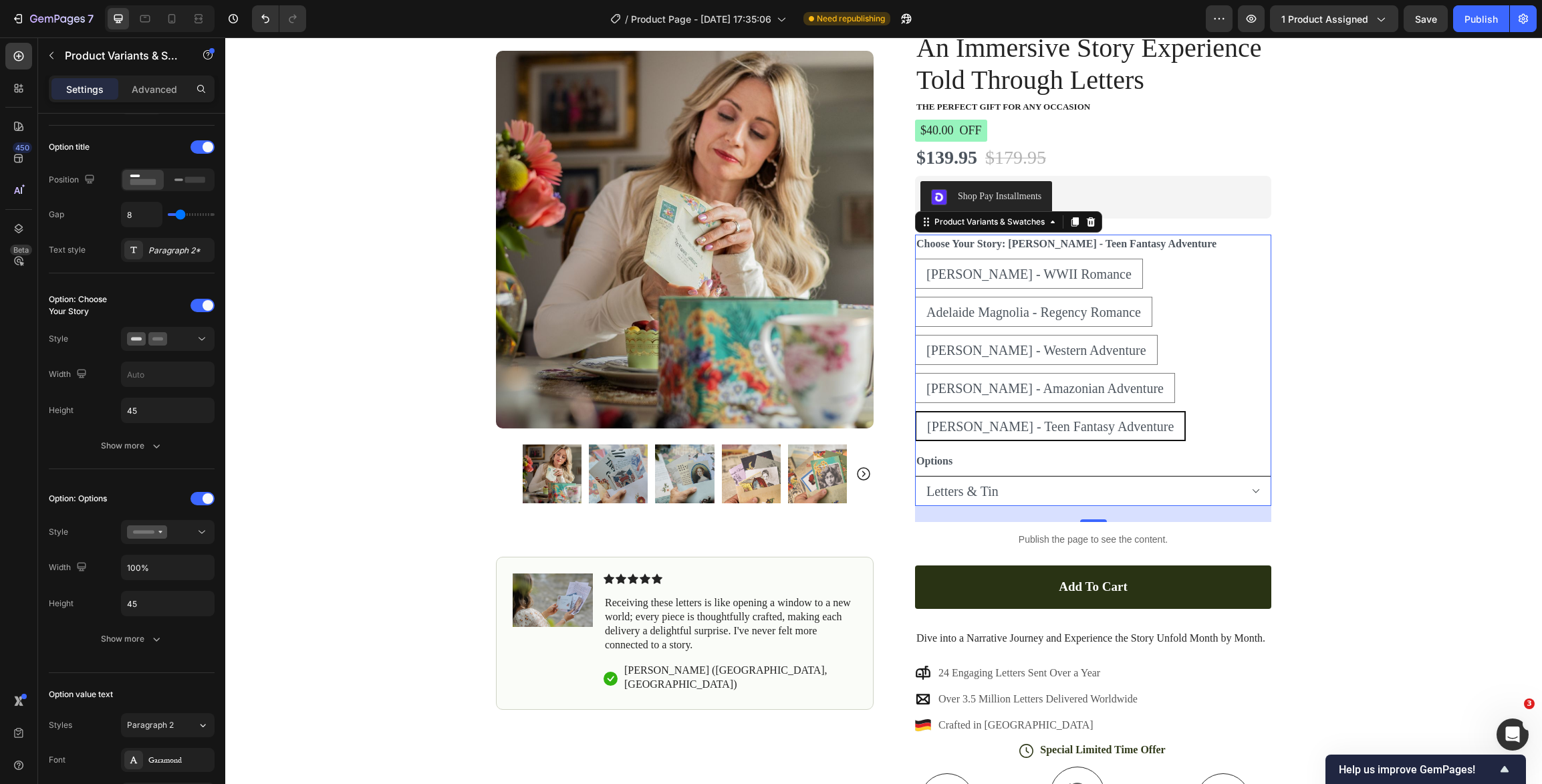
scroll to position [106, 0]
click at [1160, 487] on select "Letters Letters & Tin" at bounding box center [1093, 490] width 356 height 30
click at [1228, 465] on div "Options Letters Letters & Tin" at bounding box center [1093, 478] width 356 height 54
click at [1191, 378] on div "[PERSON_NAME] - WWII Romance [PERSON_NAME] - WWII Romance [PERSON_NAME] - WWII …" at bounding box center [1093, 348] width 356 height 183
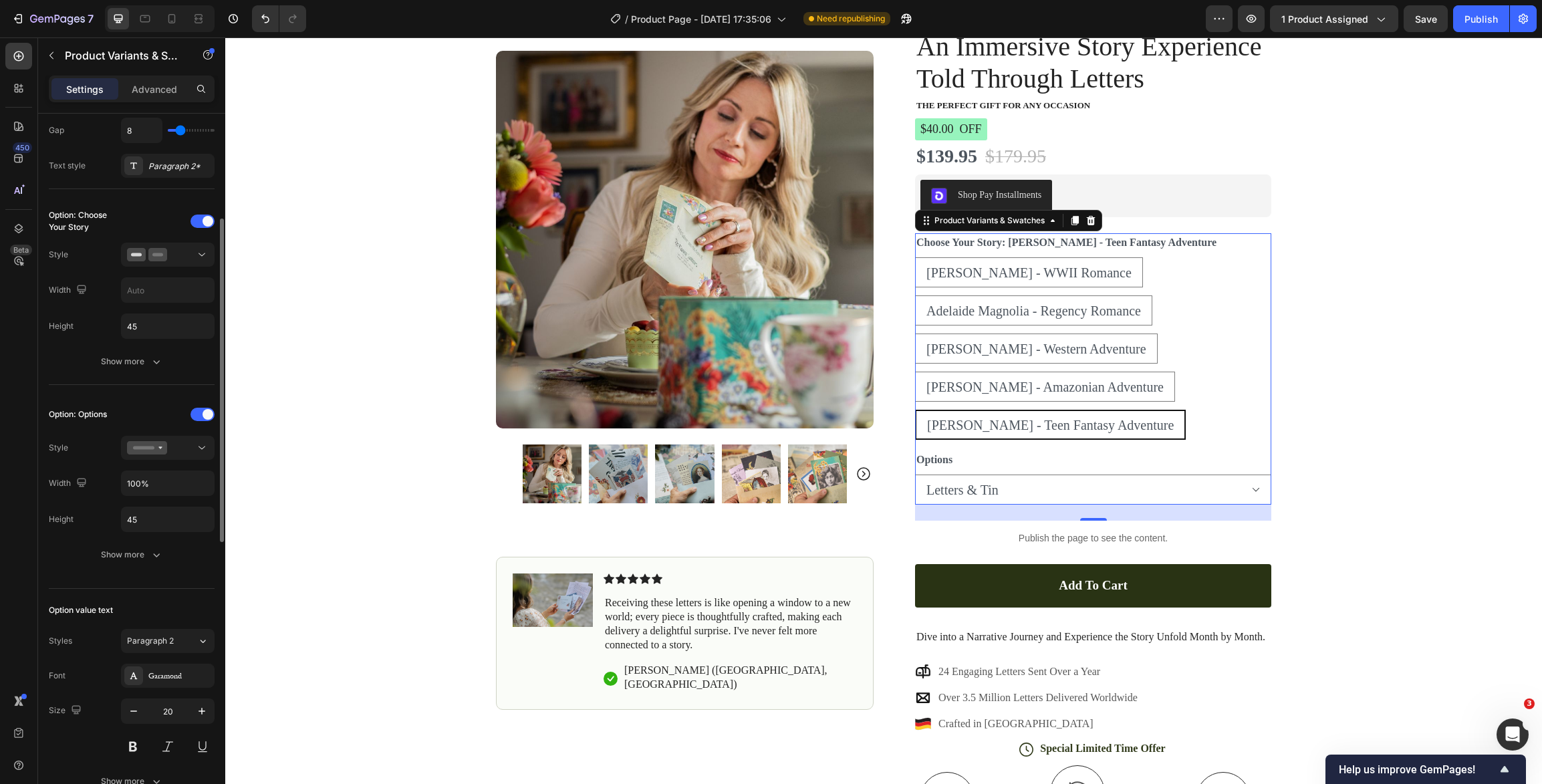
scroll to position [279, 0]
click at [199, 452] on icon at bounding box center [202, 447] width 13 height 13
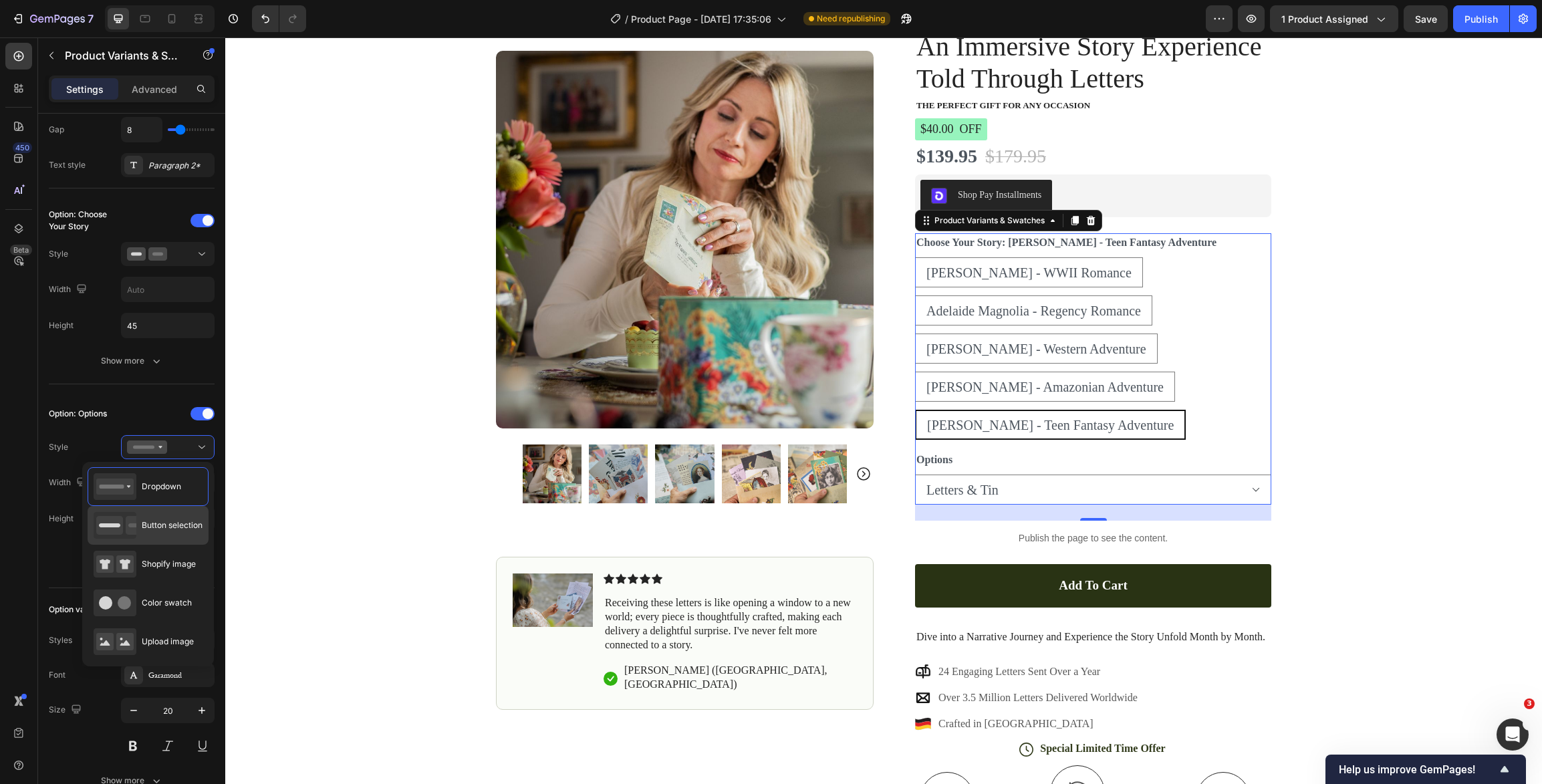
click at [178, 526] on span "Button selection" at bounding box center [172, 525] width 61 height 12
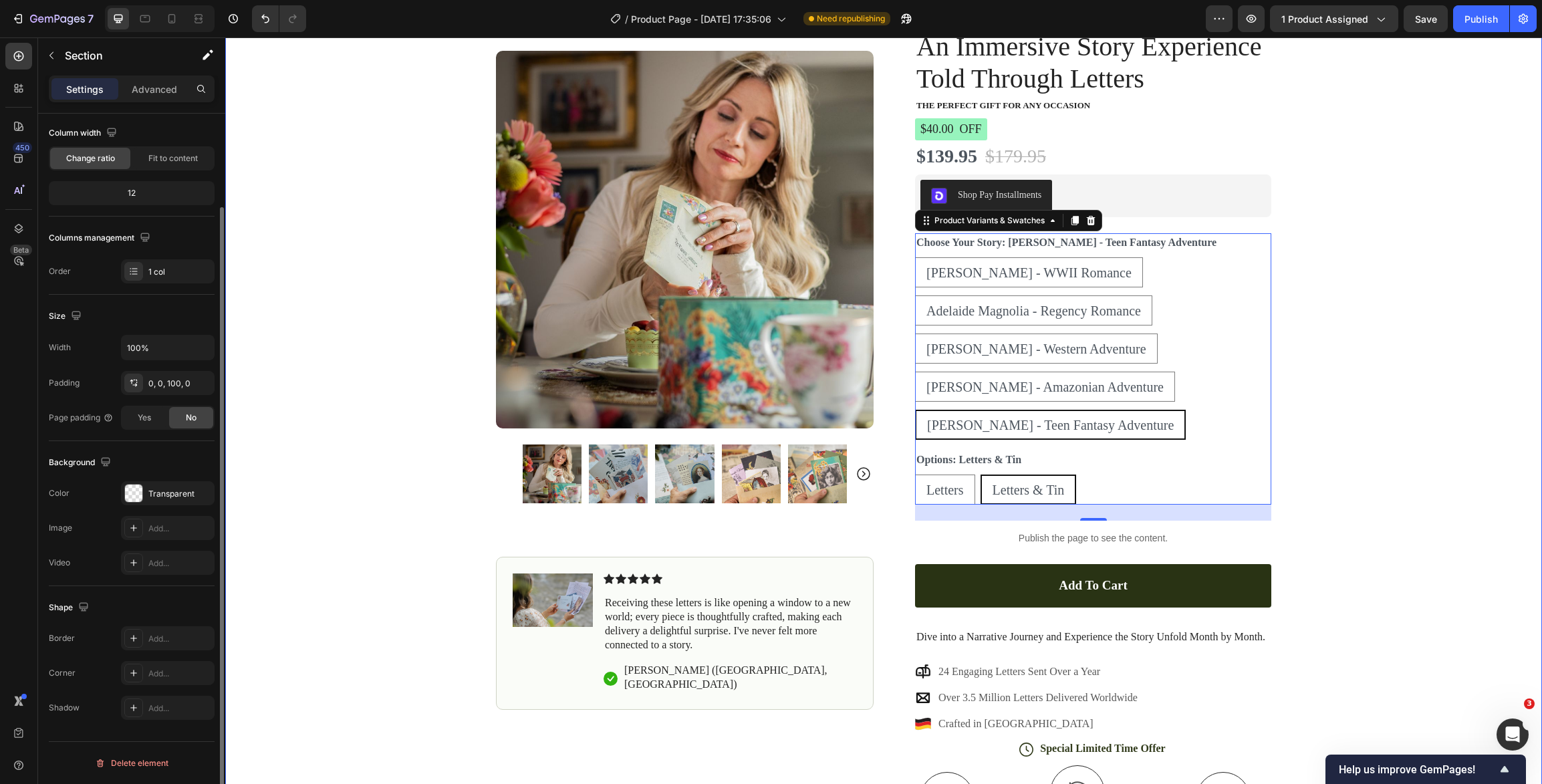
scroll to position [0, 0]
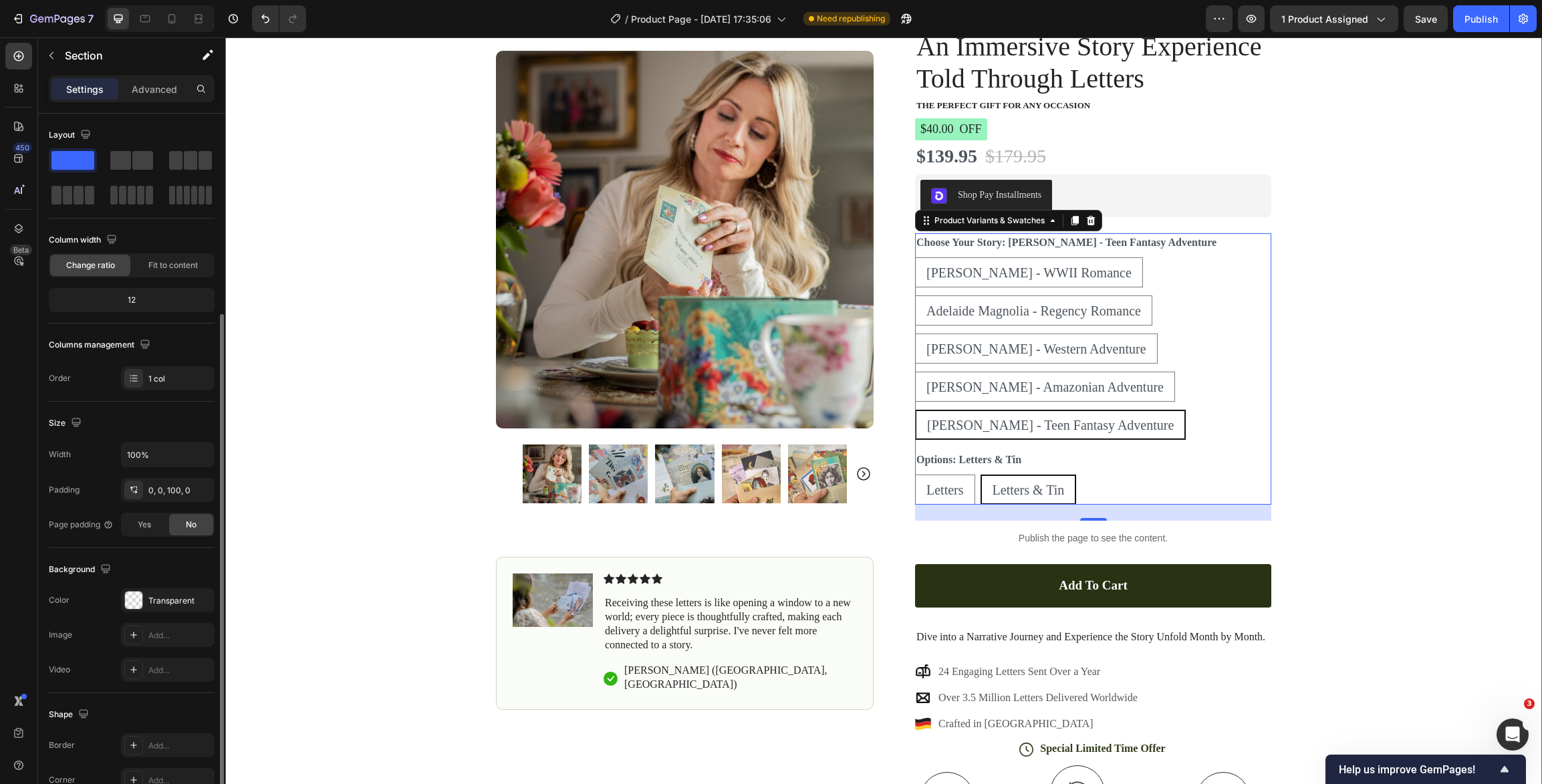
click at [1374, 405] on div "Icon Shipping Cost Covered Text Block Row Icon Over 140,000 Satisfied Customers…" at bounding box center [883, 460] width 1317 height 1004
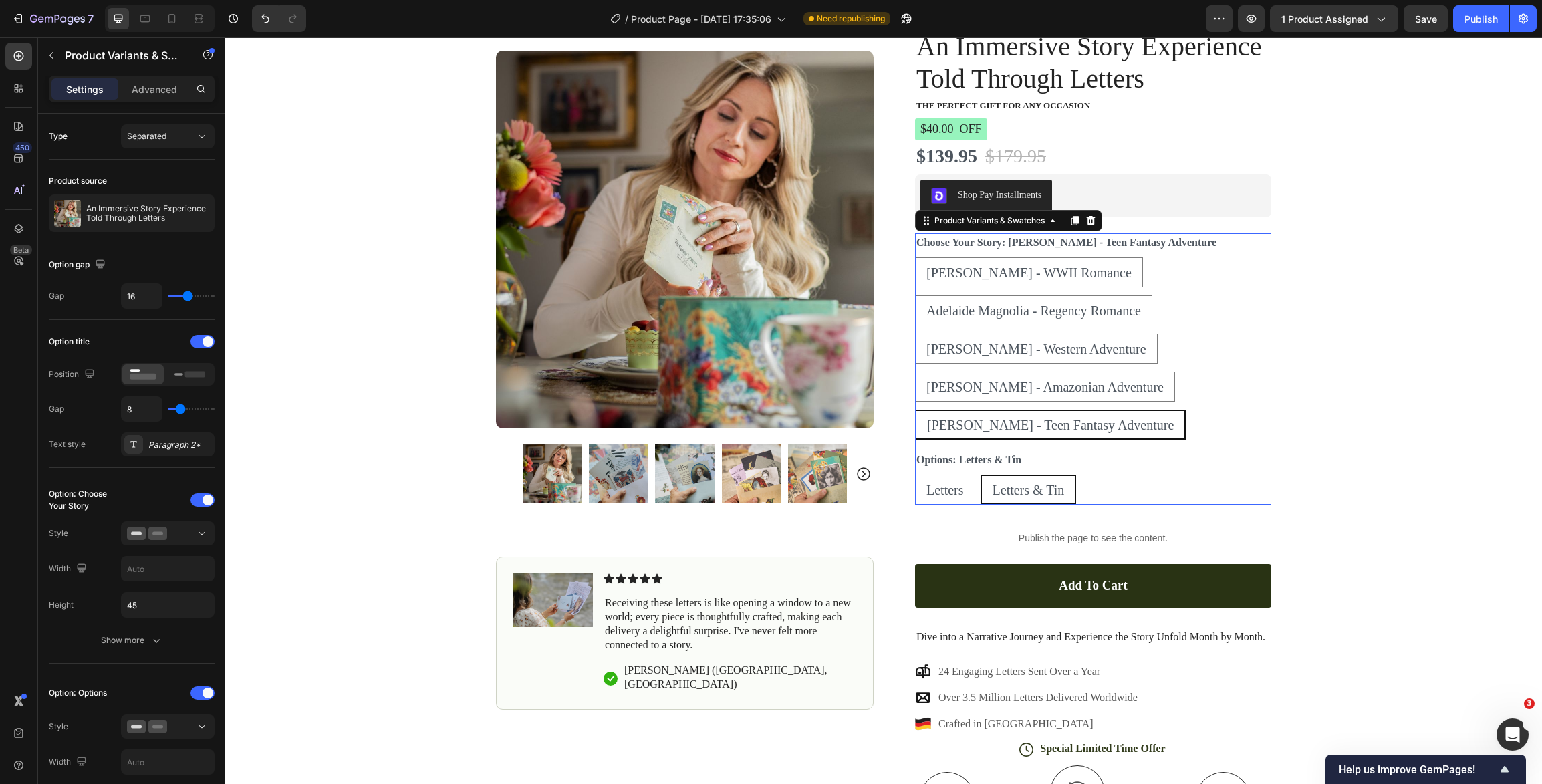
click at [1146, 364] on div "[PERSON_NAME] - WWII Romance [PERSON_NAME] - WWII Romance [PERSON_NAME] - WWII …" at bounding box center [1093, 348] width 356 height 183
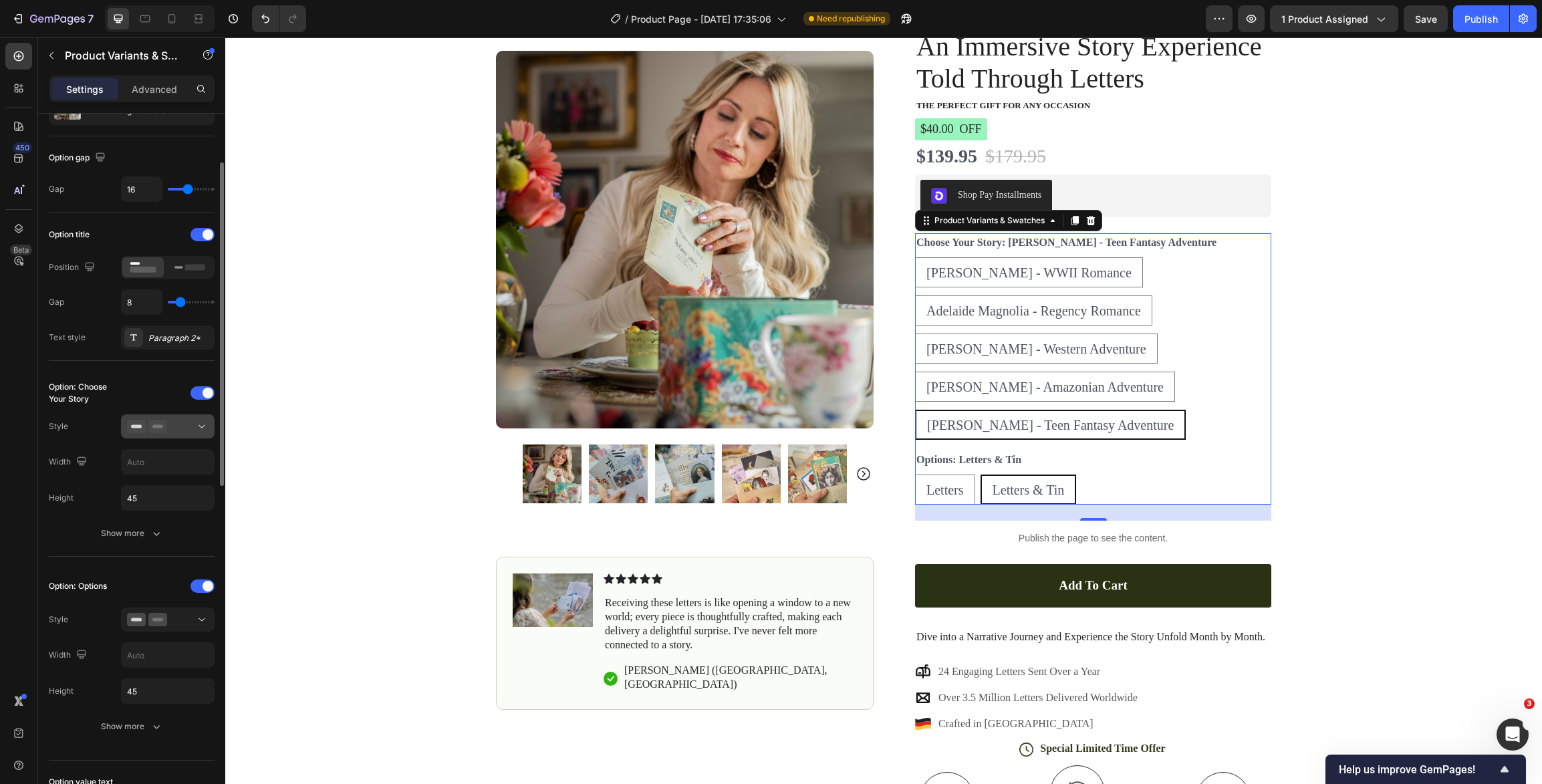
click at [199, 428] on icon at bounding box center [202, 426] width 13 height 13
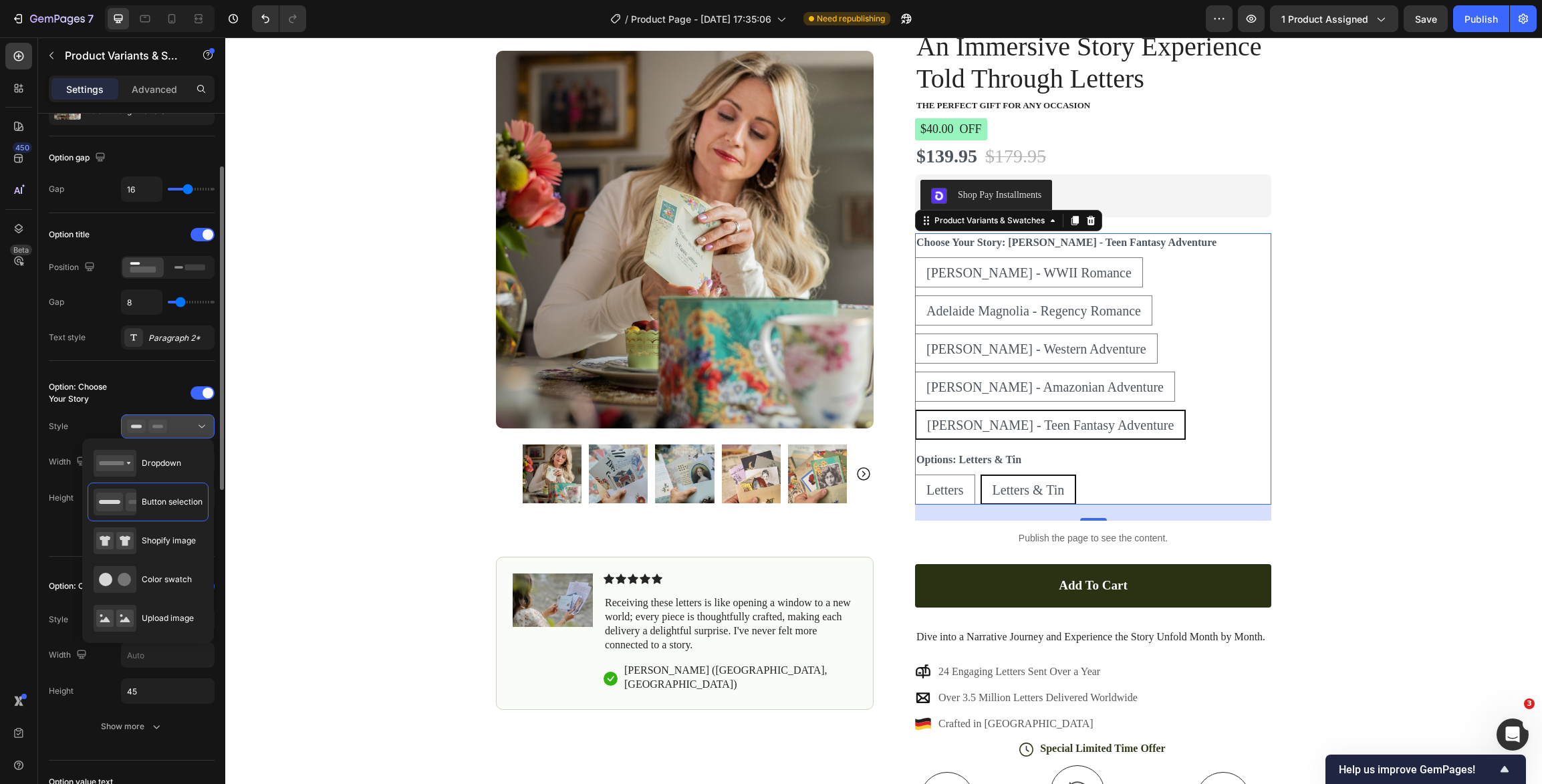
scroll to position [110, 0]
click at [179, 546] on div "Shopify image" at bounding box center [144, 541] width 102 height 27
type input "64"
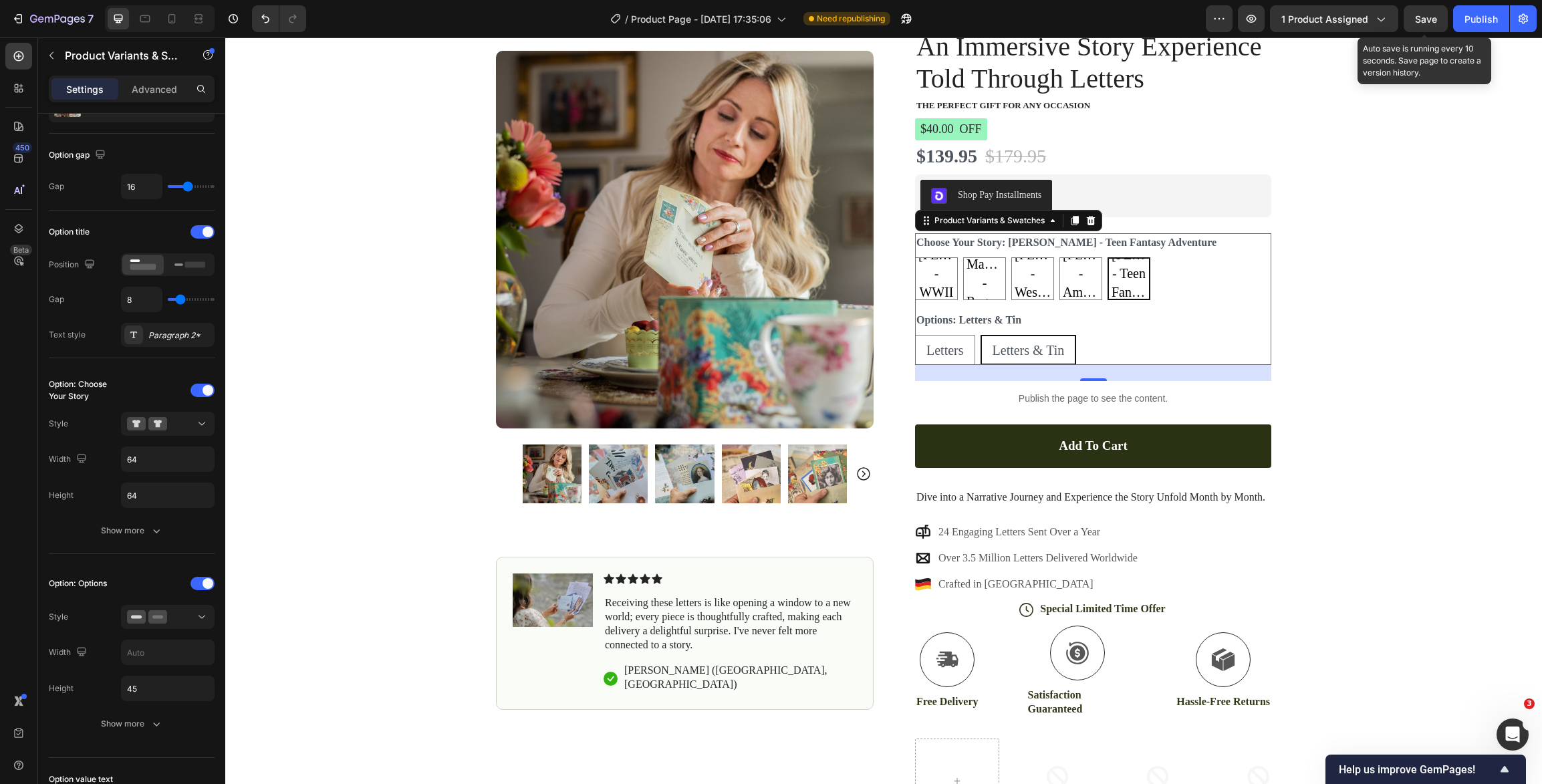
click at [1374, 20] on span "Save" at bounding box center [1426, 19] width 22 height 11
click at [1374, 26] on button "Publish" at bounding box center [1481, 19] width 57 height 27
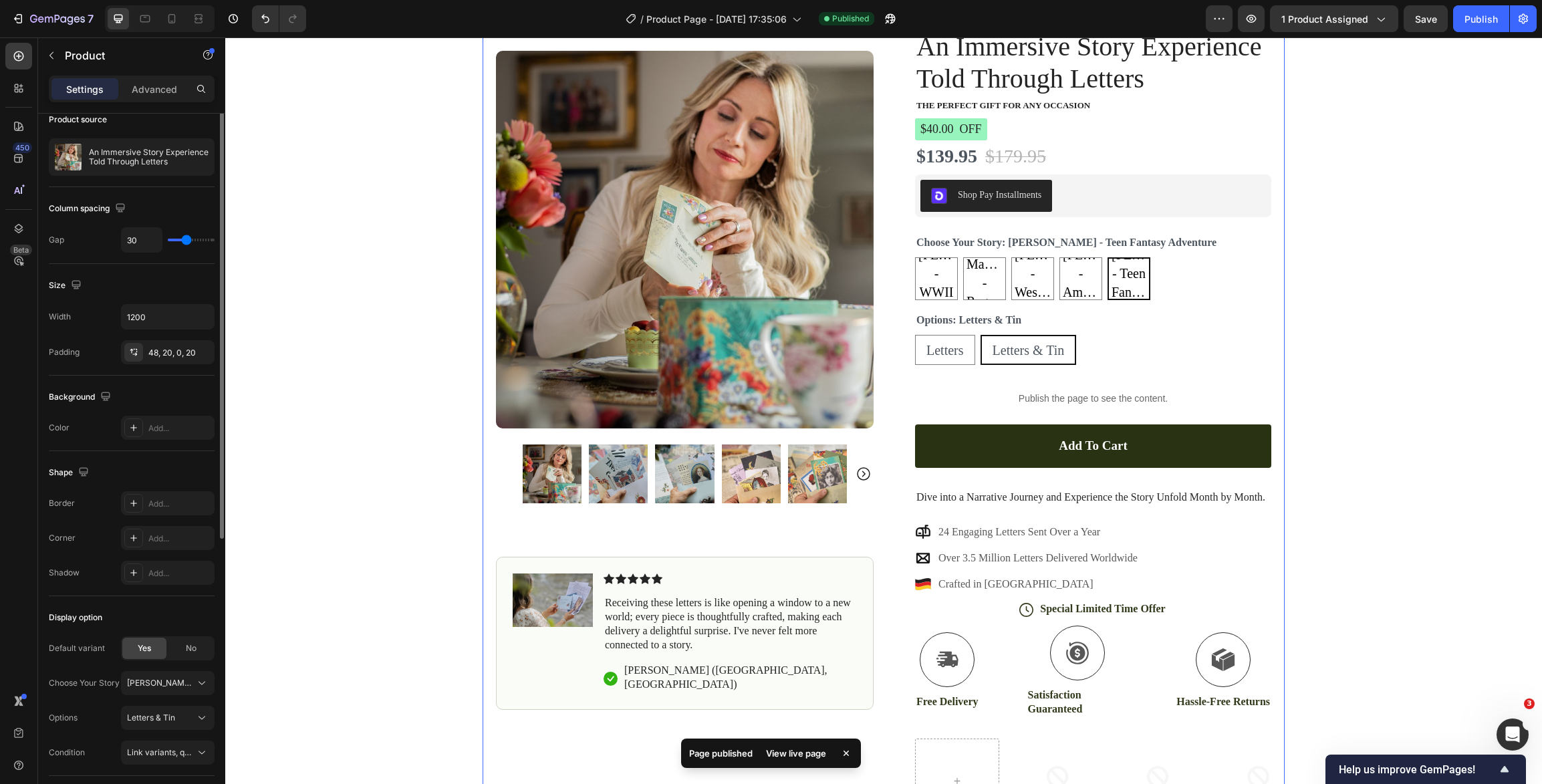
scroll to position [0, 0]
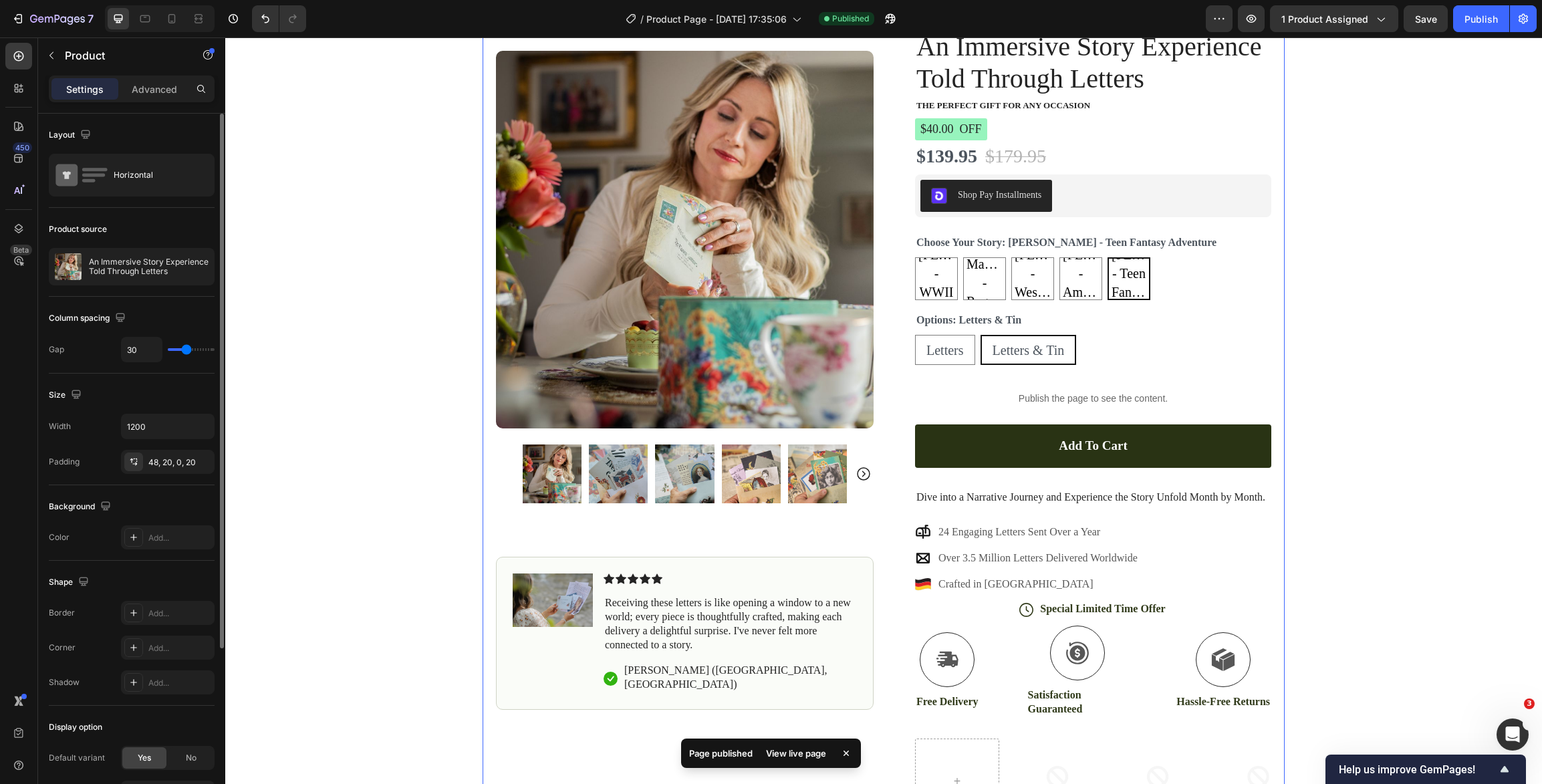
click at [1273, 169] on div "Product Images Image Icon Icon Icon Icon Icon Icon List Receiving these letters…" at bounding box center [883, 402] width 802 height 840
click at [895, 18] on icon "button" at bounding box center [891, 19] width 10 height 10
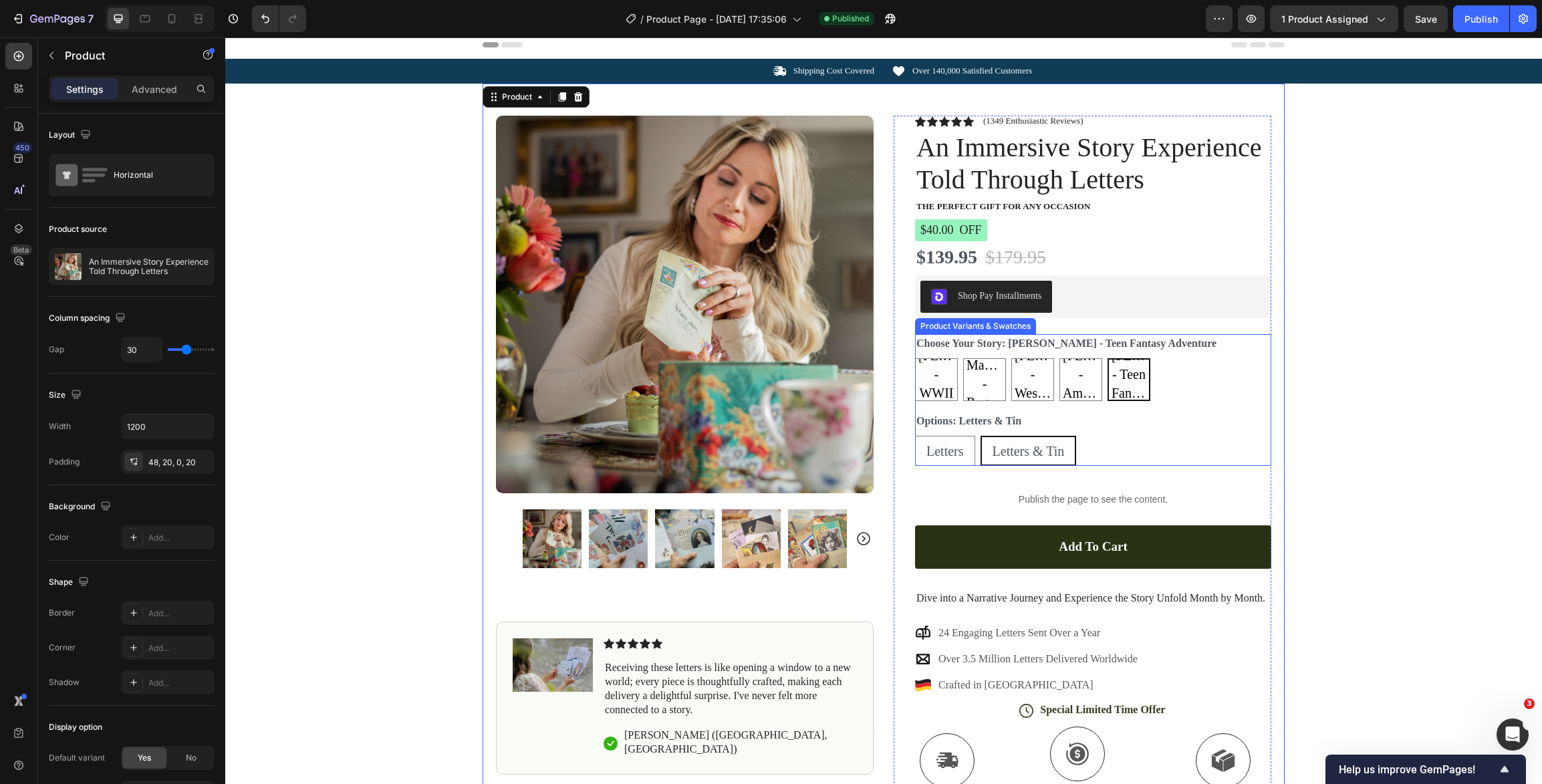
scroll to position [8, 0]
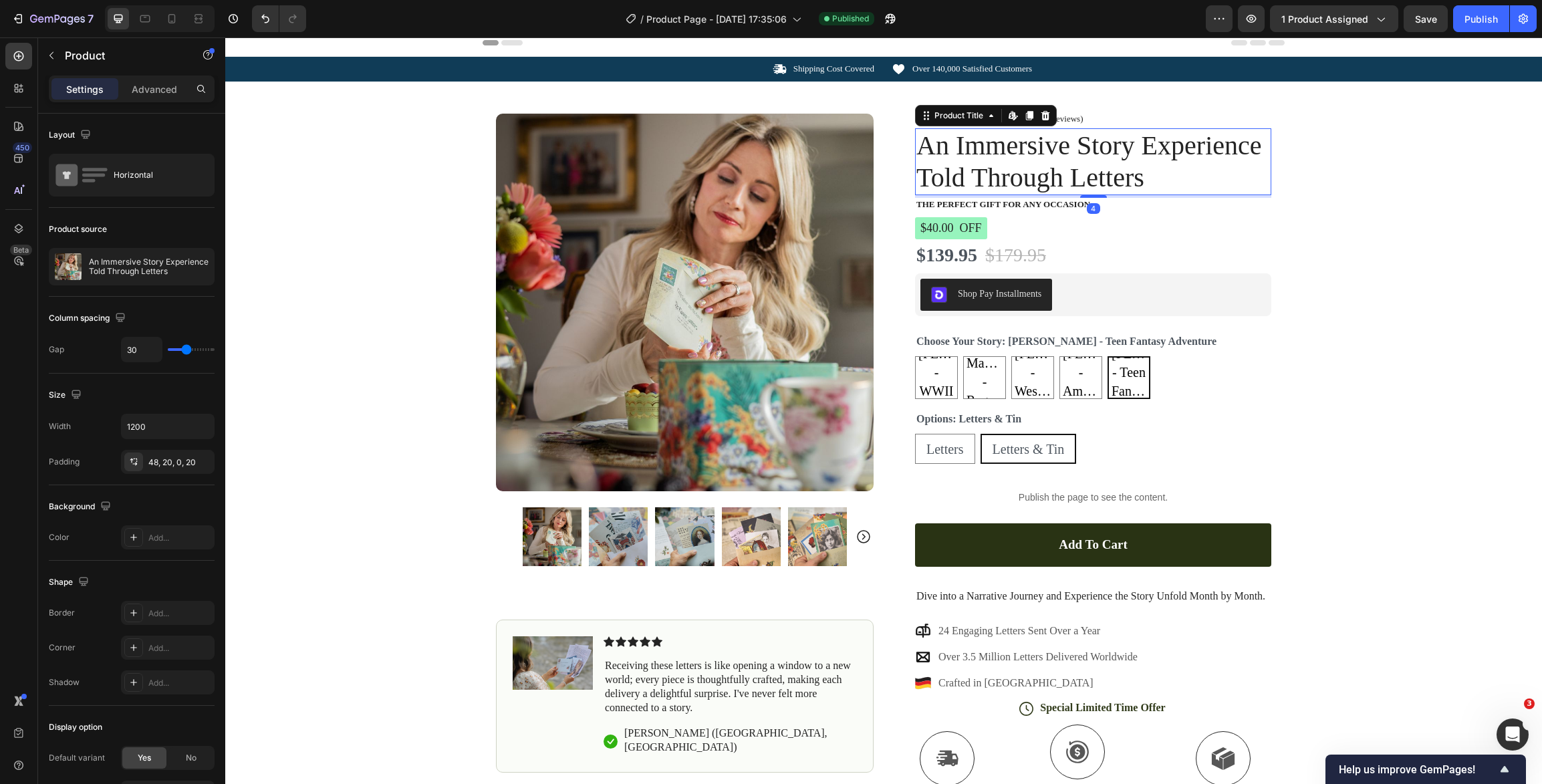
click at [1166, 156] on h1 "An Immersive Story Experience Told Through Letters" at bounding box center [1093, 162] width 356 height 67
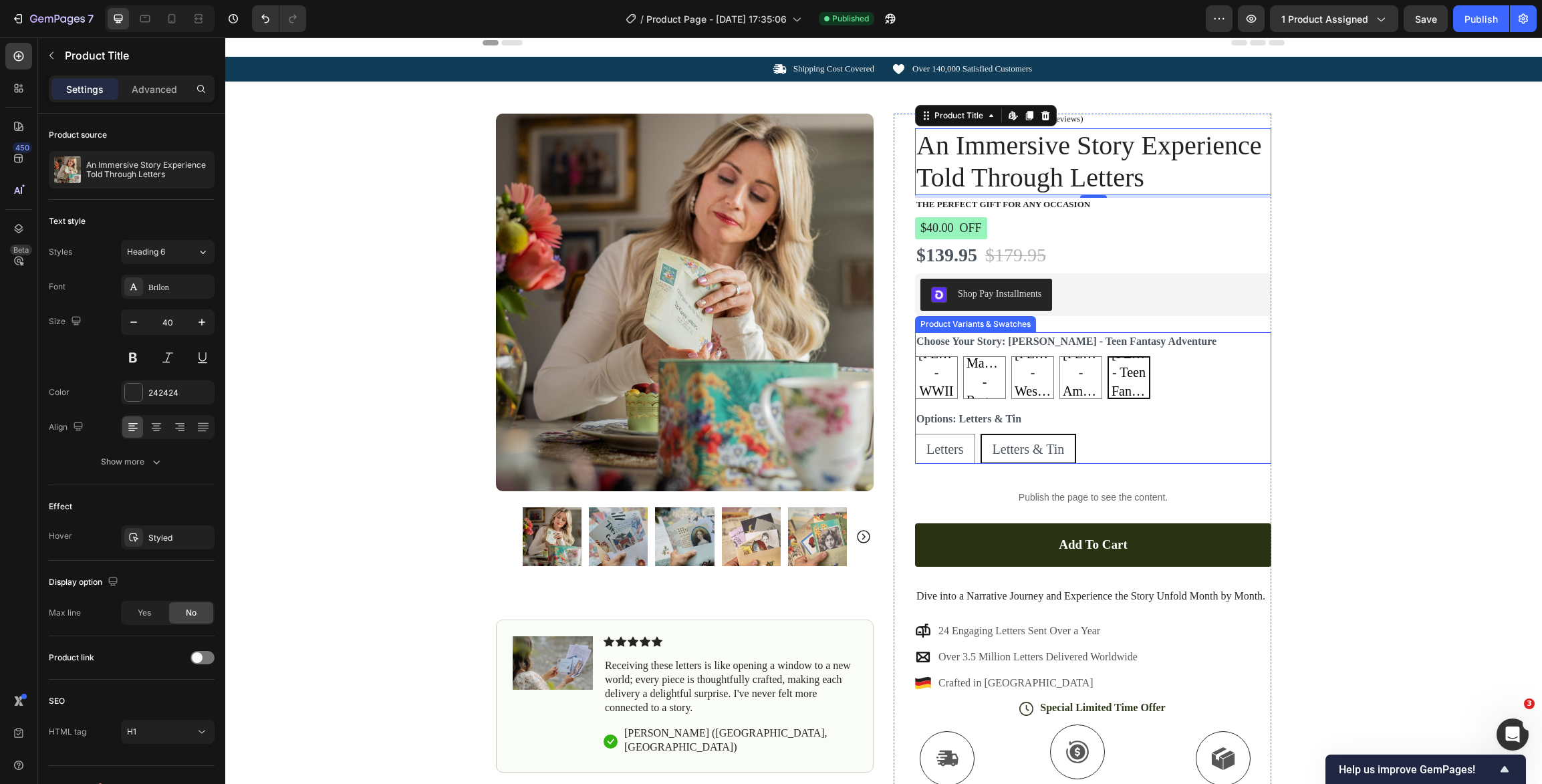
click at [1193, 375] on div "[PERSON_NAME] - WWII Romance [PERSON_NAME] - WWII Romance [PERSON_NAME] - WWII …" at bounding box center [1093, 378] width 356 height 43
